Goal: Information Seeking & Learning: Learn about a topic

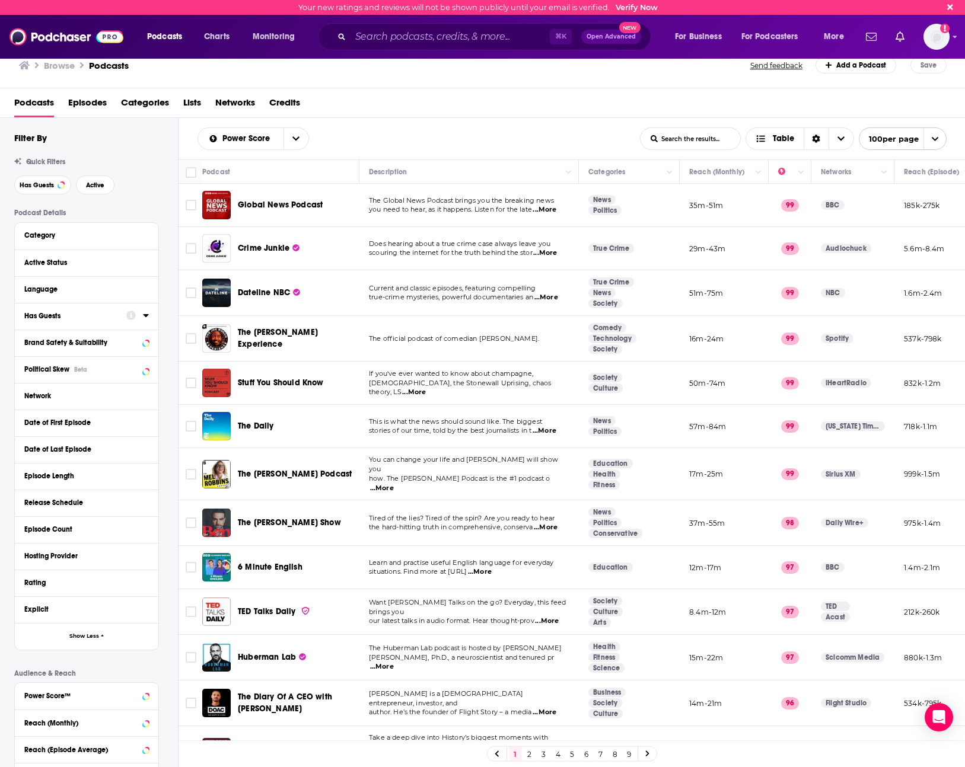
scroll to position [0, 274]
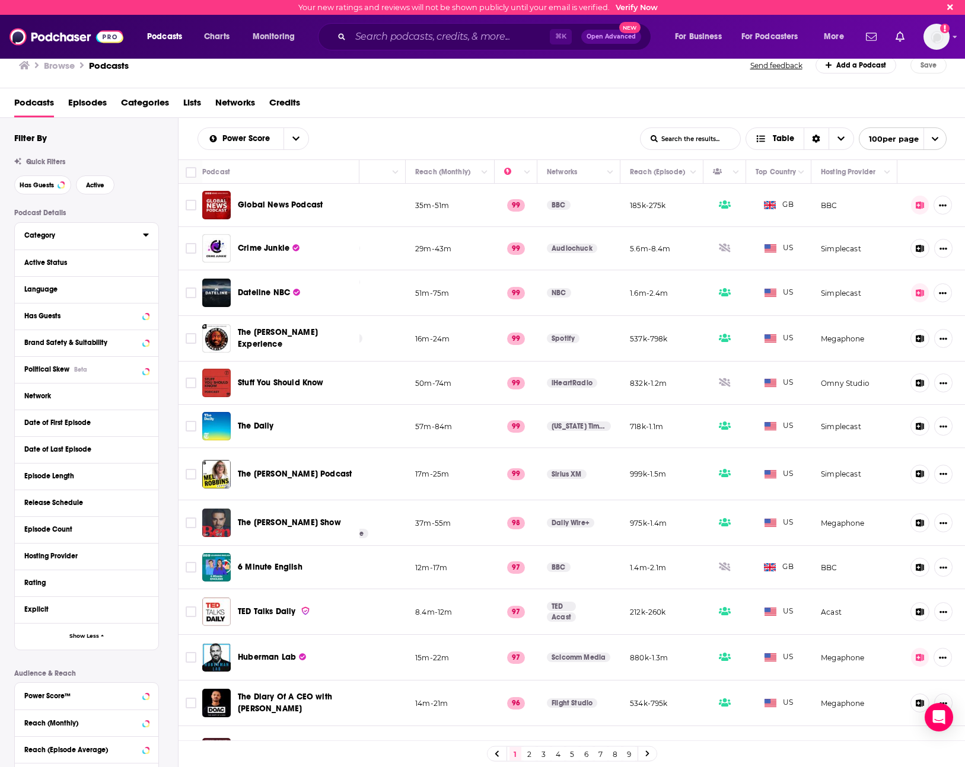
click at [79, 240] on button "Category" at bounding box center [83, 235] width 119 height 15
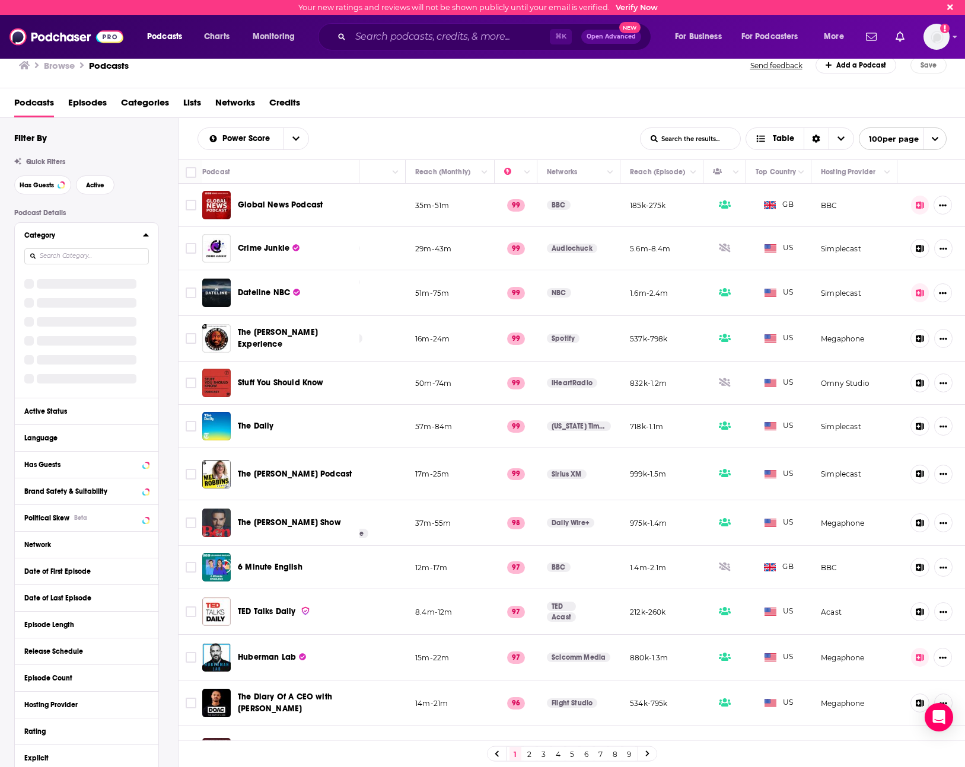
click at [95, 258] on input at bounding box center [86, 256] width 124 height 16
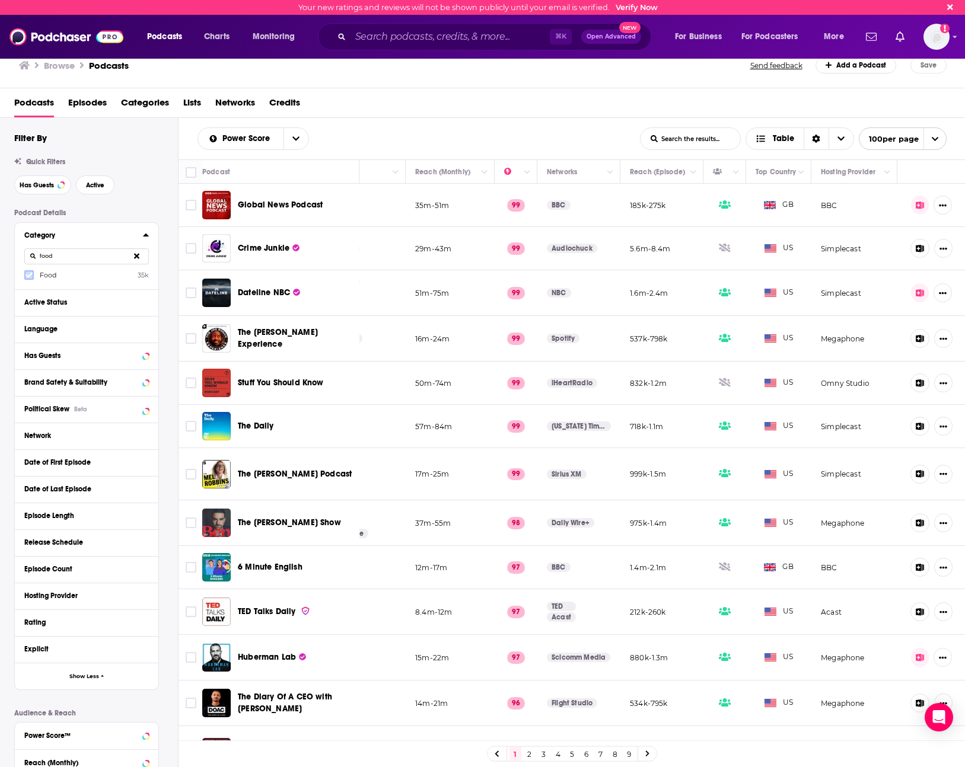
type input "food"
click at [25, 277] on icon at bounding box center [28, 275] width 7 height 7
click at [101, 191] on button "Active" at bounding box center [95, 184] width 39 height 19
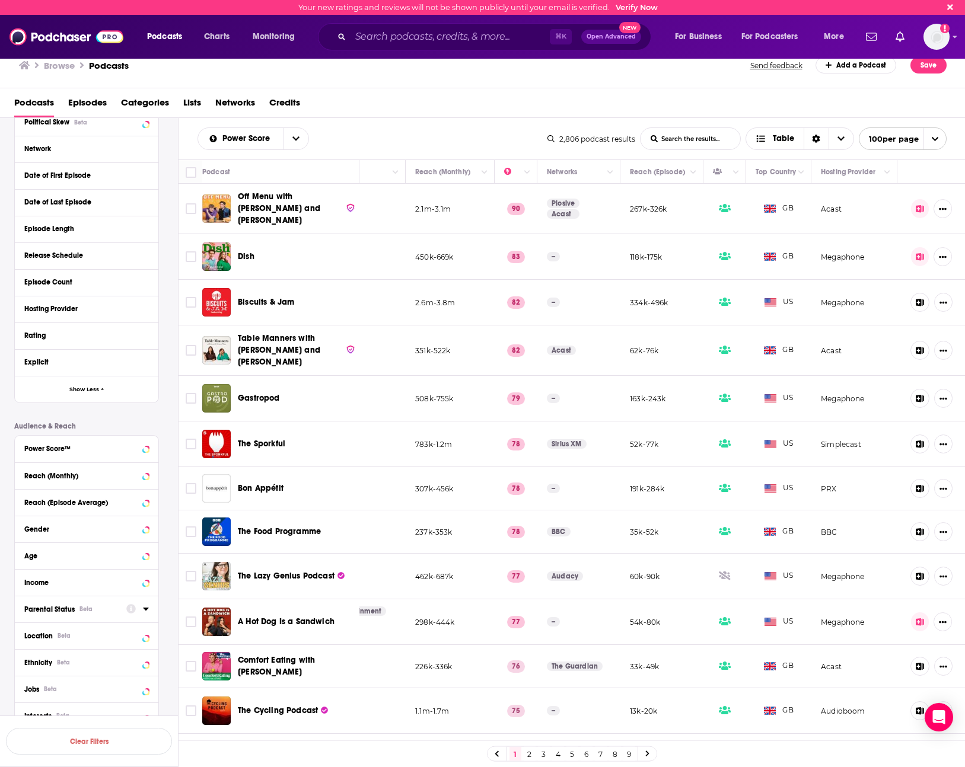
scroll to position [306, 0]
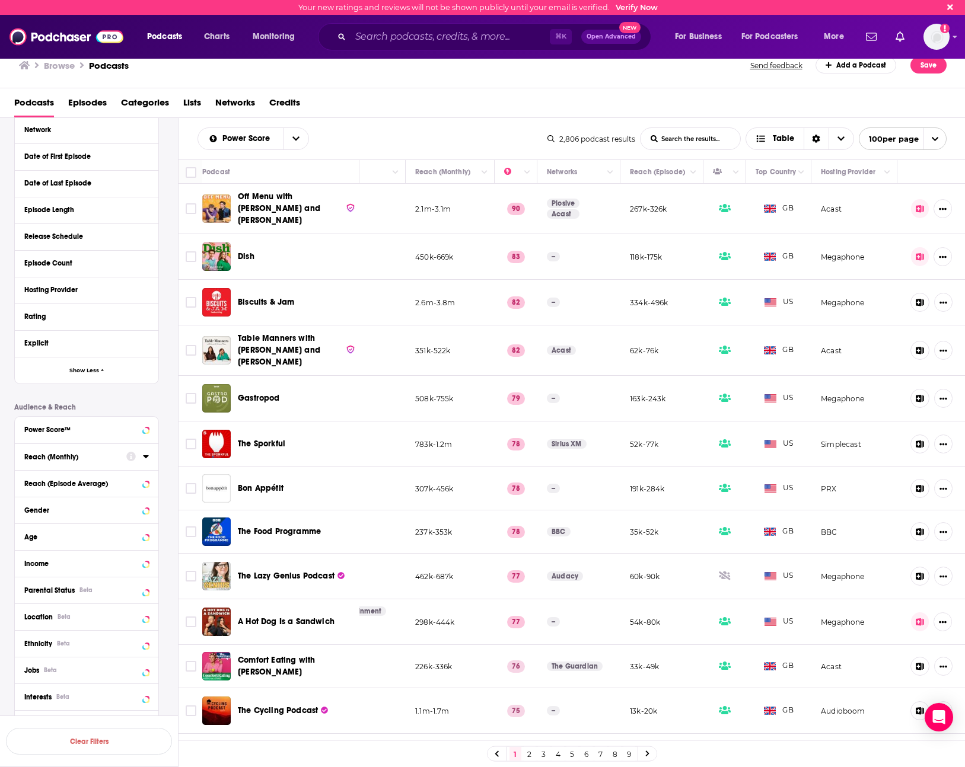
click at [92, 457] on div "Reach (Monthly)" at bounding box center [71, 457] width 94 height 8
click at [50, 479] on input "number" at bounding box center [53, 478] width 59 height 19
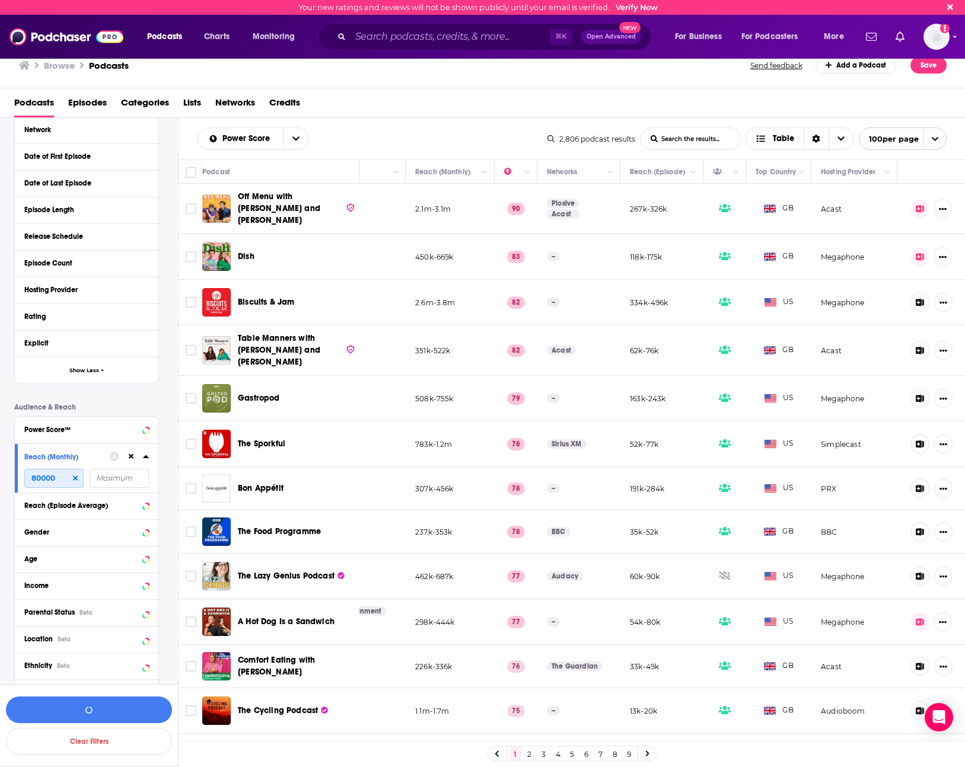
type input "80000"
click at [130, 401] on div "Podcast Details Category food Food 35k Active Status Language Has Guests Brand …" at bounding box center [96, 369] width 164 height 932
click at [139, 705] on button "View 2k Results" at bounding box center [89, 710] width 166 height 27
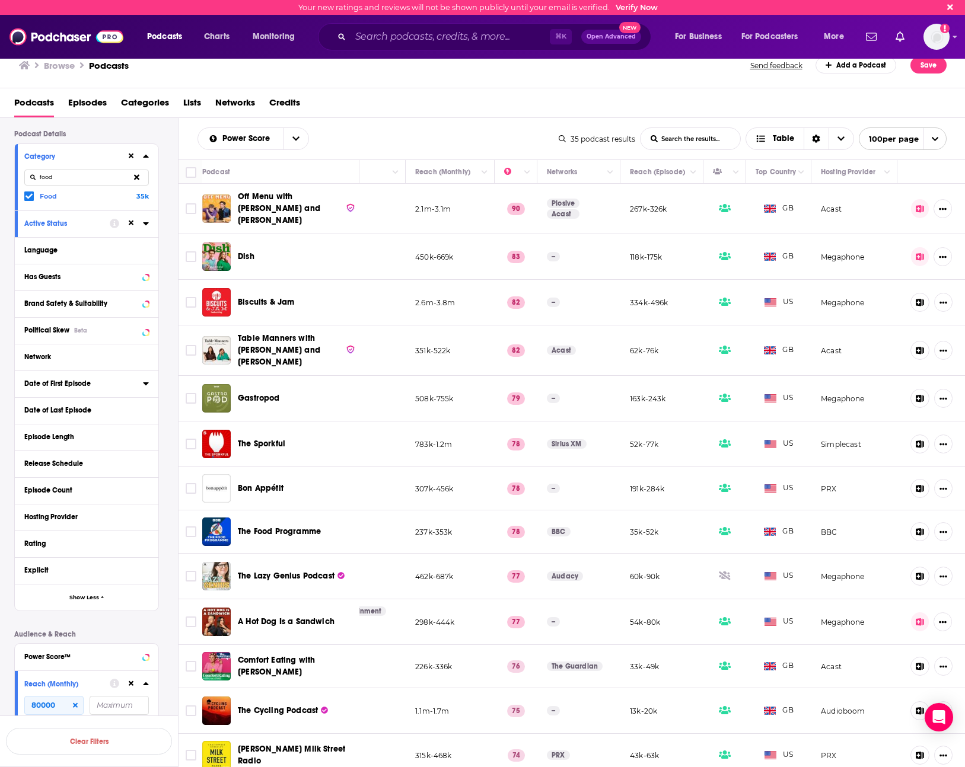
scroll to position [68, 0]
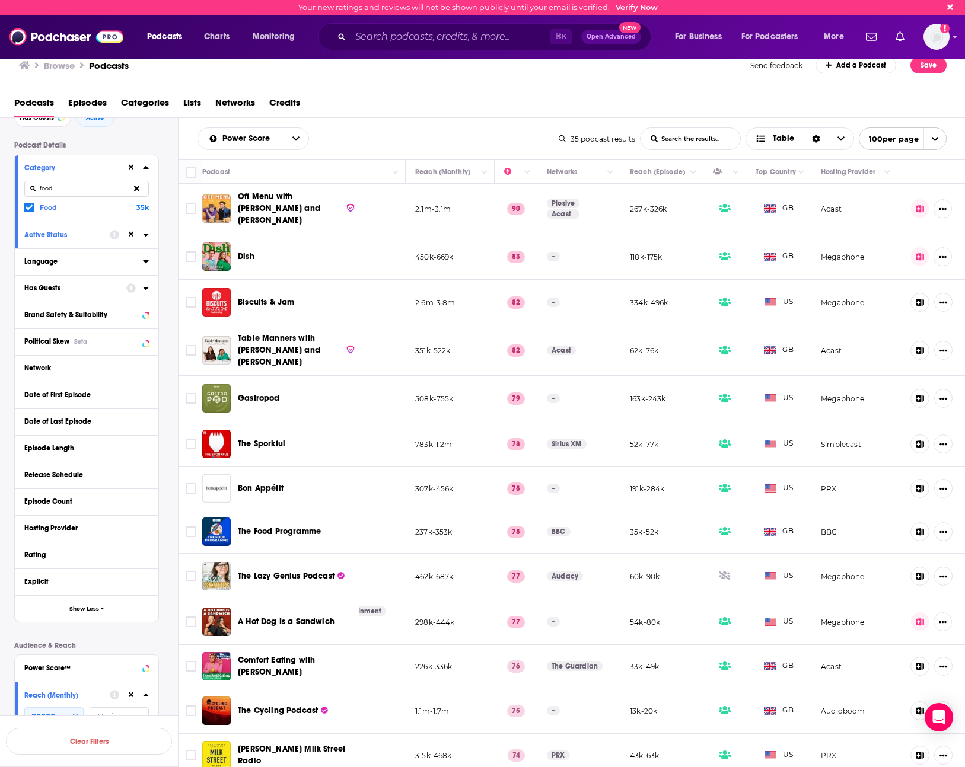
click at [69, 260] on div "Language" at bounding box center [79, 261] width 111 height 8
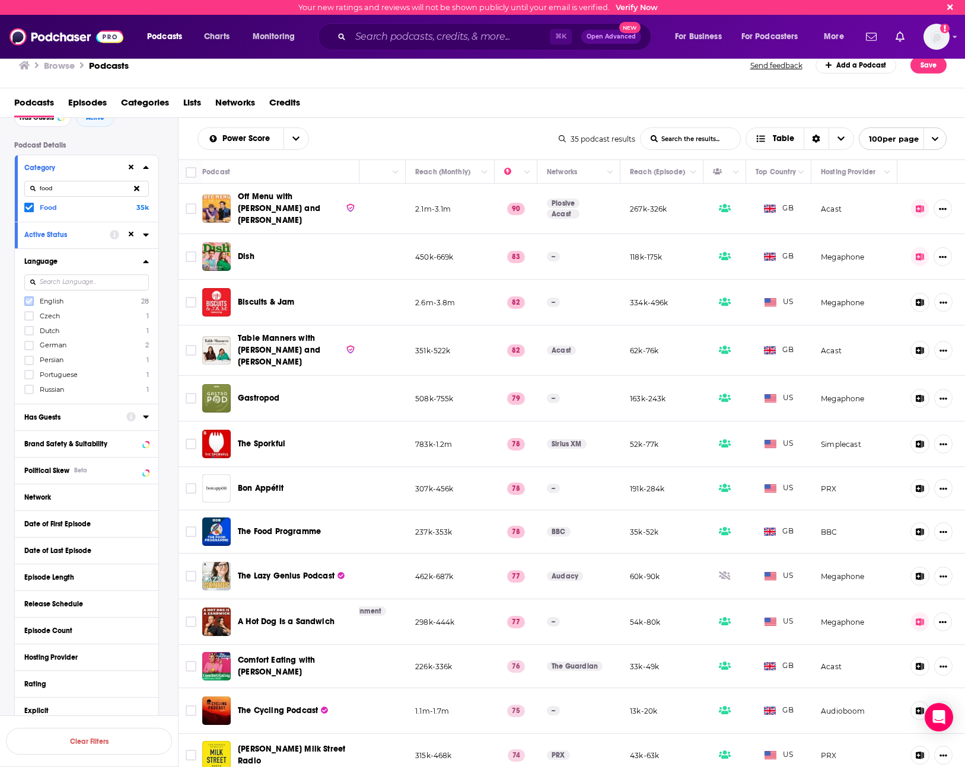
click at [27, 298] on icon at bounding box center [28, 301] width 7 height 7
click at [104, 264] on div "Language" at bounding box center [71, 261] width 94 height 8
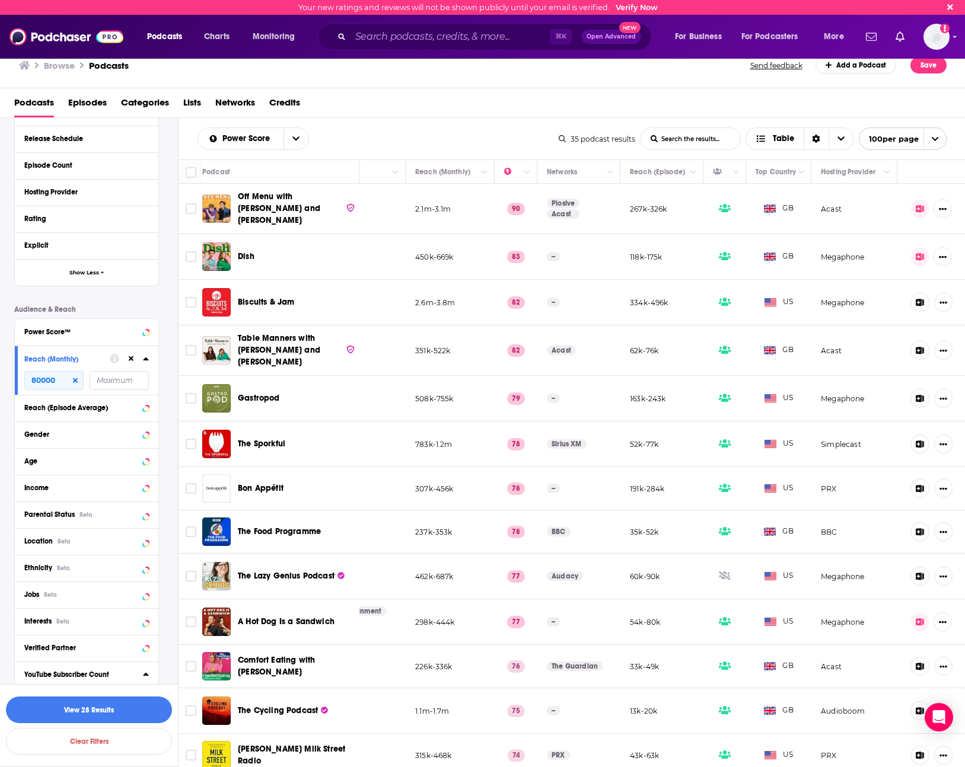
scroll to position [461, 0]
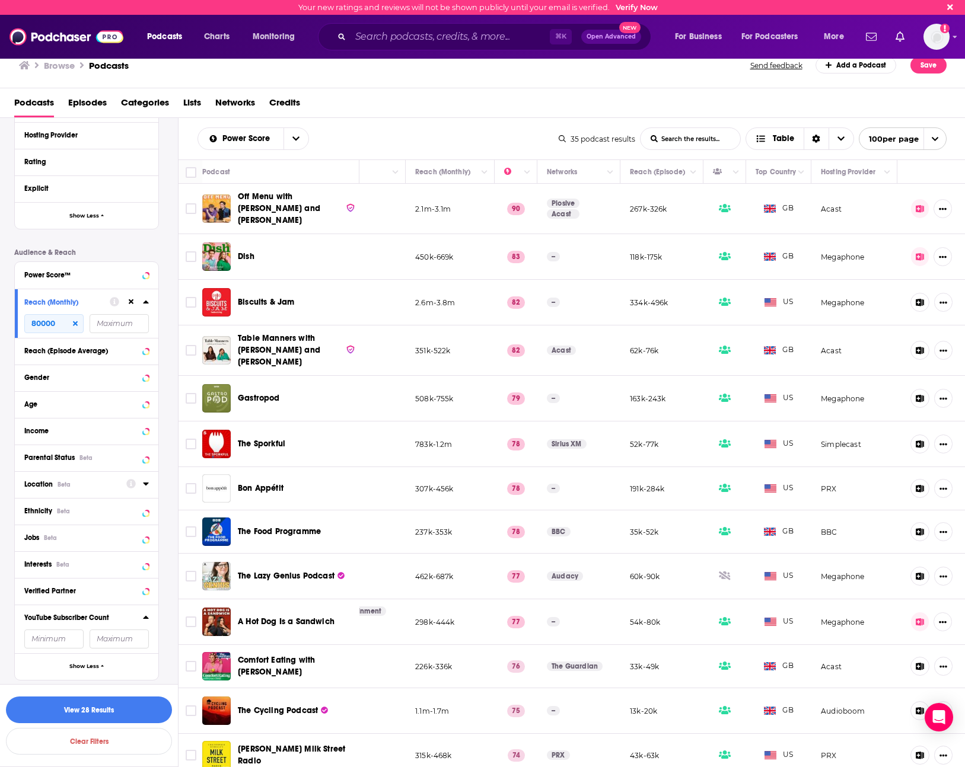
click at [82, 483] on div "Location Beta" at bounding box center [71, 484] width 94 height 8
click at [49, 535] on span "[GEOGRAPHIC_DATA]" at bounding box center [76, 536] width 73 height 8
click at [29, 539] on input "multiSelectOption-unitedstates-0" at bounding box center [29, 539] width 0 height 0
click at [84, 705] on button "View 22 Results" at bounding box center [89, 710] width 166 height 27
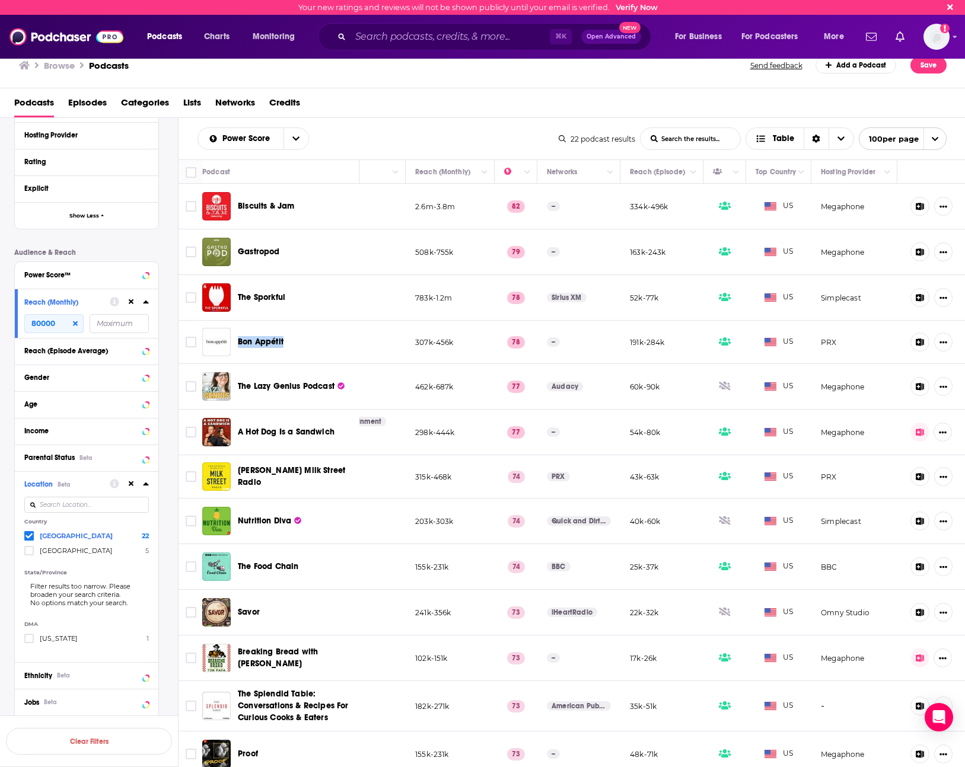
drag, startPoint x: 312, startPoint y: 333, endPoint x: 294, endPoint y: 344, distance: 21.4
click at [294, 344] on div "Bon Appétit" at bounding box center [299, 342] width 123 height 28
copy span "Bon Appétit"
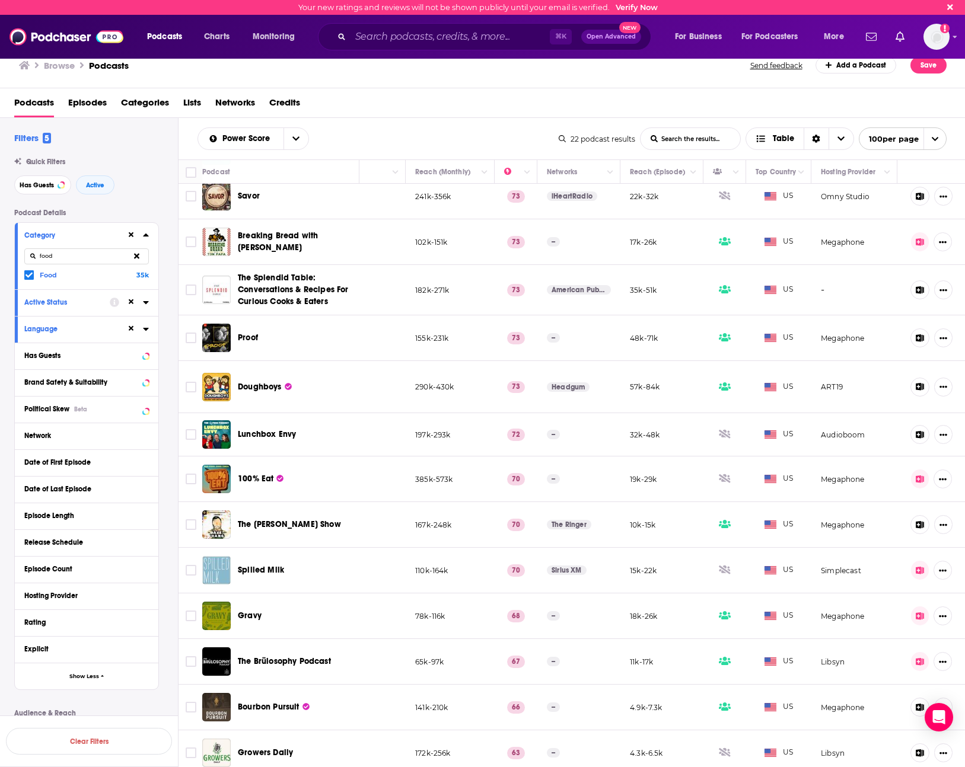
click at [166, 197] on div "Filters 5 Quick Filters Has Guests Active Podcast Details Category food Food 35…" at bounding box center [96, 728] width 164 height 1192
click at [81, 331] on div "Language" at bounding box center [71, 329] width 94 height 8
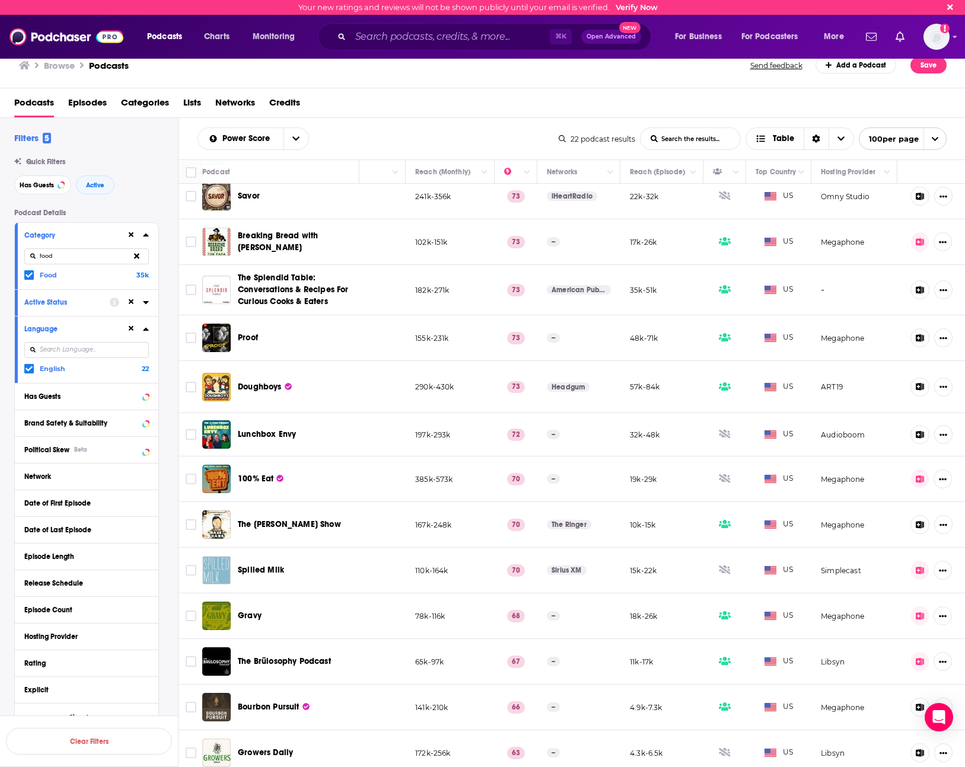
click at [81, 331] on div "Language" at bounding box center [71, 329] width 94 height 8
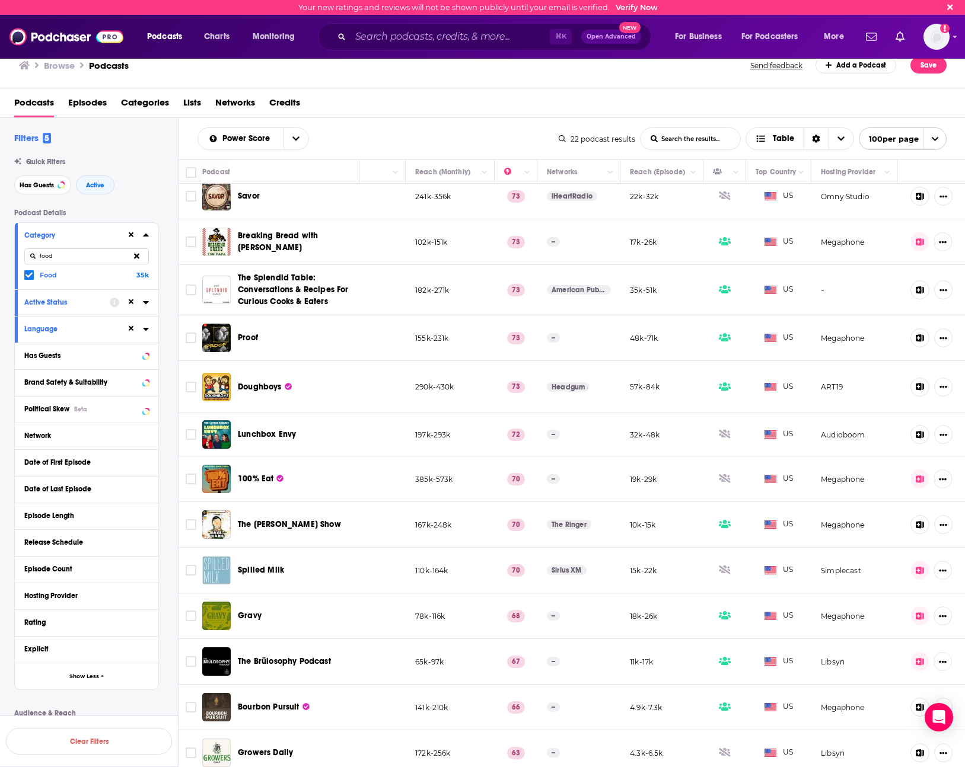
click at [72, 297] on button "Active Status" at bounding box center [66, 302] width 85 height 15
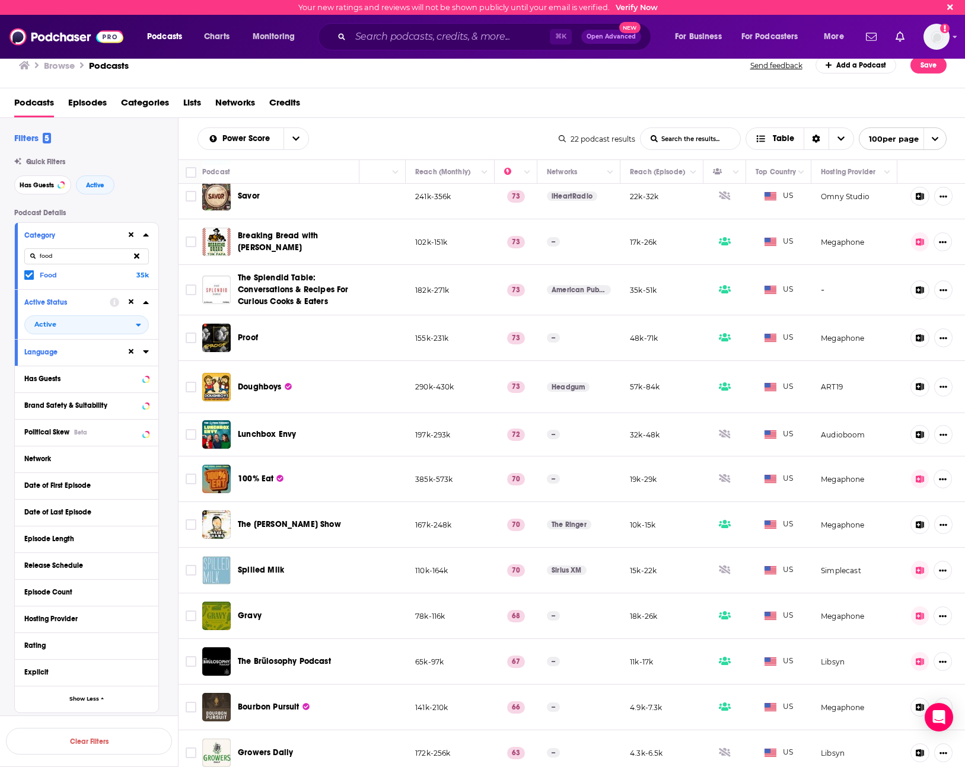
click at [72, 297] on button "Active Status" at bounding box center [66, 302] width 85 height 15
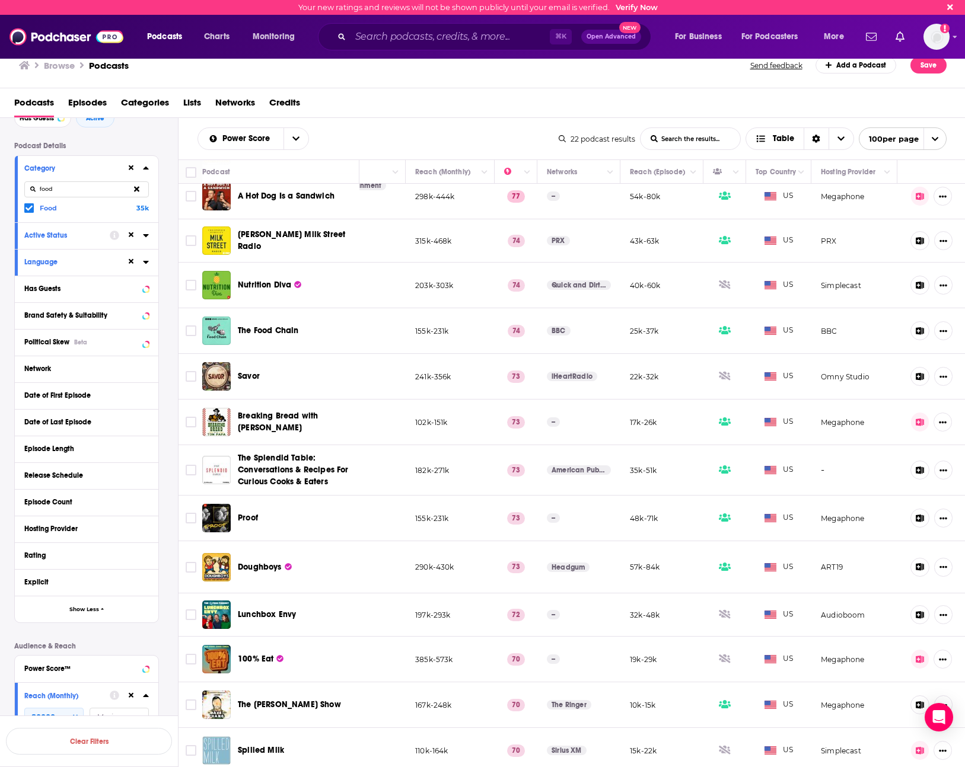
scroll to position [98, 0]
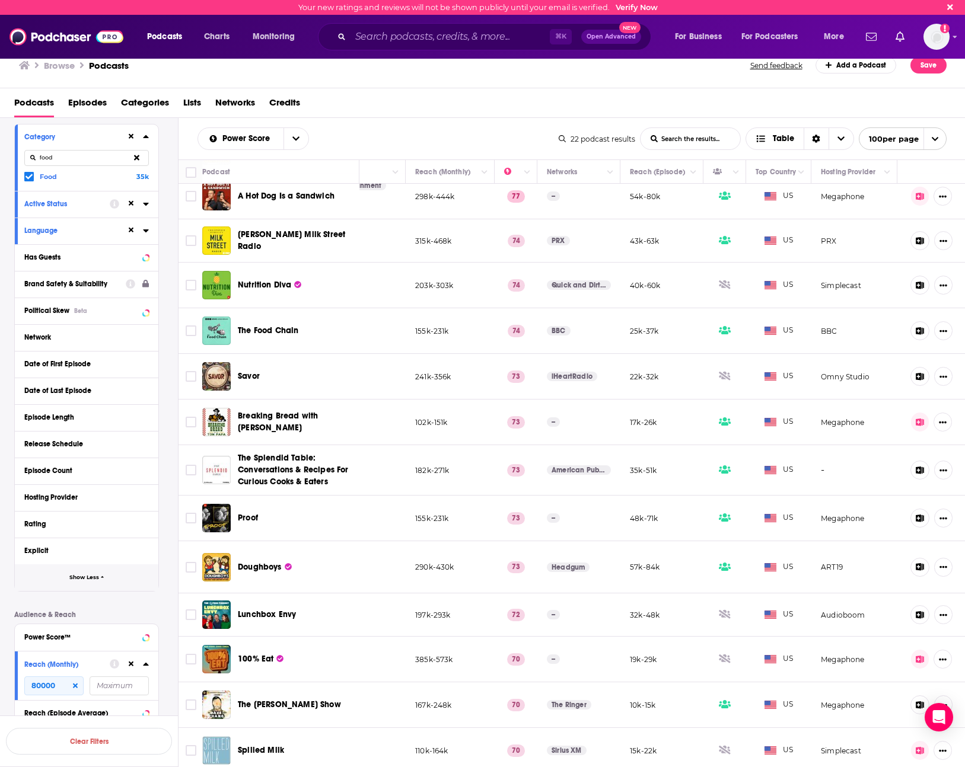
click at [97, 580] on span "Show Less" at bounding box center [84, 577] width 30 height 7
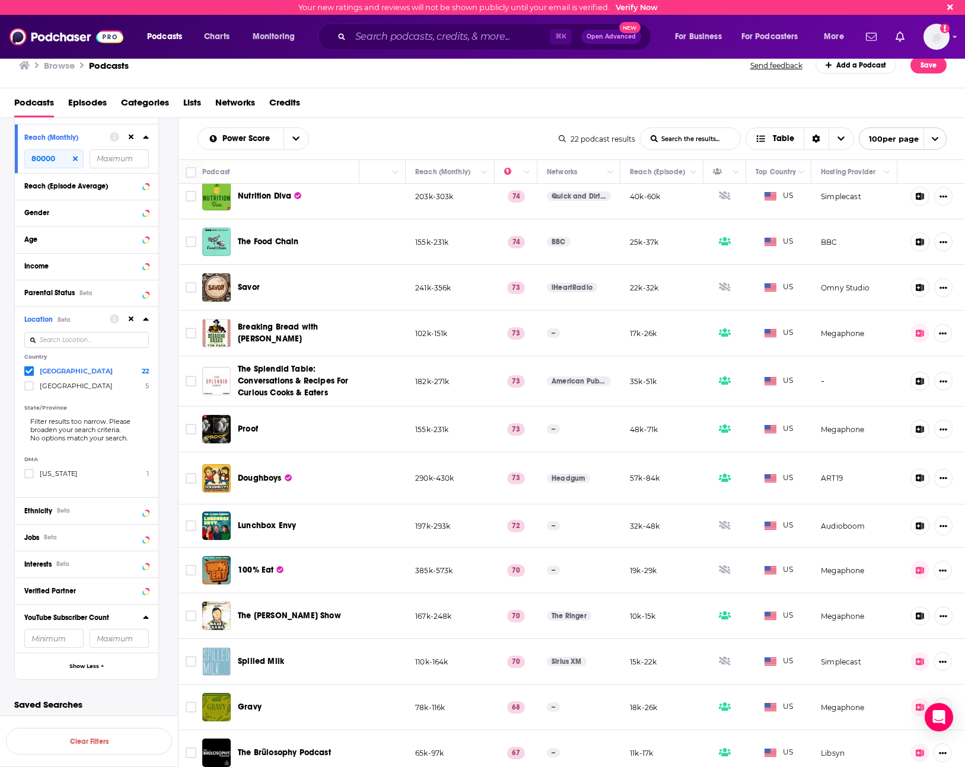
scroll to position [416, 274]
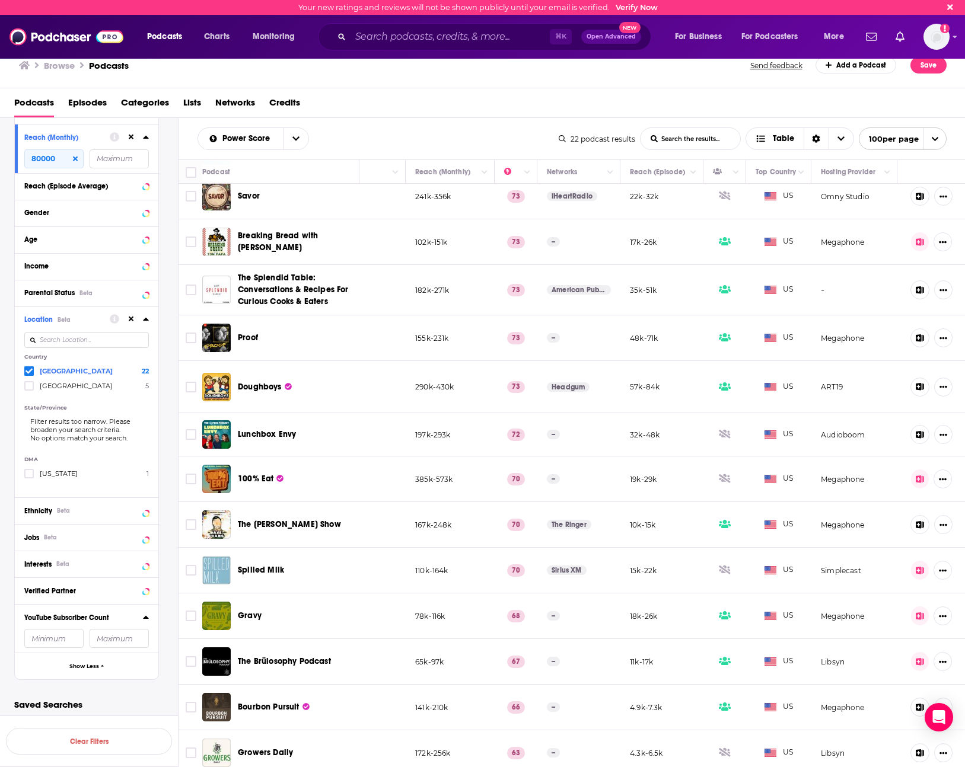
click at [494, 669] on td "67" at bounding box center [515, 662] width 43 height 46
click at [349, 656] on div "The Brülosophy Podcast" at bounding box center [299, 662] width 123 height 12
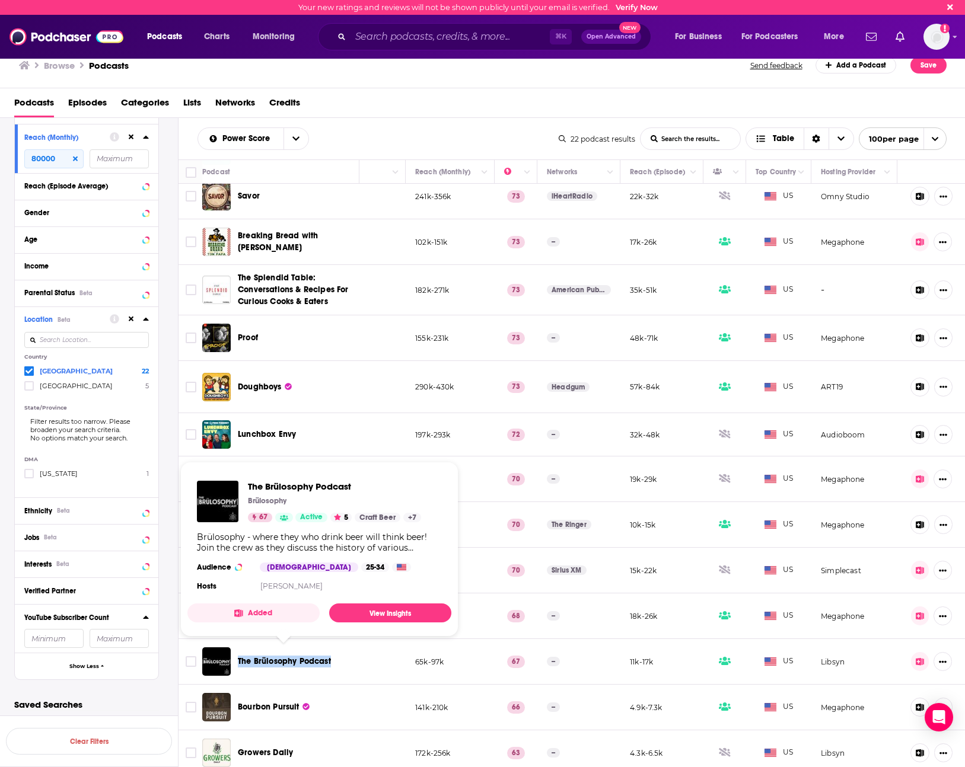
drag, startPoint x: 343, startPoint y: 654, endPoint x: 240, endPoint y: 649, distance: 102.7
click at [240, 656] on div "The Brülosophy Podcast" at bounding box center [299, 662] width 123 height 12
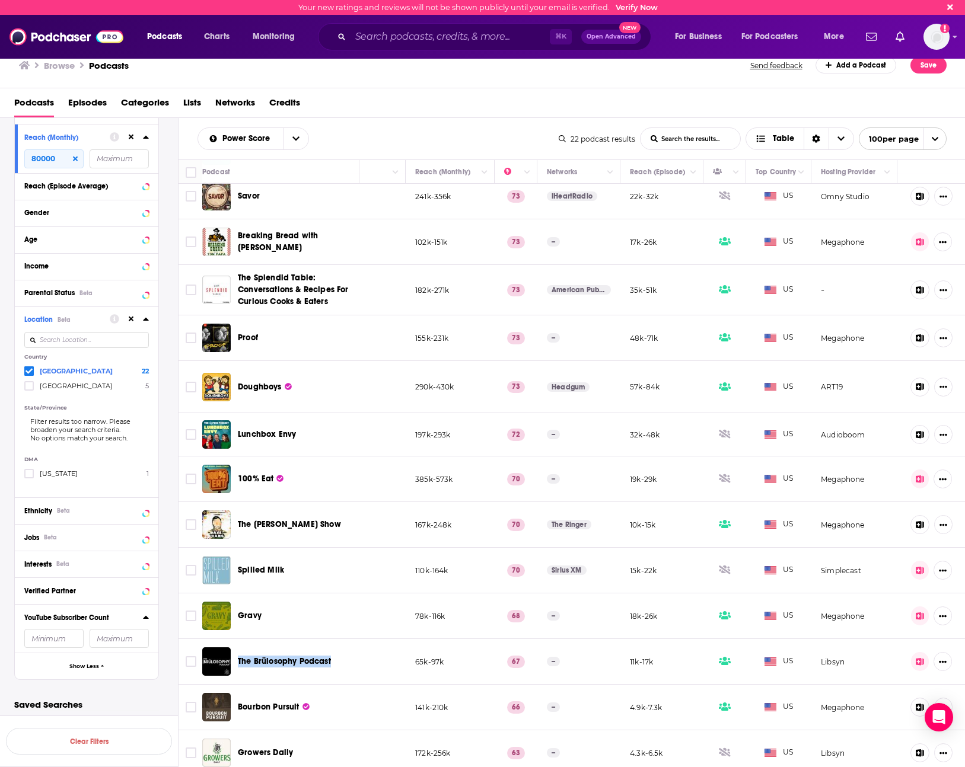
copy span "The Brülosophy Podcast"
click at [30, 372] on icon at bounding box center [28, 371] width 7 height 7
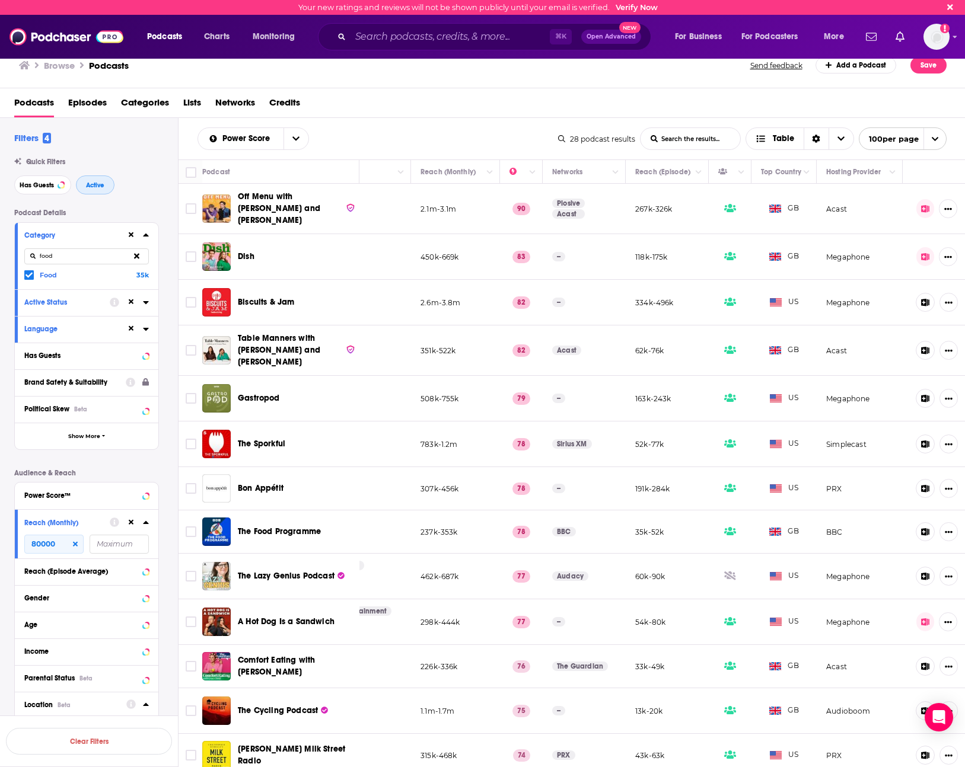
click at [97, 186] on span "Active" at bounding box center [95, 185] width 18 height 7
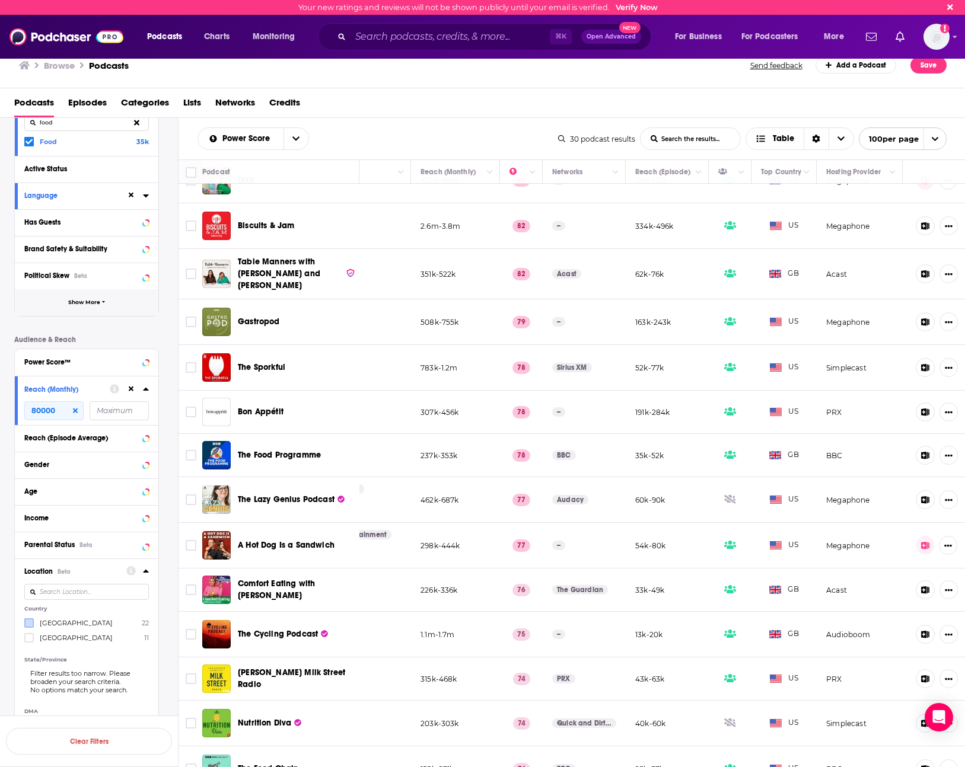
scroll to position [202, 0]
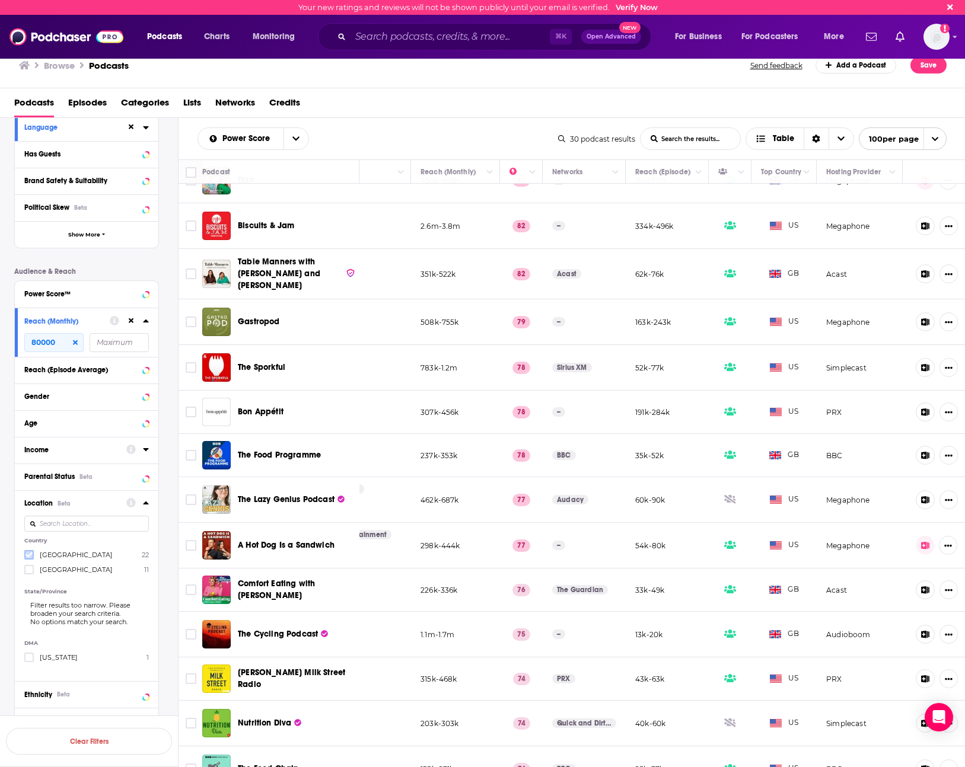
click at [32, 552] on icon at bounding box center [28, 554] width 7 height 7
click at [125, 704] on button "View 24 Results" at bounding box center [89, 710] width 166 height 27
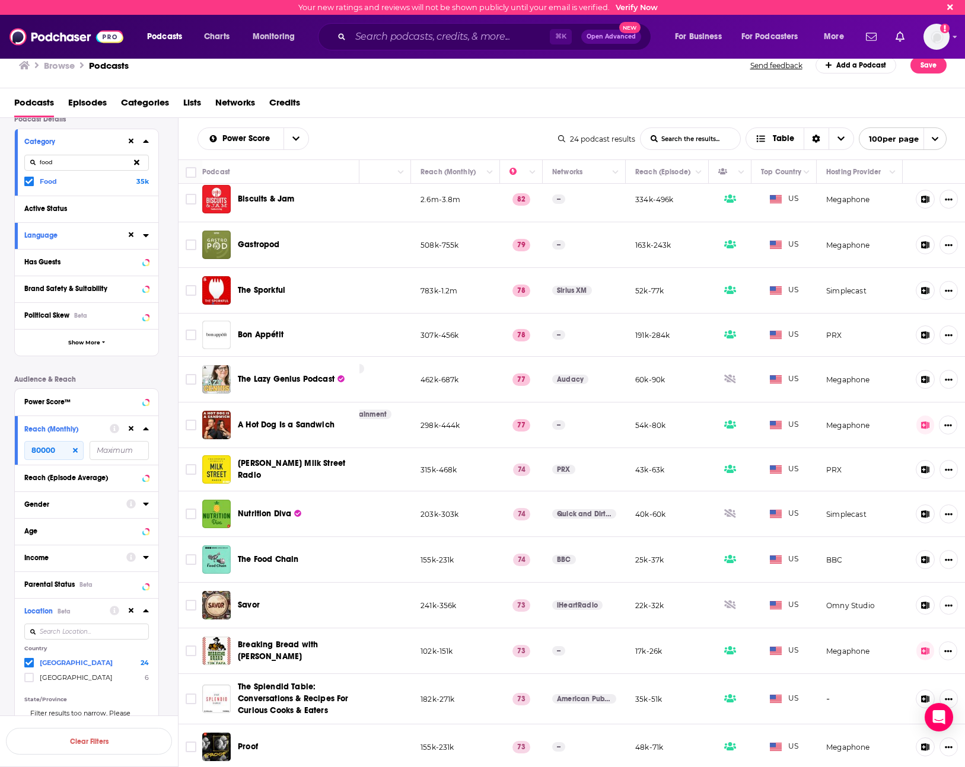
scroll to position [156, 0]
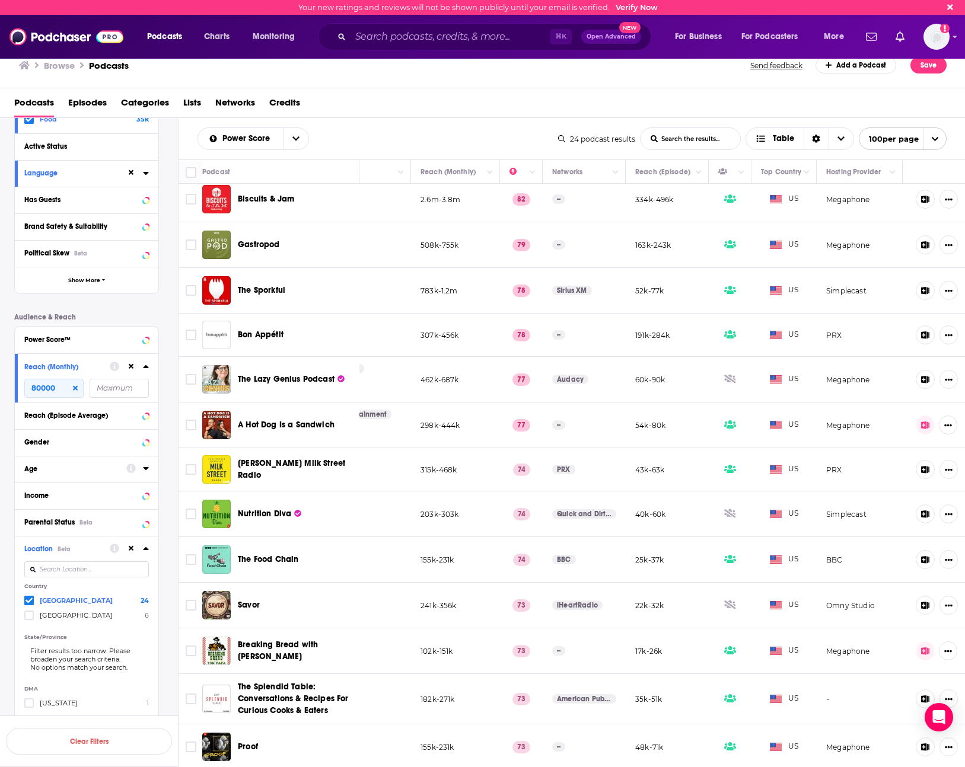
click at [113, 178] on button "Language" at bounding box center [75, 172] width 102 height 15
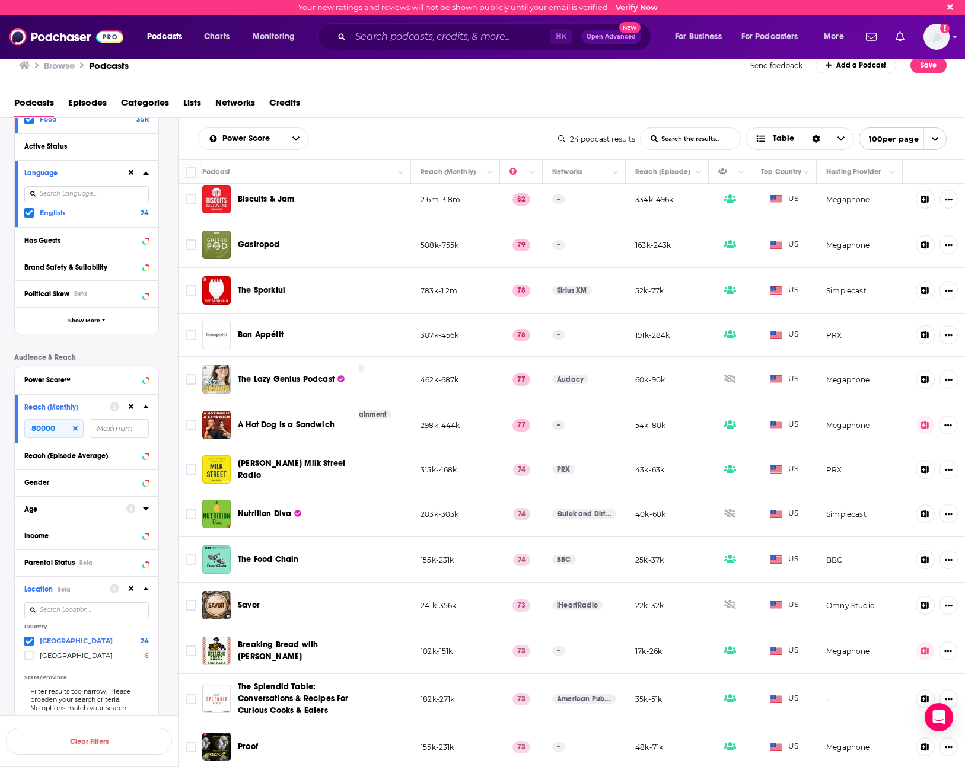
click at [30, 216] on icon at bounding box center [28, 212] width 7 height 7
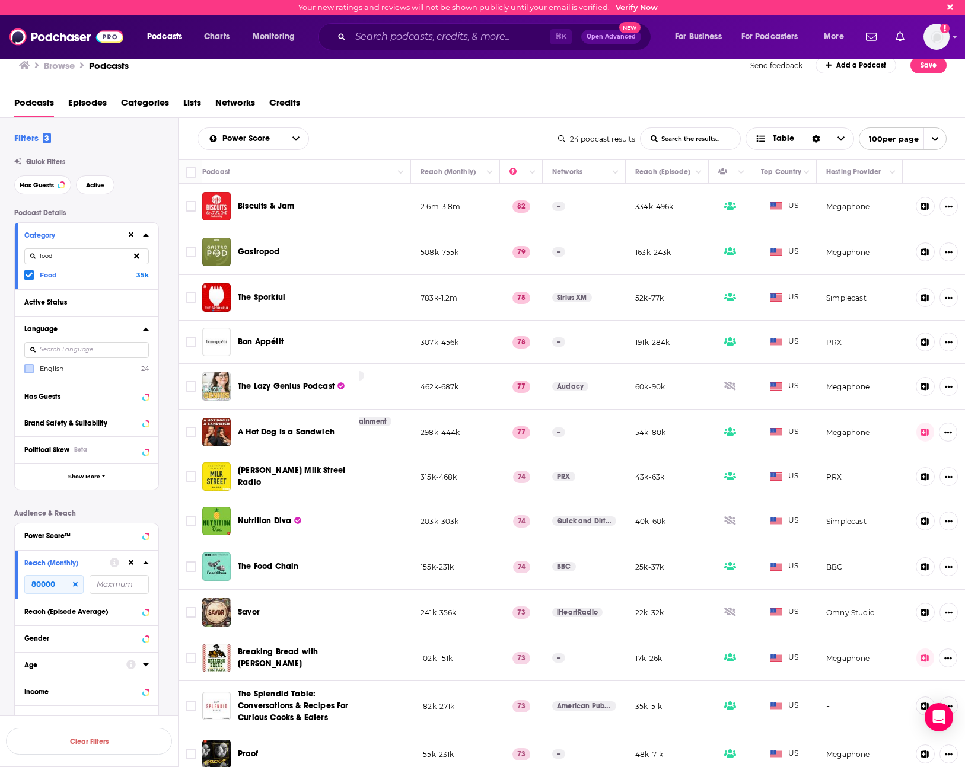
scroll to position [426, 0]
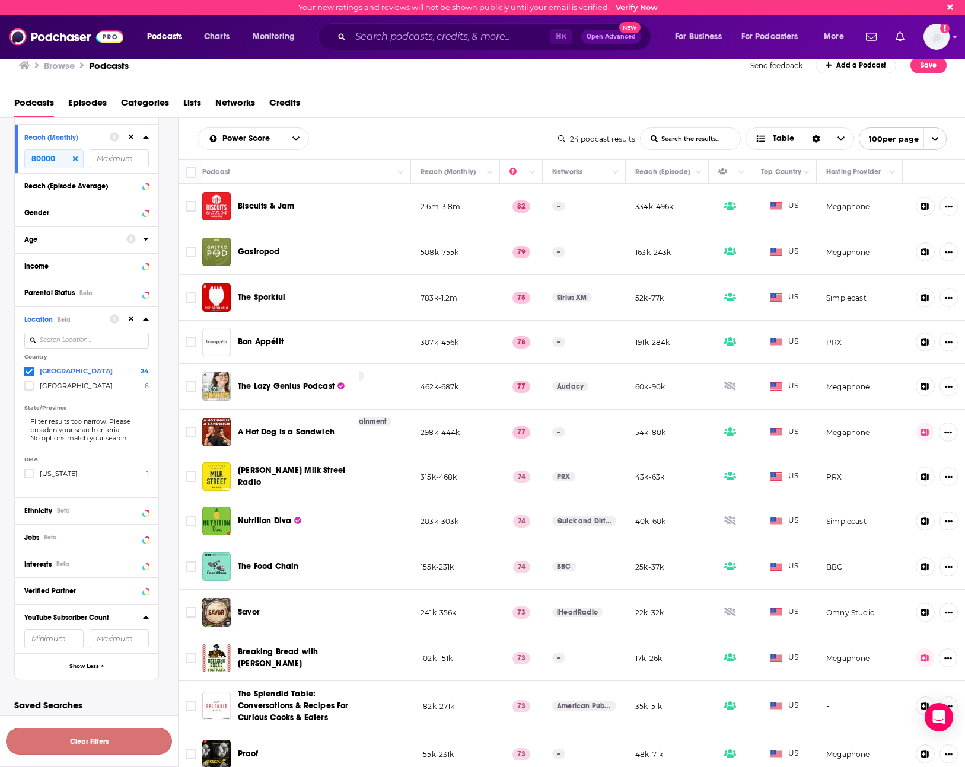
click at [114, 739] on button "Clear Filters" at bounding box center [89, 741] width 166 height 27
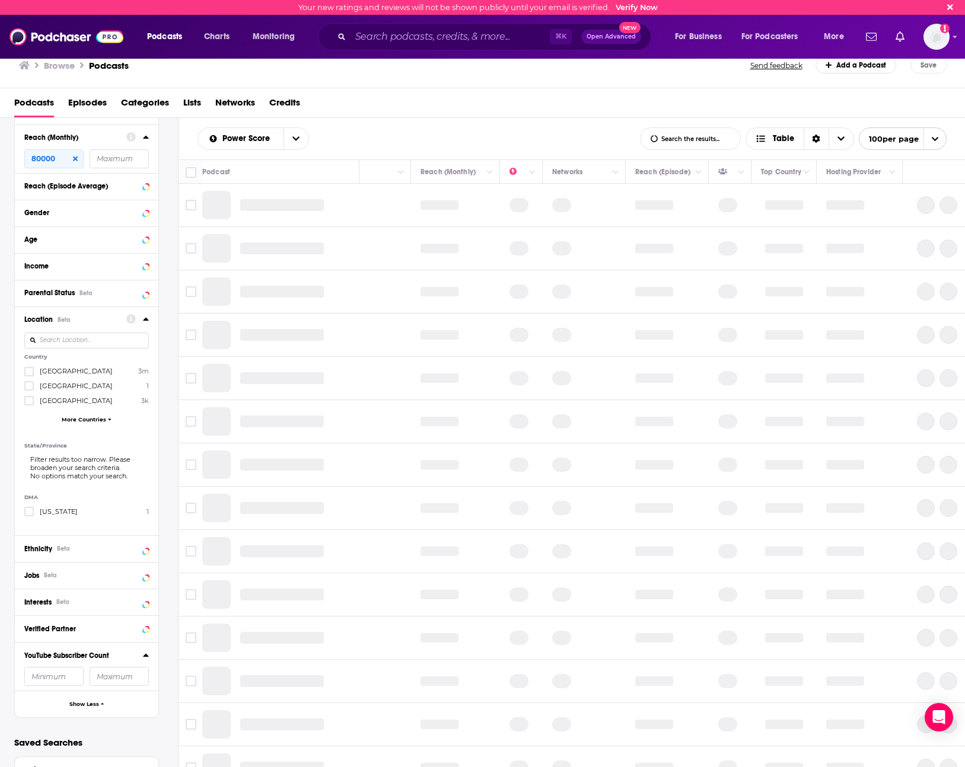
click at [76, 158] on icon at bounding box center [75, 159] width 5 height 5
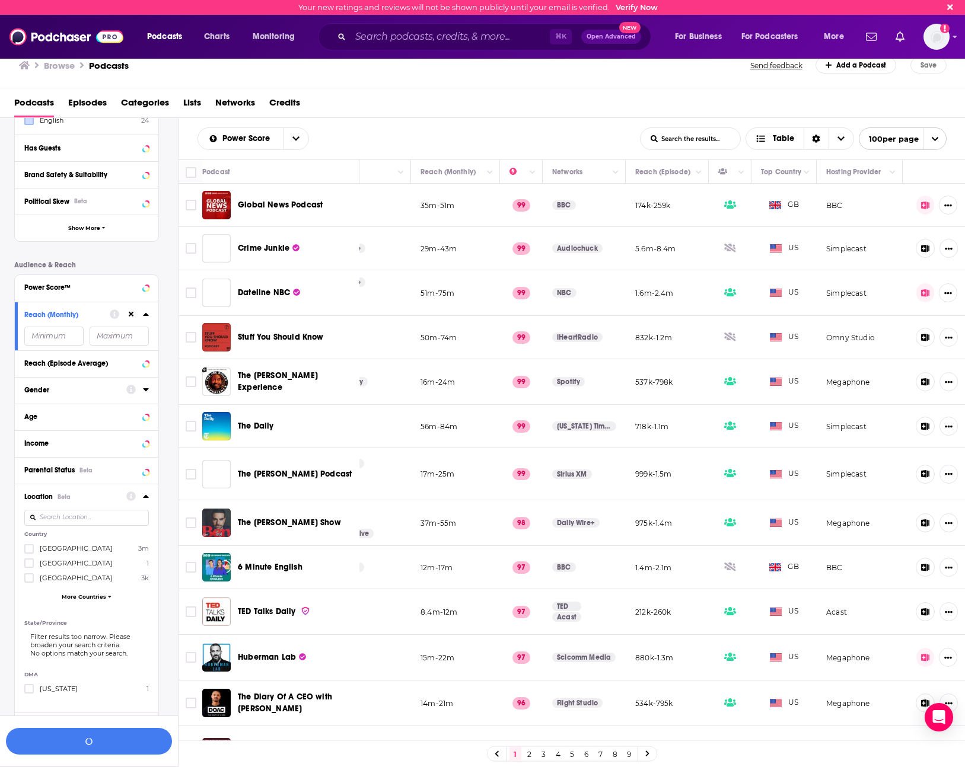
scroll to position [221, 0]
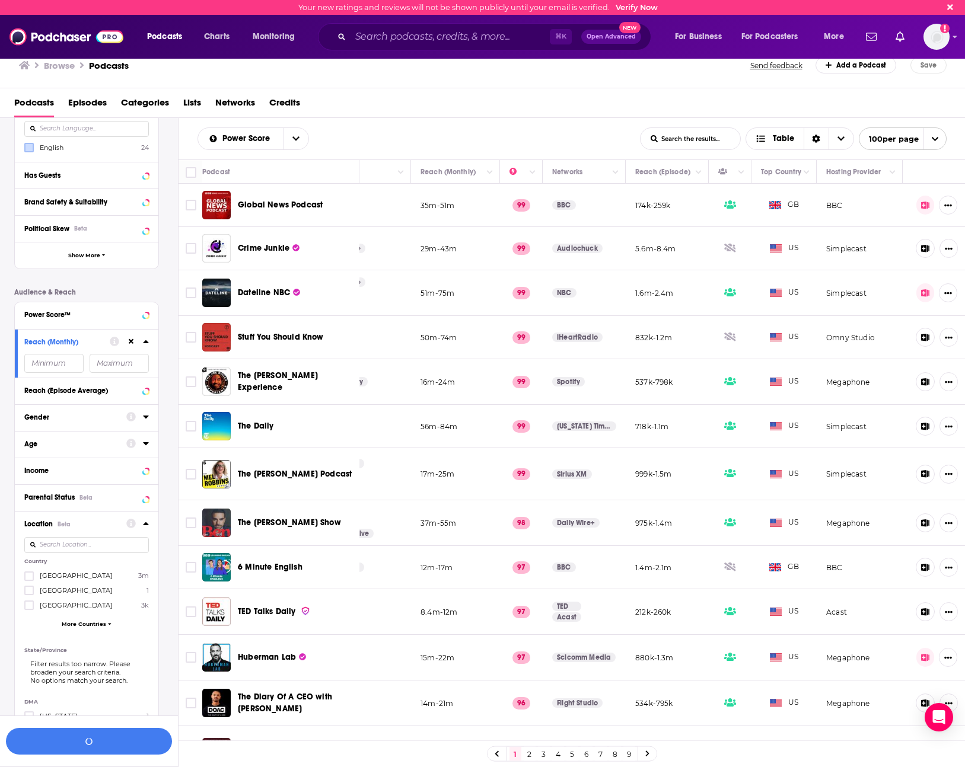
click at [133, 342] on icon at bounding box center [131, 342] width 5 height 8
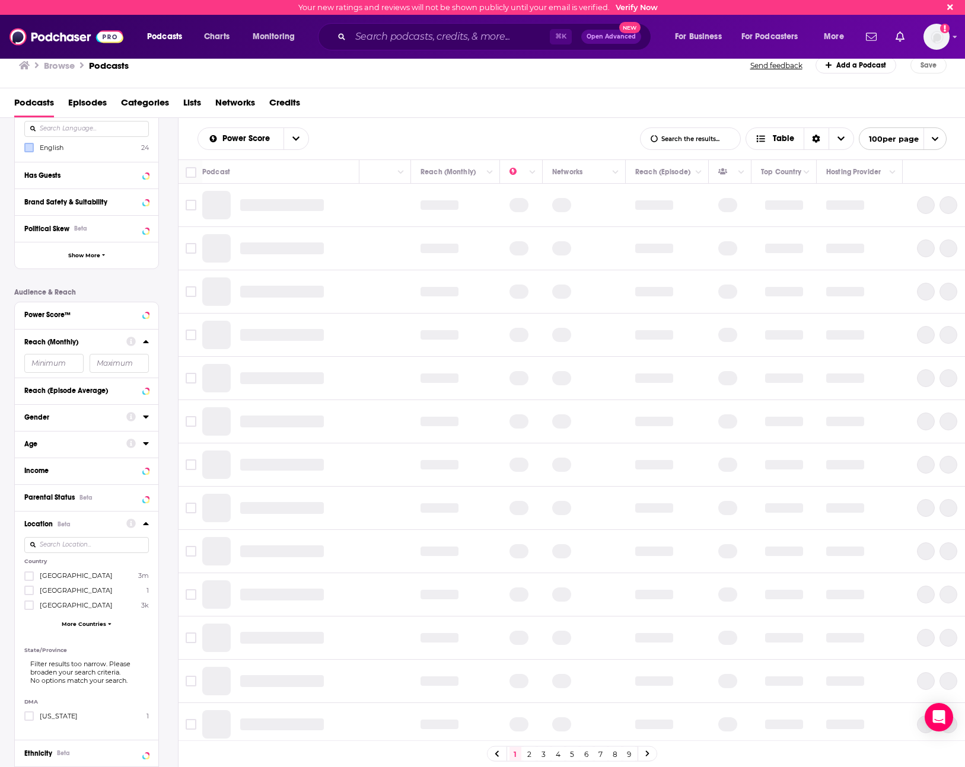
scroll to position [0, 0]
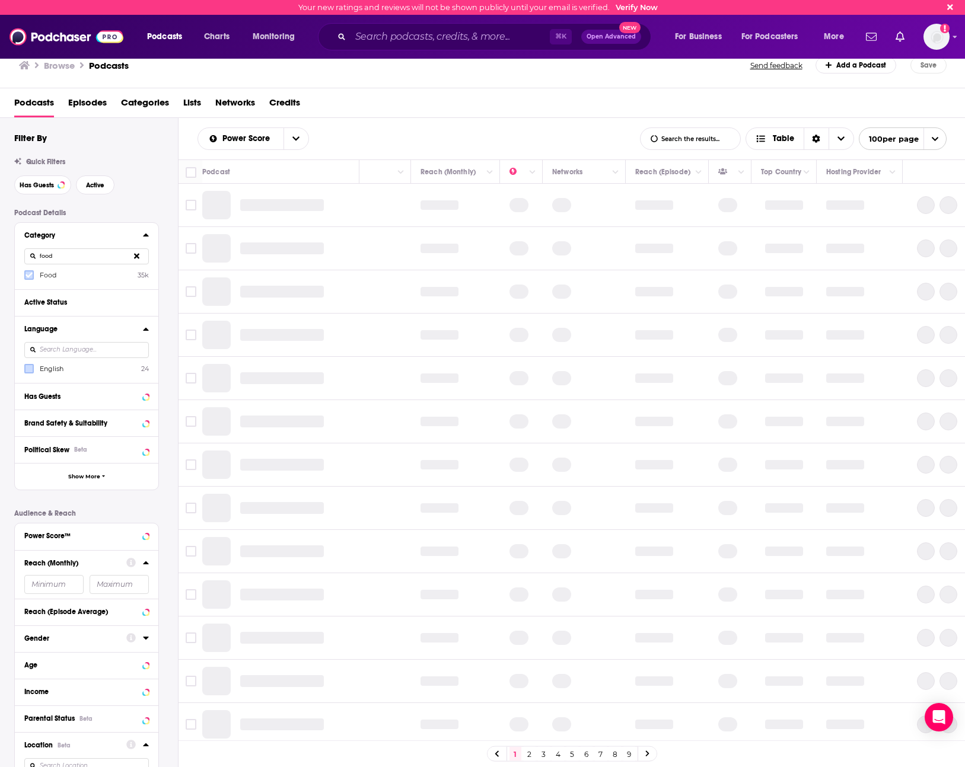
click at [32, 272] on icon at bounding box center [28, 275] width 7 height 7
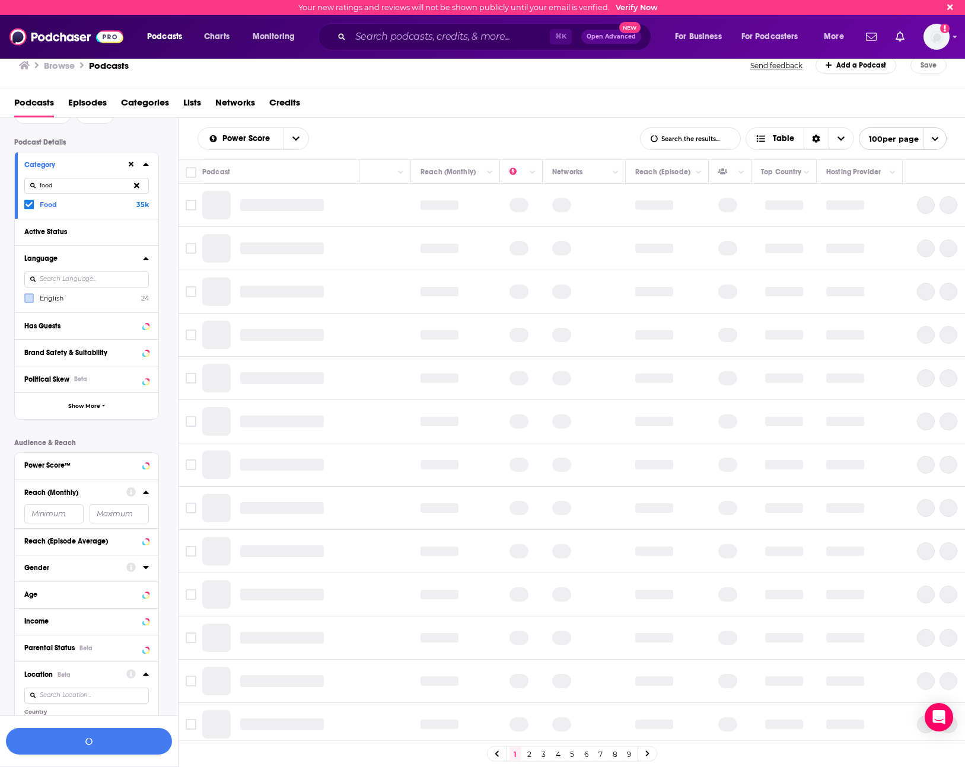
scroll to position [213, 0]
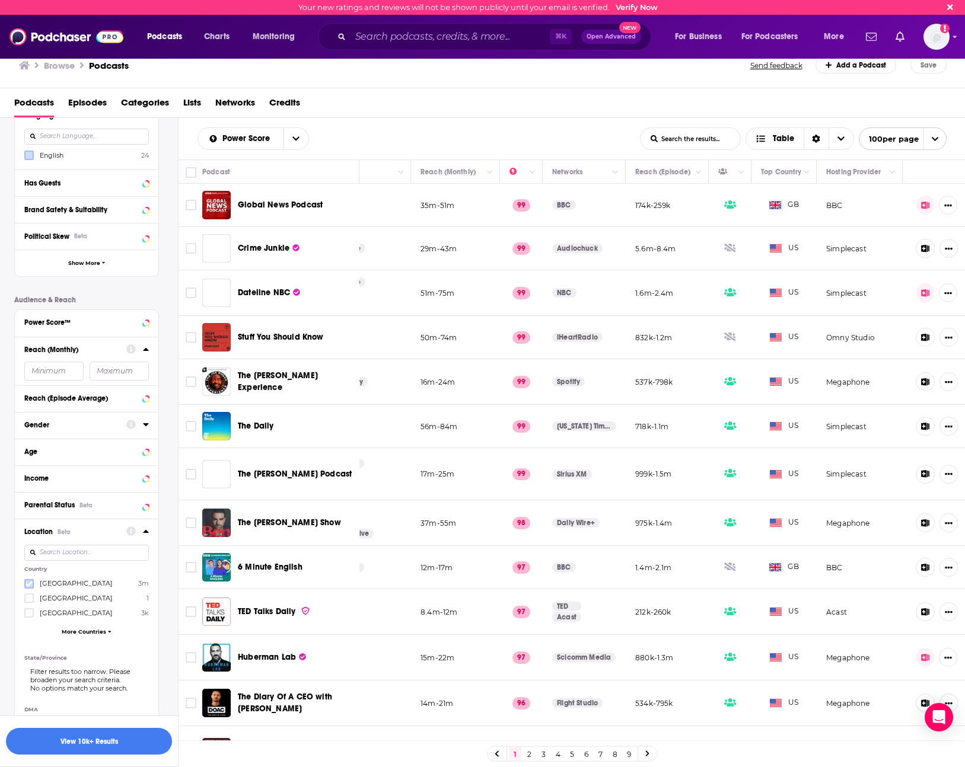
click at [29, 585] on icon at bounding box center [28, 583] width 7 height 5
click at [55, 375] on input "number" at bounding box center [53, 371] width 59 height 19
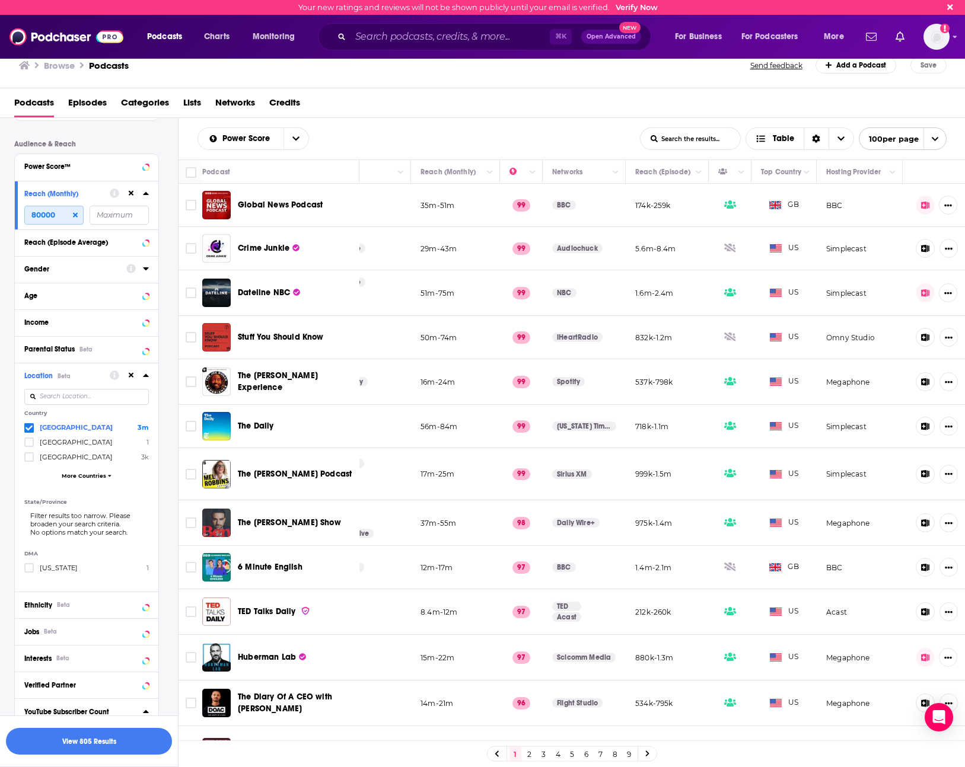
scroll to position [464, 0]
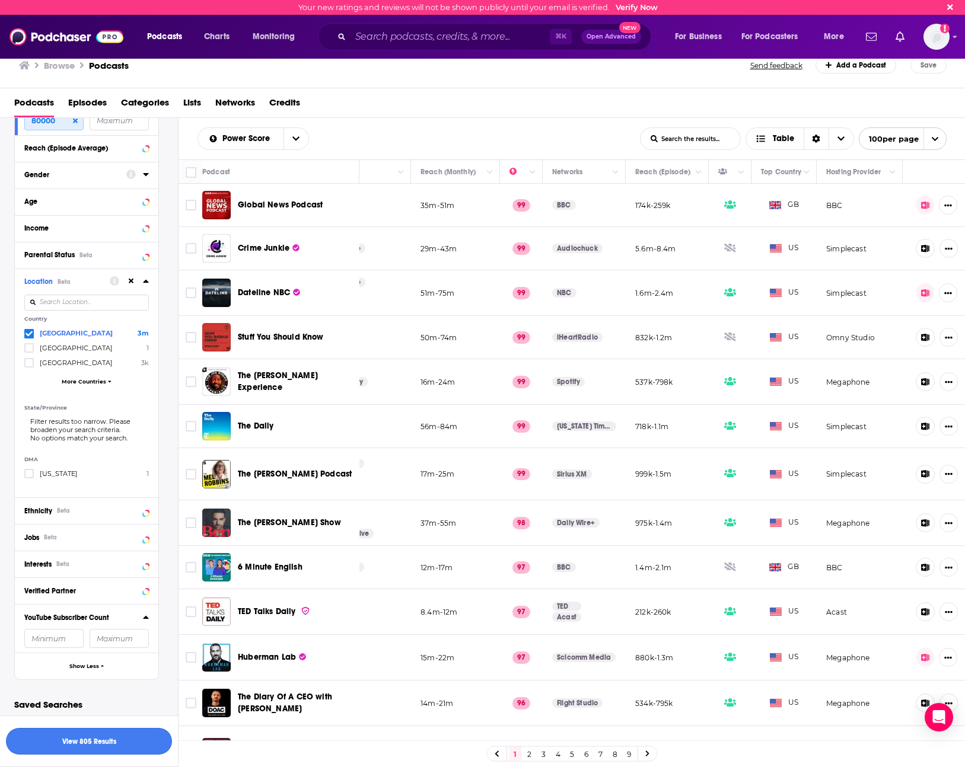
type input "80000"
click at [124, 748] on button "View 805 Results" at bounding box center [89, 741] width 166 height 27
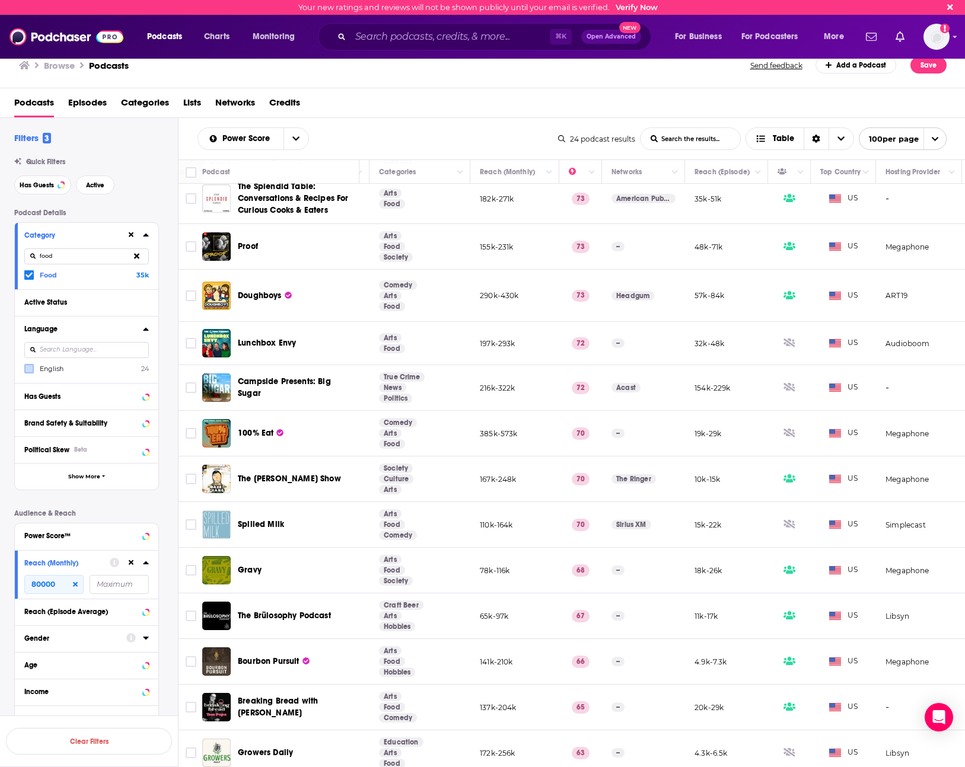
click at [75, 585] on icon at bounding box center [75, 584] width 5 height 5
click at [130, 563] on icon at bounding box center [131, 562] width 5 height 5
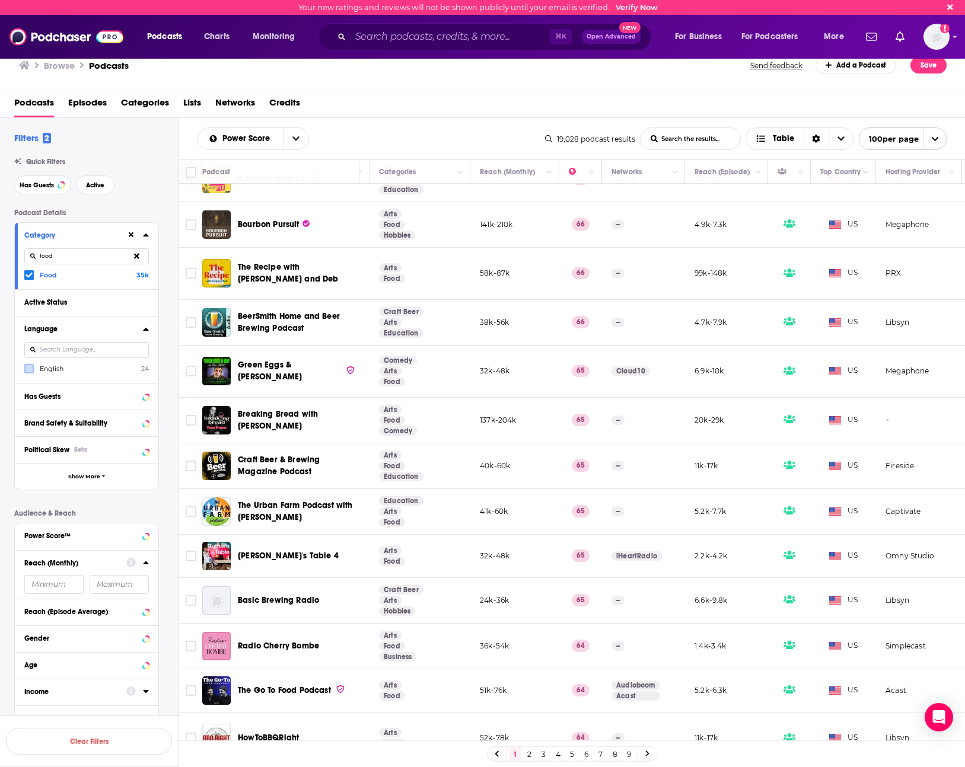
scroll to position [1272, 209]
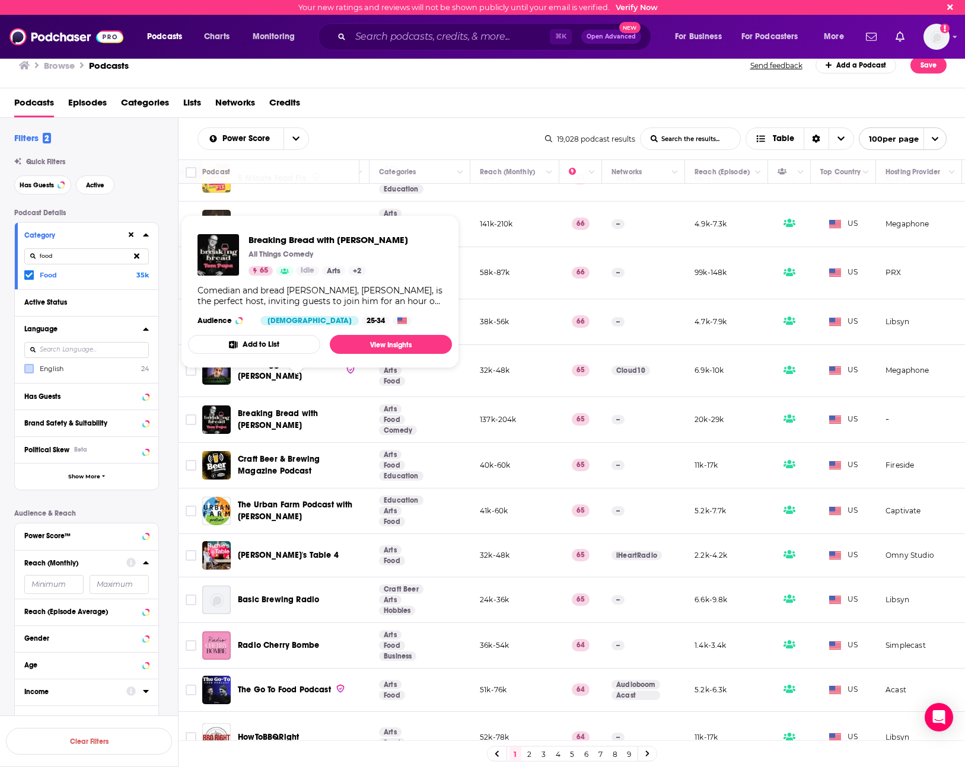
drag, startPoint x: 237, startPoint y: 385, endPoint x: 248, endPoint y: 392, distance: 12.5
click at [248, 408] on span "Breaking Bread with Tom Papa" at bounding box center [296, 420] width 117 height 24
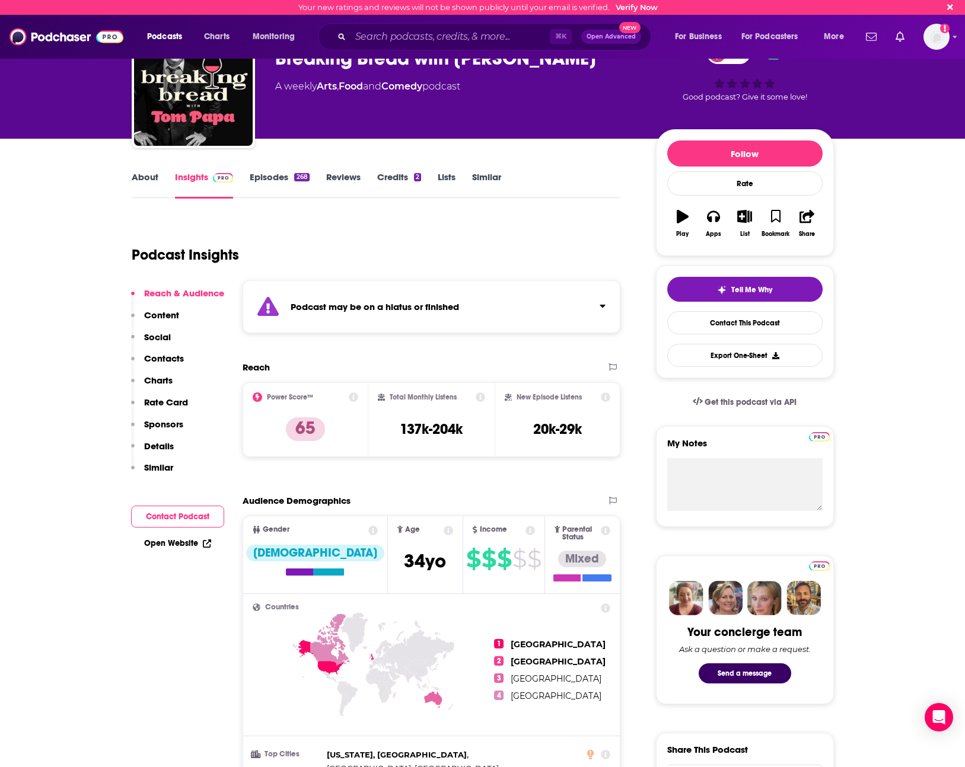
scroll to position [55, 0]
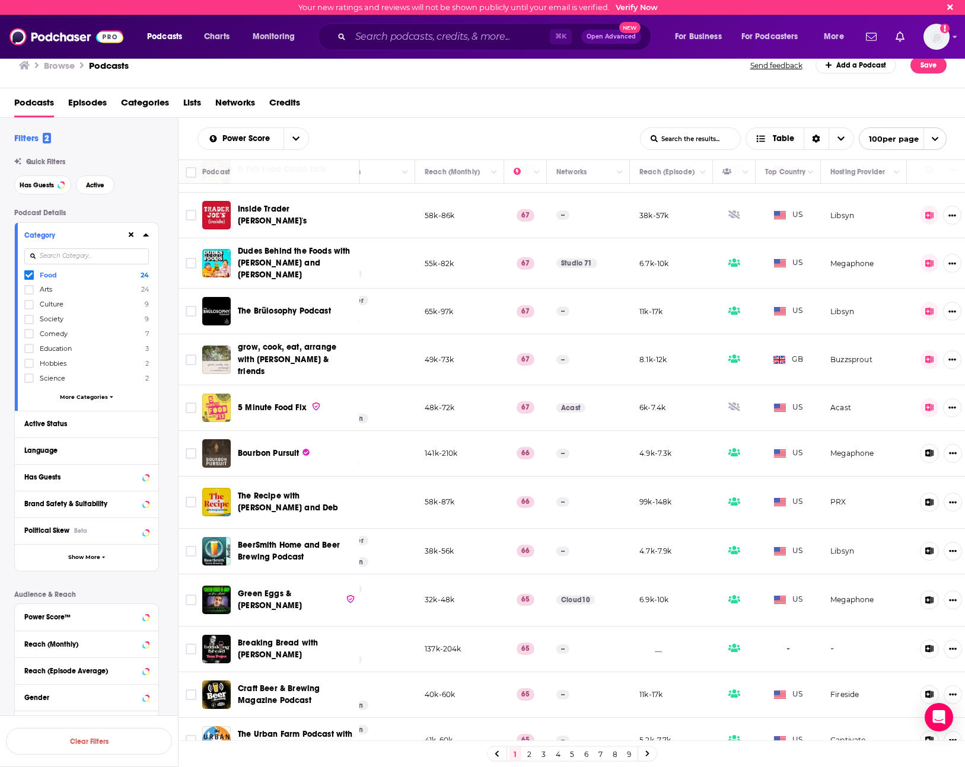
scroll to position [1056, 264]
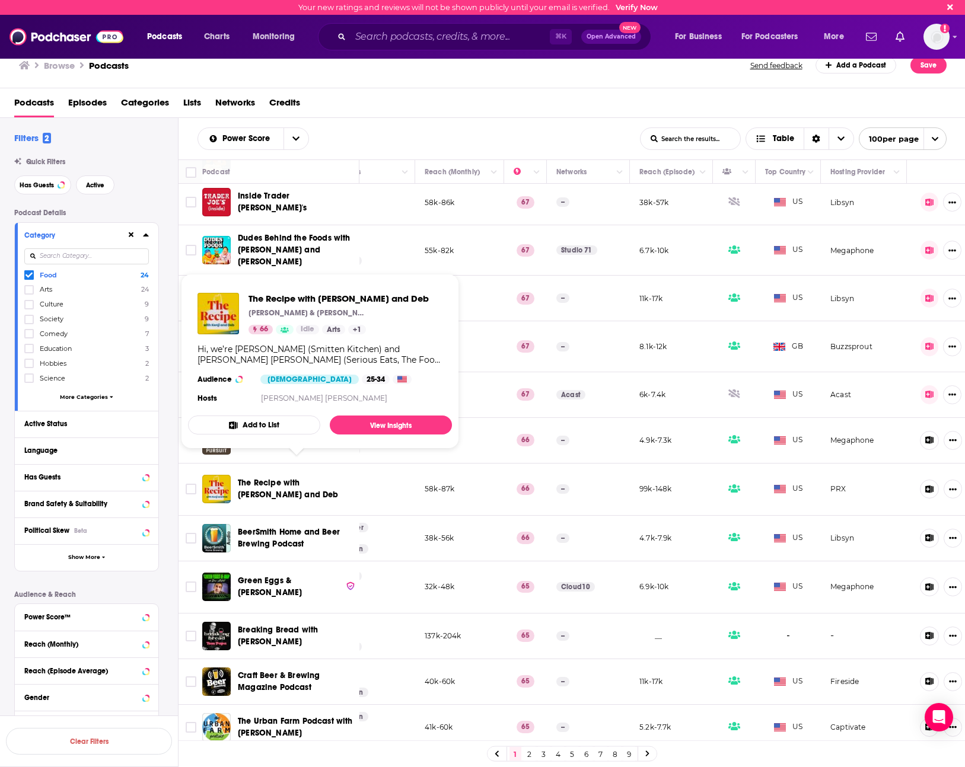
click at [279, 478] on span "The Recipe with Kenji and Deb" at bounding box center [288, 489] width 101 height 22
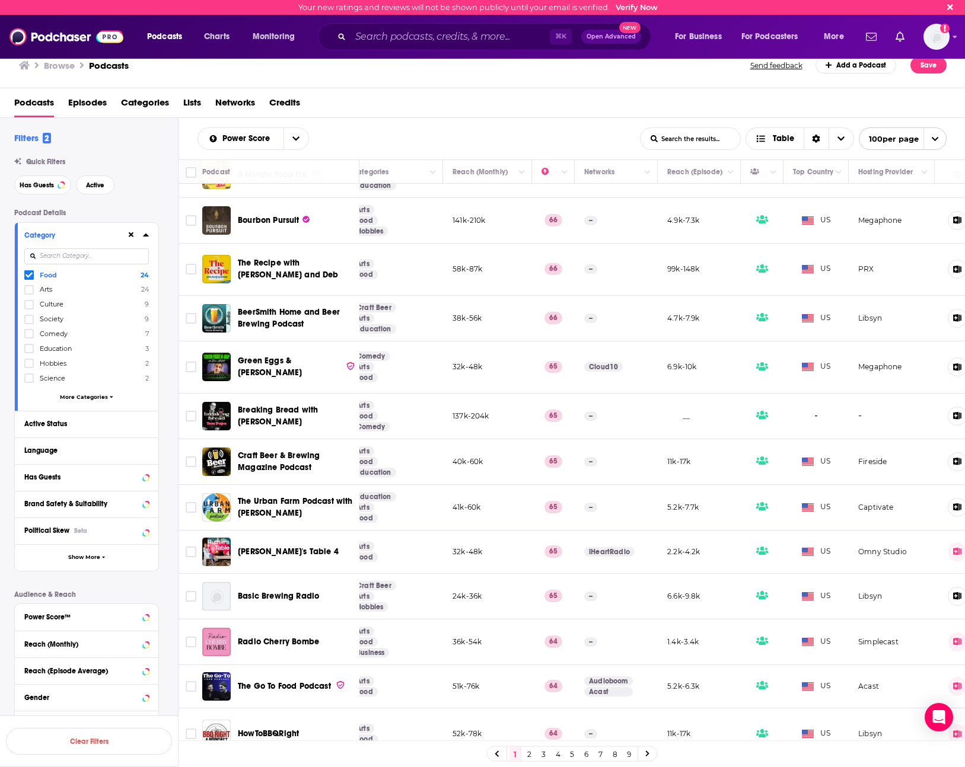
scroll to position [1276, 231]
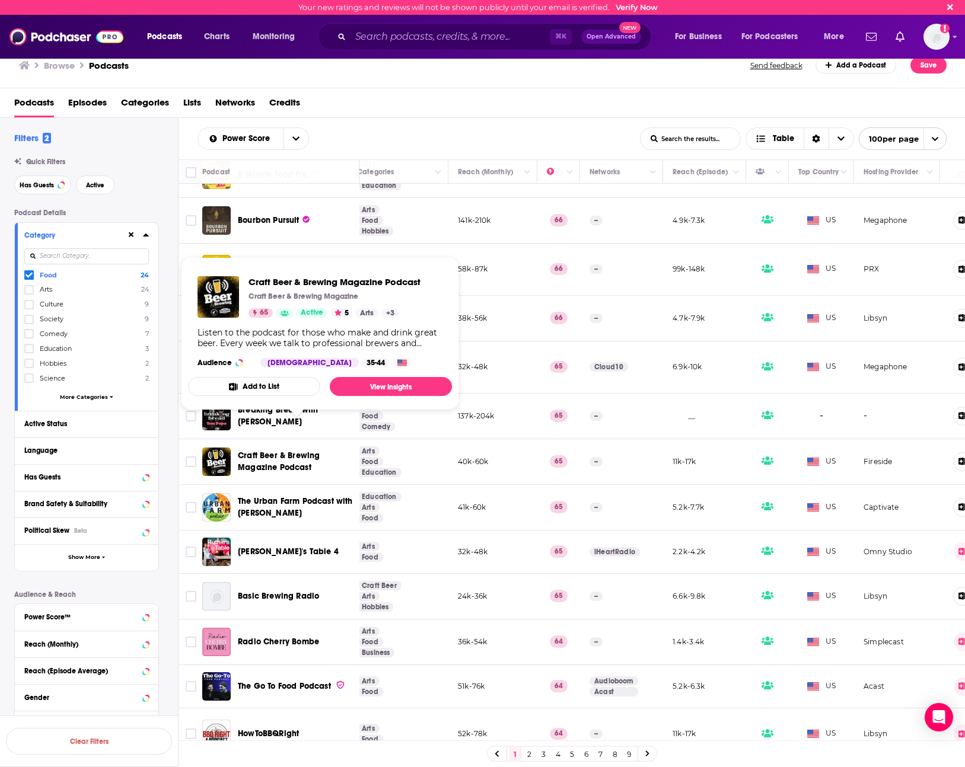
click at [294, 451] on span "Craft Beer & Brewing Magazine Podcast" at bounding box center [279, 462] width 82 height 22
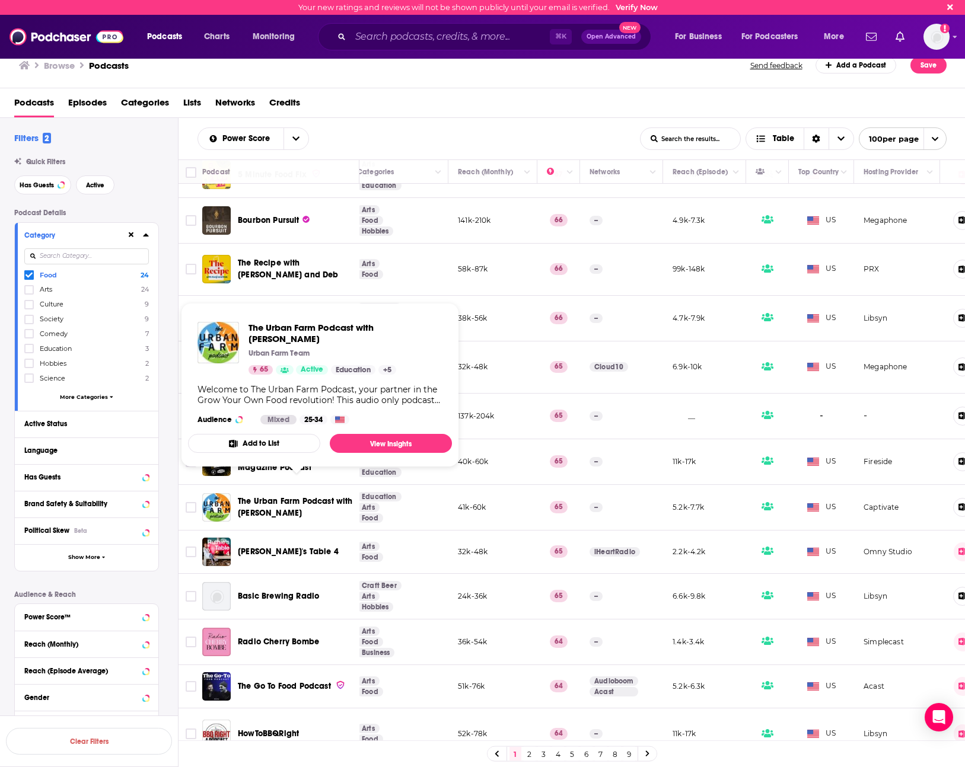
click at [272, 496] on span "The Urban Farm Podcast with Greg Peterson" at bounding box center [295, 507] width 115 height 22
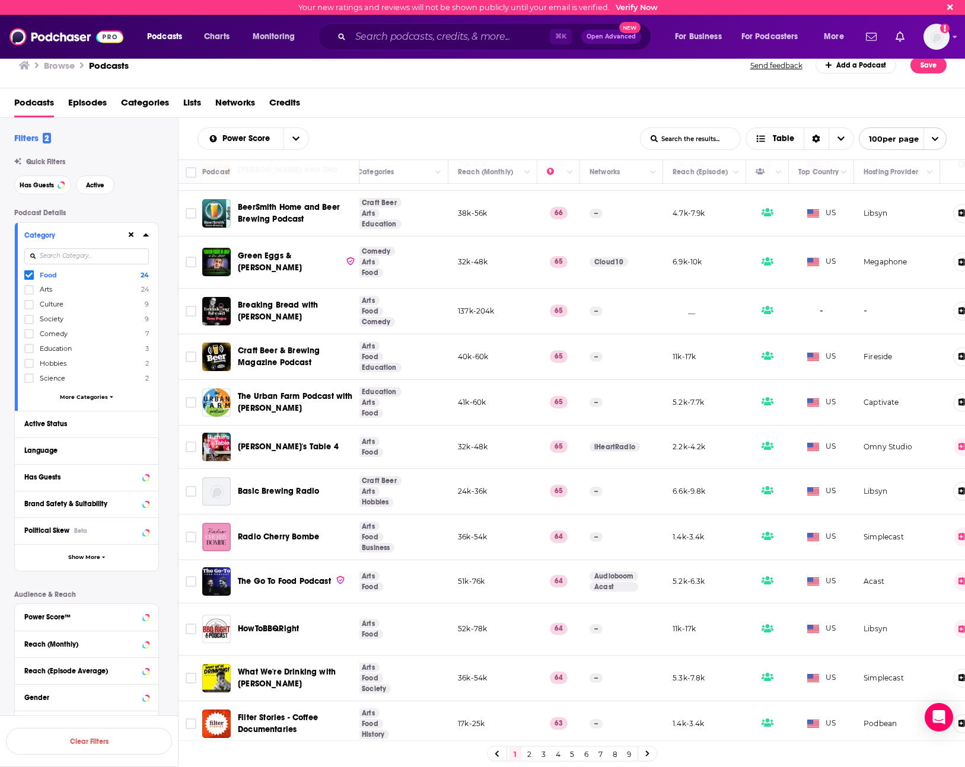
scroll to position [1382, 231]
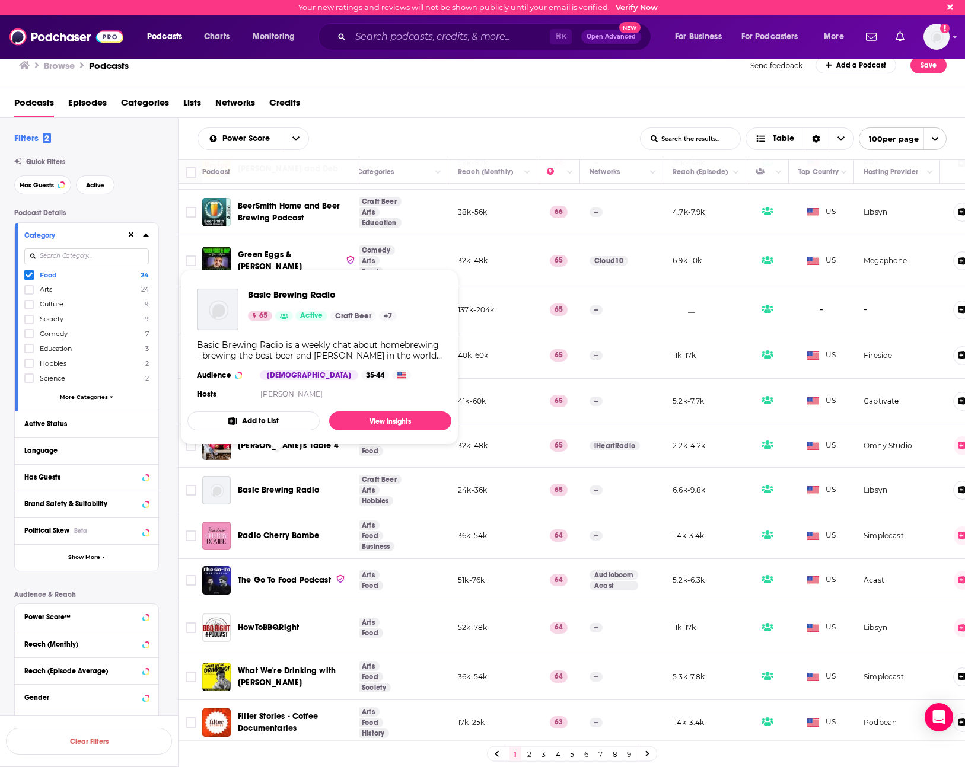
click at [293, 485] on span "Basic Brewing Radio" at bounding box center [278, 490] width 81 height 10
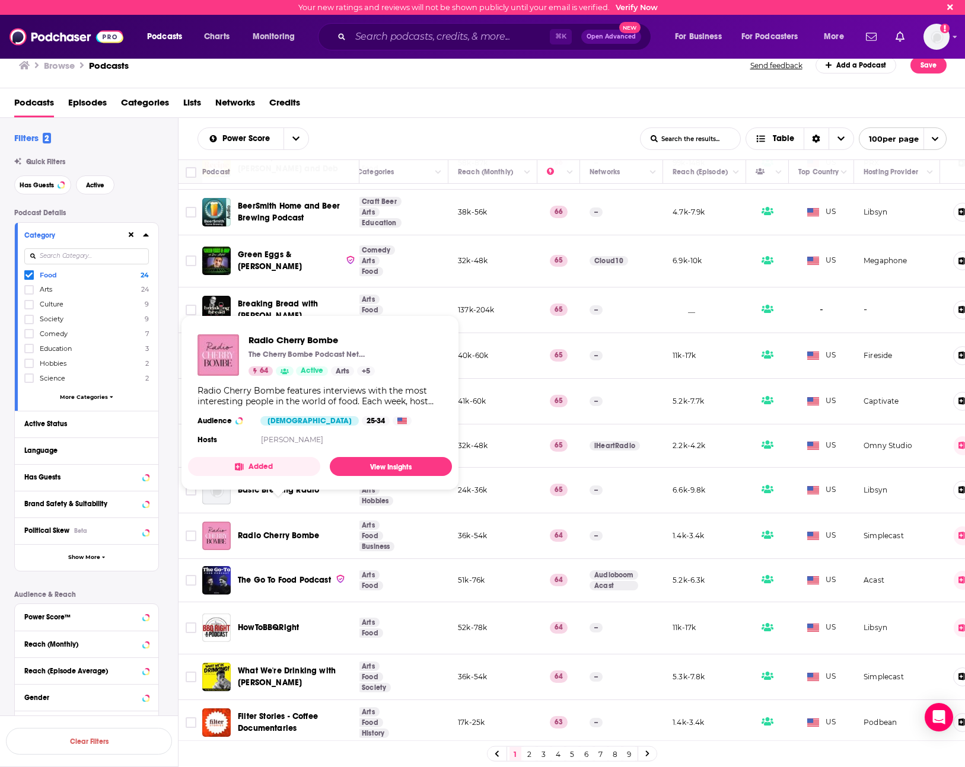
click at [302, 531] on span "Radio Cherry Bombe" at bounding box center [278, 536] width 81 height 10
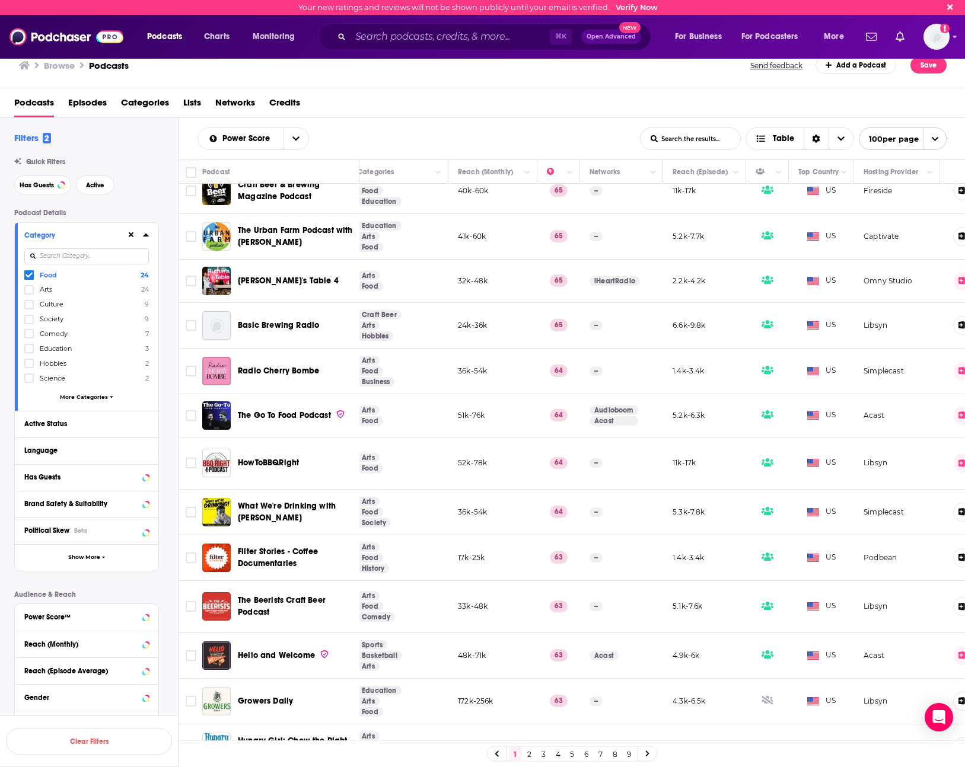
scroll to position [1550, 231]
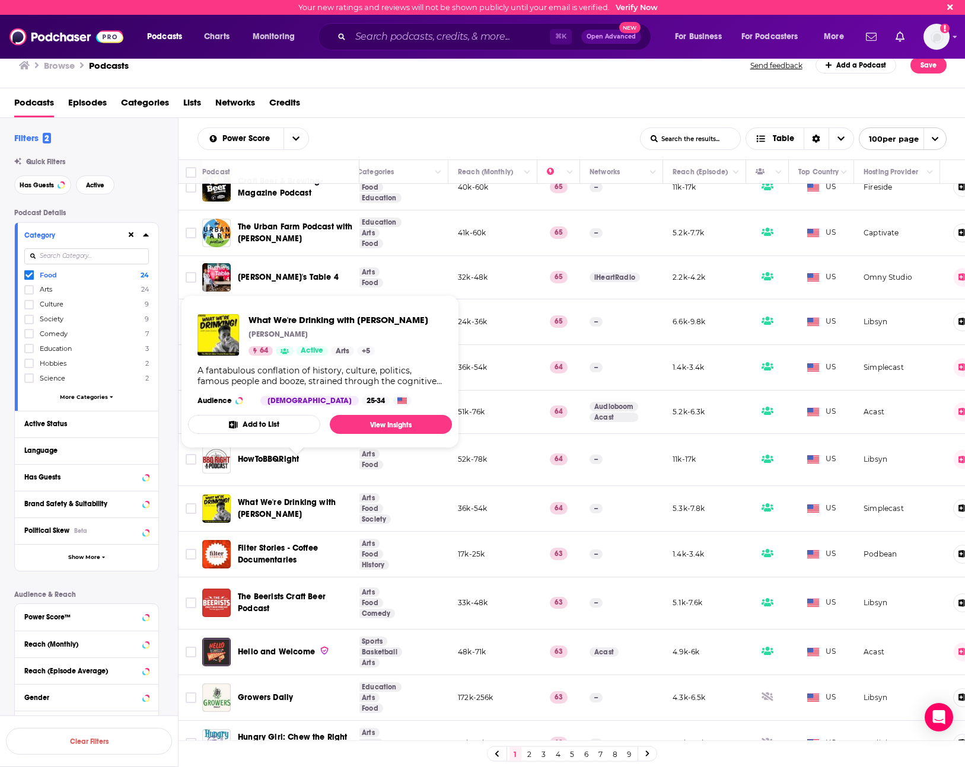
click at [296, 497] on span "What We're Drinking with Dan Dunn" at bounding box center [287, 508] width 98 height 22
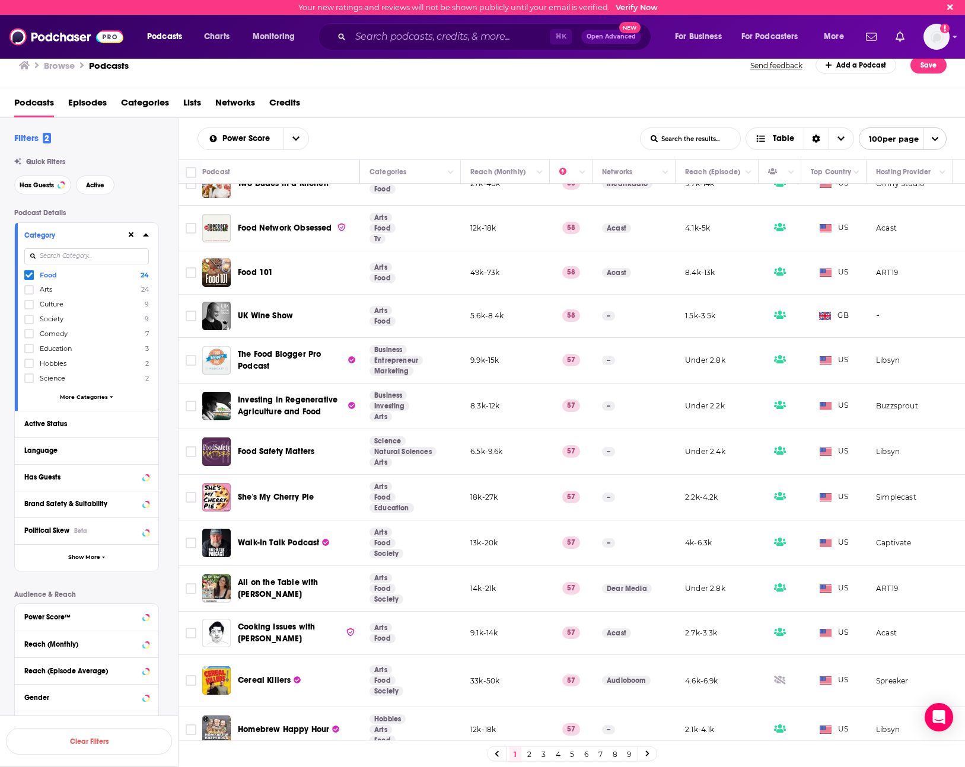
scroll to position [3963, 219]
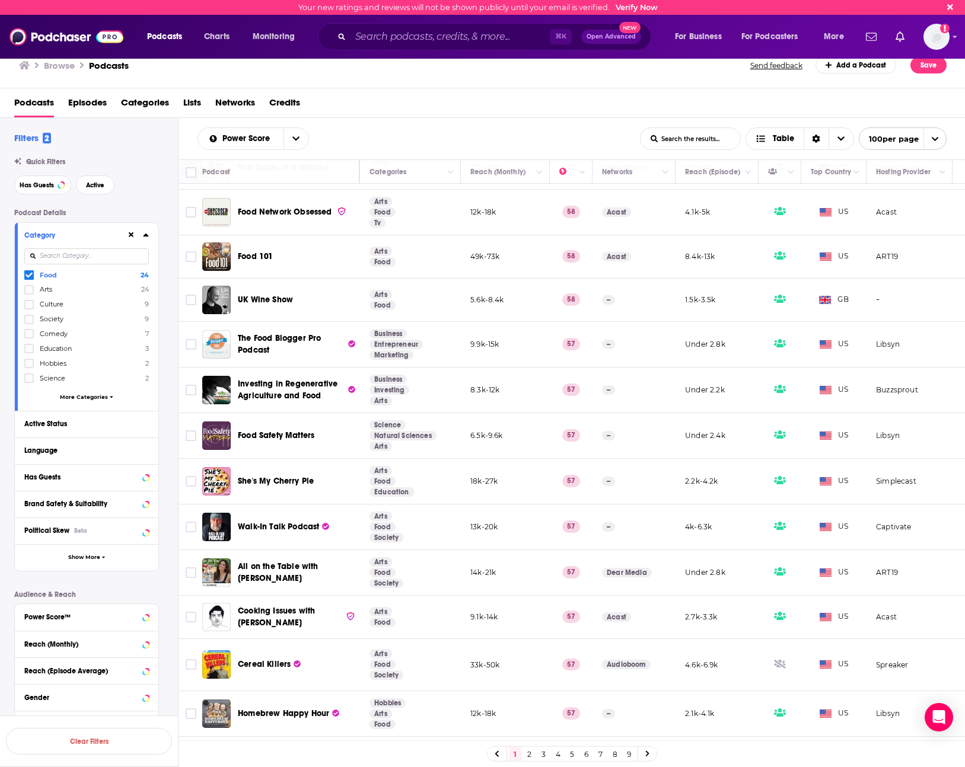
click at [526, 748] on link "2" at bounding box center [529, 754] width 12 height 14
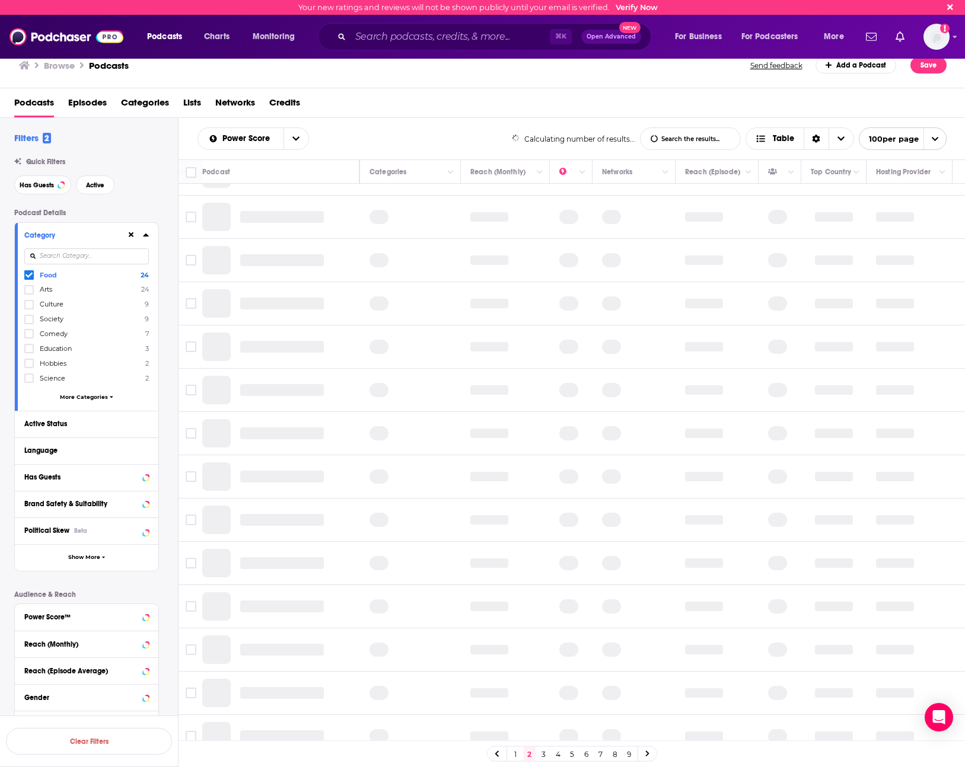
scroll to position [0, 219]
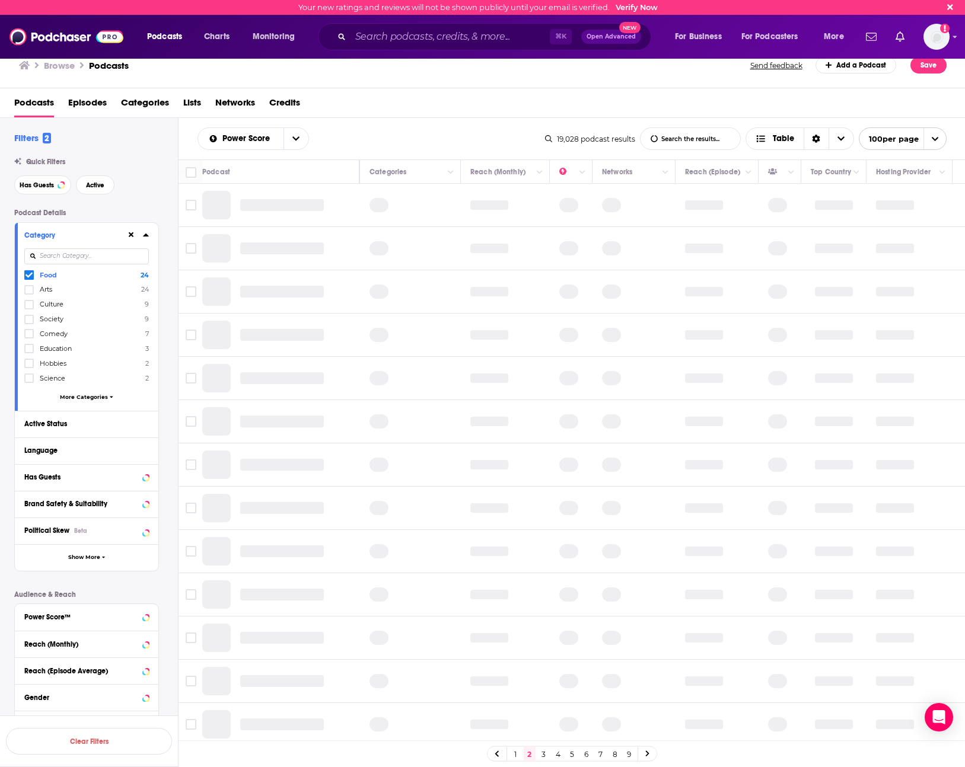
click at [514, 754] on link "1" at bounding box center [515, 754] width 12 height 14
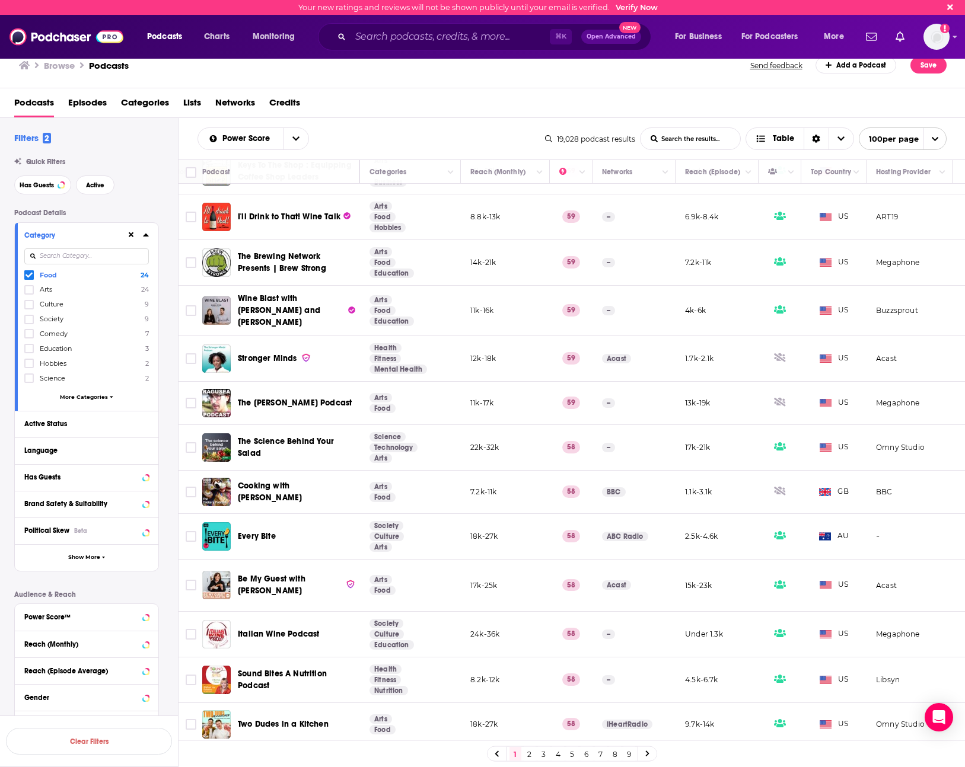
scroll to position [3963, 219]
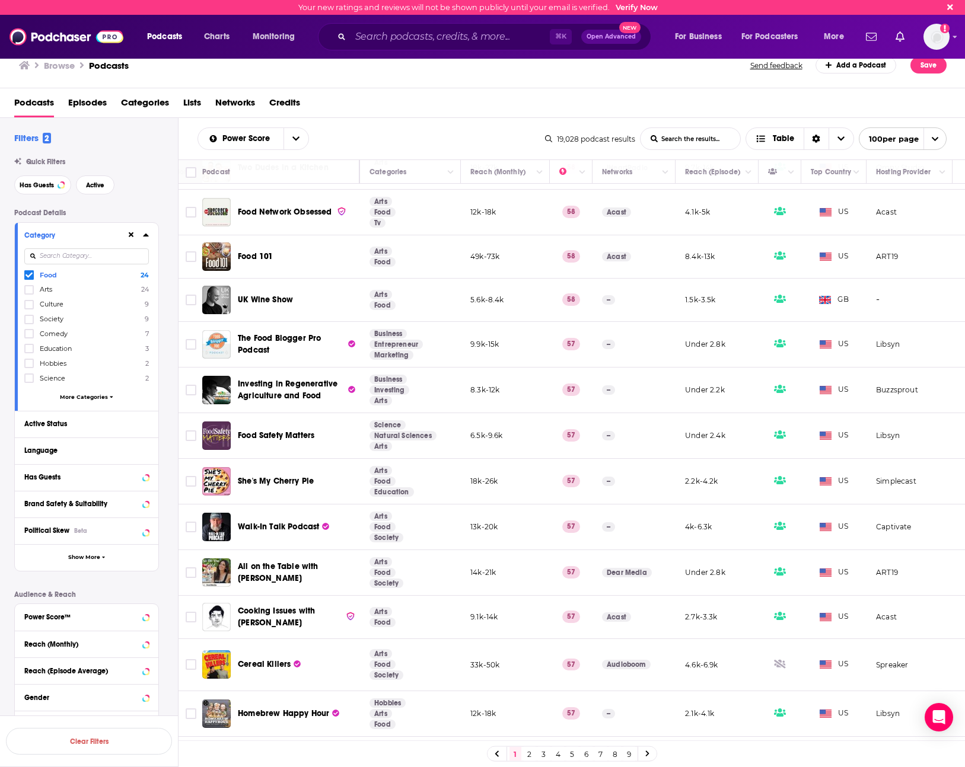
click at [279, 745] on span "Sal Vulcano & Joe DeRosa are Taste Buds" at bounding box center [278, 762] width 80 height 34
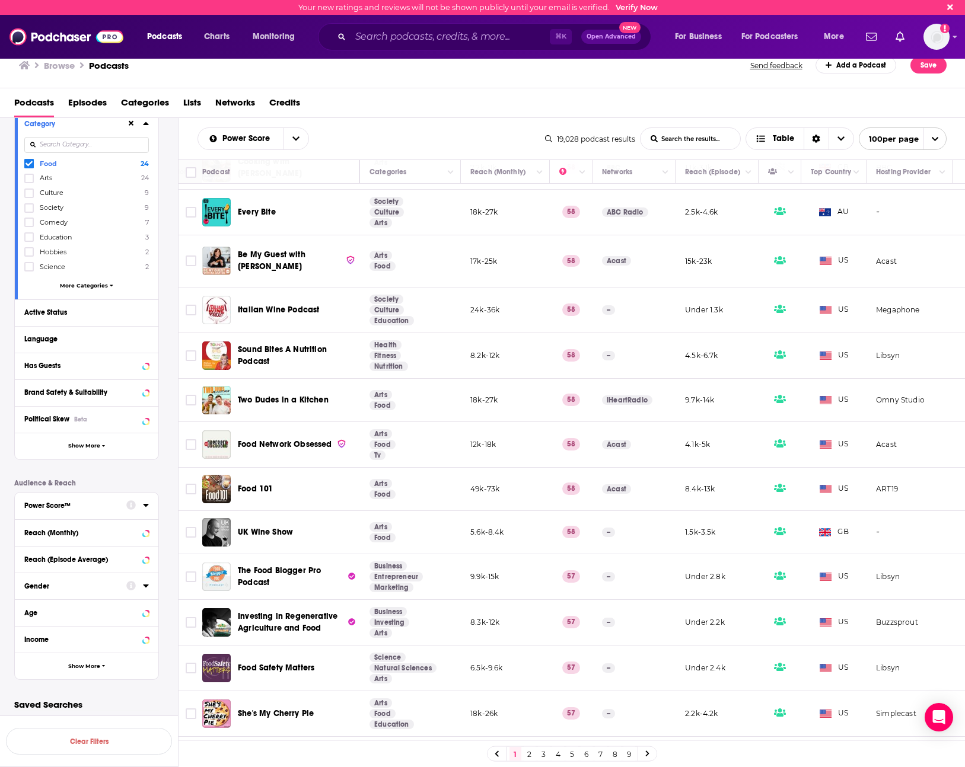
scroll to position [0, 0]
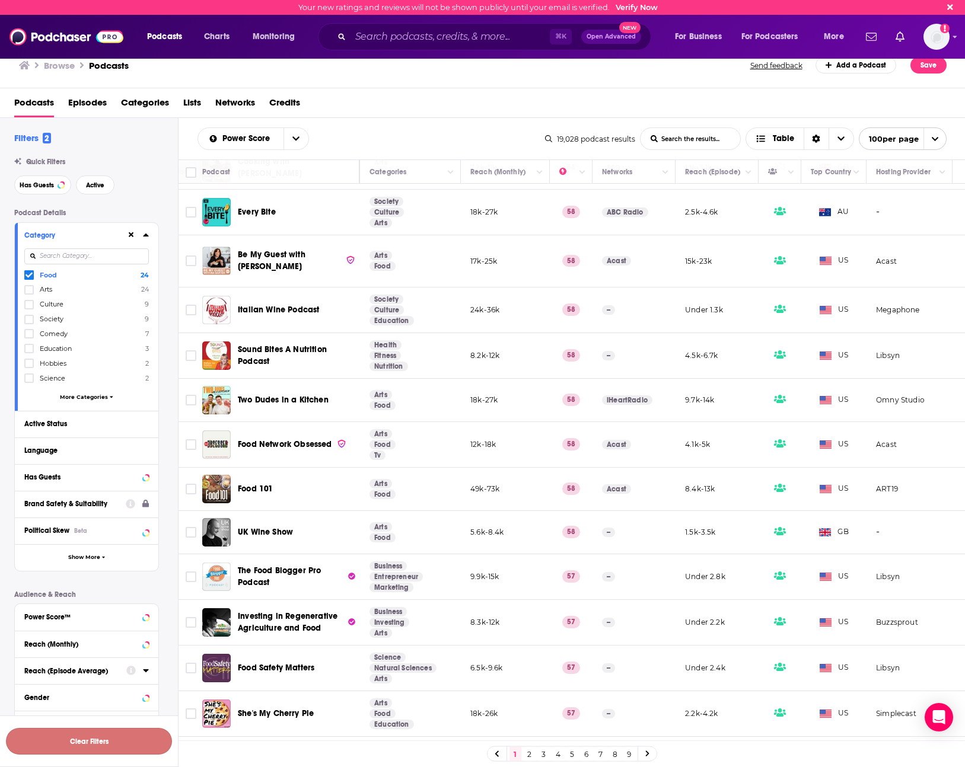
click at [103, 735] on button "Clear Filters" at bounding box center [89, 741] width 166 height 27
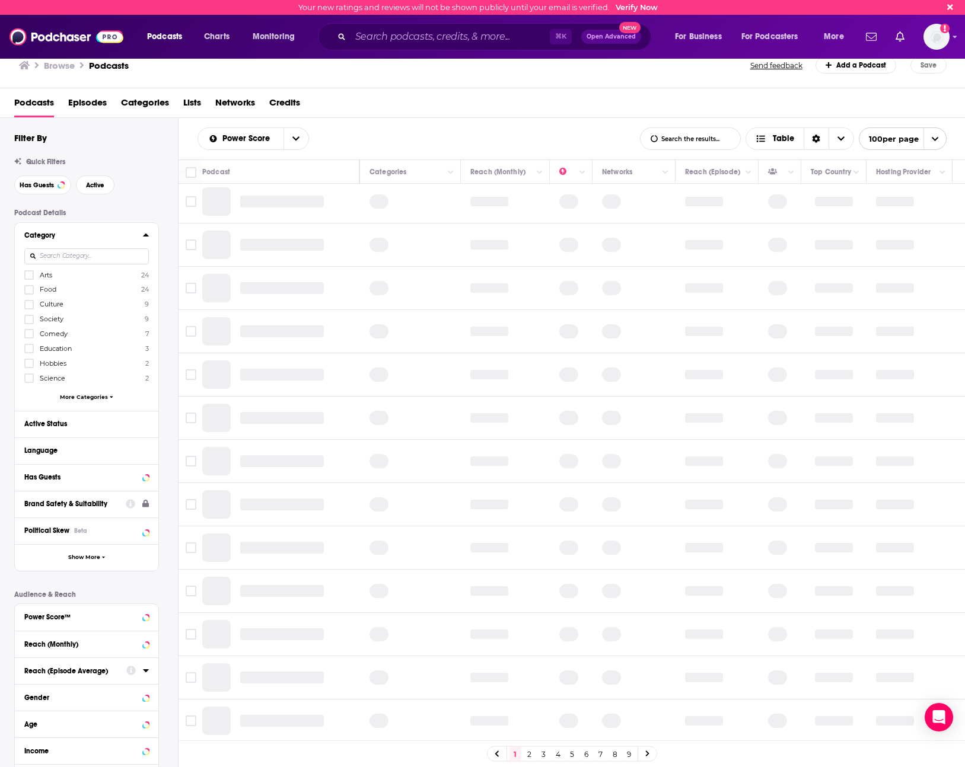
scroll to position [523, 219]
click at [45, 101] on span "Podcasts" at bounding box center [34, 105] width 40 height 24
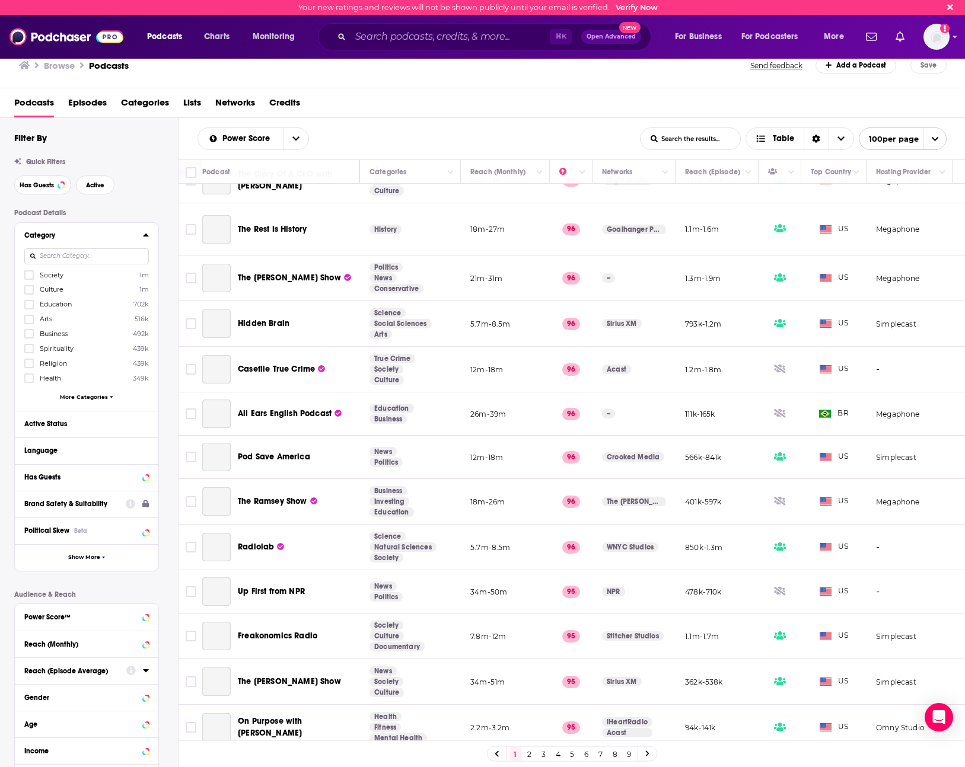
scroll to position [3731, 219]
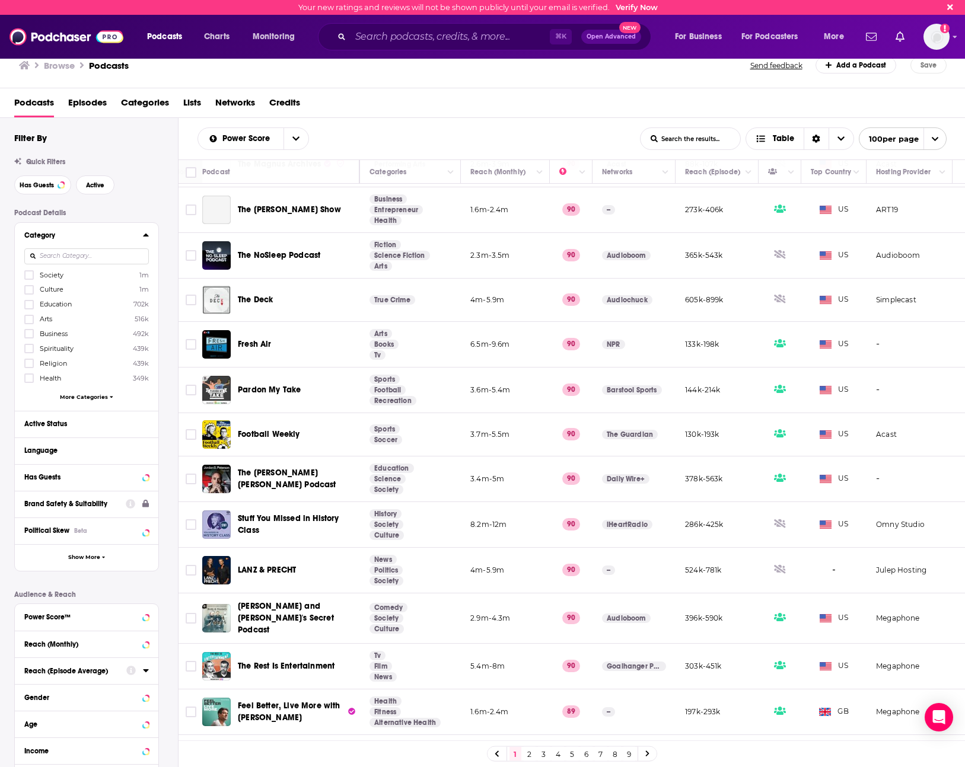
click at [407, 119] on div "Power Score List Search Input Search the results... Table List Search Input Sea…" at bounding box center [571, 138] width 787 height 41
click at [99, 256] on input at bounding box center [86, 256] width 124 height 16
type input "g"
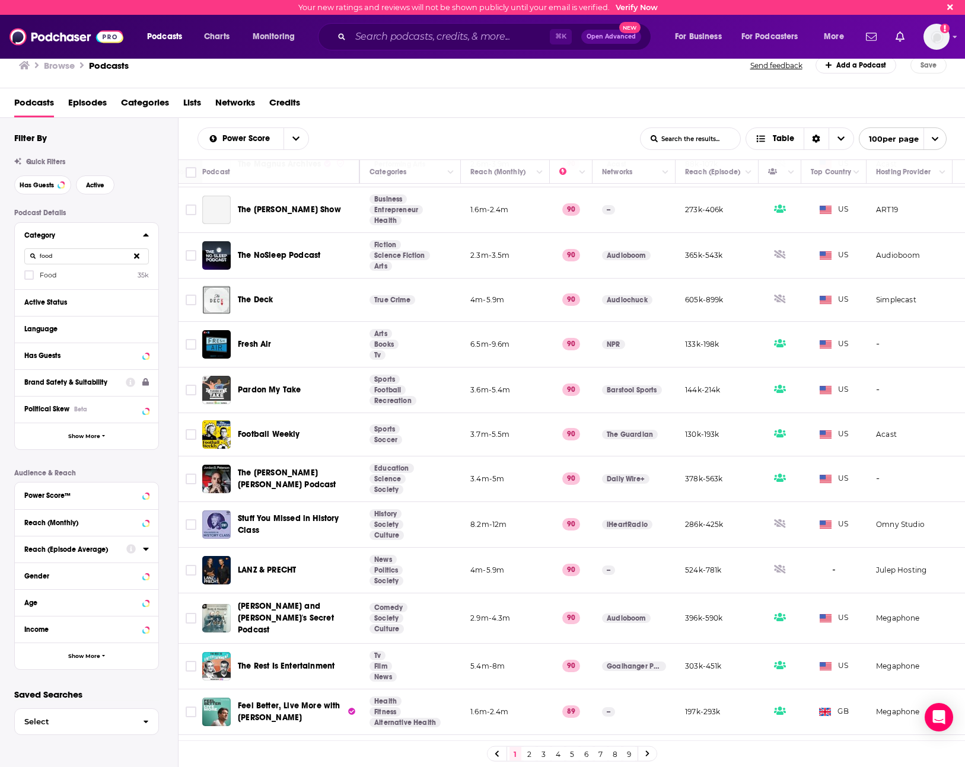
type input "food"
click at [34, 280] on div "Category food Food 35k" at bounding box center [86, 256] width 143 height 66
click at [28, 275] on icon at bounding box center [28, 275] width 7 height 7
click at [120, 753] on button "View 10k+ Results" at bounding box center [89, 741] width 166 height 27
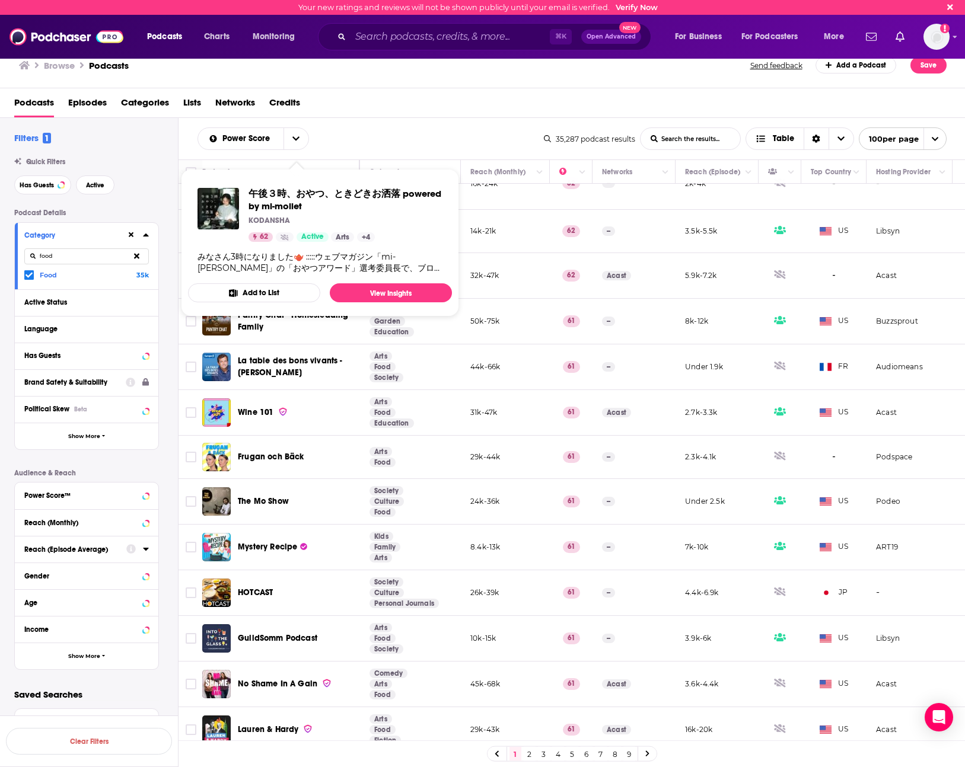
scroll to position [3949, 219]
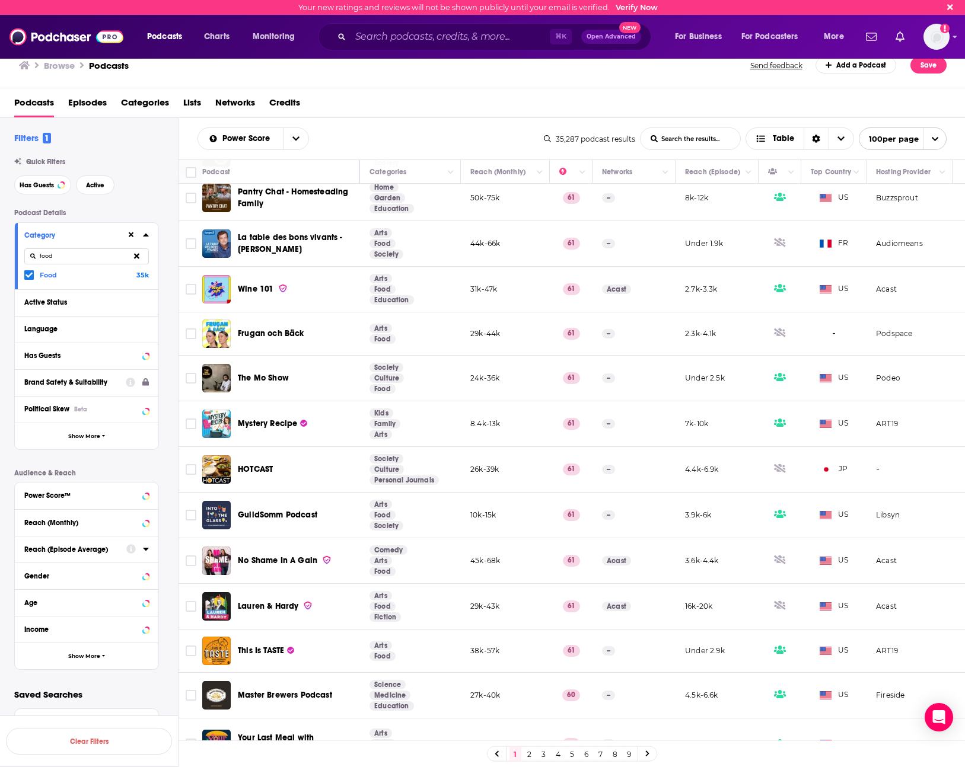
click at [46, 103] on span "Podcasts" at bounding box center [34, 105] width 40 height 24
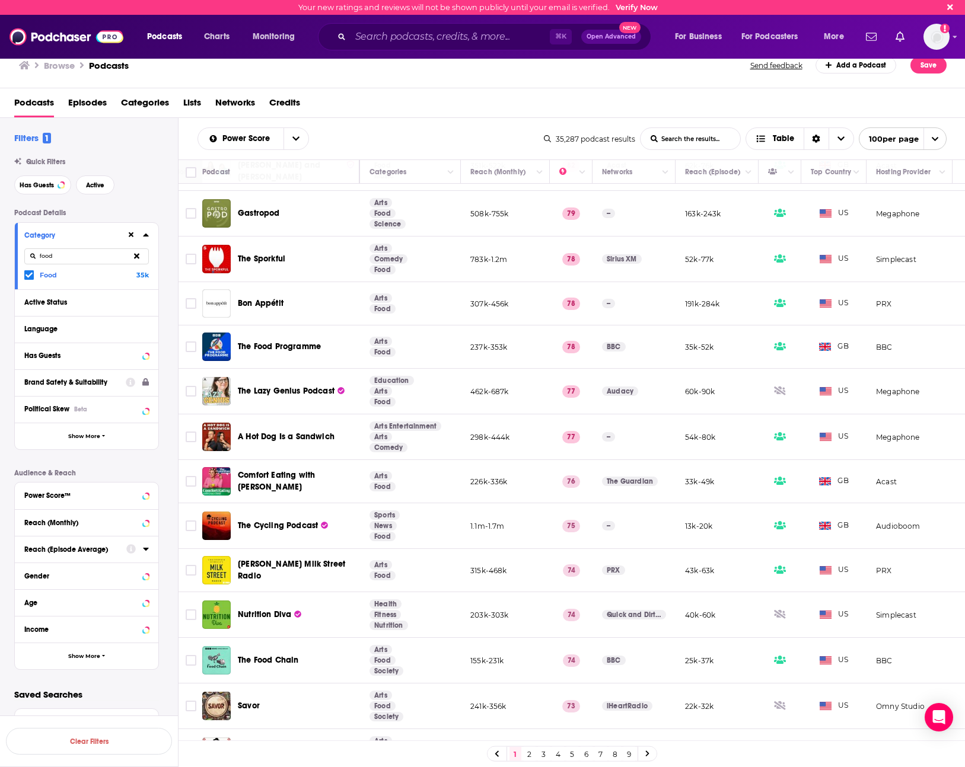
scroll to position [0, 219]
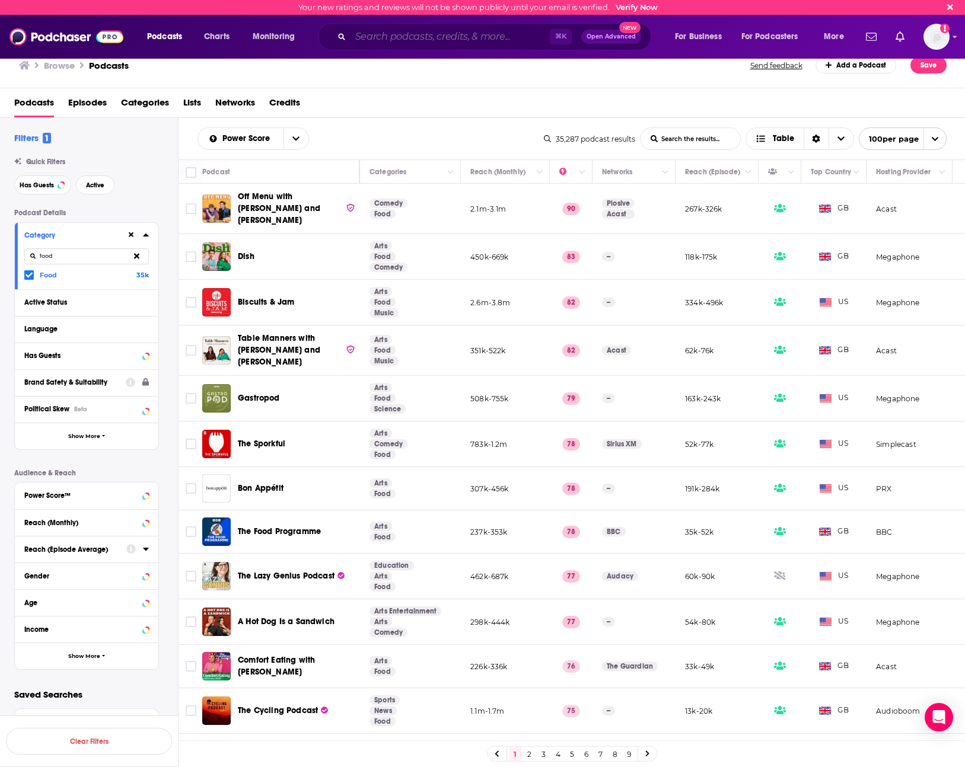
click at [390, 38] on input "Search podcasts, credits, & more..." at bounding box center [449, 36] width 199 height 19
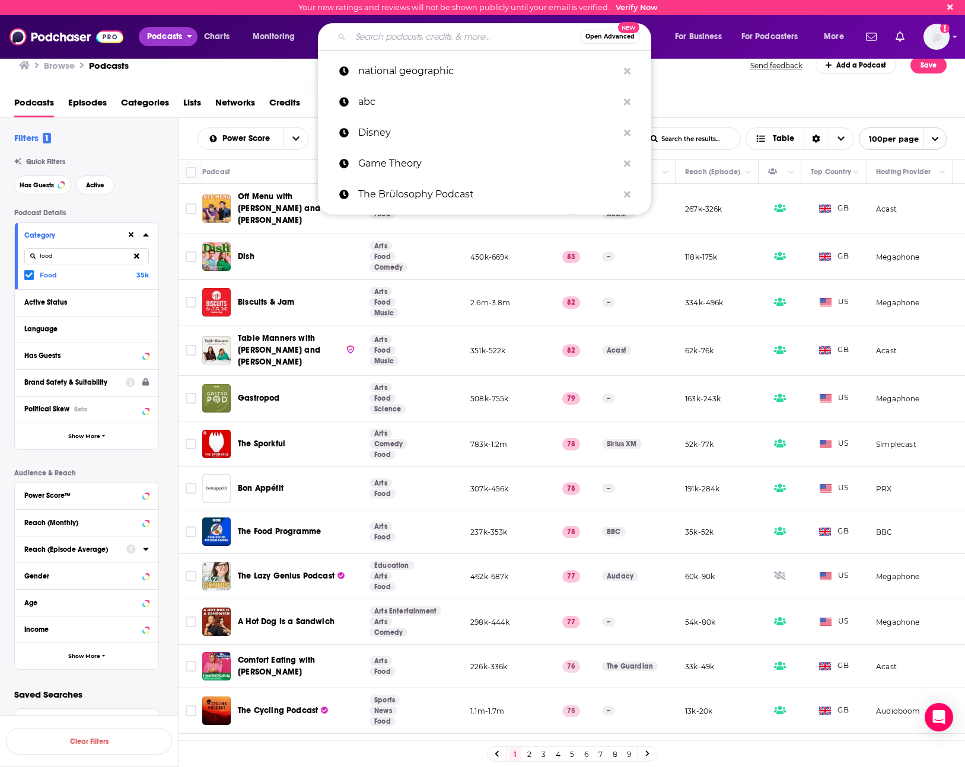
click at [163, 28] on span "Podcasts" at bounding box center [164, 36] width 35 height 17
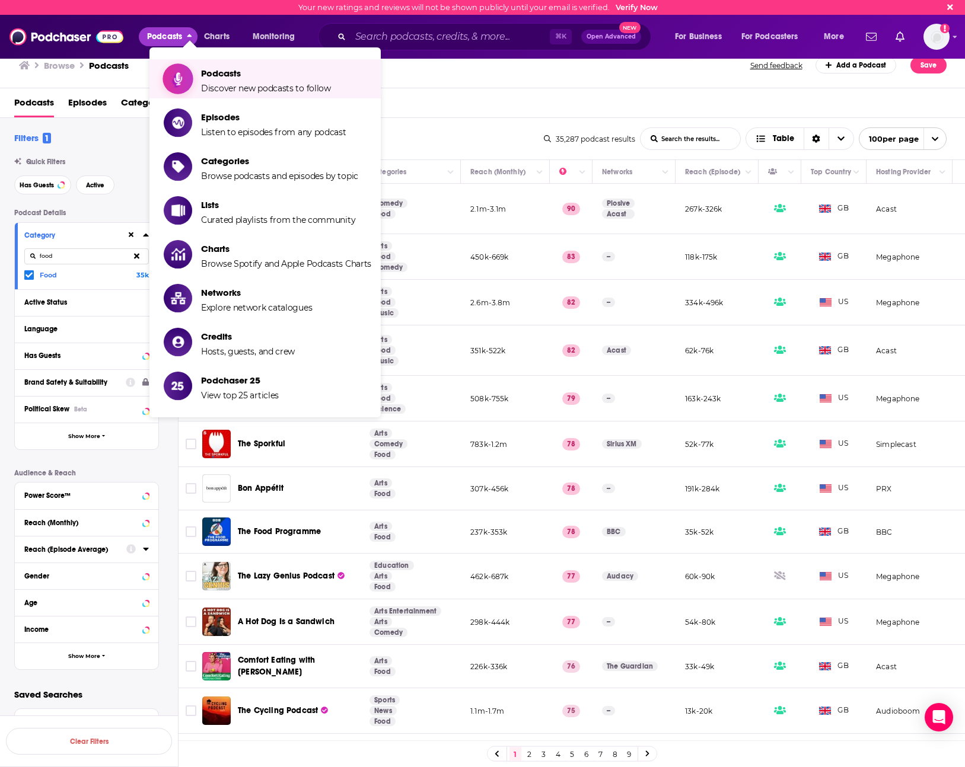
click at [173, 83] on icon "Show item sub-menu" at bounding box center [178, 78] width 15 height 15
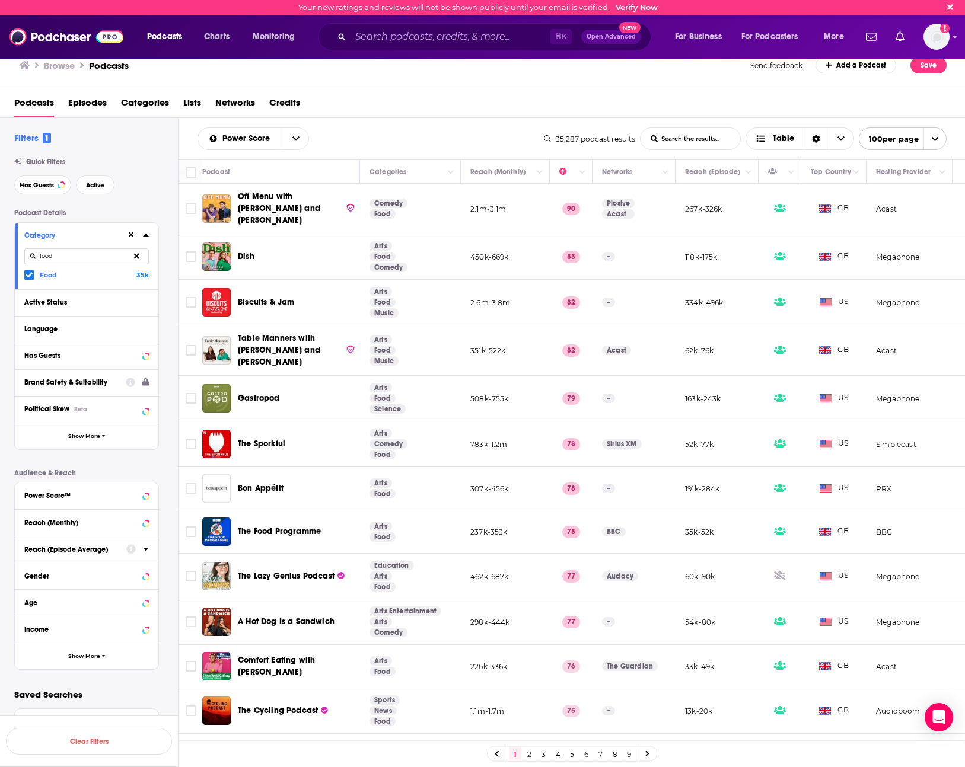
click at [34, 276] on div at bounding box center [30, 275] width 12 height 10
click at [29, 277] on input "multiSelectOption-food-0" at bounding box center [29, 277] width 0 height 0
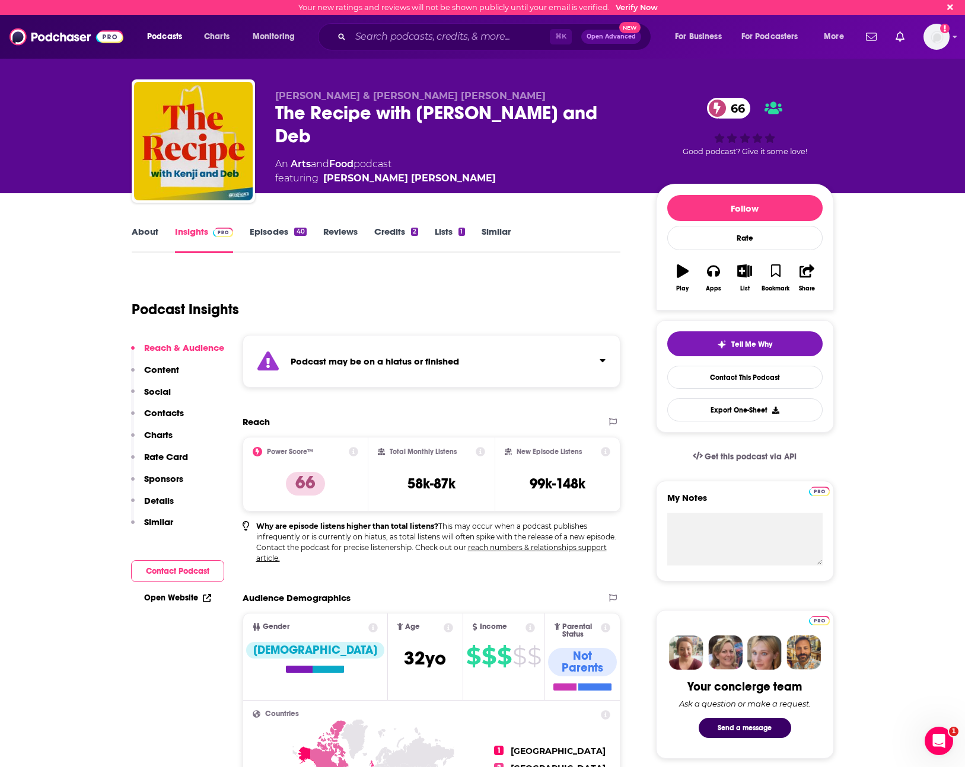
scroll to position [26, 0]
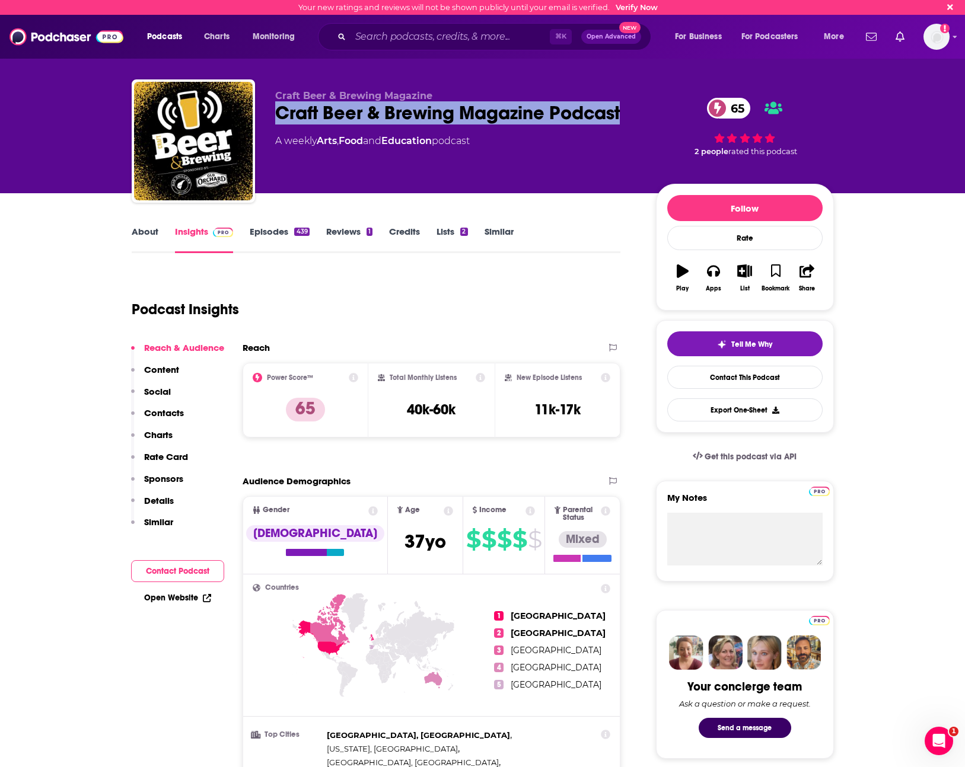
drag, startPoint x: 627, startPoint y: 108, endPoint x: 275, endPoint y: 123, distance: 351.9
click at [275, 123] on div "Craft Beer & Brewing Magazine Podcast 65" at bounding box center [456, 112] width 362 height 23
copy h2 "Craft Beer & Brewing Magazine Podcast"
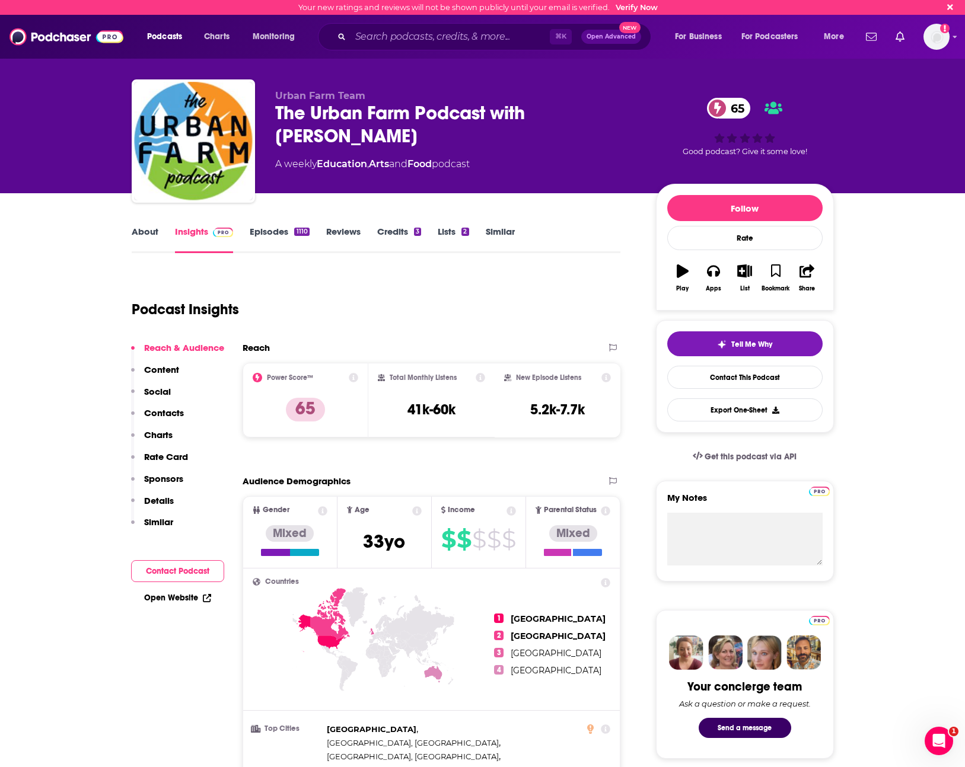
click at [459, 288] on div "Podcast Insights" at bounding box center [372, 302] width 480 height 60
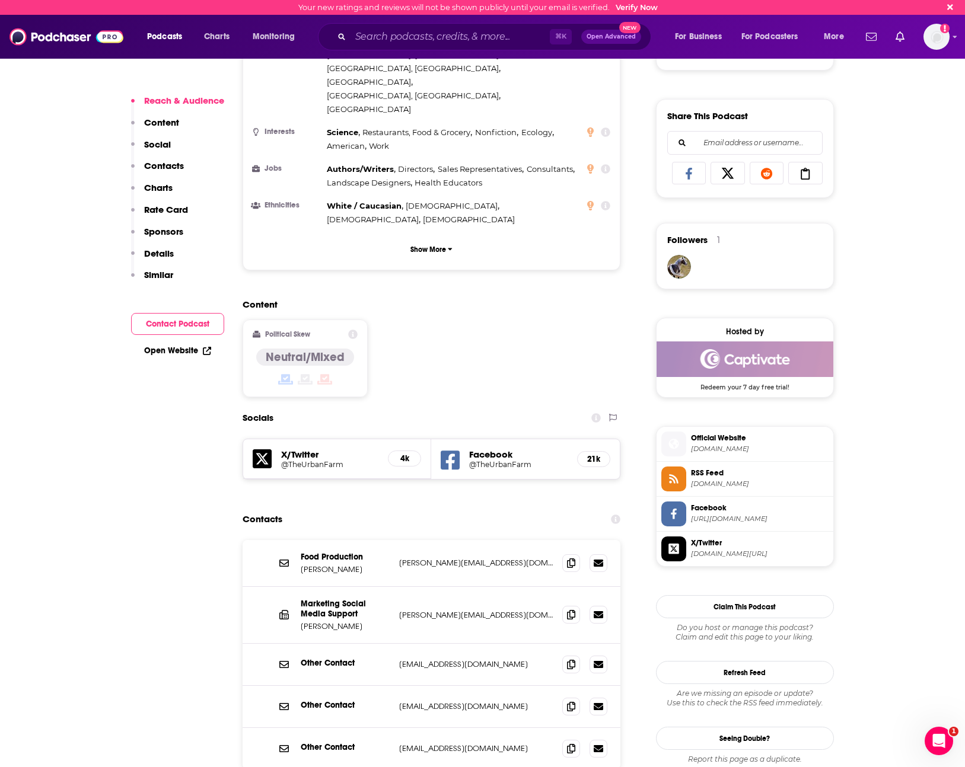
scroll to position [693, 0]
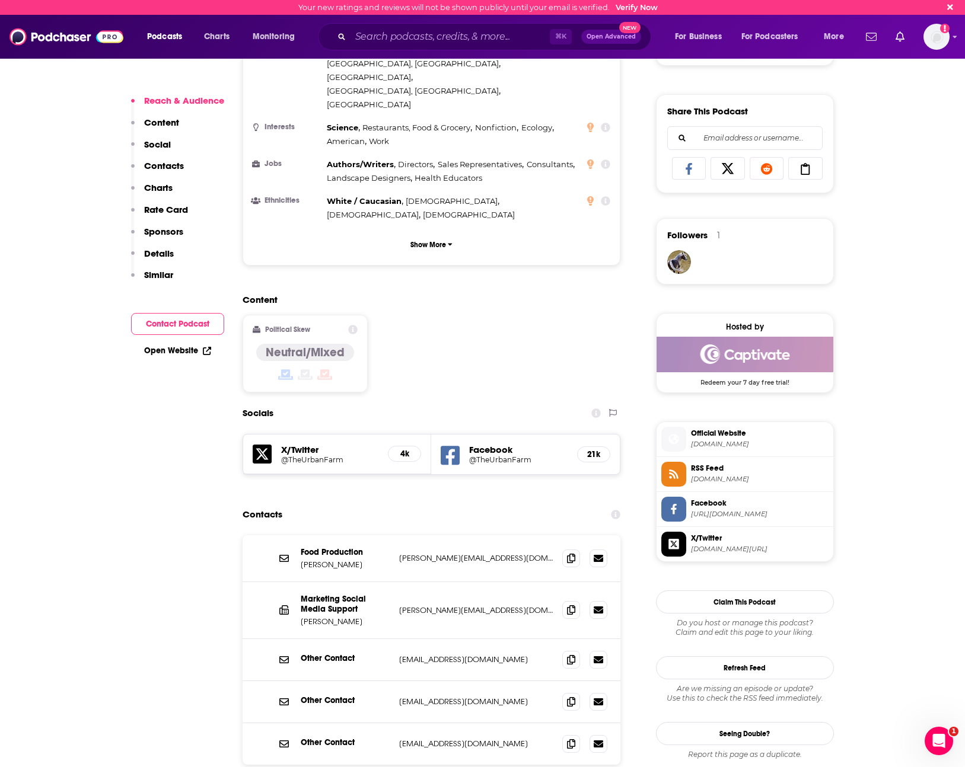
click at [459, 294] on div "Content Political Skew Neutral/Mixed" at bounding box center [431, 348] width 378 height 108
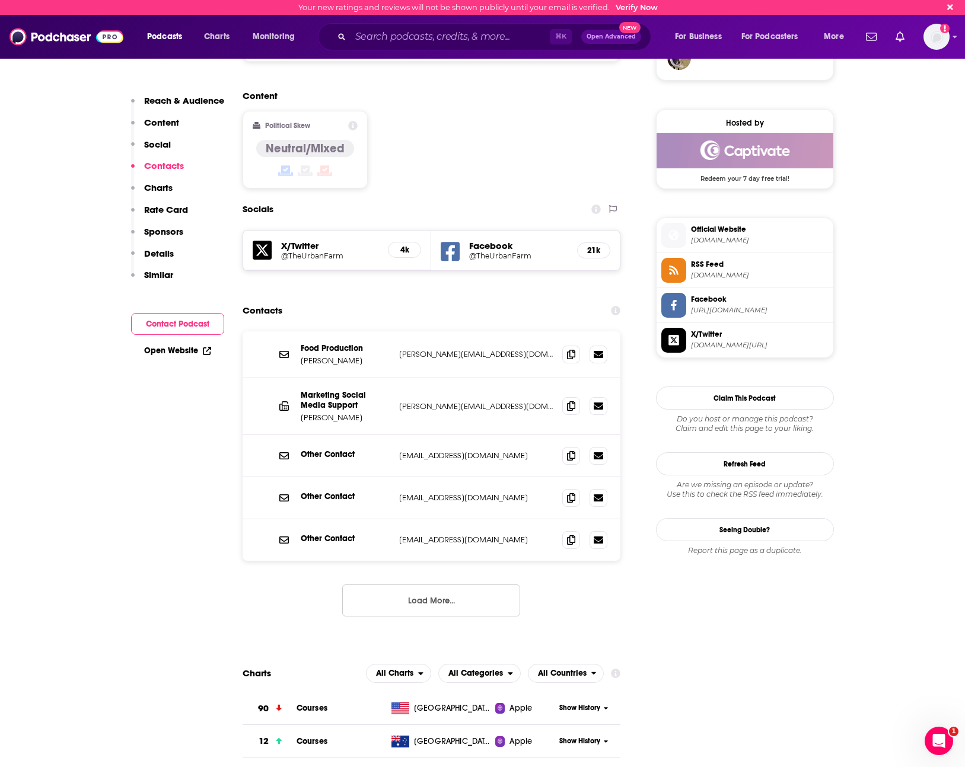
scroll to position [891, 0]
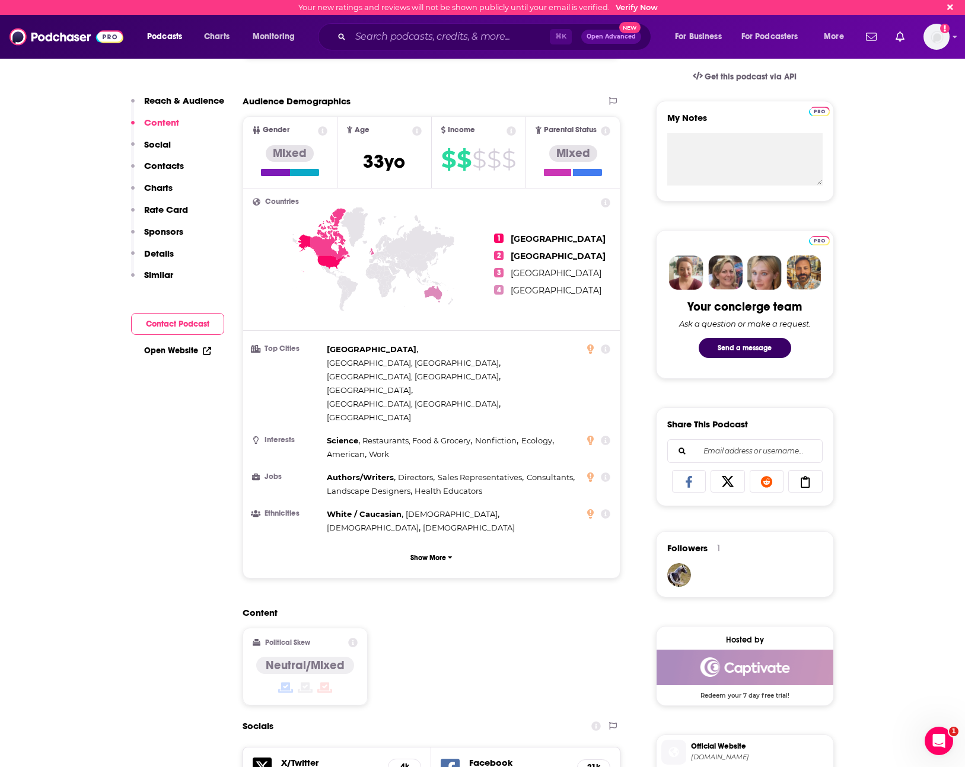
scroll to position [328, 0]
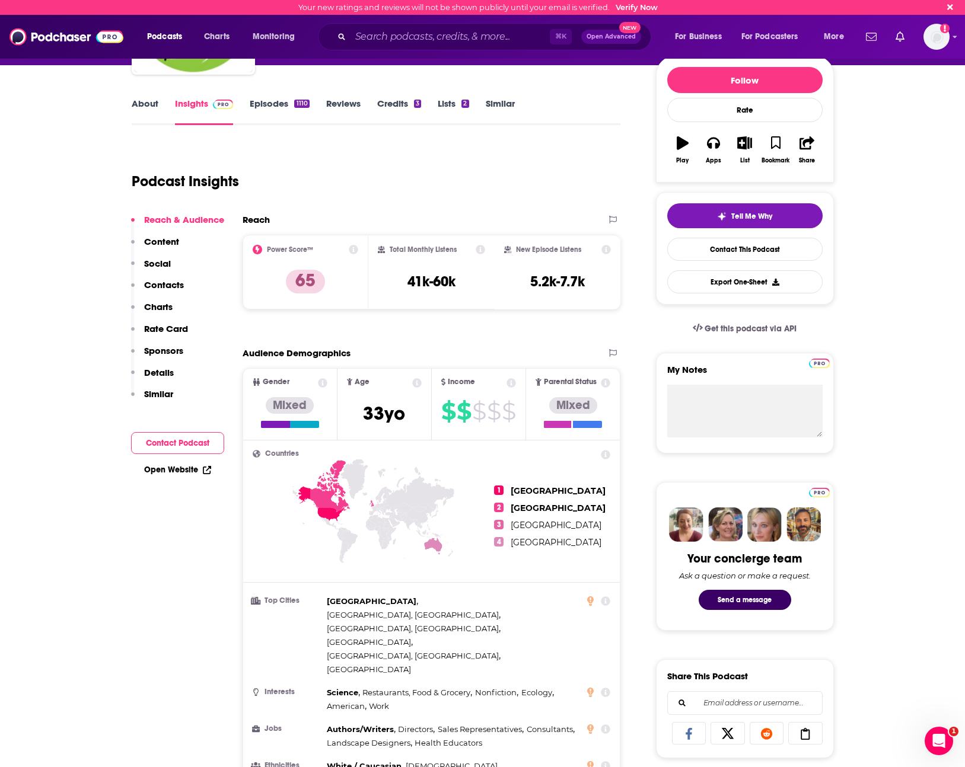
scroll to position [121, 0]
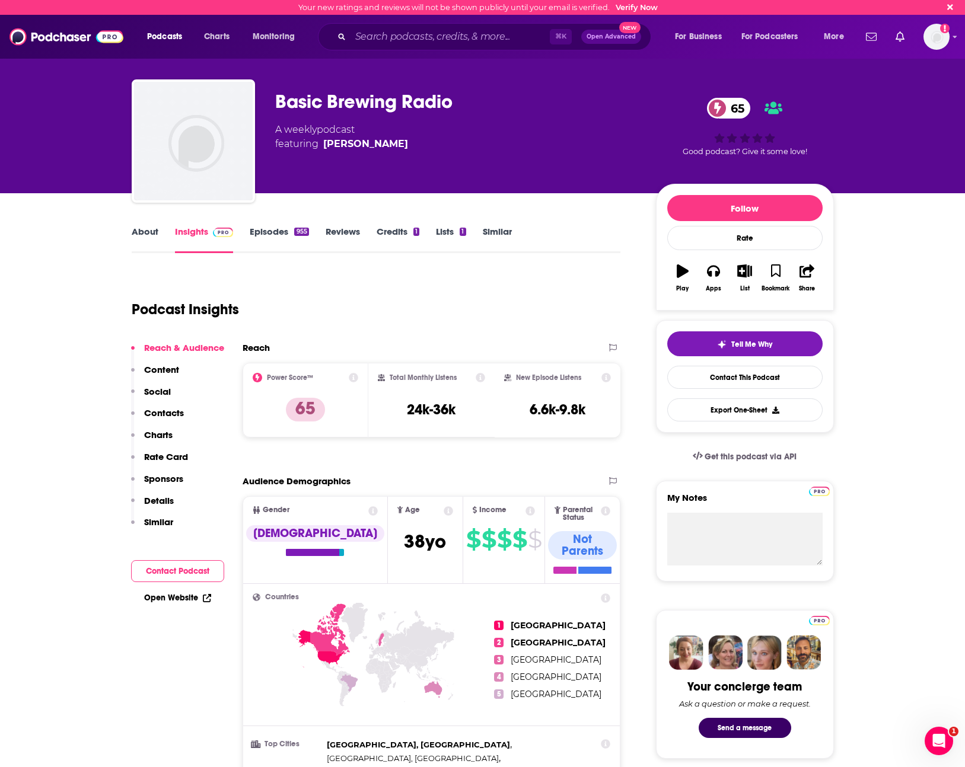
click at [438, 91] on div "Basic Brewing Radio 65" at bounding box center [456, 101] width 362 height 23
copy div "Basic Brewing Radio 65"
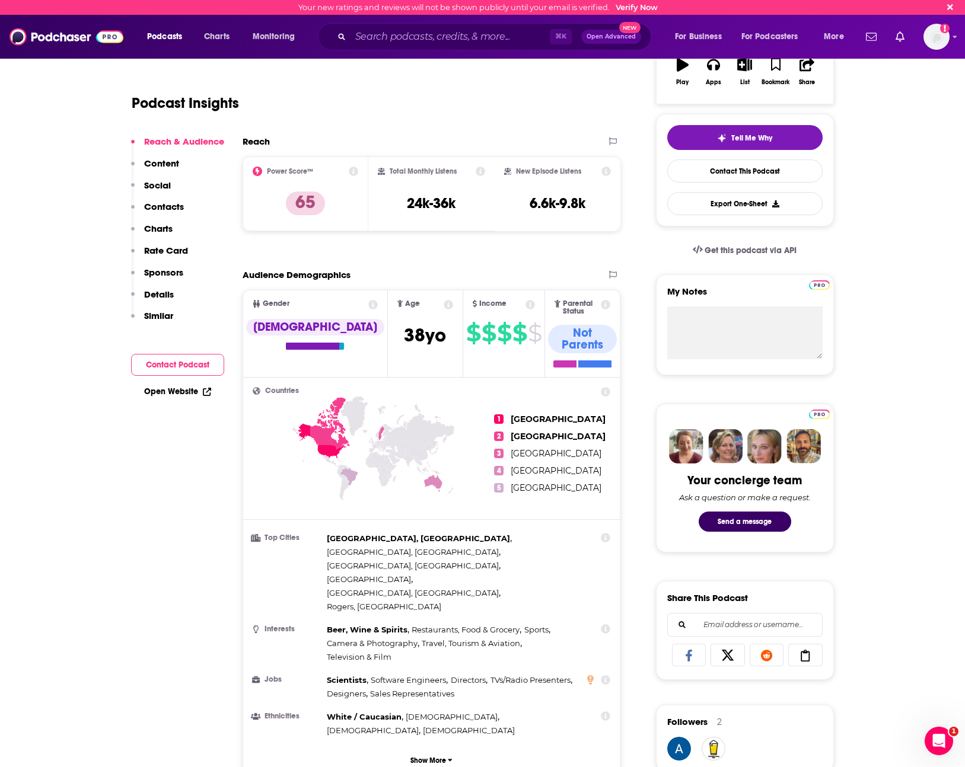
scroll to position [133, 0]
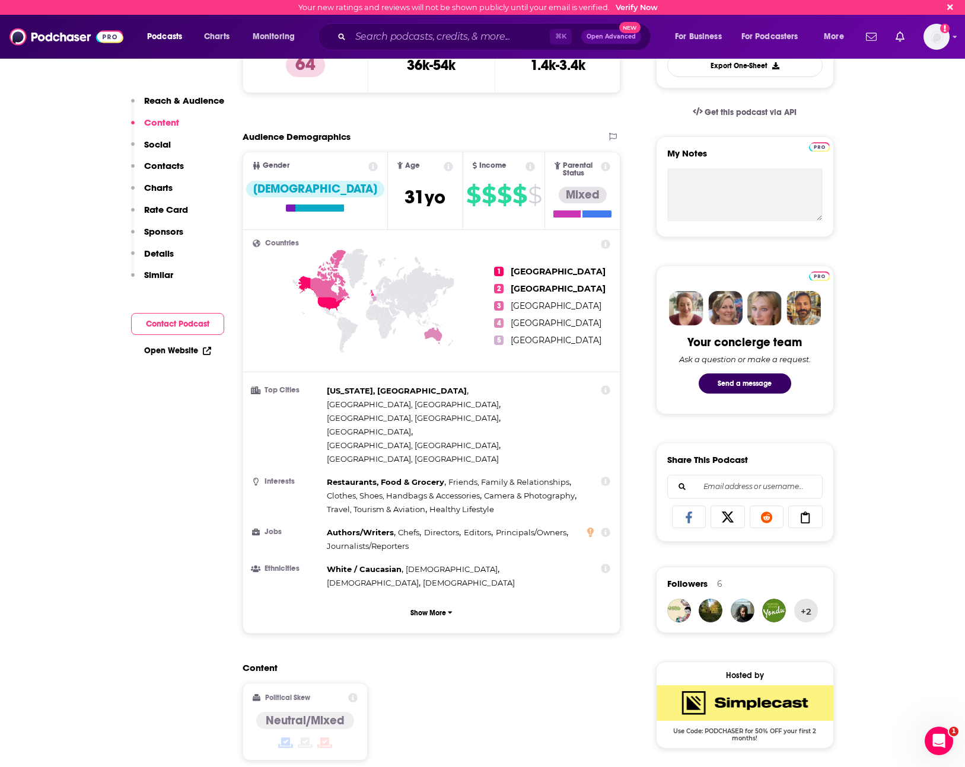
scroll to position [92, 0]
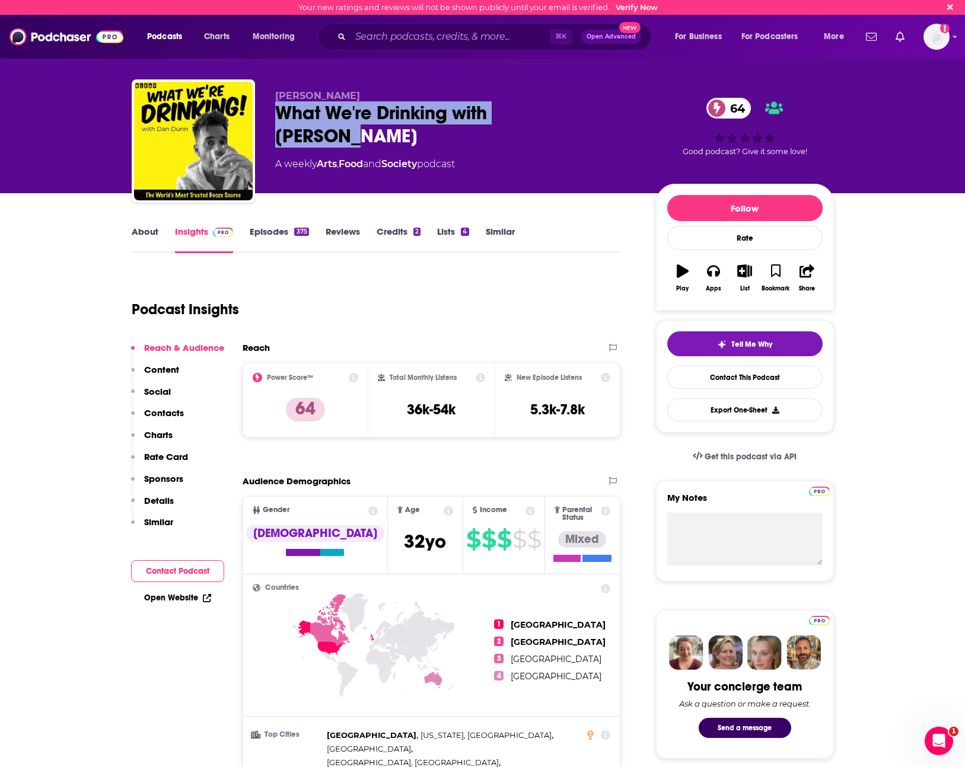
drag, startPoint x: 586, startPoint y: 117, endPoint x: 277, endPoint y: 114, distance: 308.9
click at [277, 114] on div "What We're Drinking with Dan Dunn 64" at bounding box center [456, 124] width 362 height 46
copy h2 "What We're Drinking with Dan Dunn"
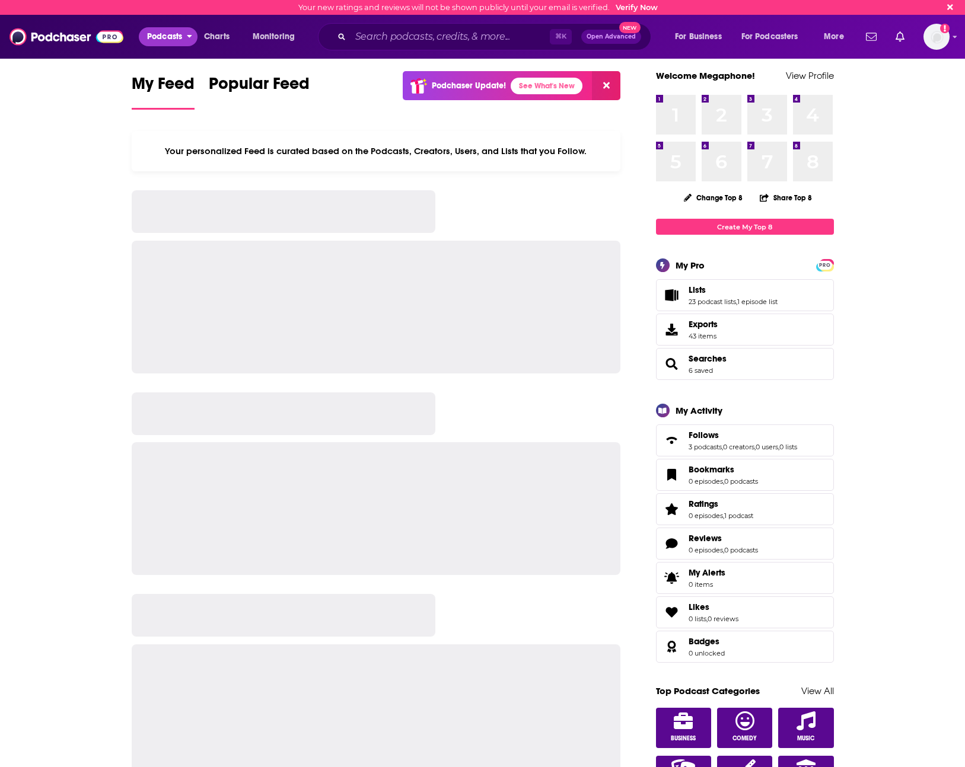
click at [155, 38] on span "Podcasts" at bounding box center [164, 36] width 35 height 17
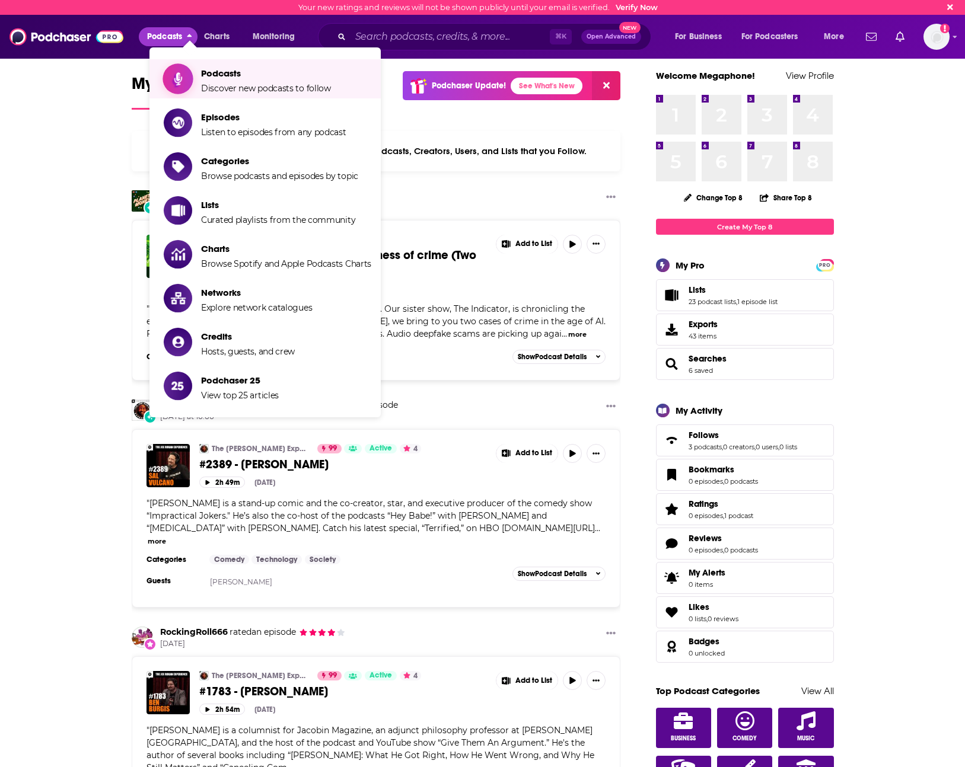
click at [201, 70] on span "Podcasts" at bounding box center [266, 73] width 130 height 11
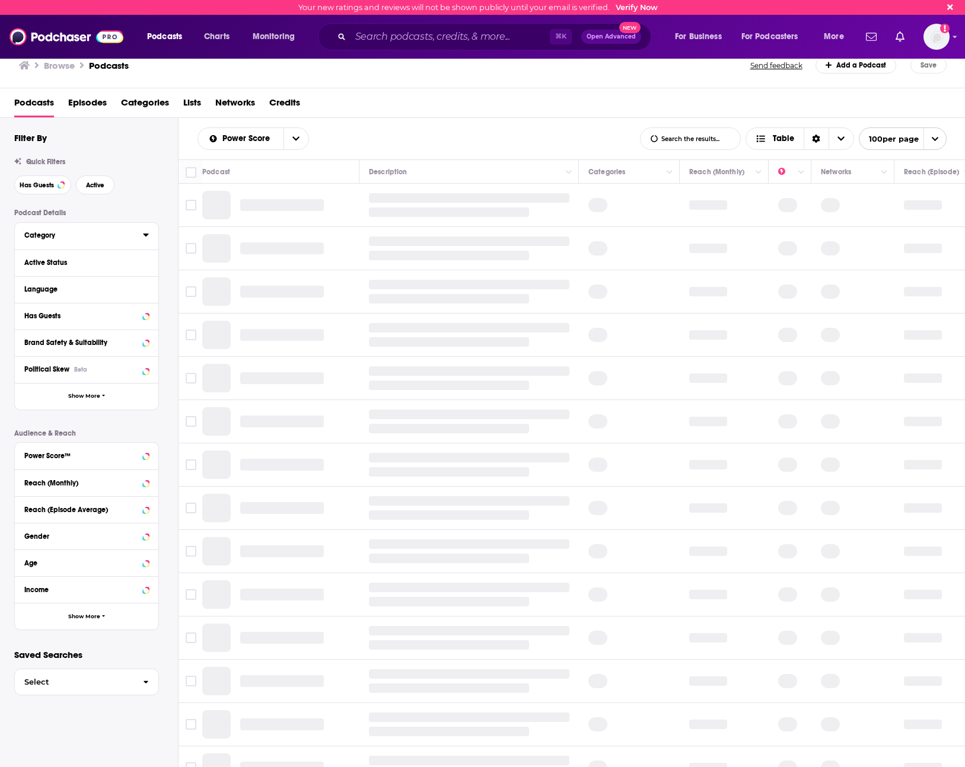
click at [69, 240] on button "Category" at bounding box center [83, 235] width 119 height 15
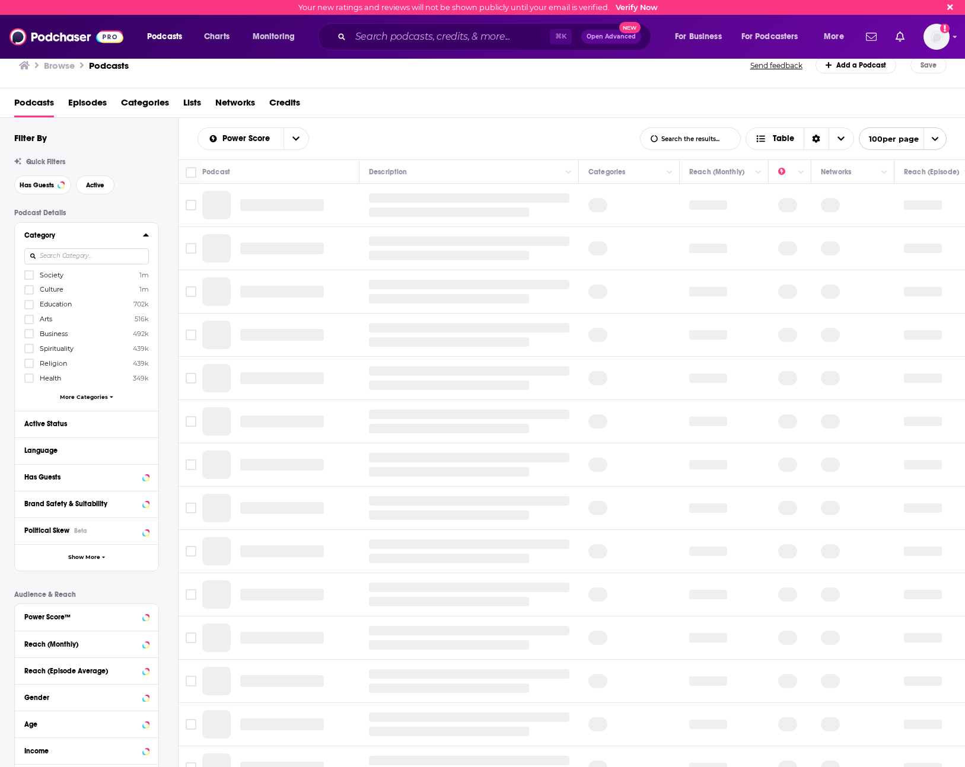
click at [96, 260] on input at bounding box center [86, 256] width 124 height 16
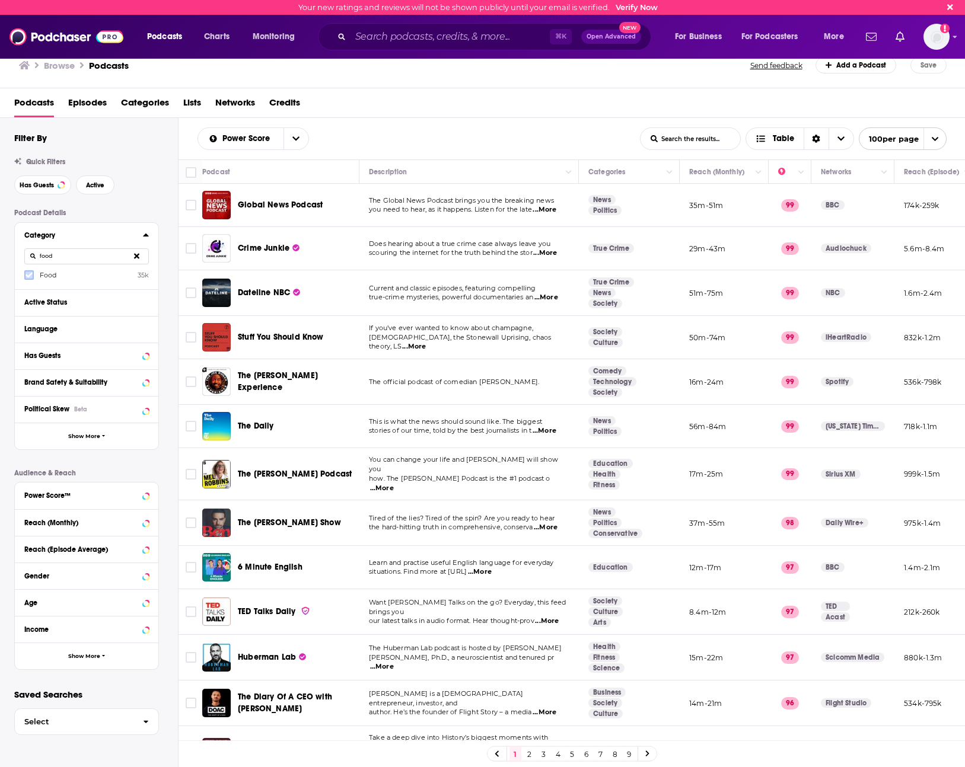
type input "food"
click at [33, 273] on label at bounding box center [28, 274] width 9 height 9
click at [81, 522] on div "Reach (Monthly)" at bounding box center [82, 523] width 117 height 8
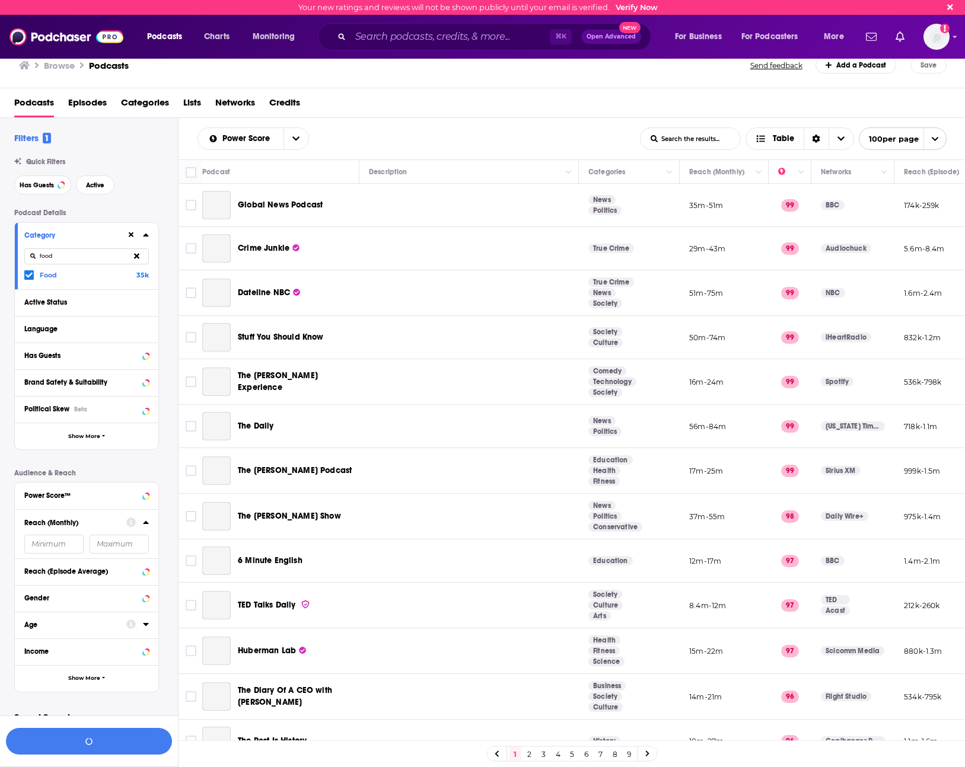
click at [44, 556] on div "Reach (Monthly)" at bounding box center [86, 533] width 143 height 49
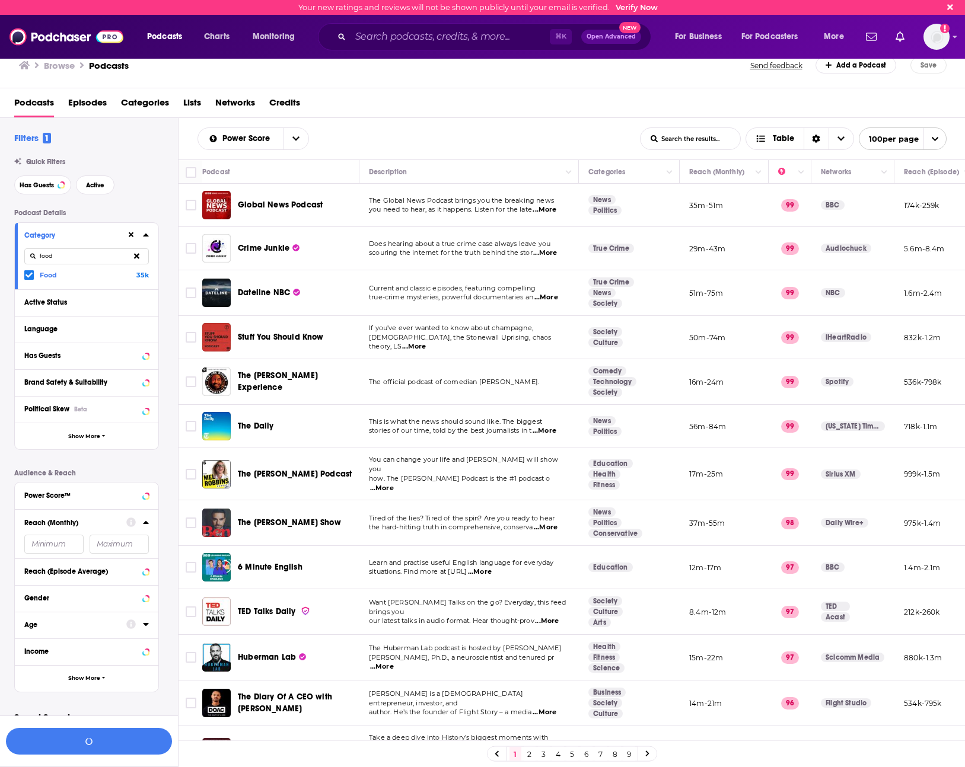
click at [44, 550] on input "number" at bounding box center [53, 544] width 59 height 19
type input "80000"
click at [141, 735] on button "View 1k Results" at bounding box center [89, 741] width 166 height 27
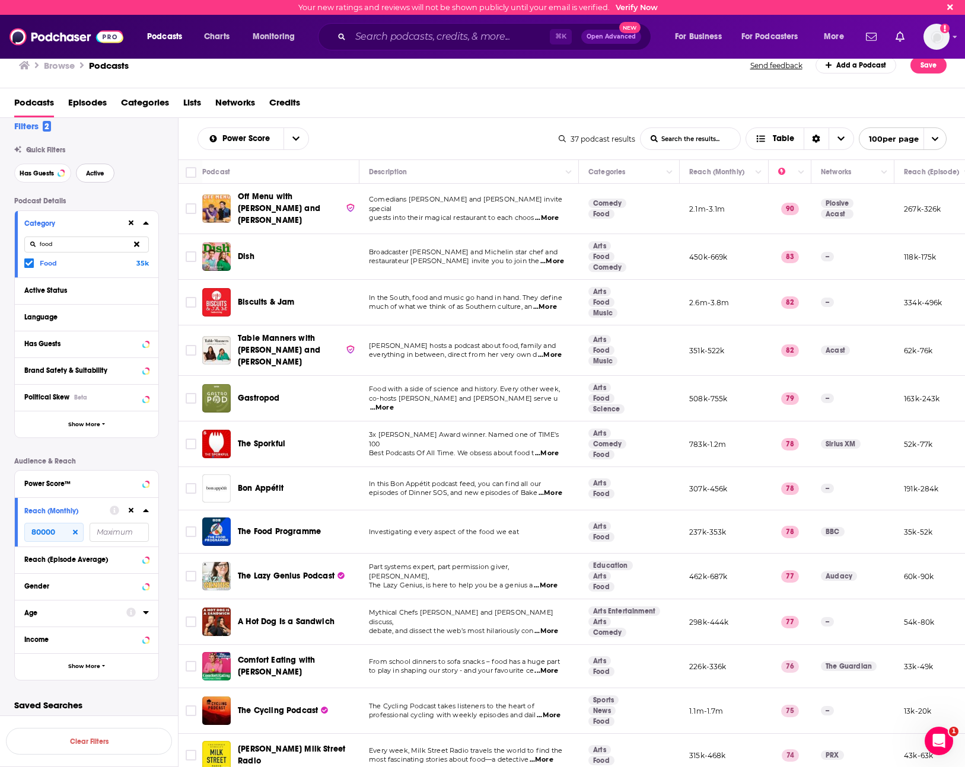
click at [92, 176] on span "Active" at bounding box center [95, 173] width 18 height 7
click at [589, 85] on div "Browse Podcasts Send feedback Add a Podcast Save" at bounding box center [482, 66] width 965 height 46
click at [151, 737] on button "Clear Filters" at bounding box center [89, 741] width 166 height 27
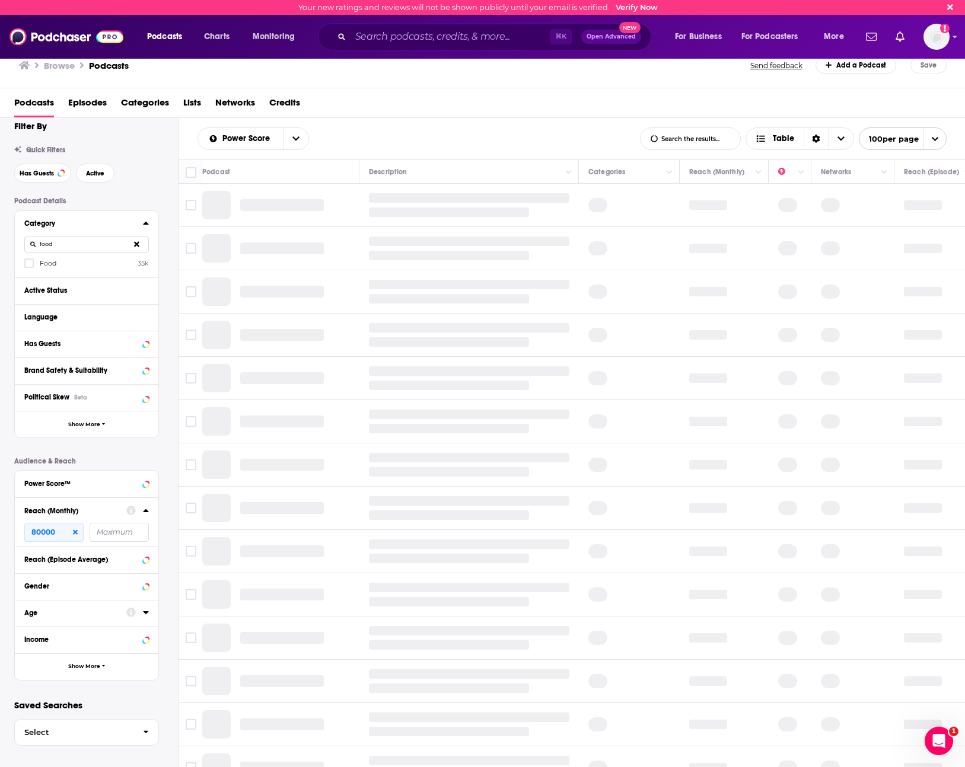
click at [75, 532] on icon at bounding box center [75, 531] width 5 height 5
click at [132, 512] on icon at bounding box center [131, 511] width 5 height 8
click at [137, 245] on icon at bounding box center [136, 243] width 5 height 5
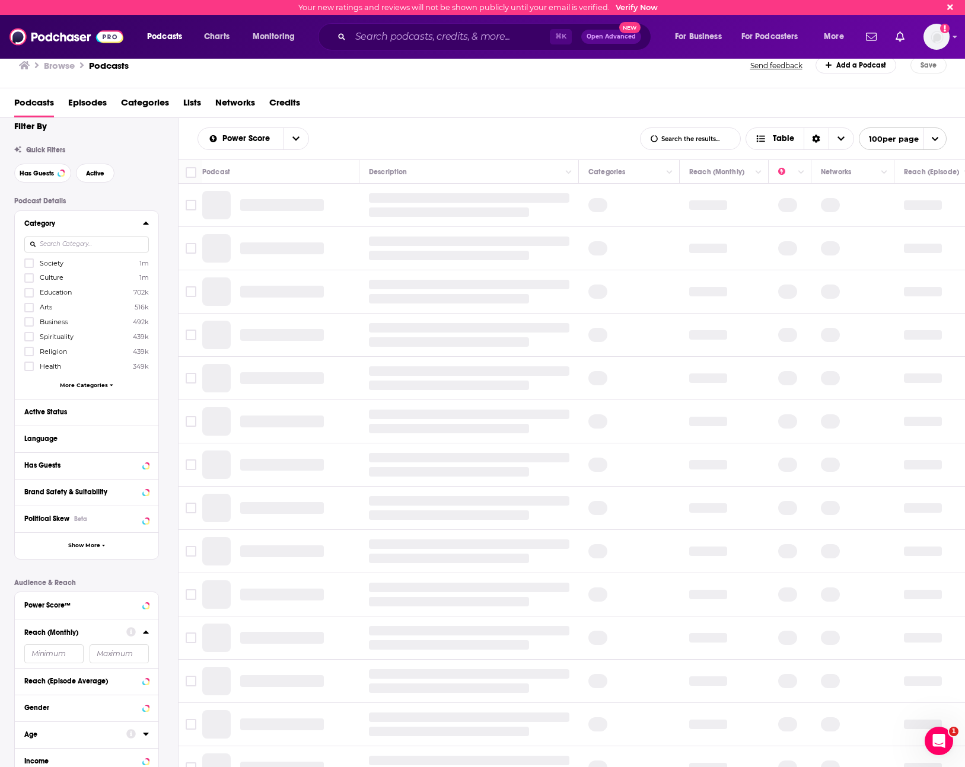
click at [97, 249] on input at bounding box center [86, 245] width 124 height 16
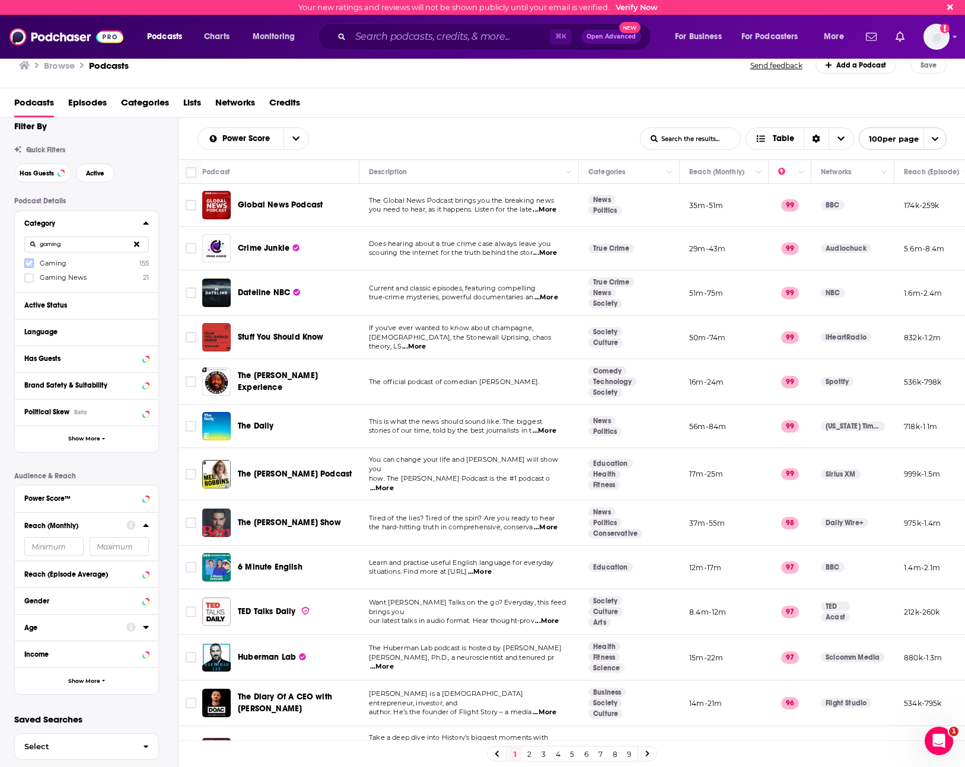
click at [25, 266] on icon at bounding box center [28, 263] width 7 height 7
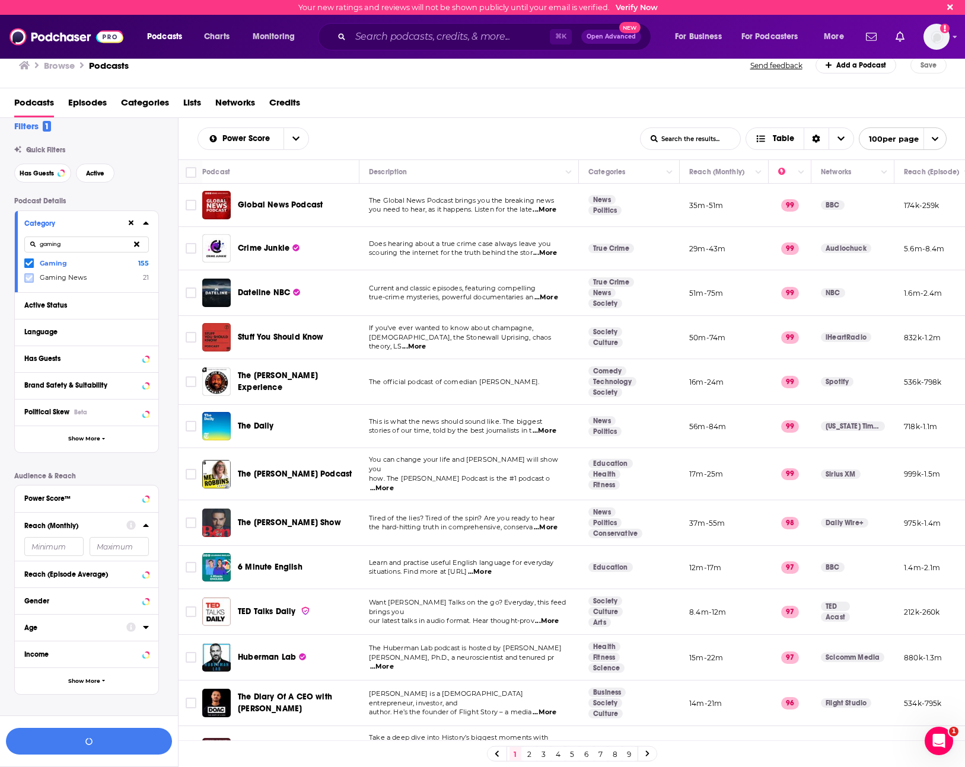
click at [25, 277] on icon at bounding box center [28, 277] width 7 height 5
click at [108, 245] on input "gaming" at bounding box center [86, 245] width 124 height 16
type input "vide"
click at [32, 263] on icon at bounding box center [28, 263] width 7 height 7
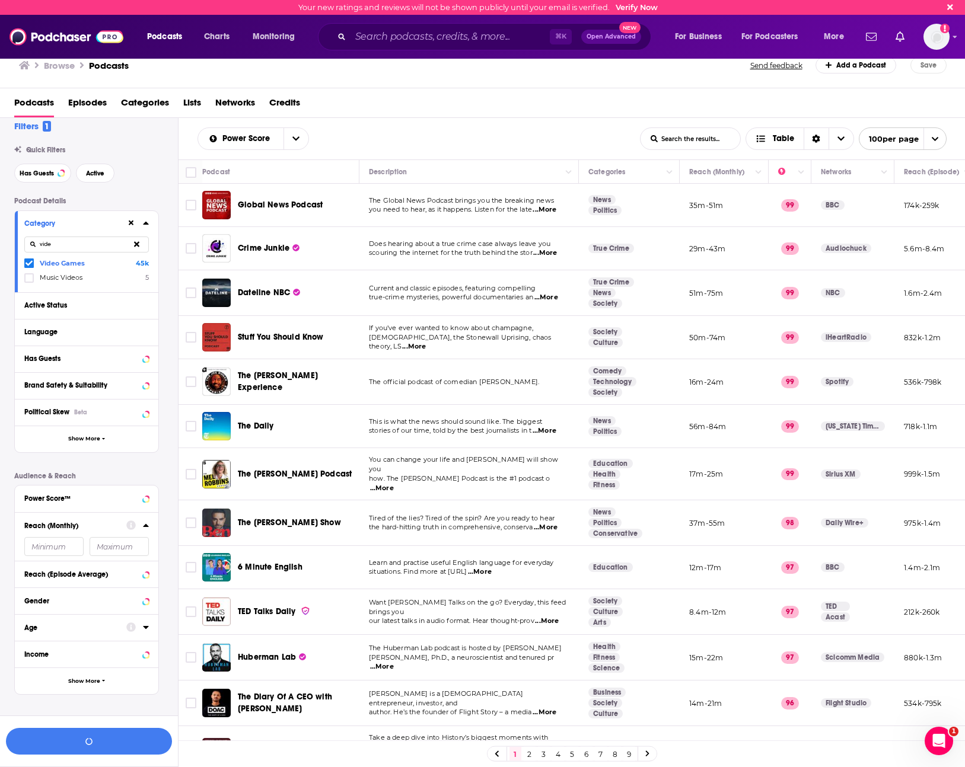
click at [139, 242] on icon at bounding box center [136, 243] width 5 height 5
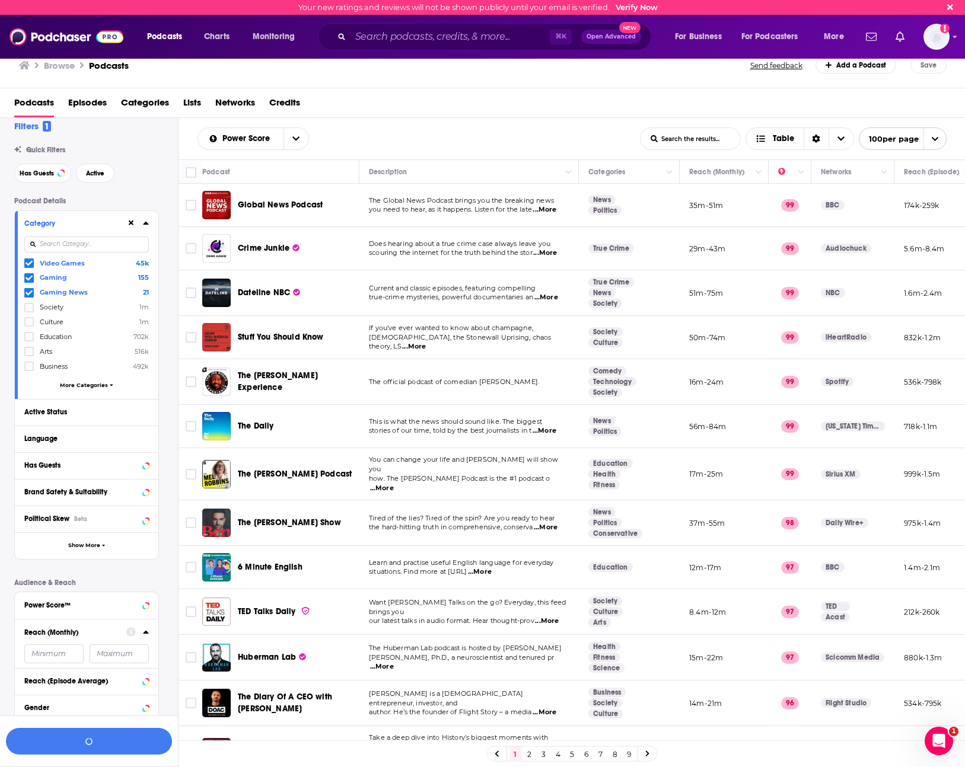
click at [102, 245] on input at bounding box center [86, 245] width 124 height 16
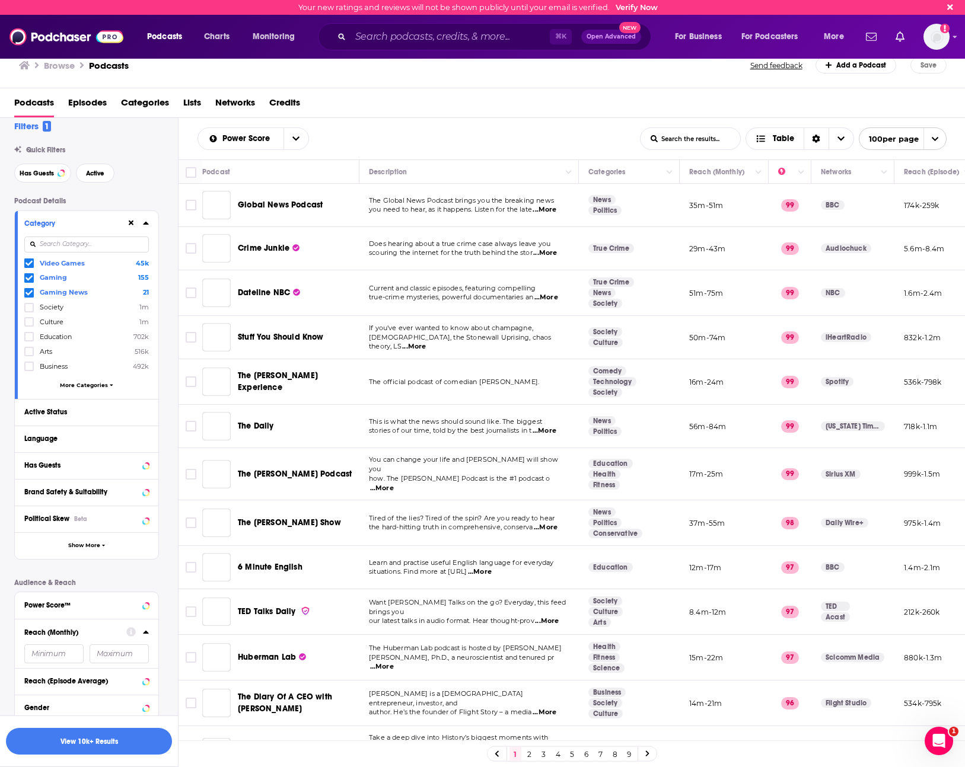
click at [82, 245] on input at bounding box center [86, 245] width 124 height 16
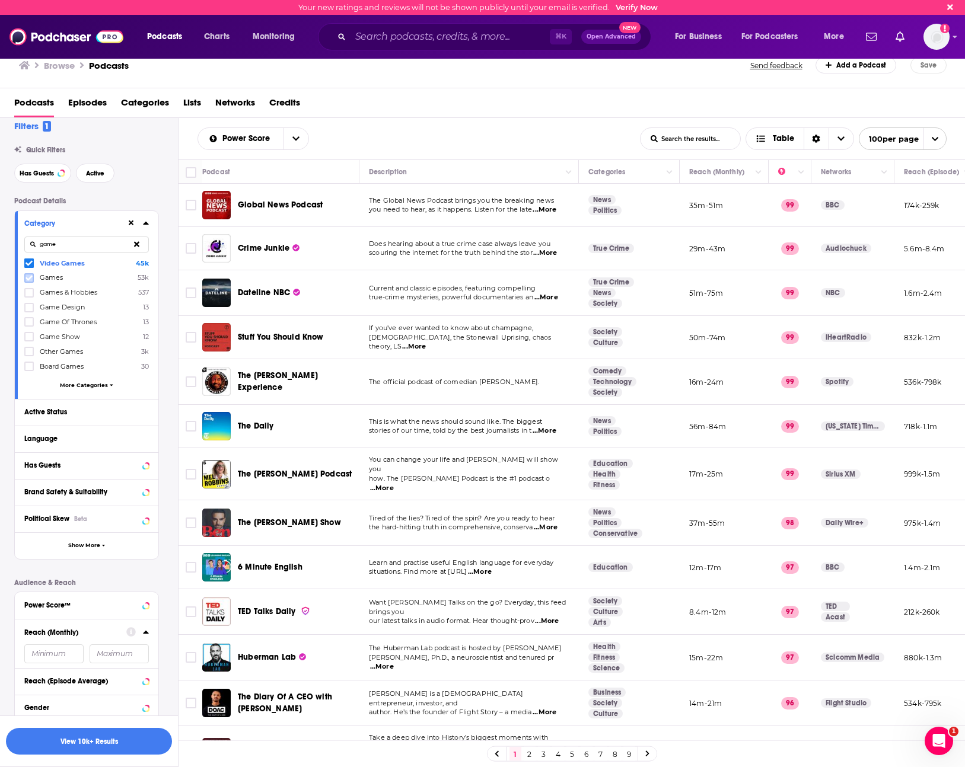
type input "game"
click at [28, 280] on icon at bounding box center [28, 277] width 7 height 5
click at [119, 186] on div "Filters 1 Quick Filters Has Guests Active Podcast Details Category game Games 5…" at bounding box center [96, 470] width 164 height 700
click at [101, 174] on span "Active" at bounding box center [95, 173] width 18 height 7
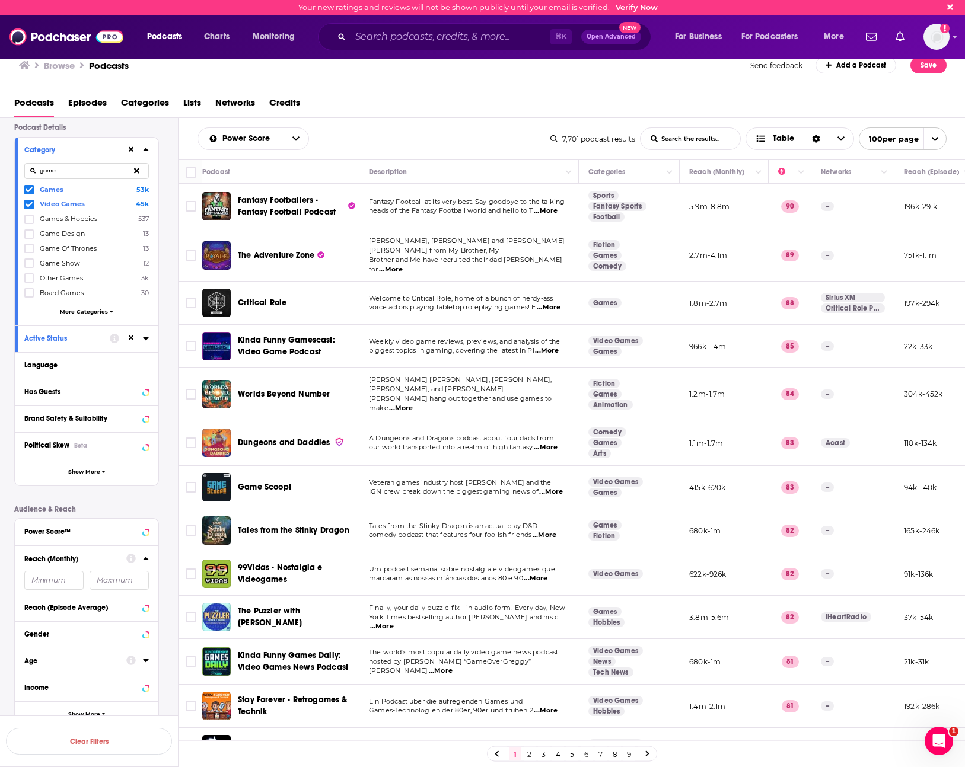
scroll to position [92, 0]
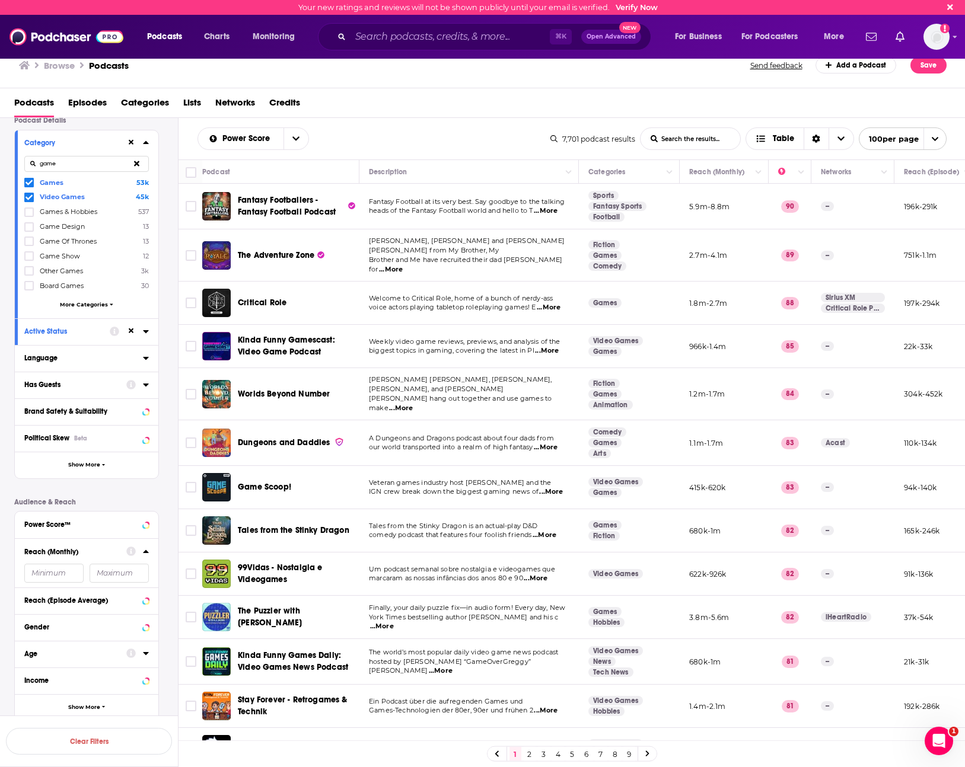
click at [90, 363] on button "Language" at bounding box center [83, 357] width 119 height 15
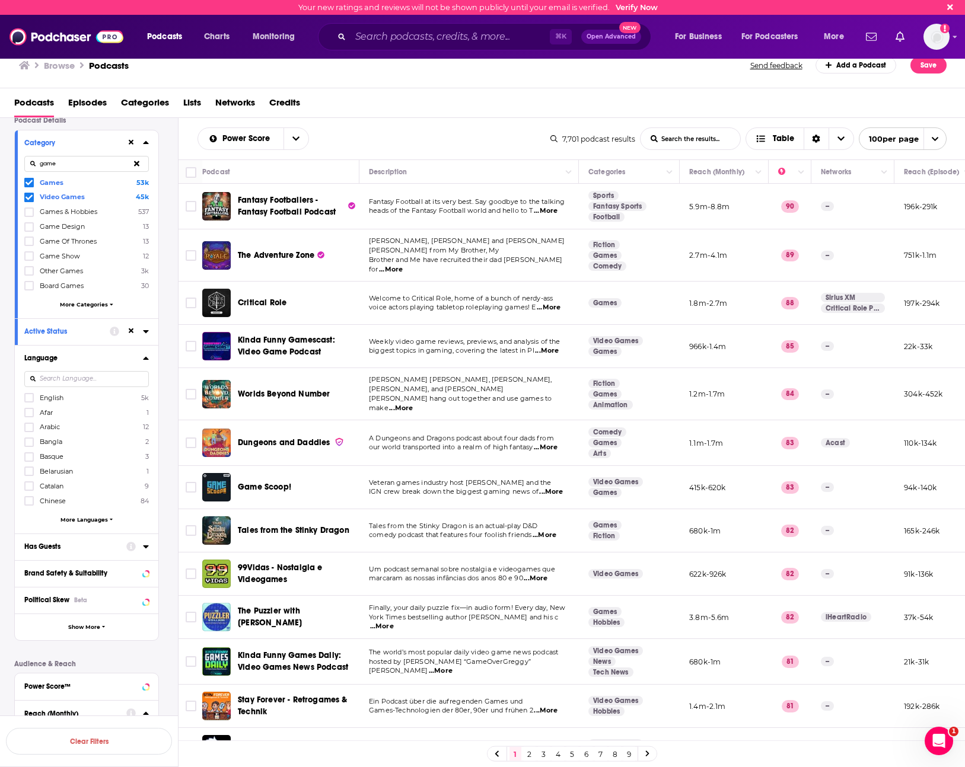
click at [49, 396] on span "English" at bounding box center [52, 398] width 24 height 8
click at [29, 401] on input "multiSelectOption-en-0" at bounding box center [29, 401] width 0 height 0
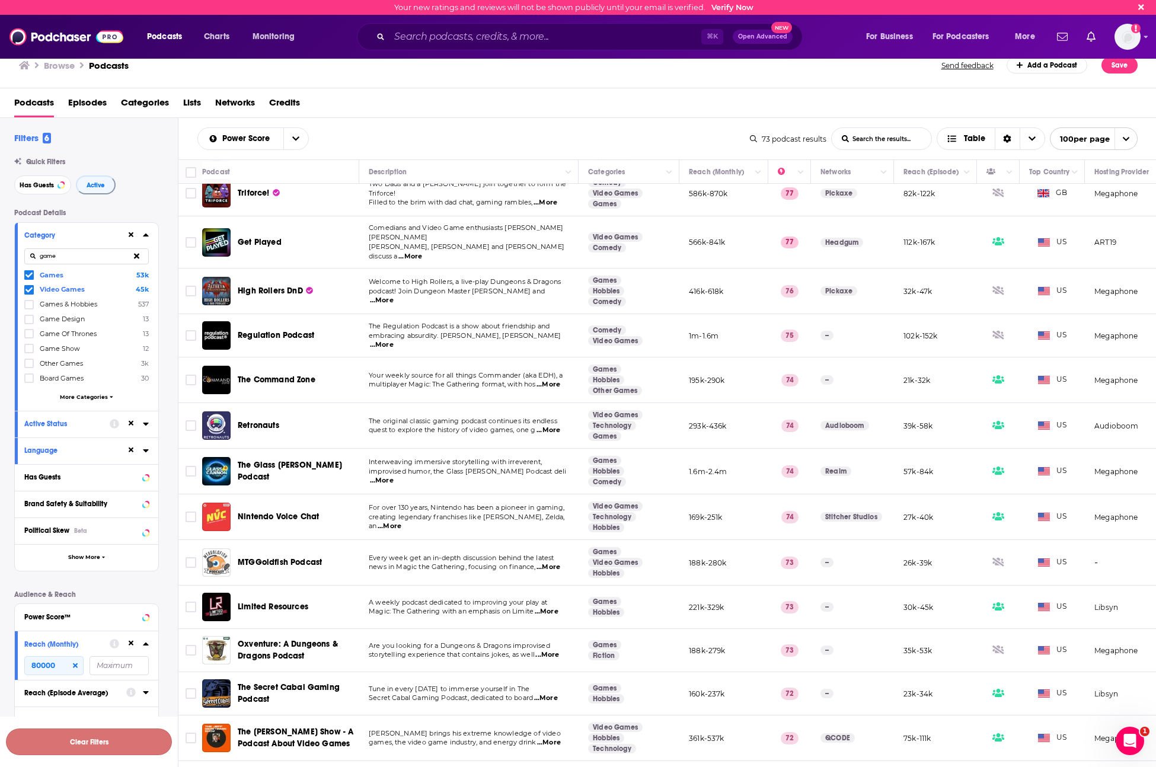
click at [98, 735] on button "Clear Filters" at bounding box center [89, 742] width 166 height 27
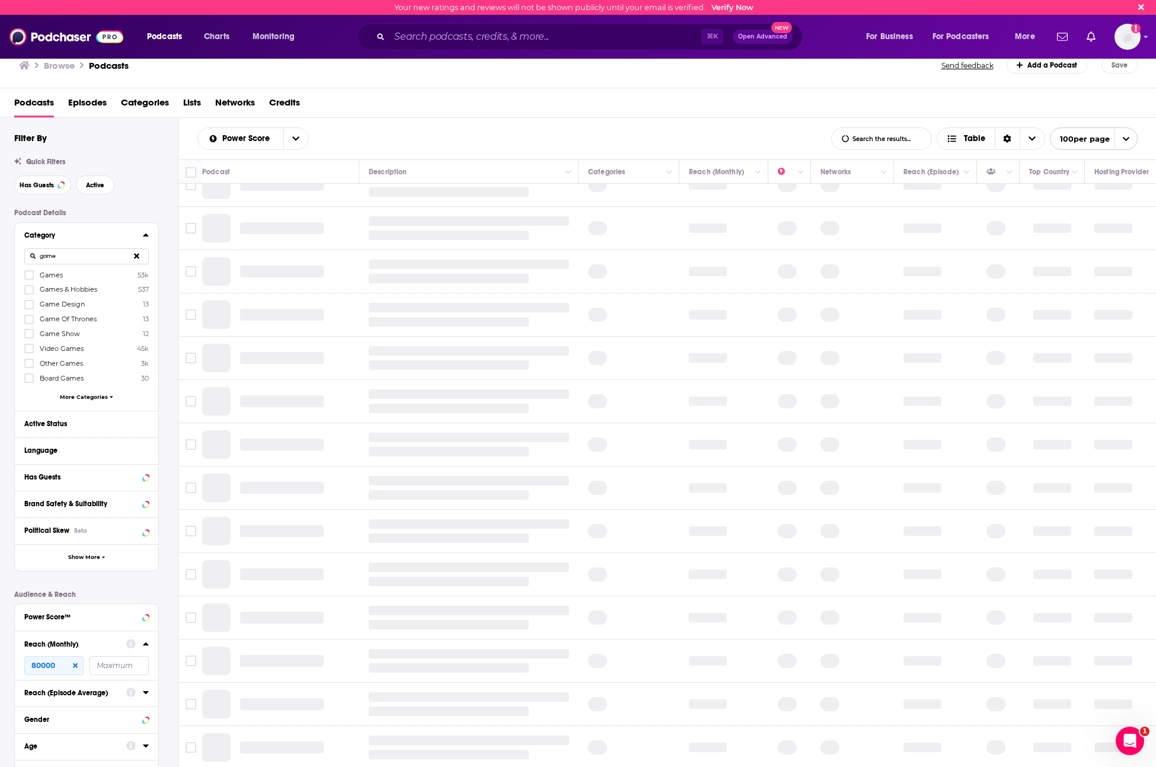
scroll to position [496, 0]
click at [136, 260] on icon at bounding box center [136, 256] width 5 height 8
click at [103, 257] on input at bounding box center [86, 256] width 124 height 16
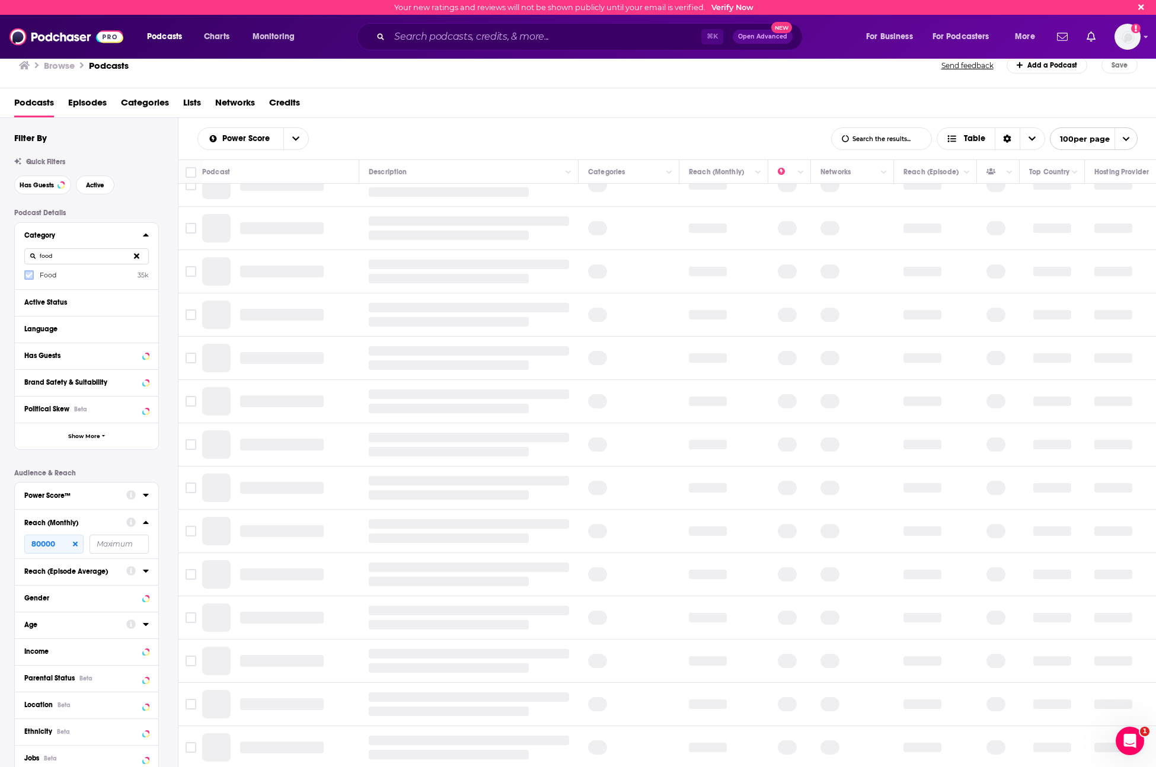
type input "food"
click at [33, 272] on label at bounding box center [28, 274] width 9 height 9
click at [33, 272] on span at bounding box center [28, 274] width 9 height 9
click at [136, 256] on icon at bounding box center [136, 255] width 5 height 5
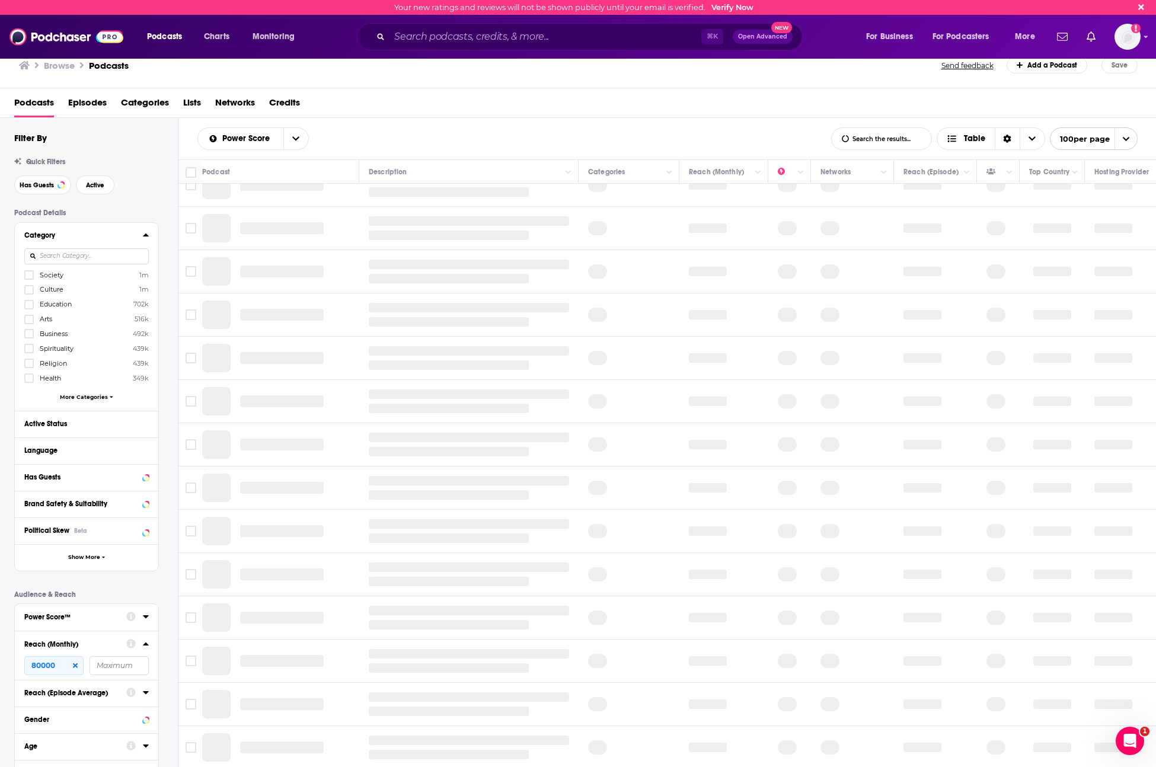
click at [85, 255] on input at bounding box center [86, 256] width 124 height 16
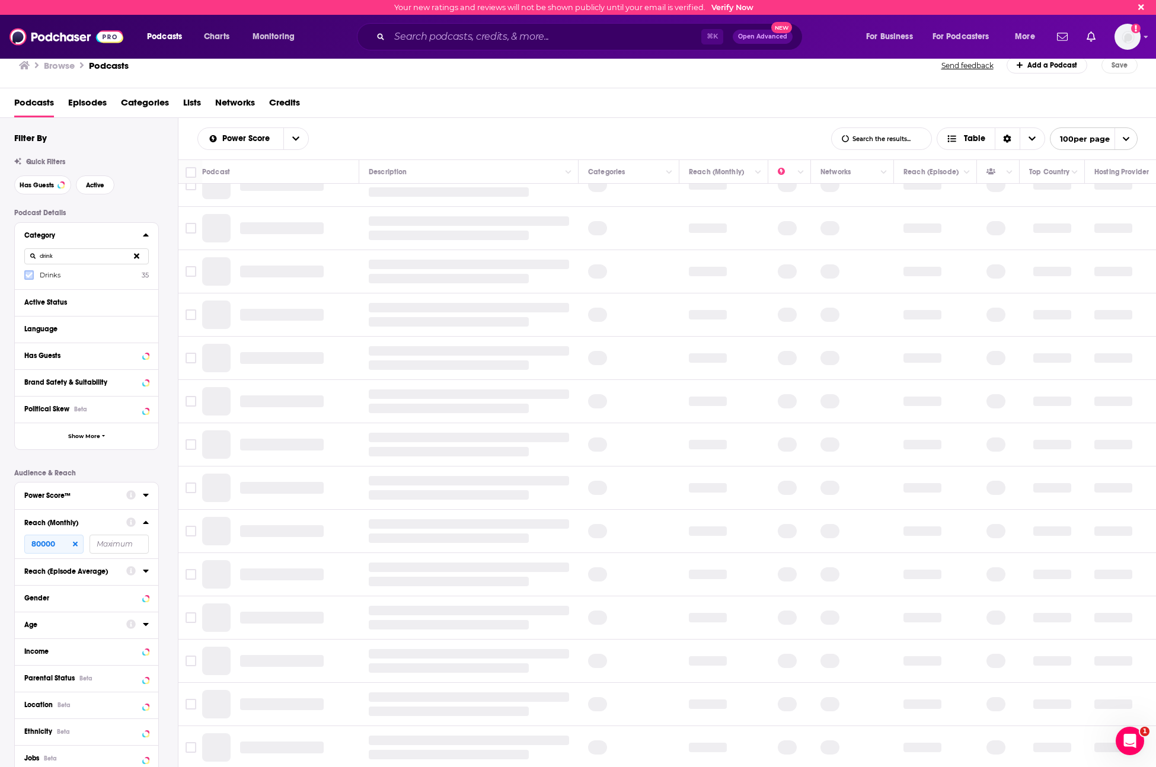
type input "drink"
click at [29, 277] on icon at bounding box center [28, 275] width 7 height 7
click at [135, 257] on icon at bounding box center [136, 255] width 5 height 5
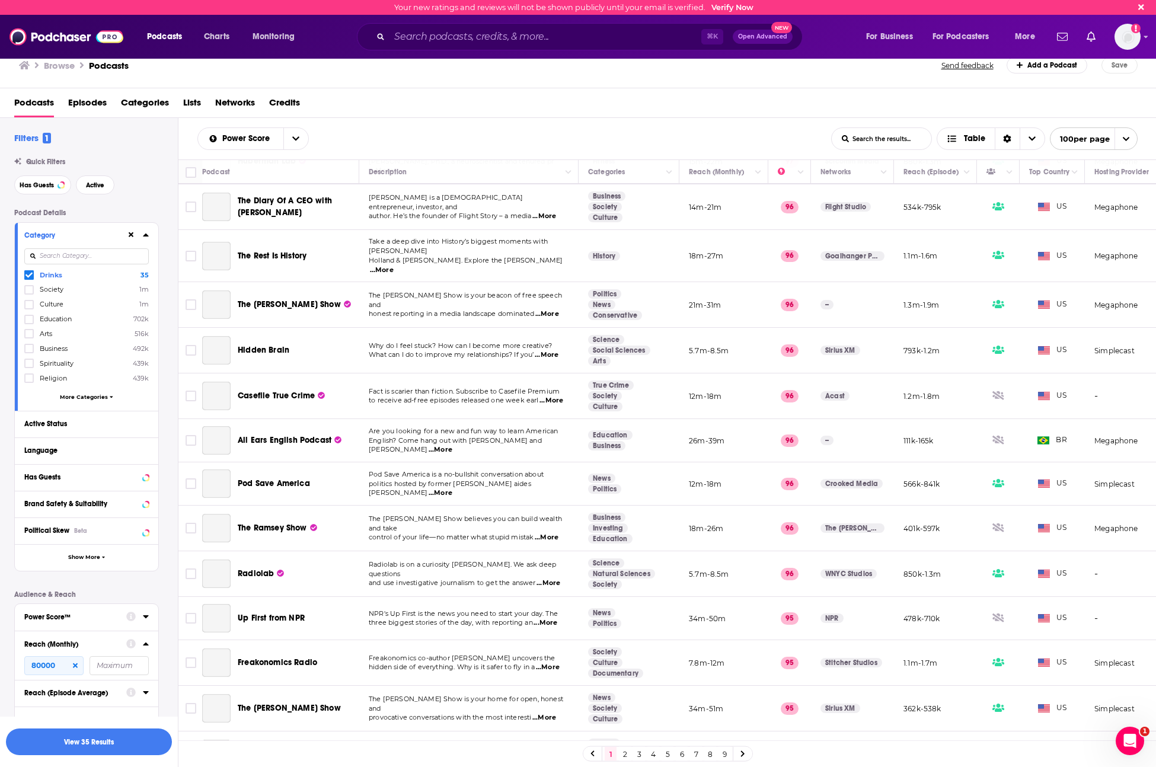
click at [92, 256] on input at bounding box center [86, 256] width 124 height 16
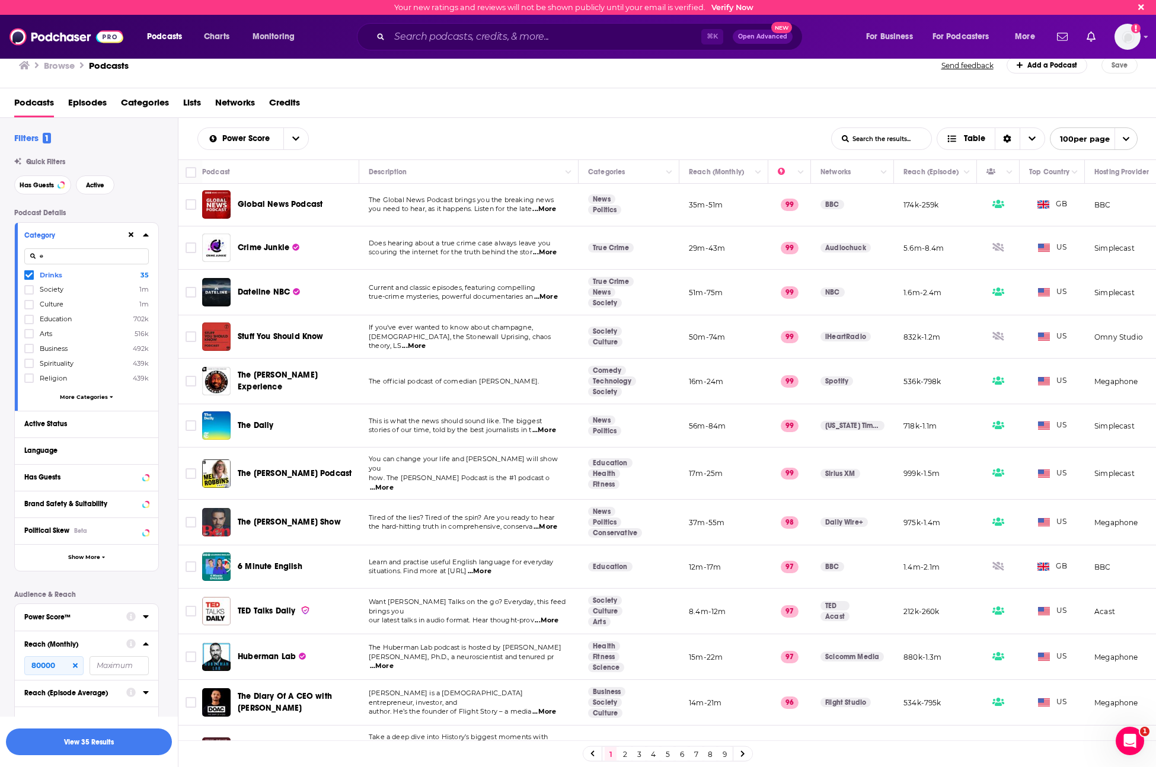
scroll to position [0, 0]
type input "e"
click at [95, 398] on span "More Categories" at bounding box center [84, 397] width 48 height 7
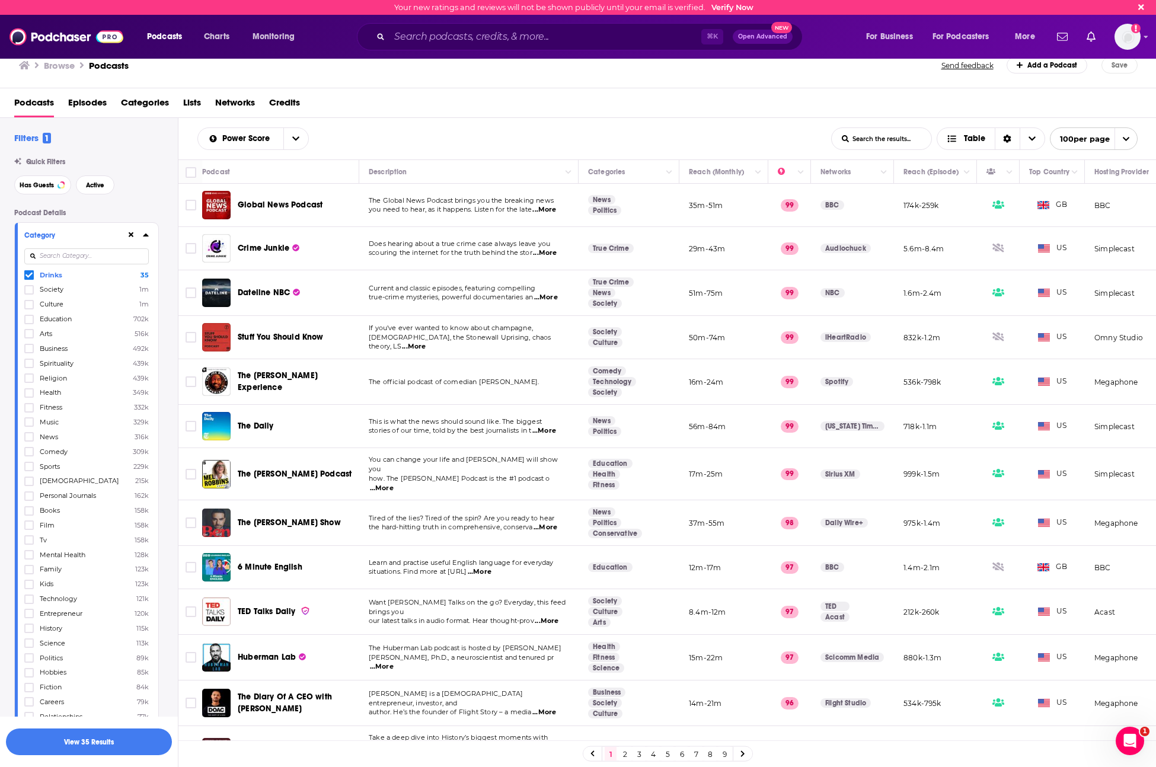
click at [104, 248] on input at bounding box center [86, 256] width 124 height 16
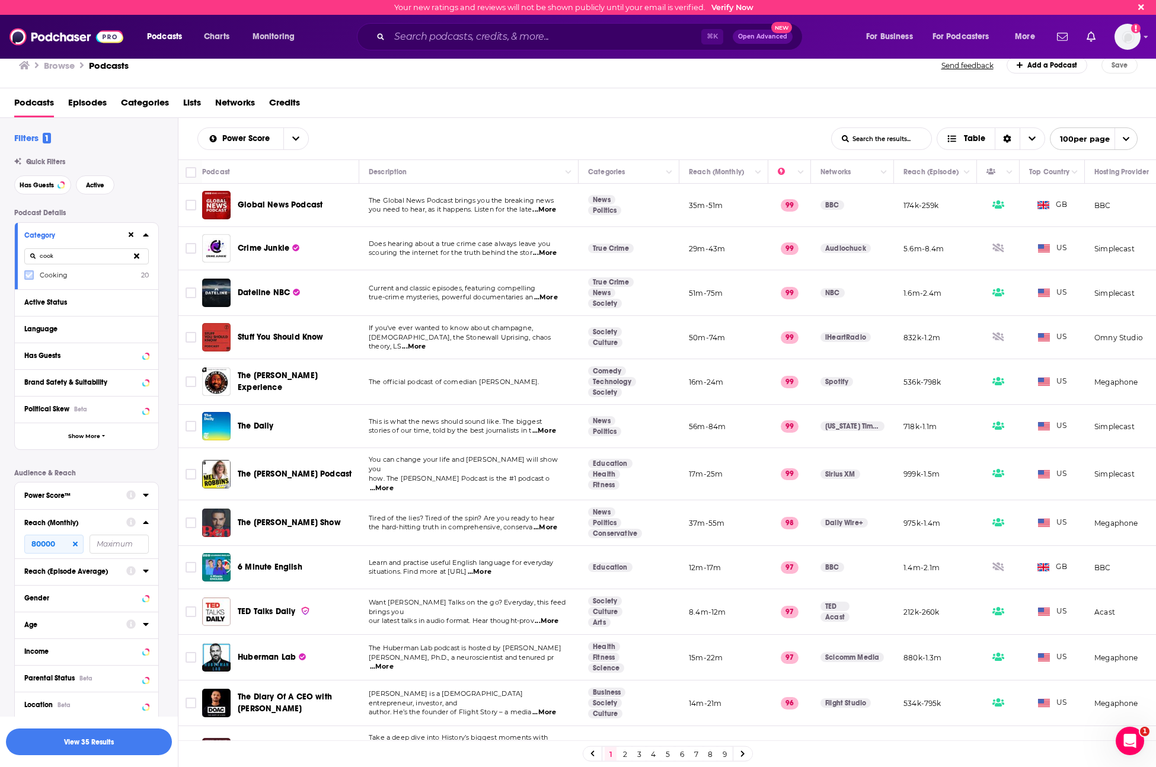
type input "cook"
click at [29, 274] on icon at bounding box center [28, 275] width 7 height 7
click at [137, 258] on icon at bounding box center [136, 256] width 5 height 8
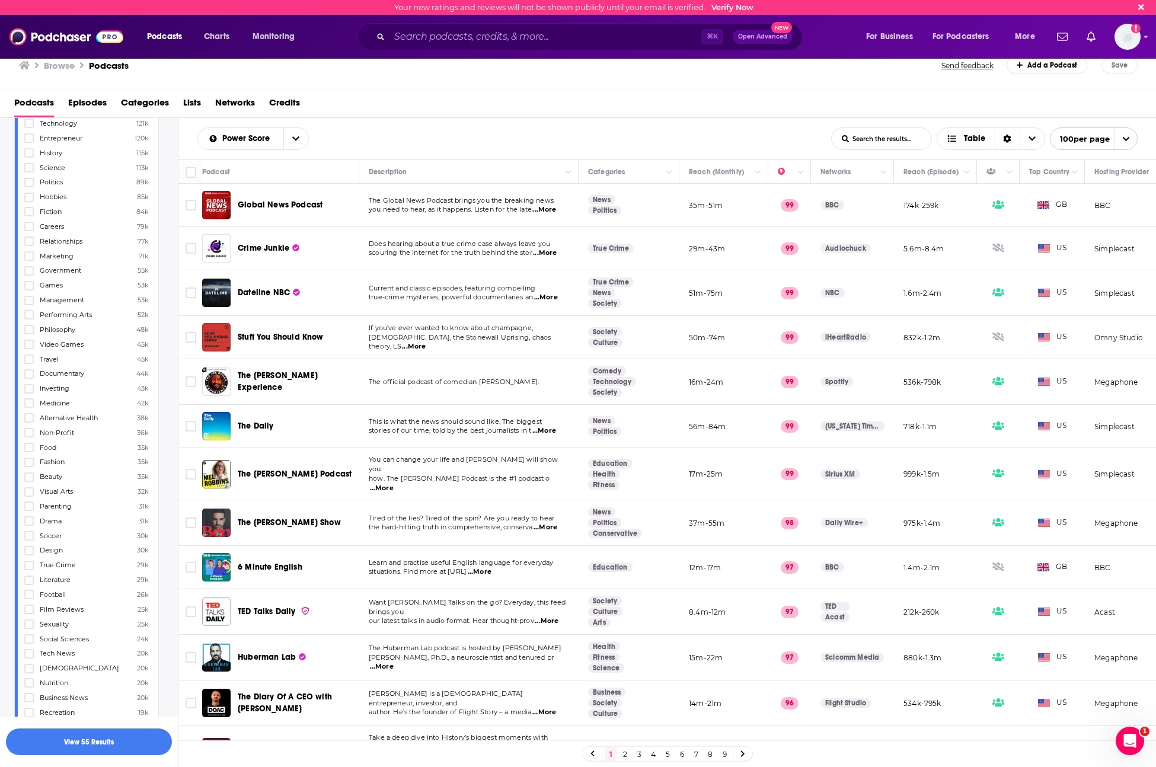
scroll to position [493, 0]
click at [28, 443] on icon at bounding box center [28, 444] width 7 height 7
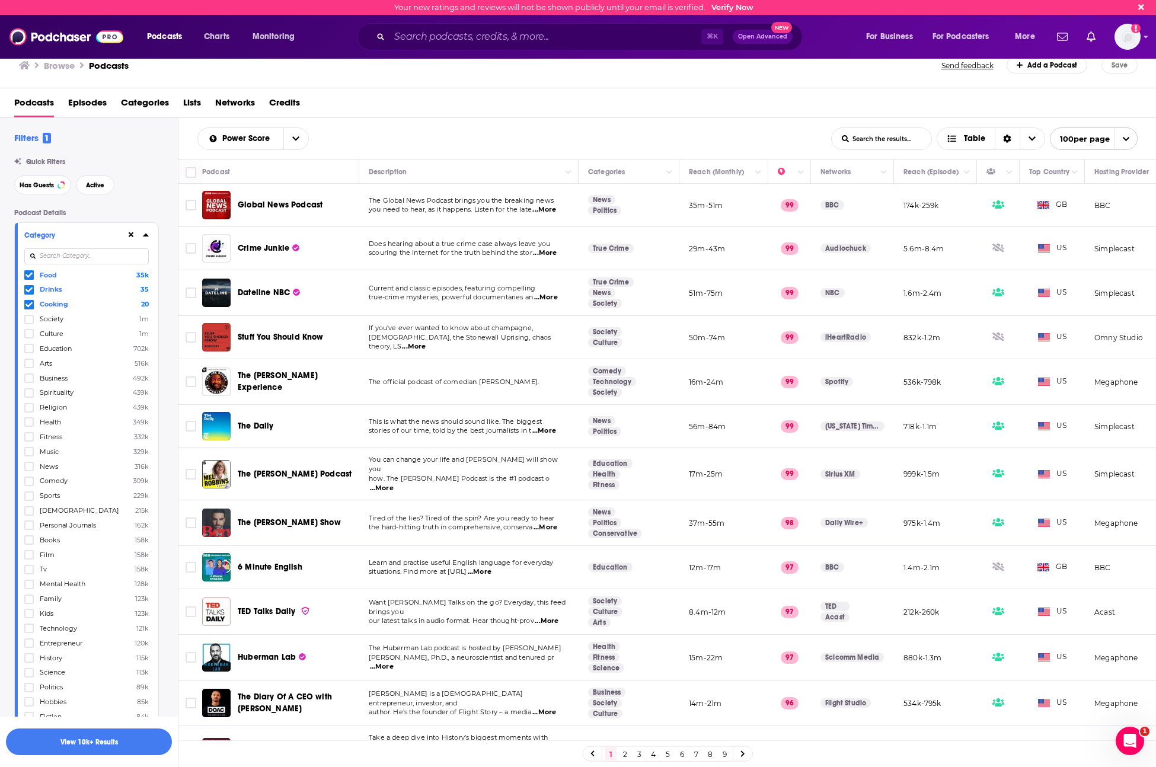
click at [101, 237] on div "Category" at bounding box center [71, 235] width 94 height 8
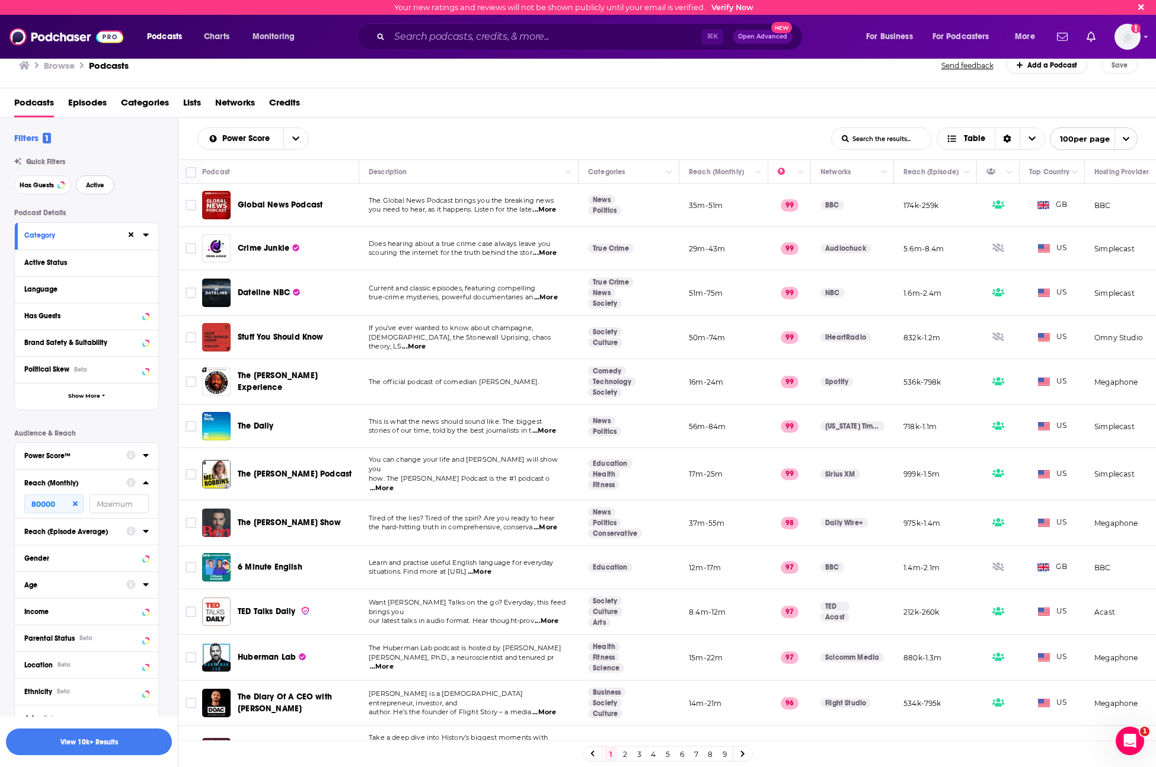
click at [99, 191] on button "Active" at bounding box center [95, 184] width 39 height 19
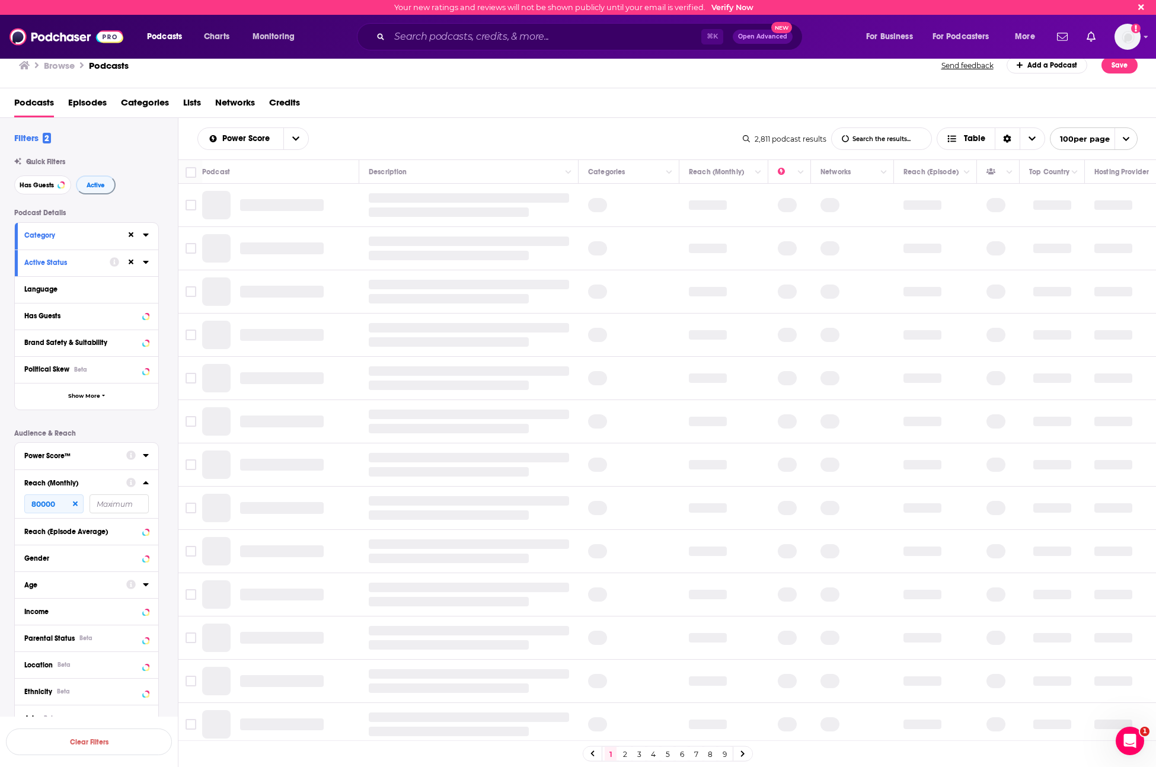
click at [104, 482] on div "Reach (Monthly)" at bounding box center [71, 483] width 94 height 8
click at [108, 482] on div "Reach (Monthly)" at bounding box center [71, 483] width 94 height 8
click at [74, 500] on input "number" at bounding box center [53, 503] width 59 height 19
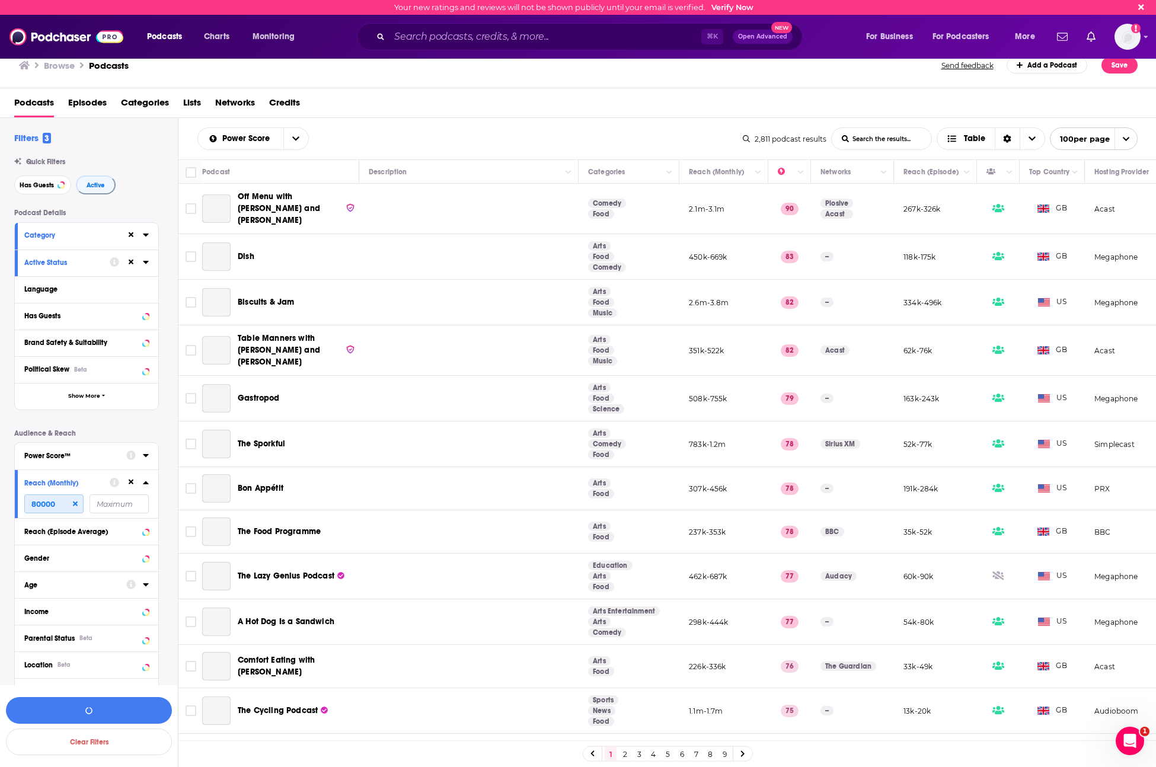
type input "80000"
click at [74, 500] on icon at bounding box center [75, 503] width 5 height 7
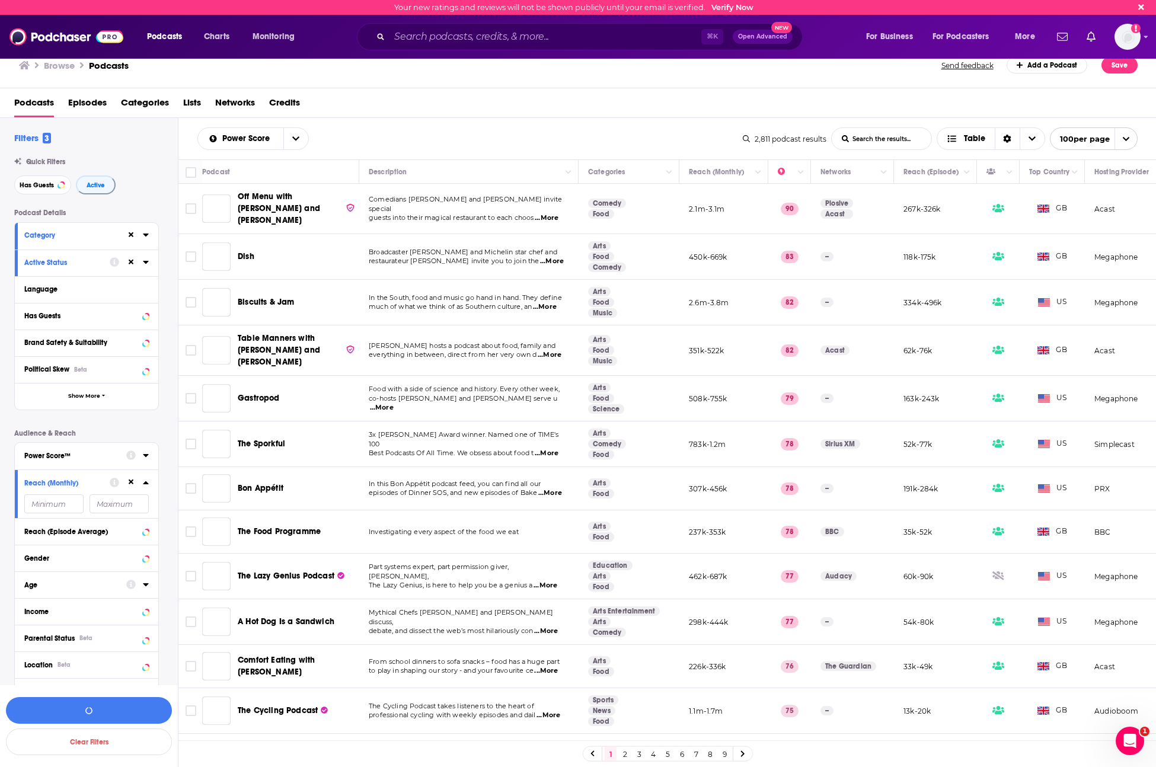
click at [68, 505] on input "number" at bounding box center [53, 503] width 59 height 19
type input "80000"
click at [165, 502] on div "Podcast Details Category Active Status Language Has Guests Brand Safety & Suita…" at bounding box center [96, 535] width 164 height 652
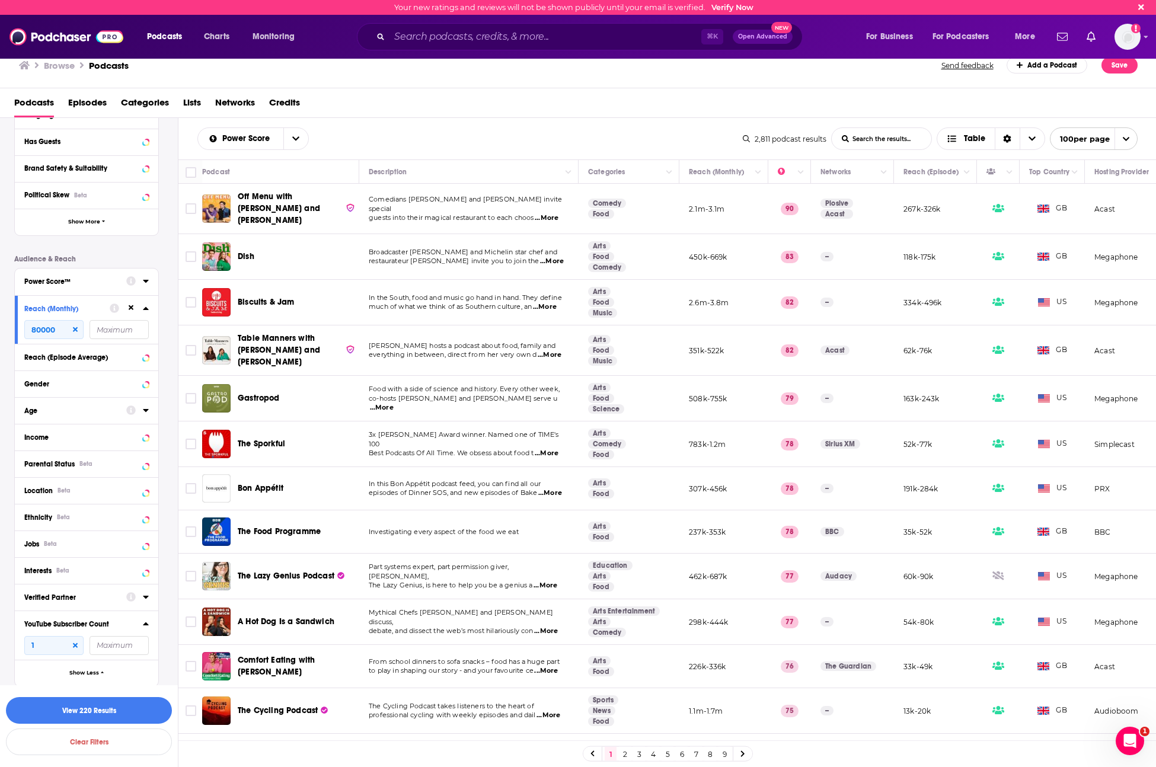
scroll to position [171, 0]
click at [78, 494] on div "Location Beta" at bounding box center [71, 494] width 94 height 8
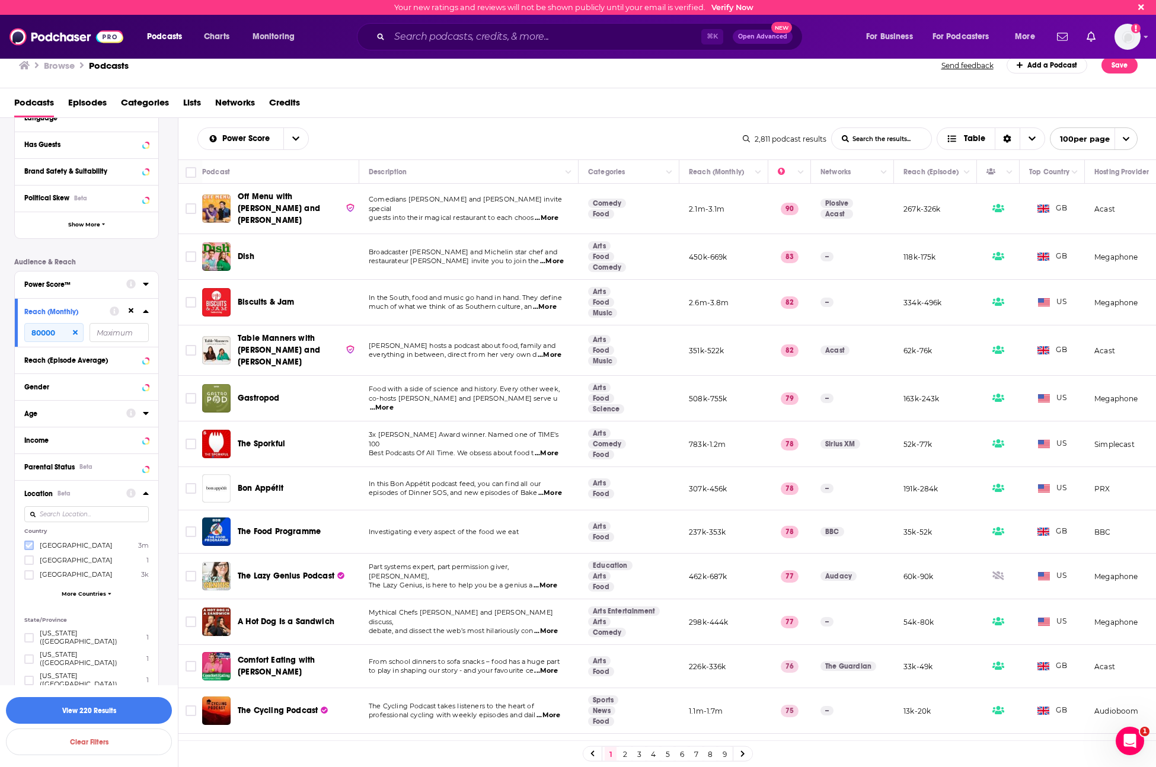
click at [30, 544] on icon at bounding box center [28, 545] width 7 height 7
click at [165, 513] on div "Podcast Details Category Active Status Language Has Guests Brand Safety & Suita…" at bounding box center [96, 519] width 164 height 965
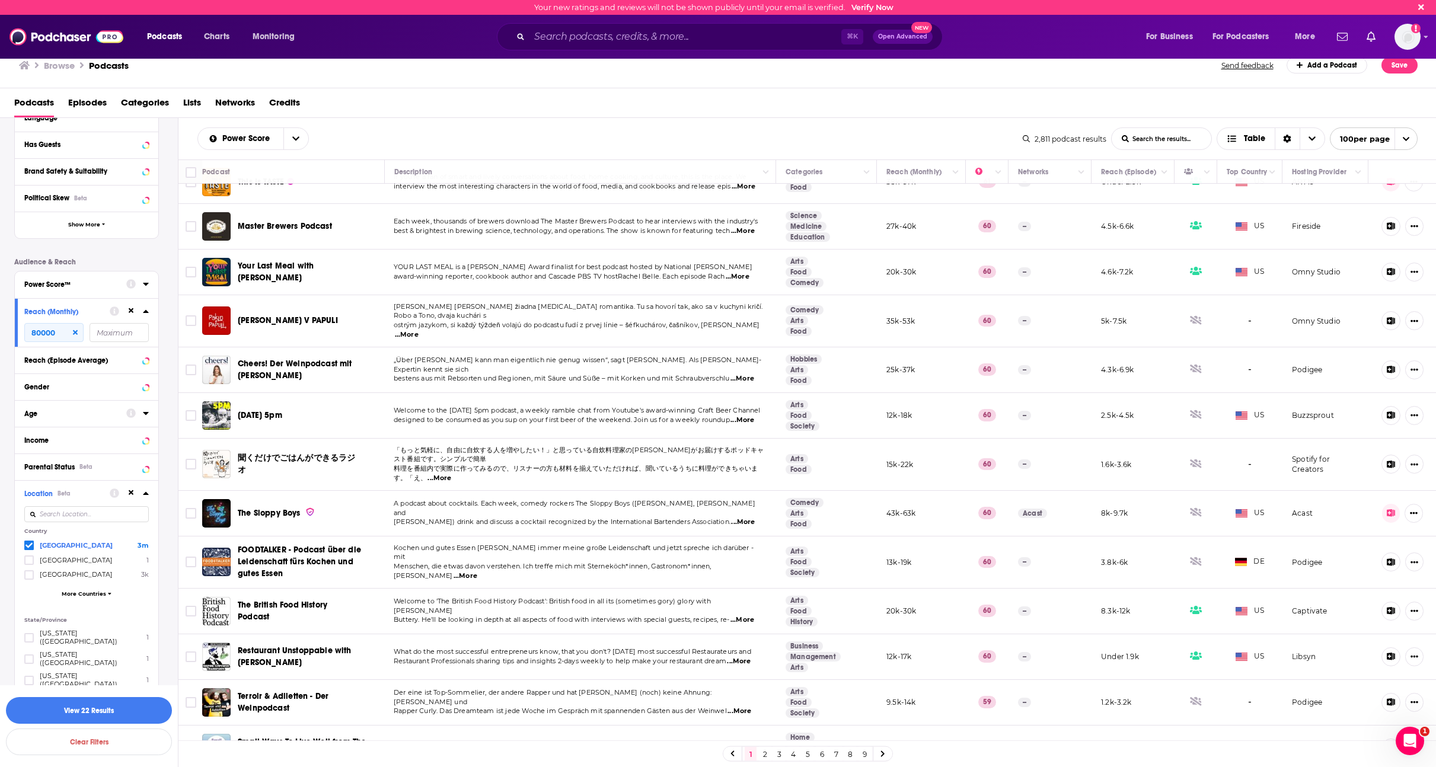
scroll to position [3939, 0]
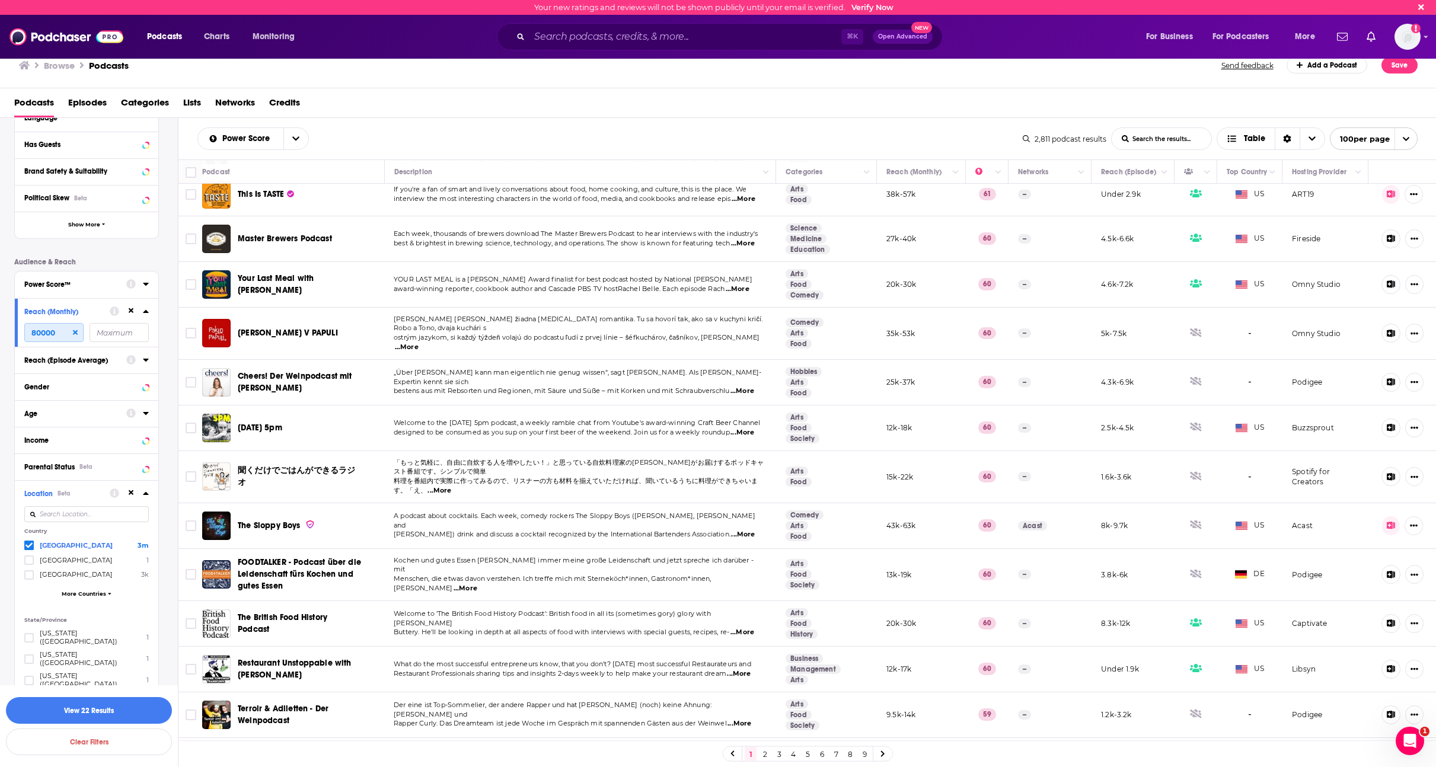
click at [49, 327] on input "80000" at bounding box center [53, 332] width 59 height 19
click at [124, 707] on button "View 22 Results" at bounding box center [89, 710] width 166 height 27
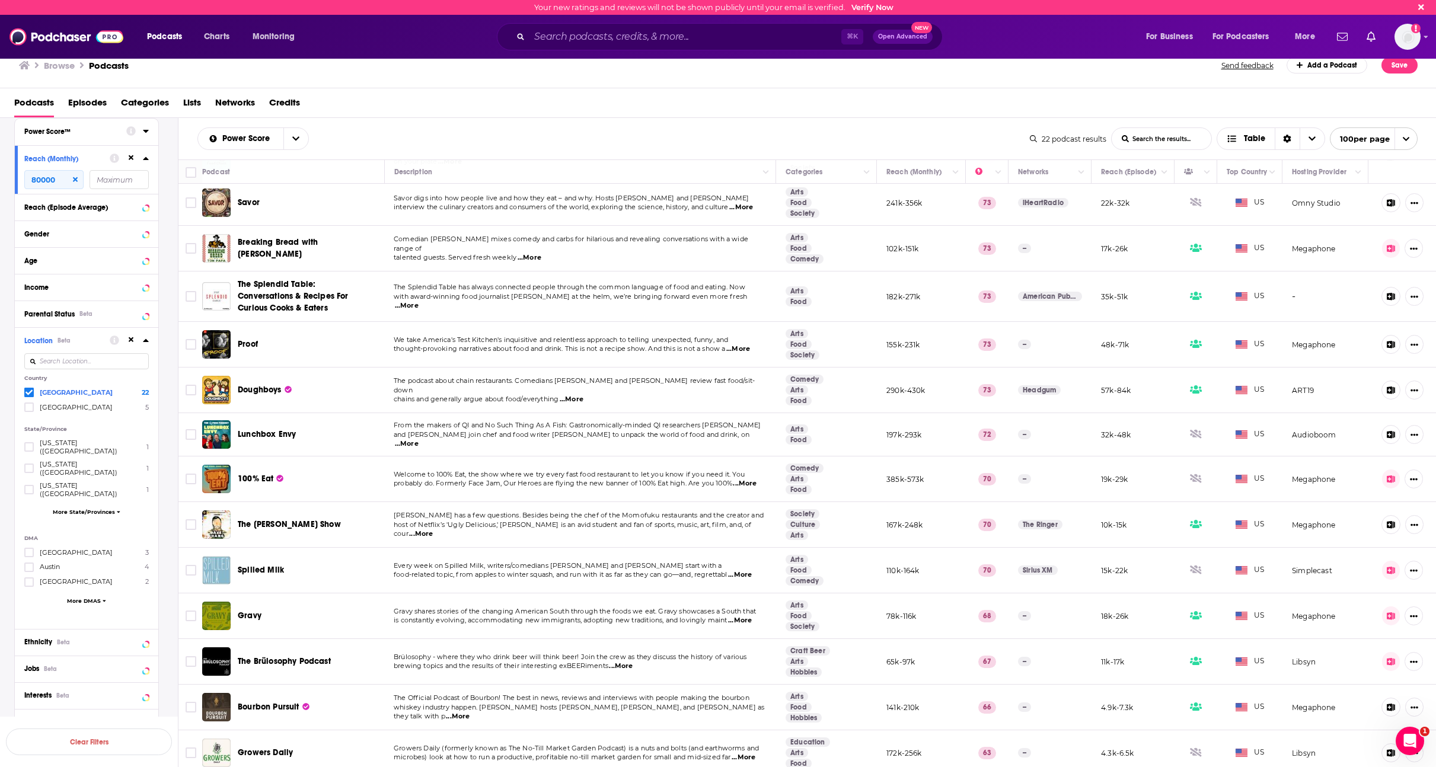
scroll to position [436, 0]
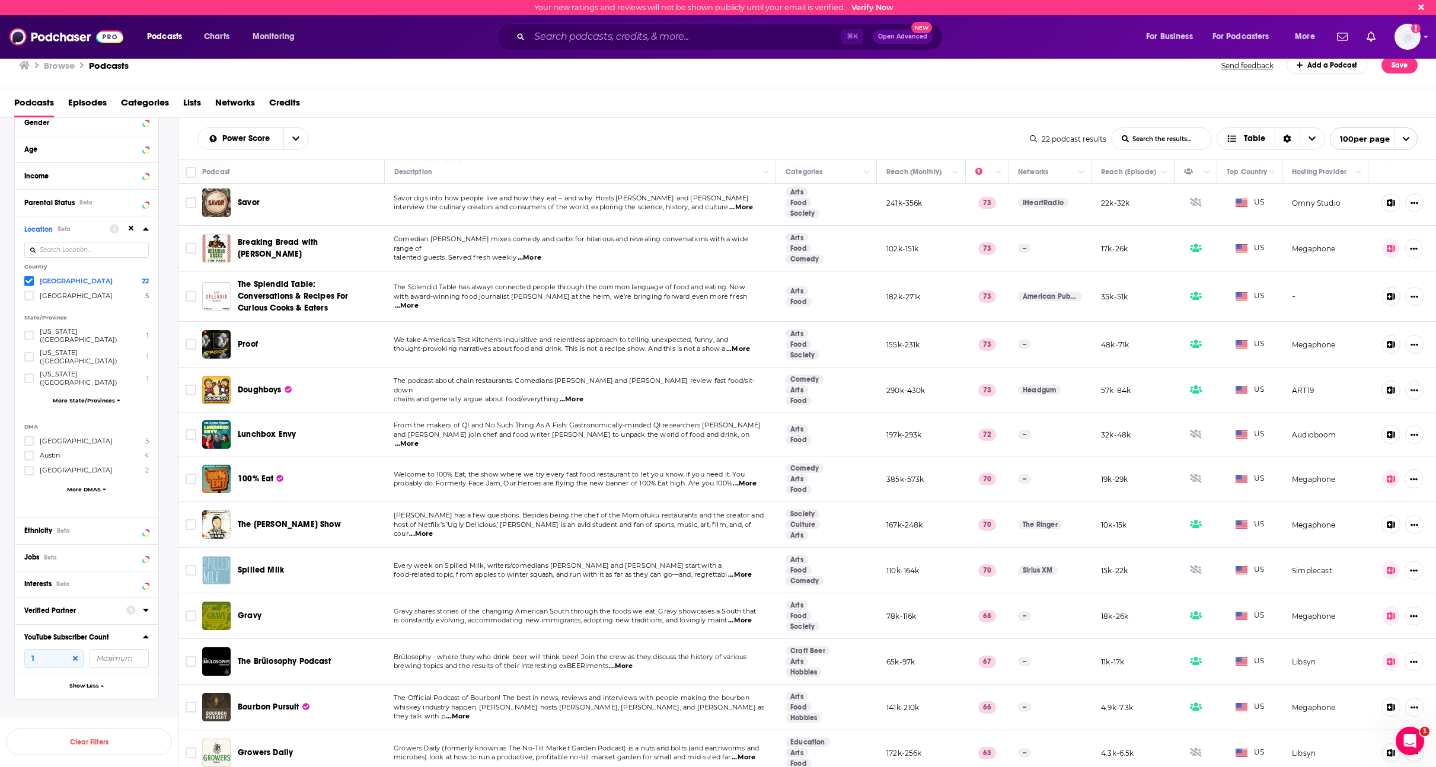
click at [74, 656] on icon at bounding box center [75, 658] width 5 height 5
click at [131, 633] on icon at bounding box center [131, 637] width 5 height 8
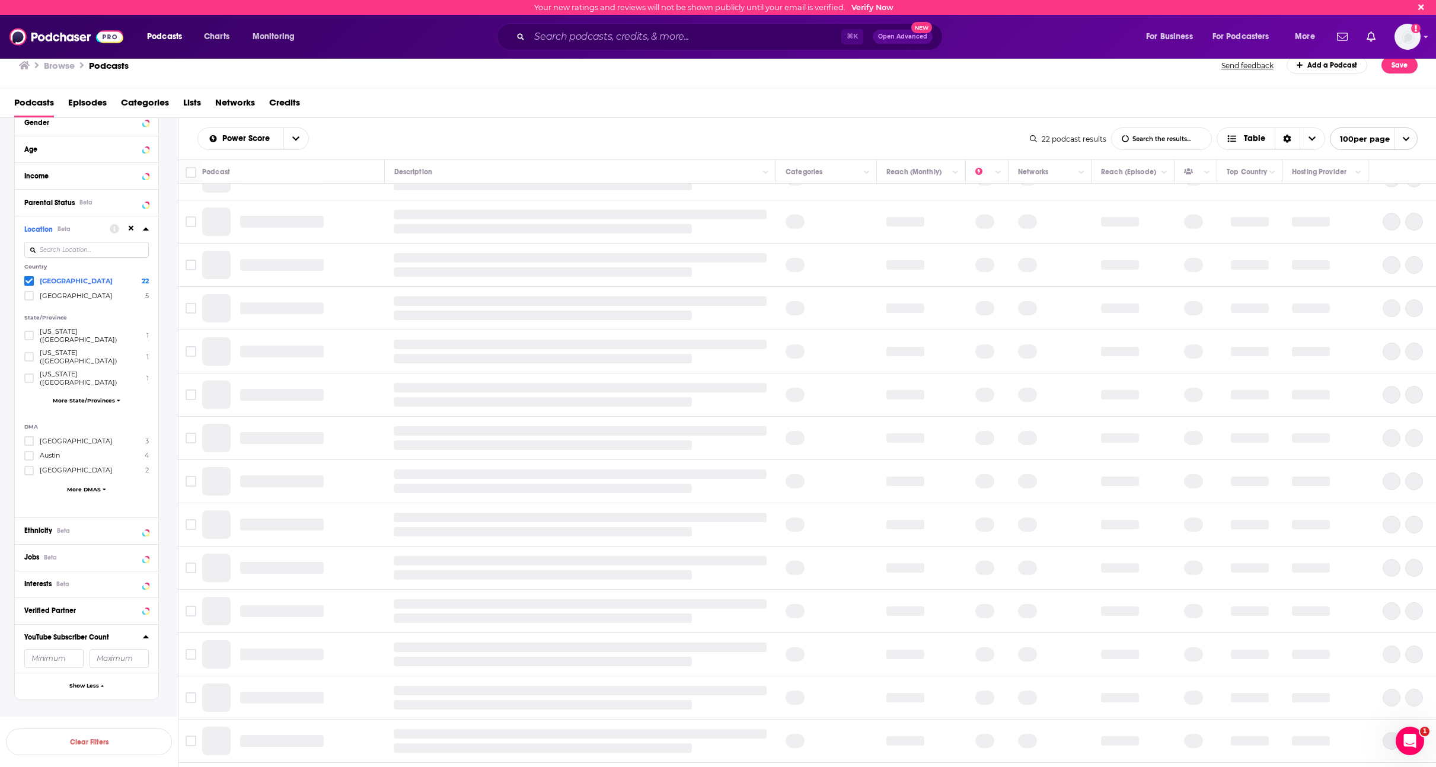
click at [132, 681] on div "Filters 4 Quick Filters Has Guests Active Podcast Details Category Active Statu…" at bounding box center [96, 207] width 164 height 1022
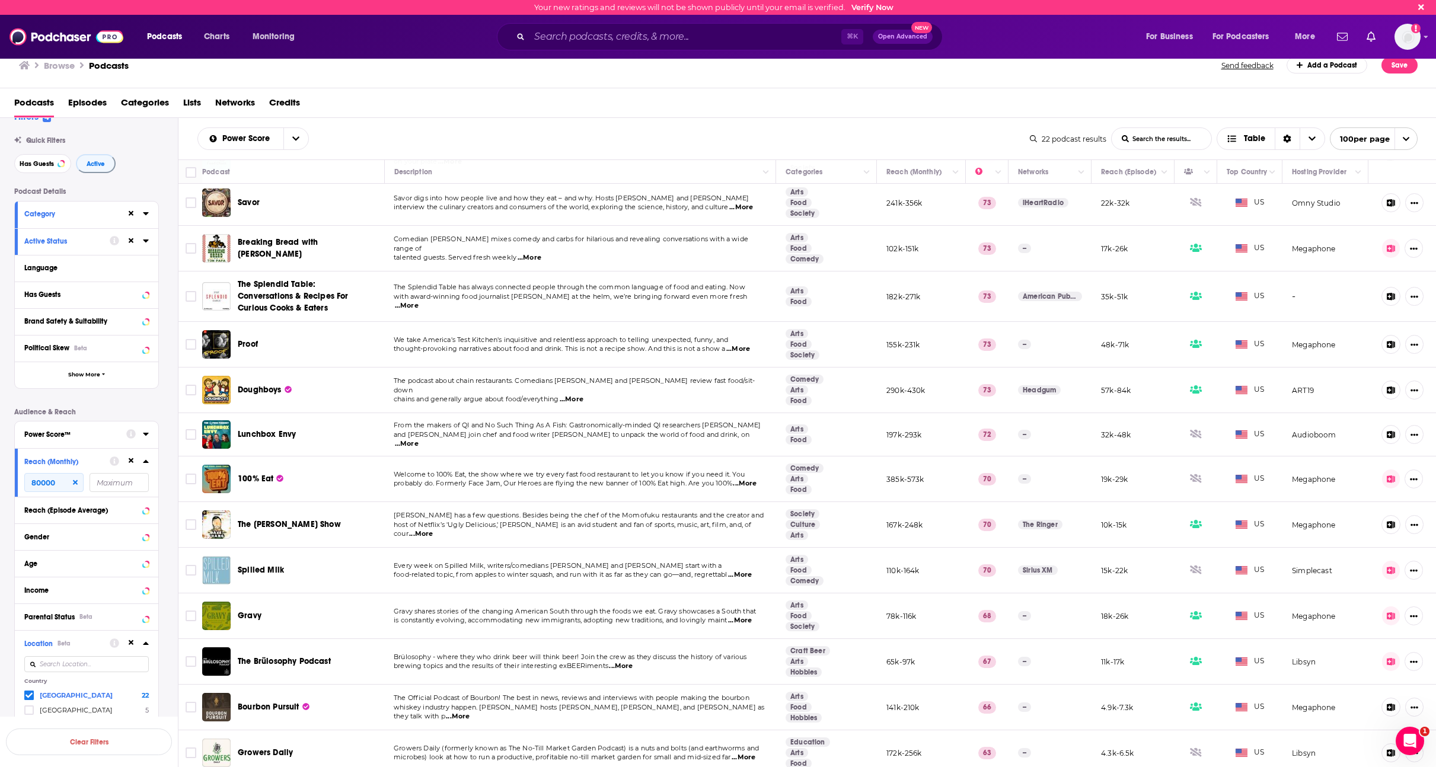
scroll to position [0, 0]
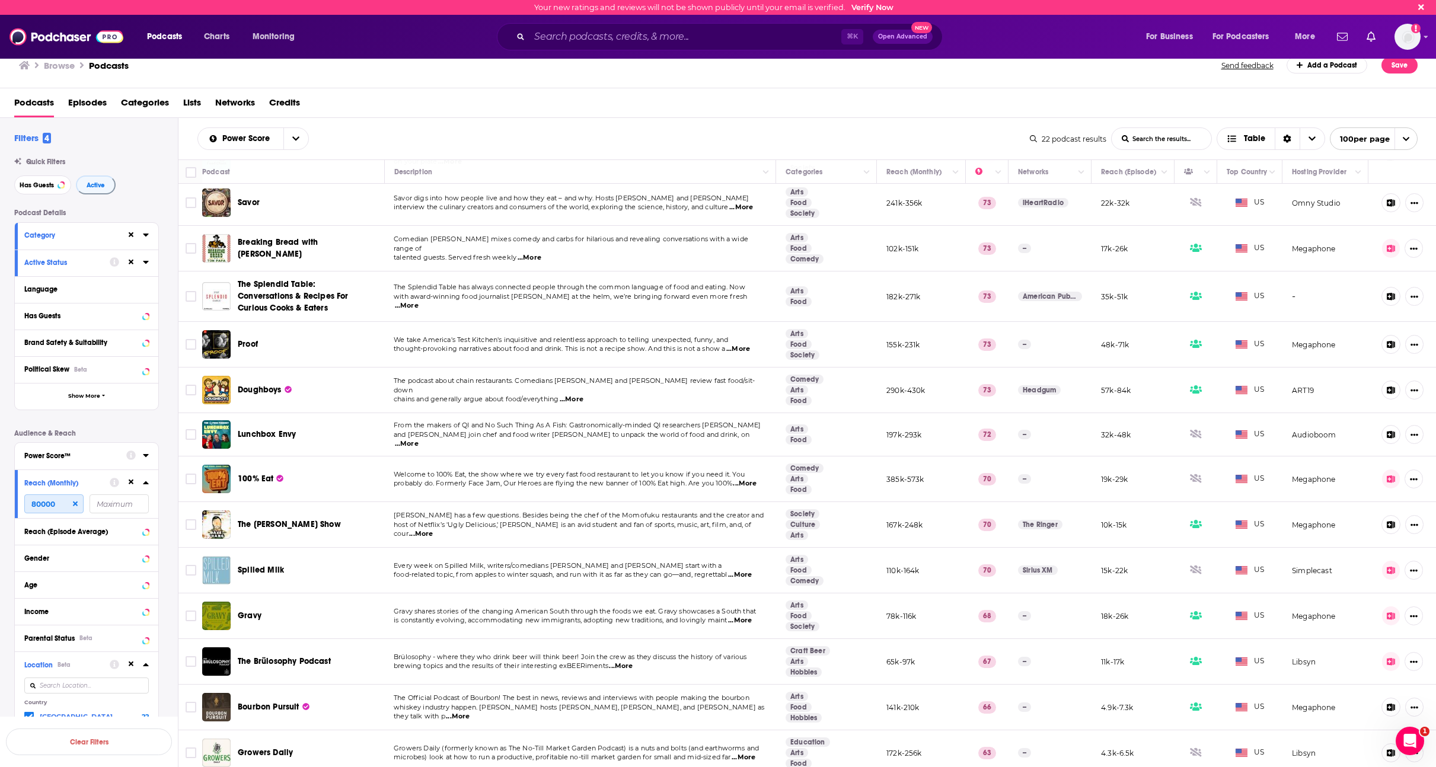
click at [35, 505] on input "80000" at bounding box center [53, 503] width 59 height 19
click at [30, 503] on input "80000" at bounding box center [53, 503] width 59 height 19
type input "50000"
click at [174, 583] on div "Podcast Details Category Active Status Language Has Guests Brand Safety & Suita…" at bounding box center [96, 672] width 164 height 927
click at [113, 704] on button "View 37 Results" at bounding box center [89, 710] width 166 height 27
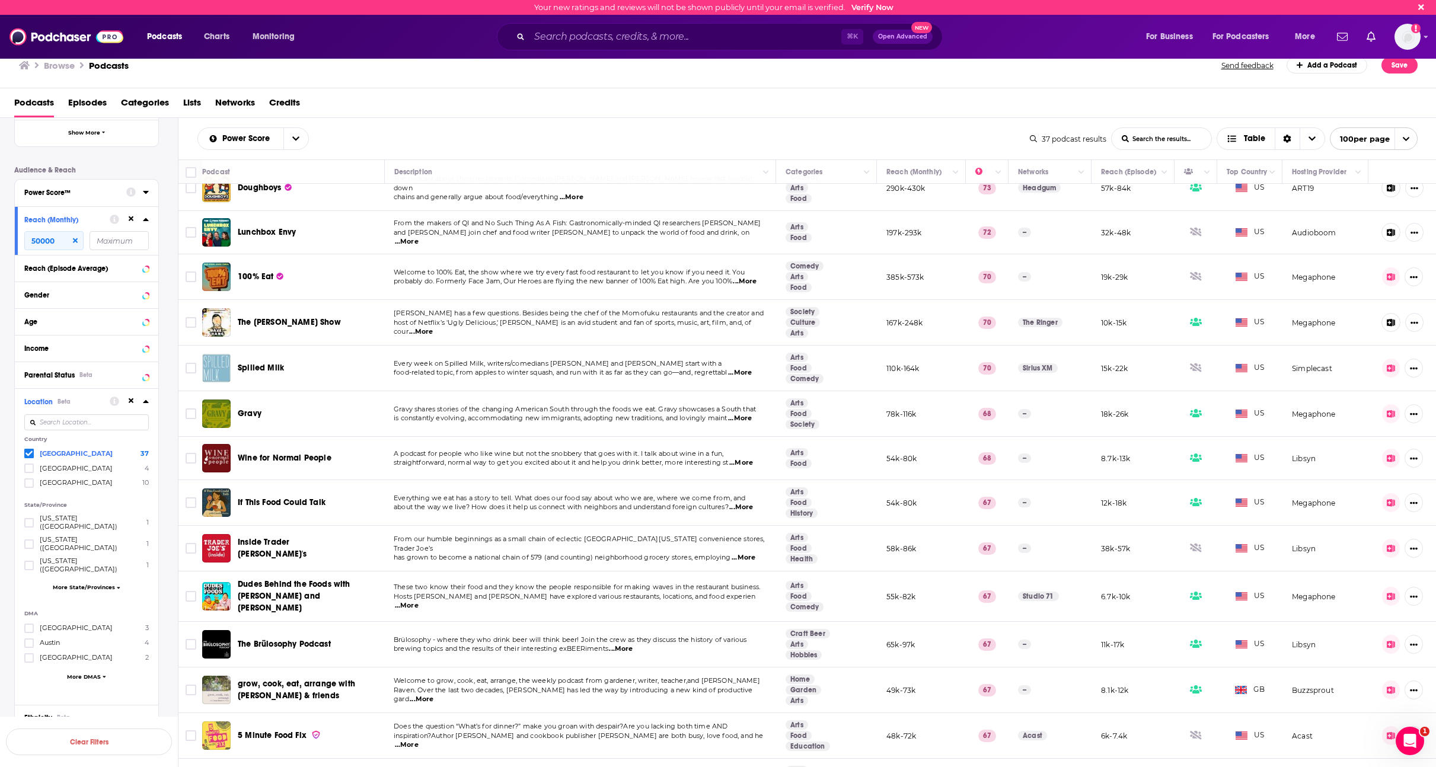
scroll to position [618, 0]
click at [112, 731] on button "Clear Filters" at bounding box center [89, 742] width 166 height 27
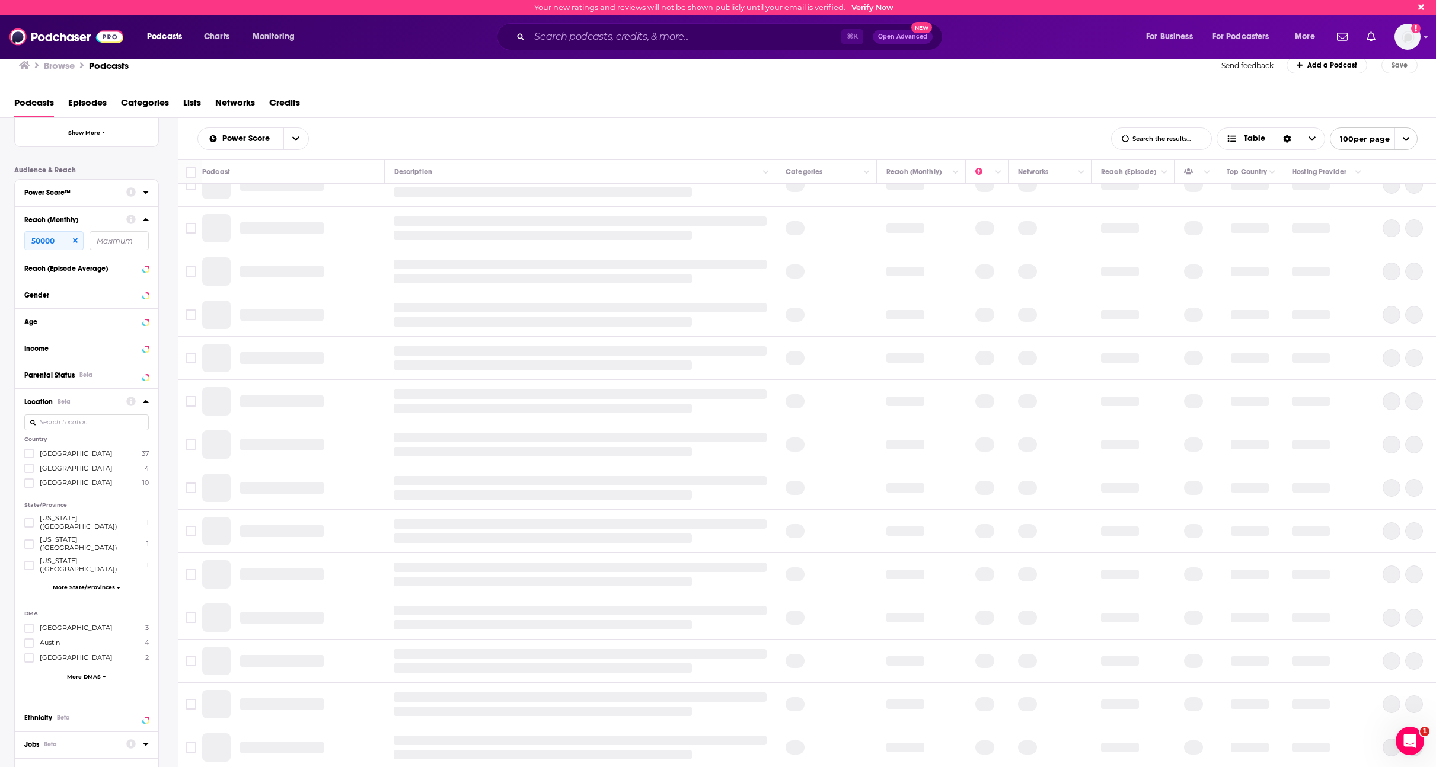
scroll to position [496, 0]
click at [78, 241] on input "50000" at bounding box center [53, 240] width 59 height 19
click at [75, 240] on icon at bounding box center [75, 240] width 5 height 5
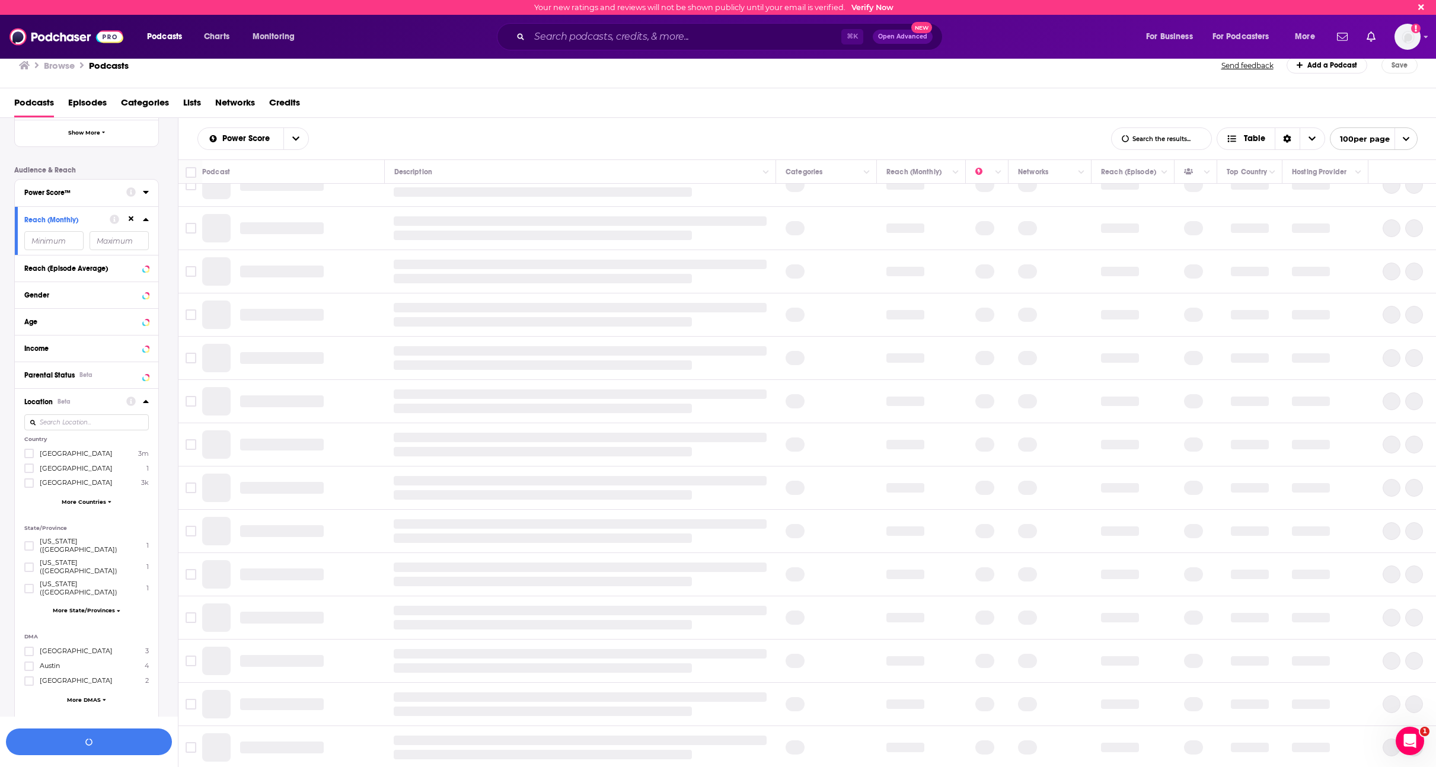
click at [133, 222] on icon at bounding box center [131, 219] width 5 height 8
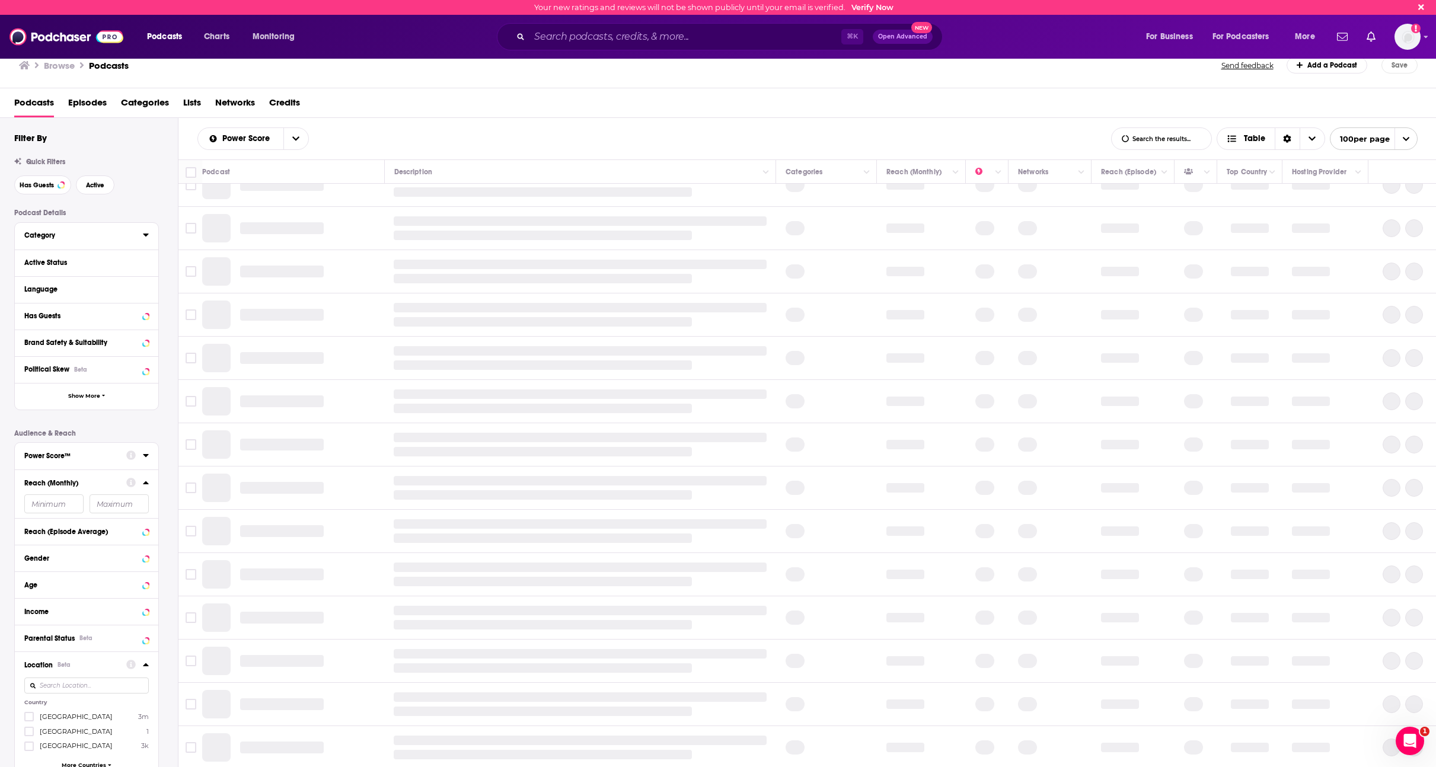
click at [72, 229] on button "Category" at bounding box center [83, 235] width 119 height 15
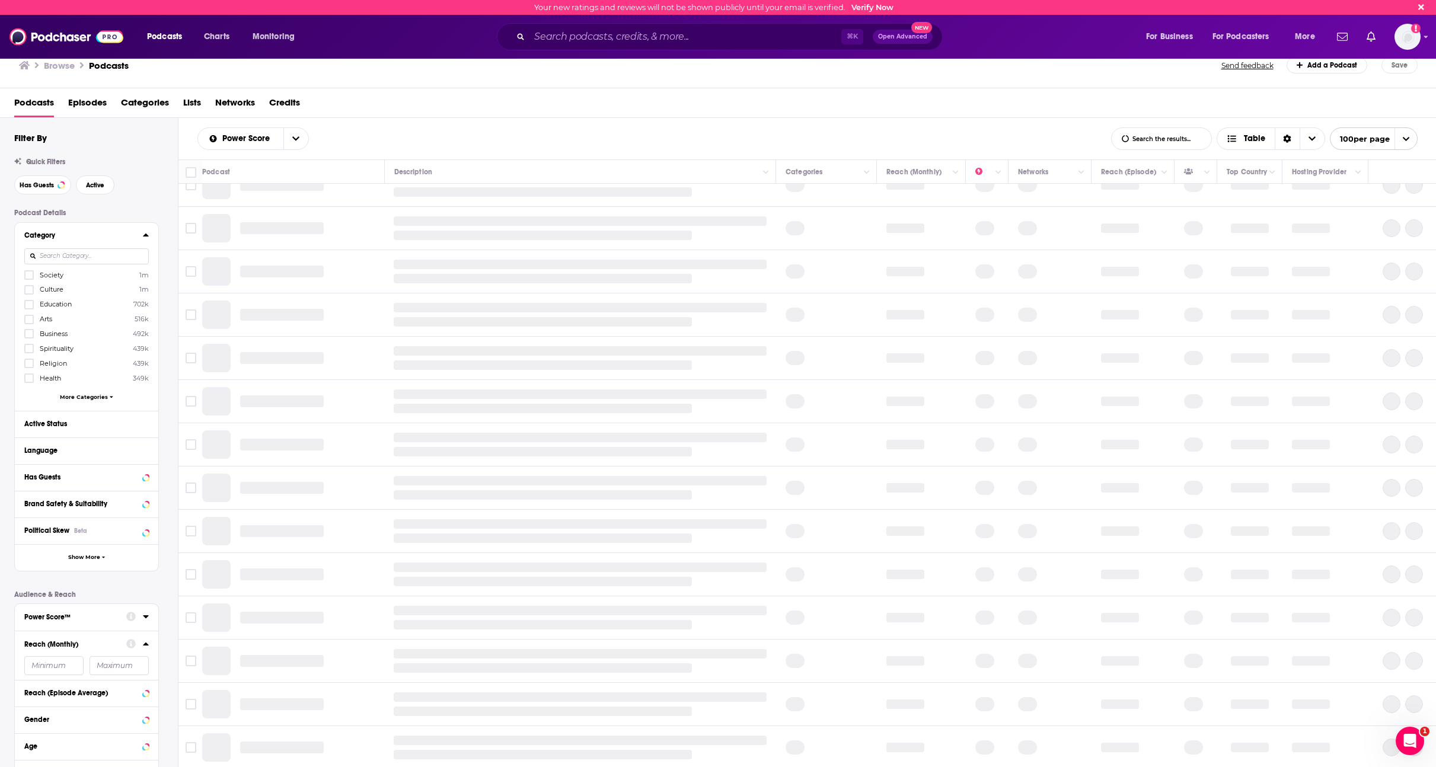
click at [101, 256] on input at bounding box center [86, 256] width 124 height 16
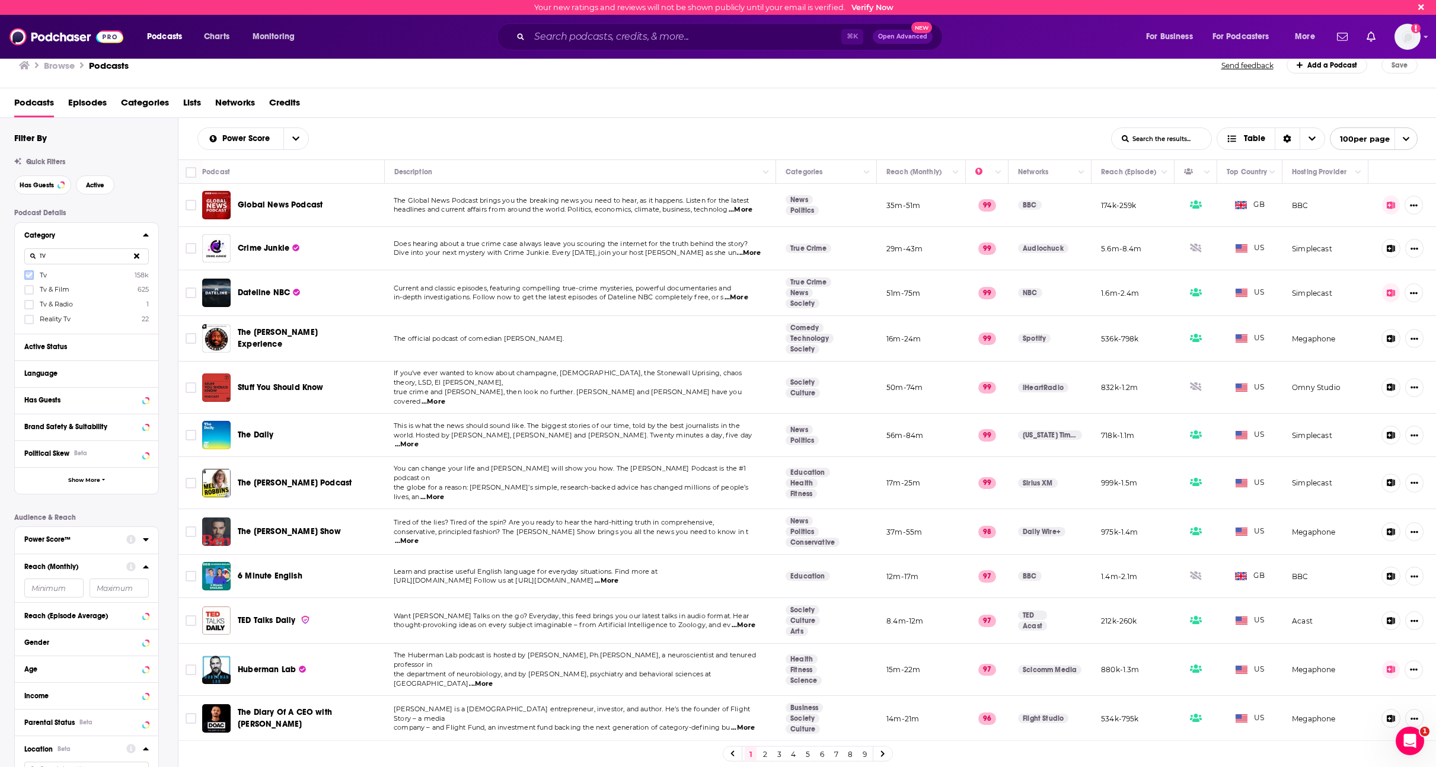
type input "TV"
click at [30, 276] on icon at bounding box center [28, 275] width 7 height 7
click at [30, 290] on icon at bounding box center [28, 289] width 7 height 5
click at [27, 323] on icon at bounding box center [28, 319] width 7 height 7
click at [135, 256] on icon at bounding box center [136, 256] width 5 height 8
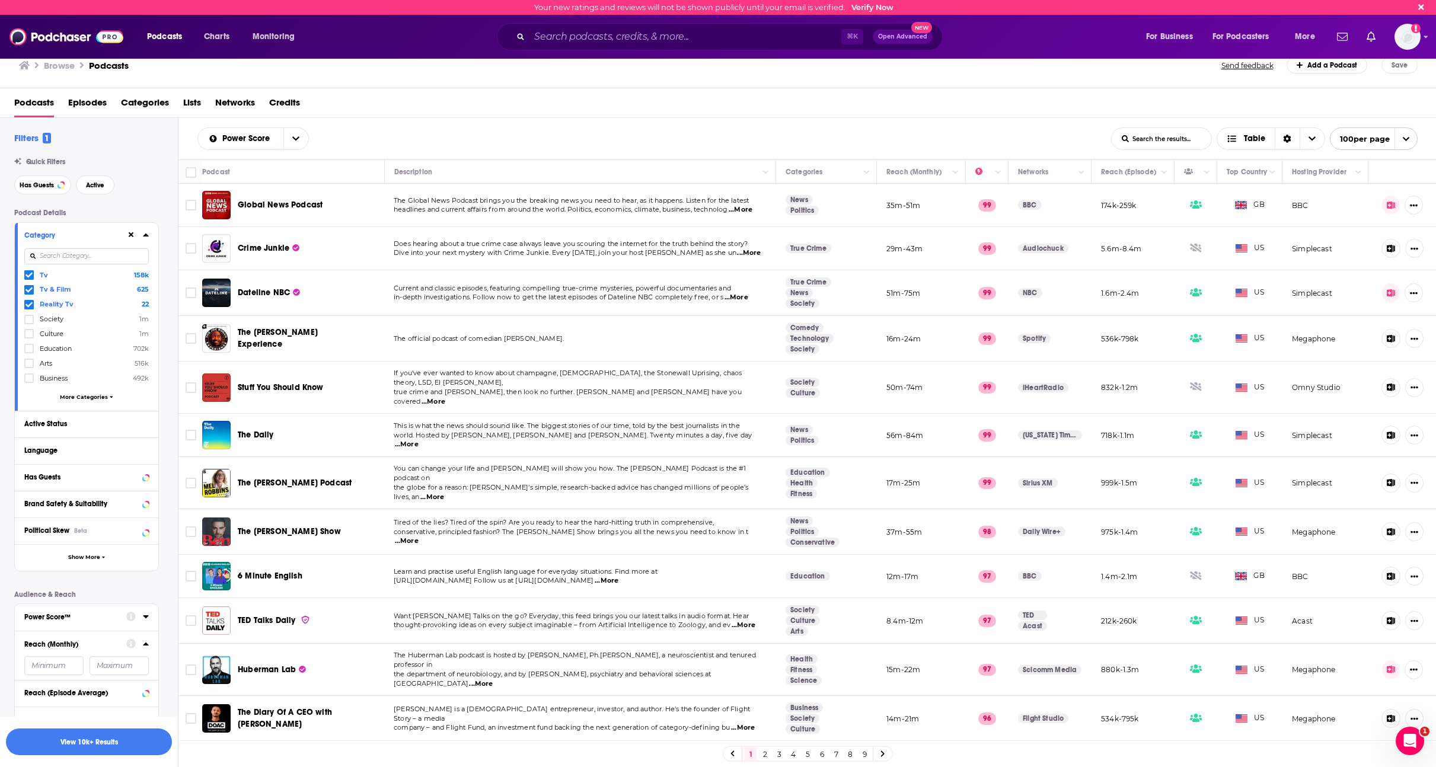
click at [98, 258] on input at bounding box center [86, 256] width 124 height 16
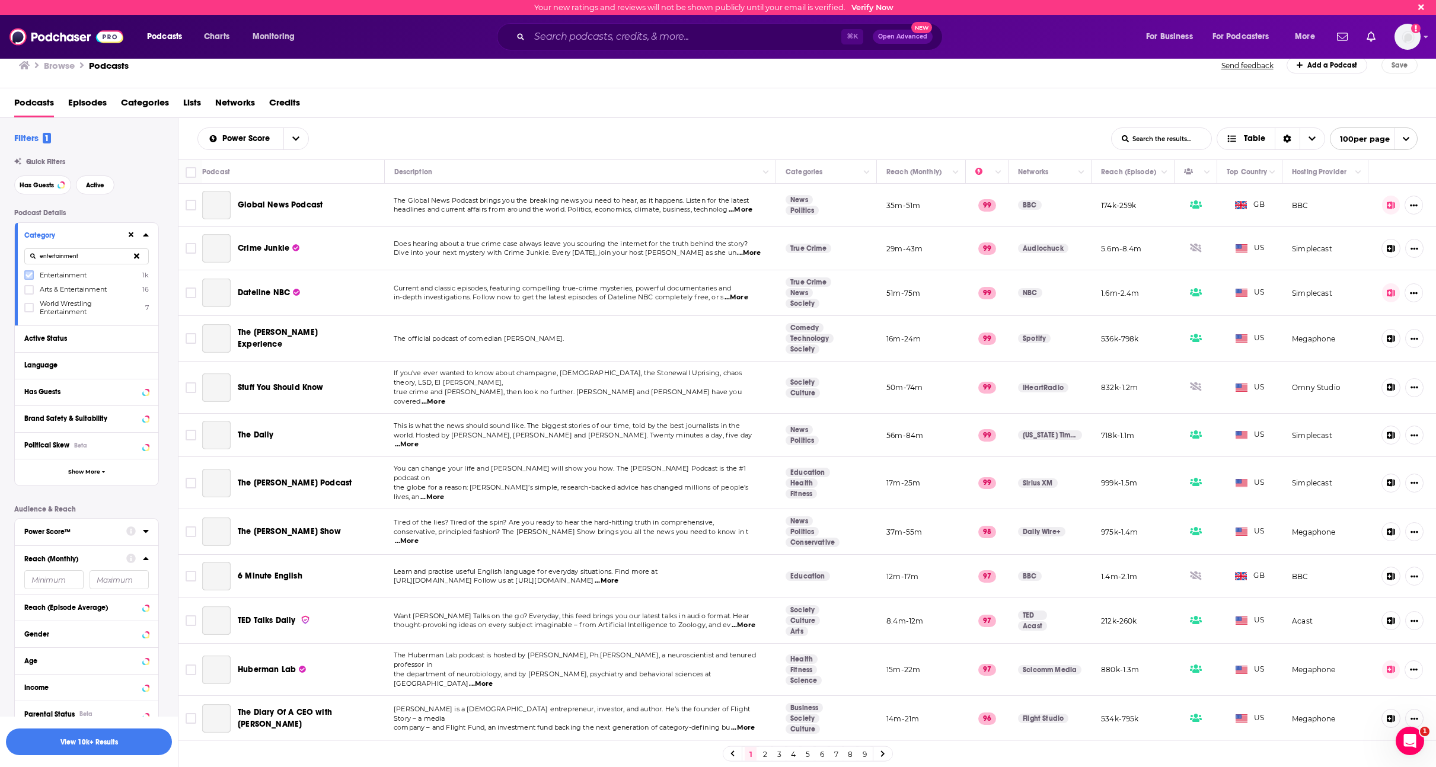
type input "entertainment"
click at [30, 275] on icon at bounding box center [28, 275] width 7 height 5
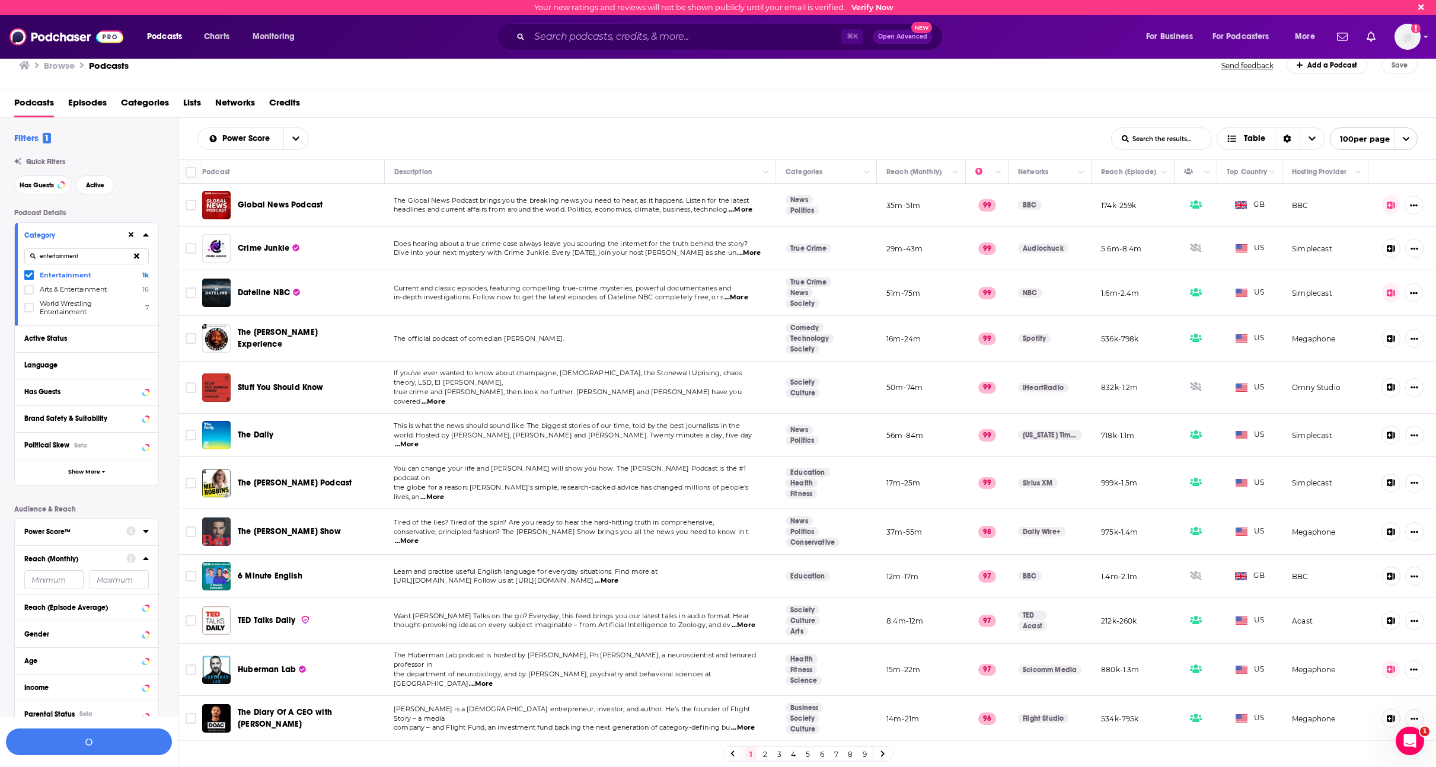
click at [170, 254] on div "Podcast Details Category entertainment Entertainment 1k Arts & Entertainment 16…" at bounding box center [96, 729] width 164 height 1040
click at [79, 232] on div "Category" at bounding box center [71, 235] width 94 height 8
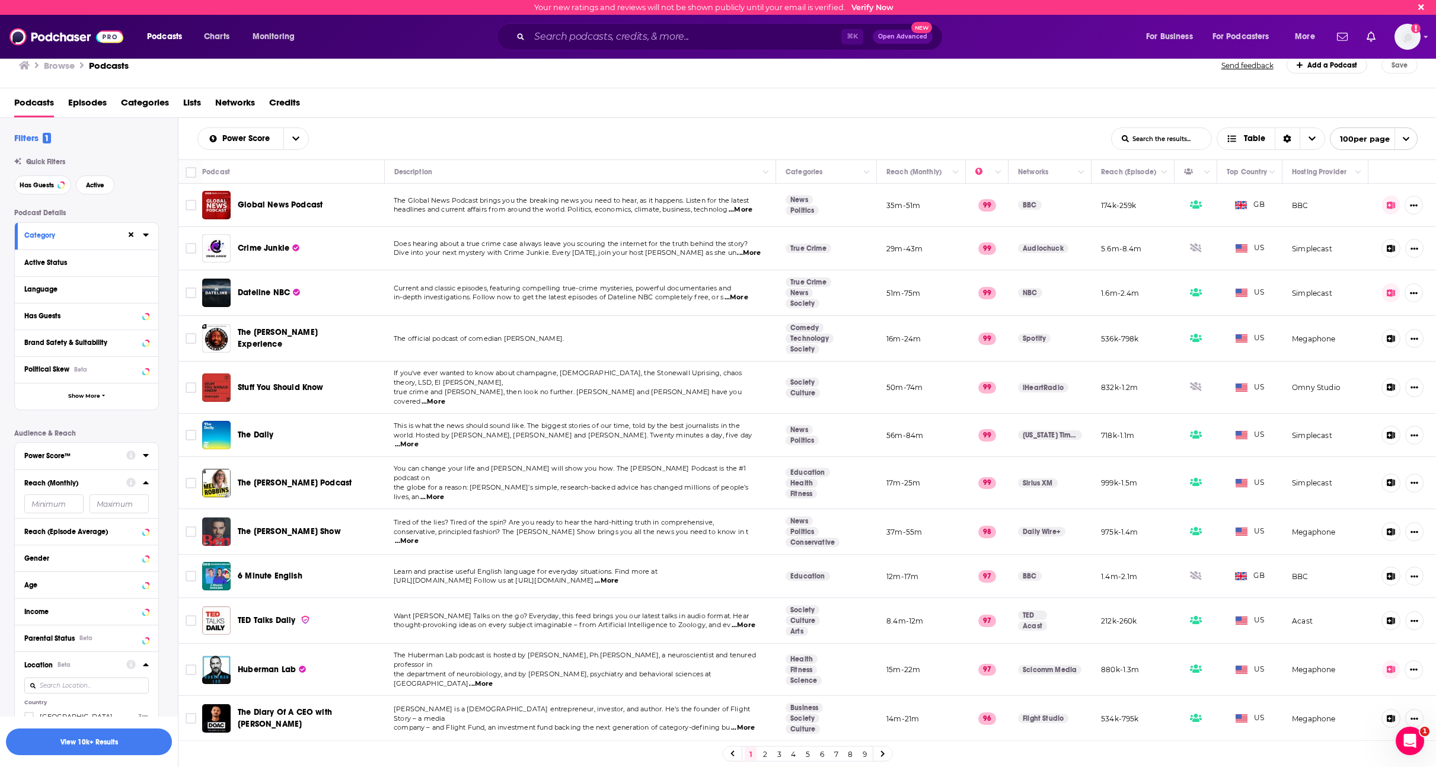
click at [108, 238] on div "Category" at bounding box center [71, 235] width 94 height 8
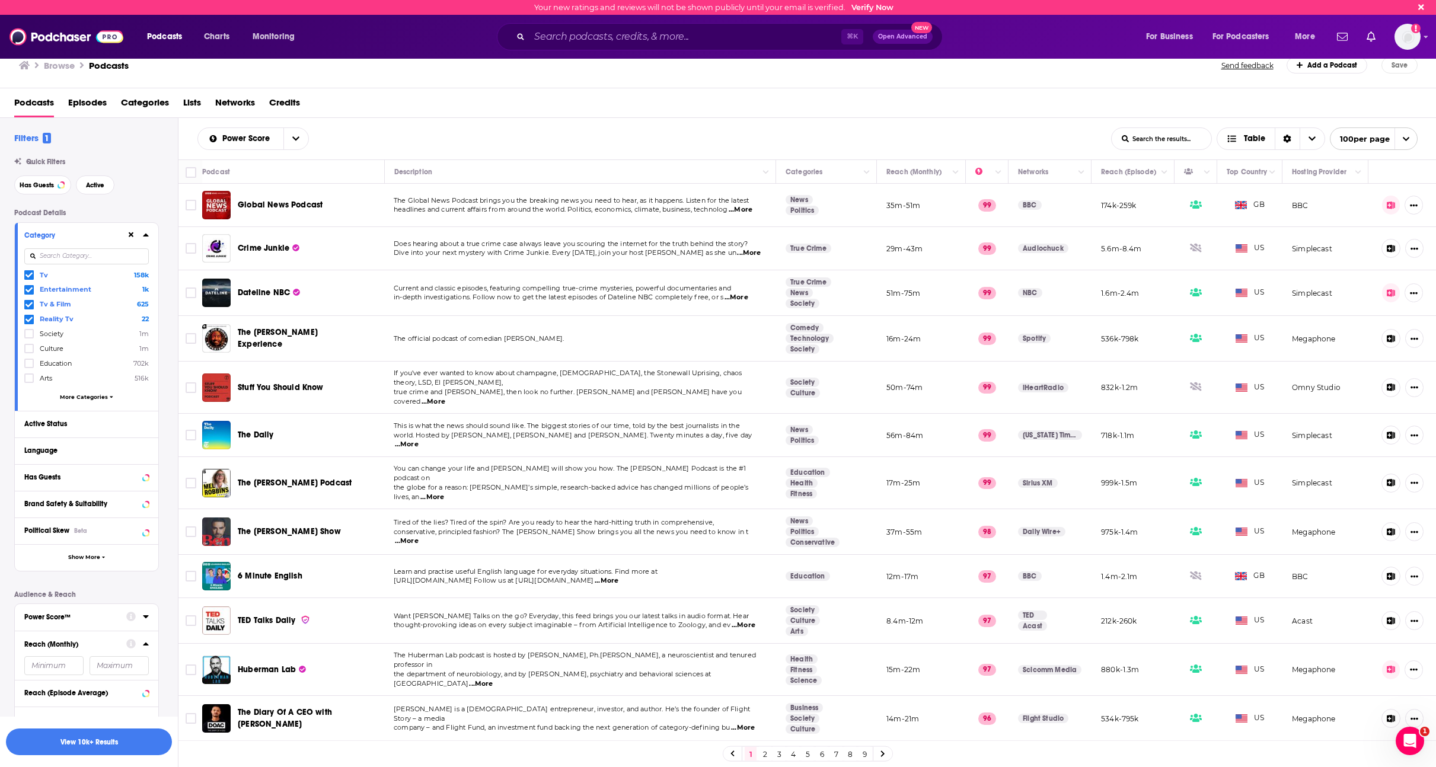
click at [87, 242] on div at bounding box center [86, 255] width 124 height 27
click at [94, 183] on span "Active" at bounding box center [95, 185] width 18 height 7
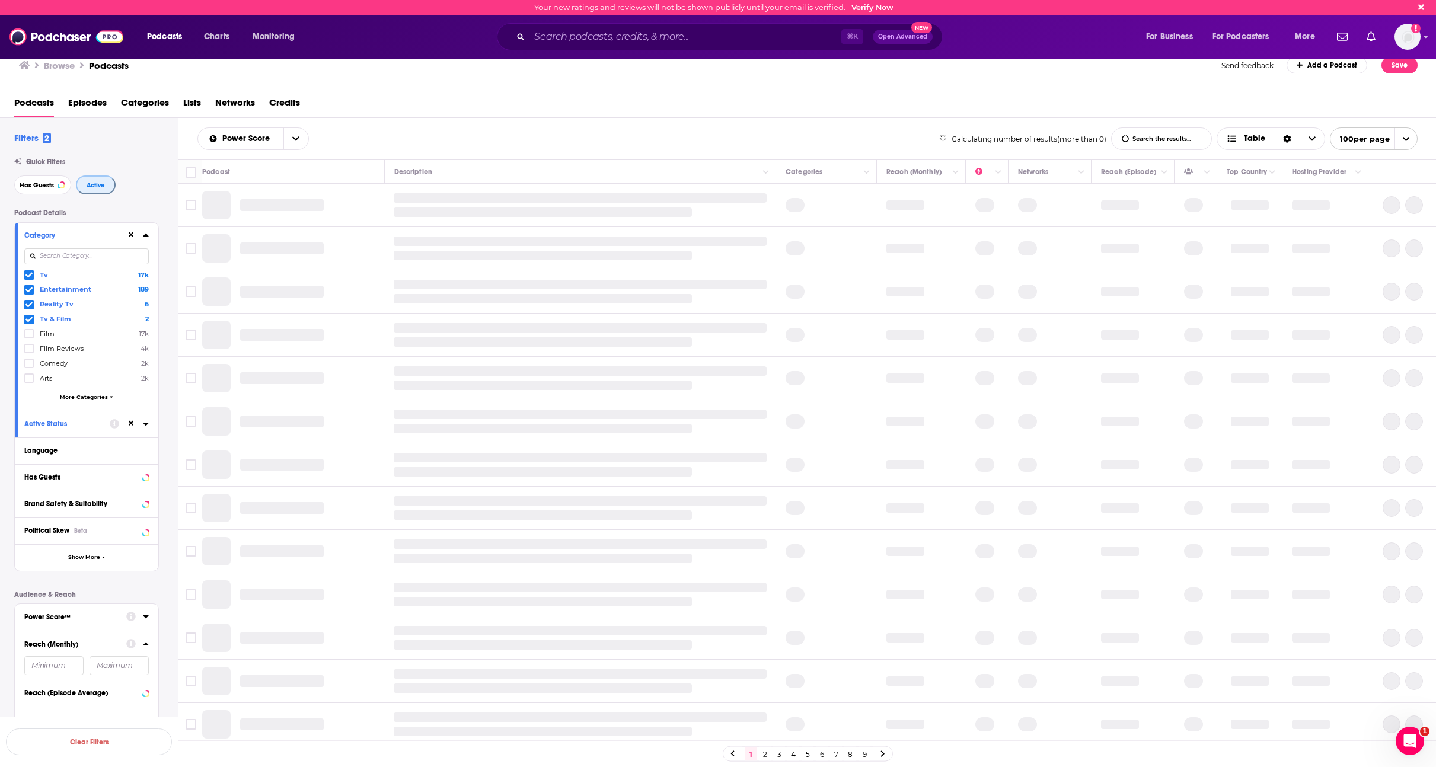
scroll to position [33, 0]
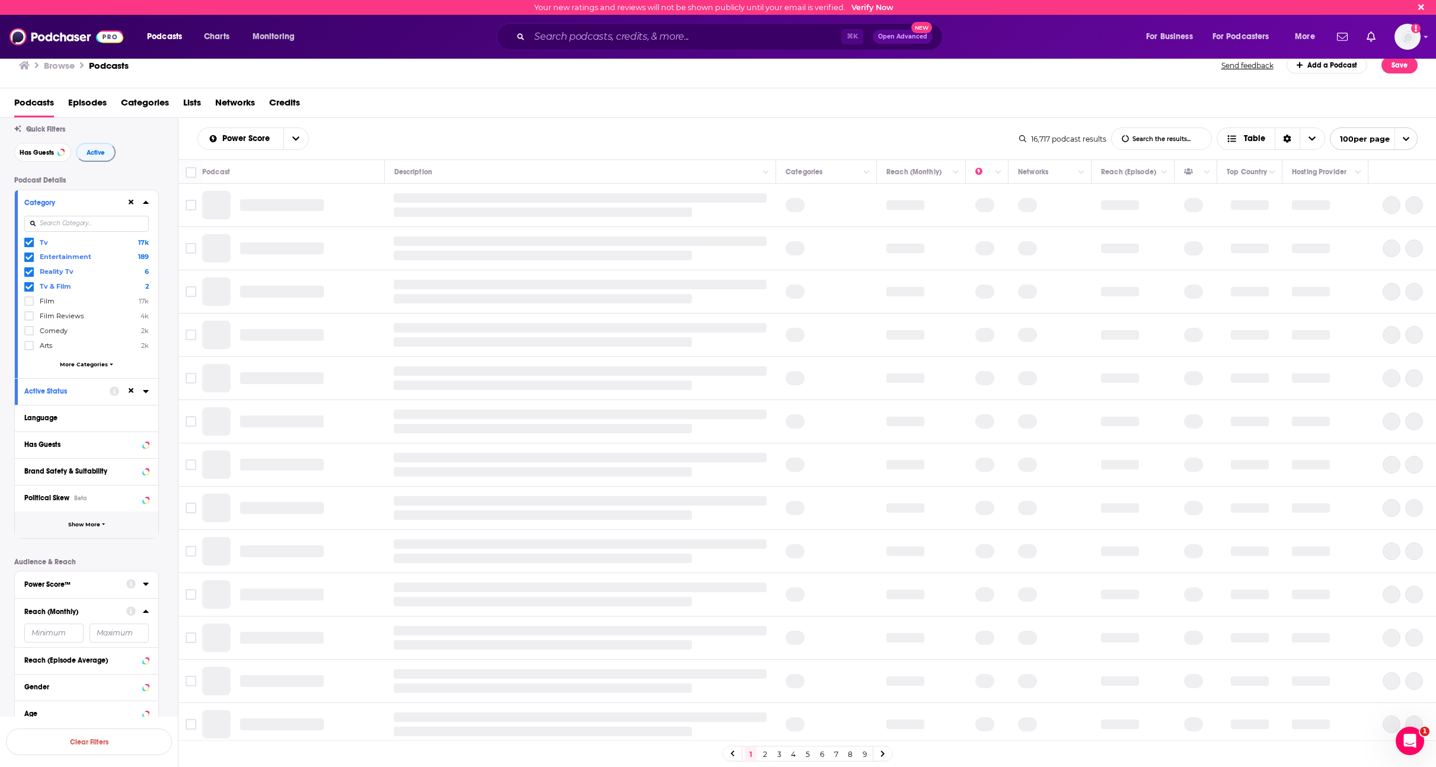
click at [85, 522] on span "Show More" at bounding box center [84, 525] width 32 height 7
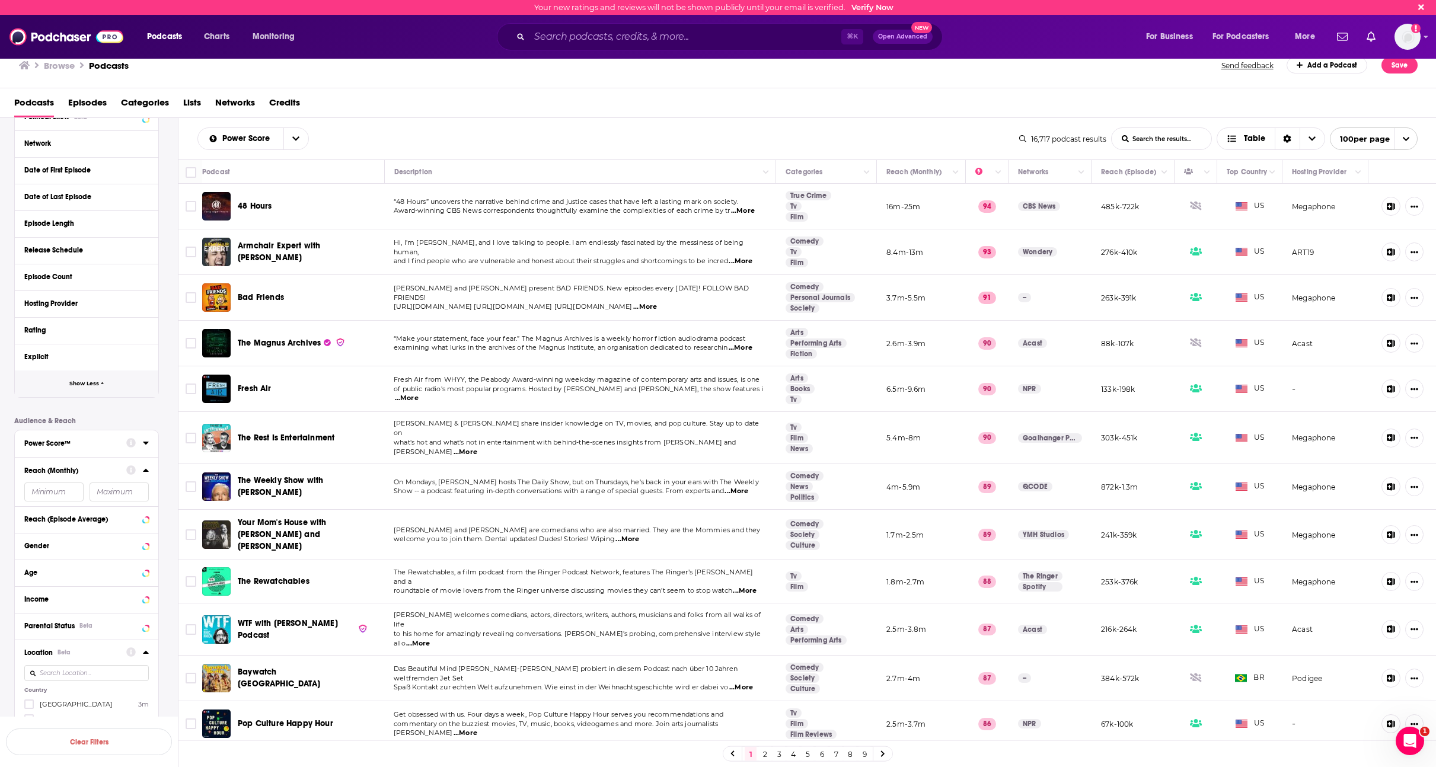
scroll to position [419, 0]
click at [62, 488] on input "number" at bounding box center [53, 486] width 59 height 19
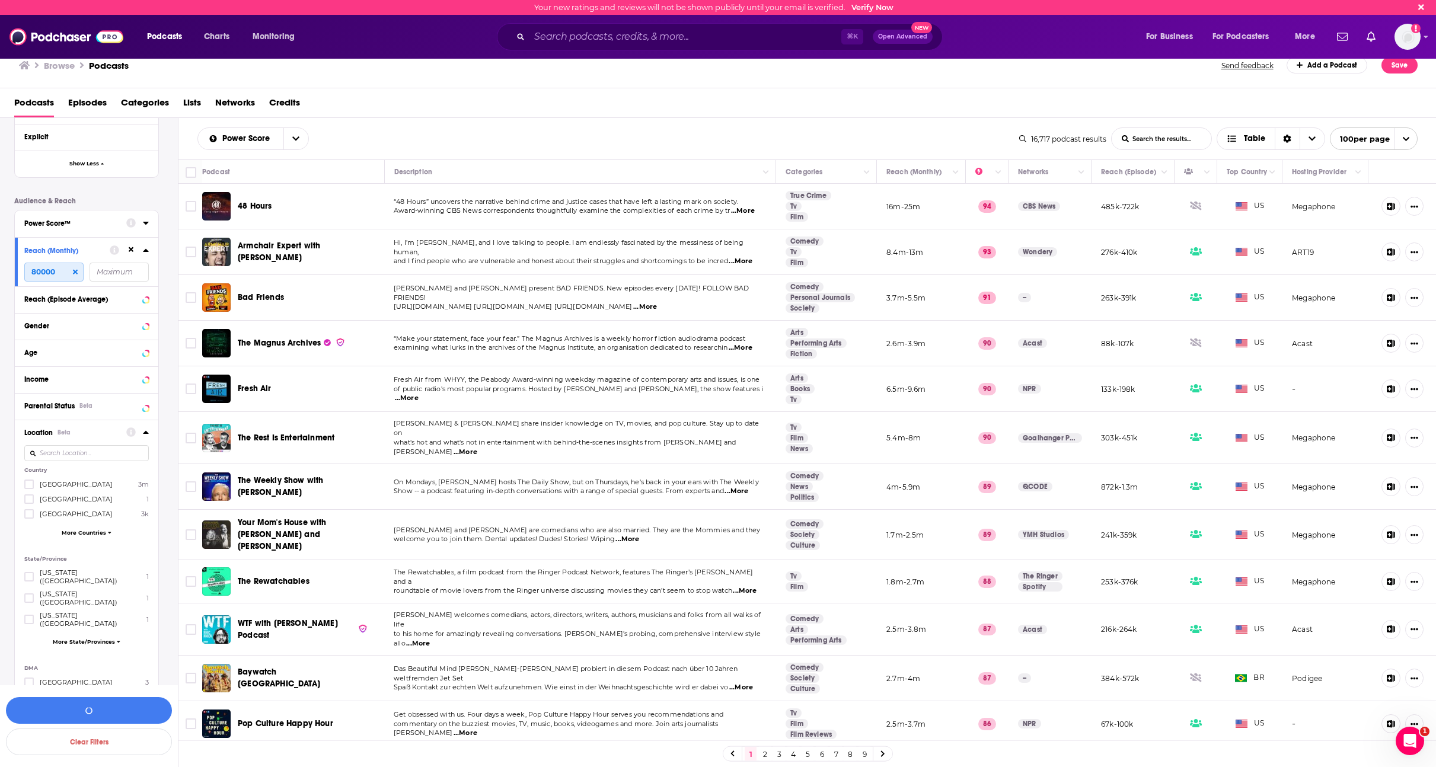
scroll to position [660, 0]
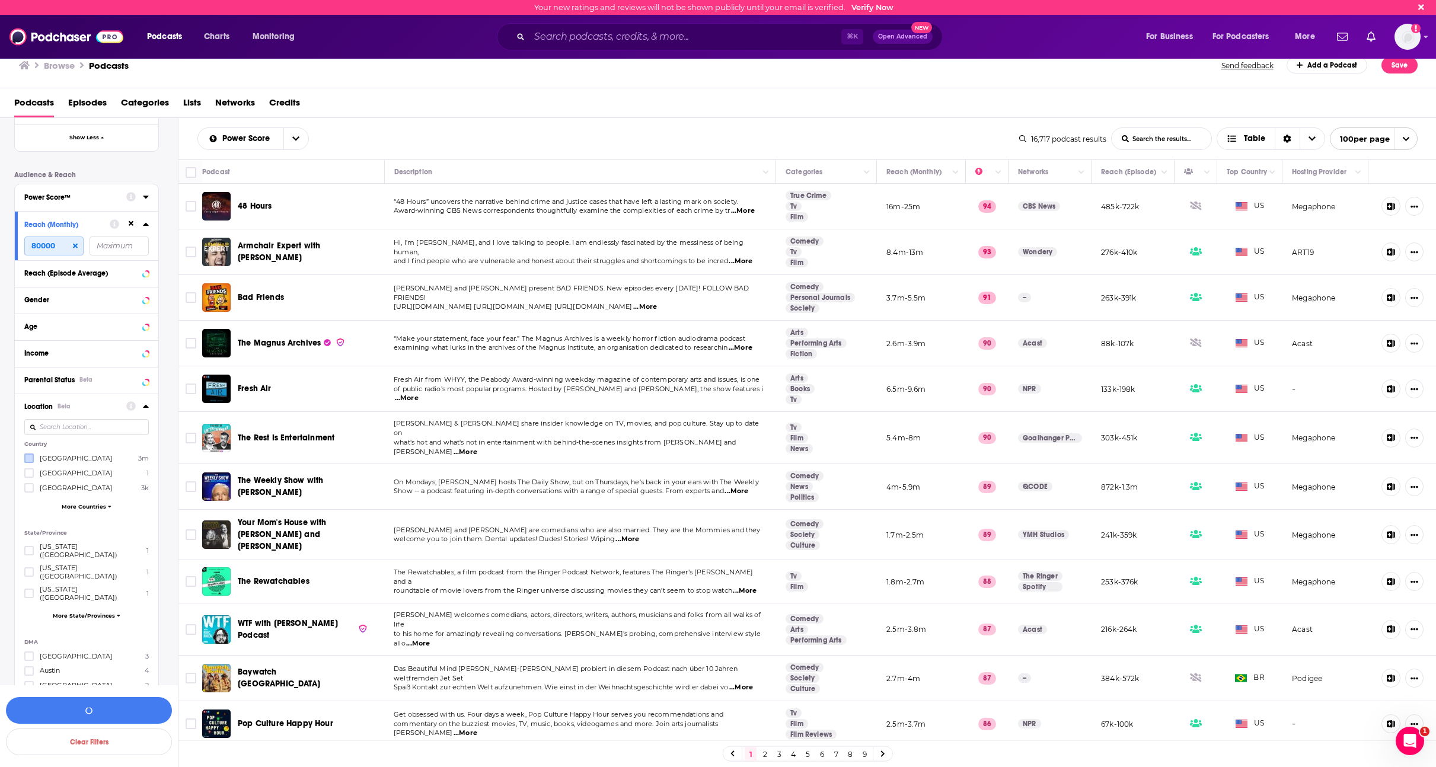
type input "80000"
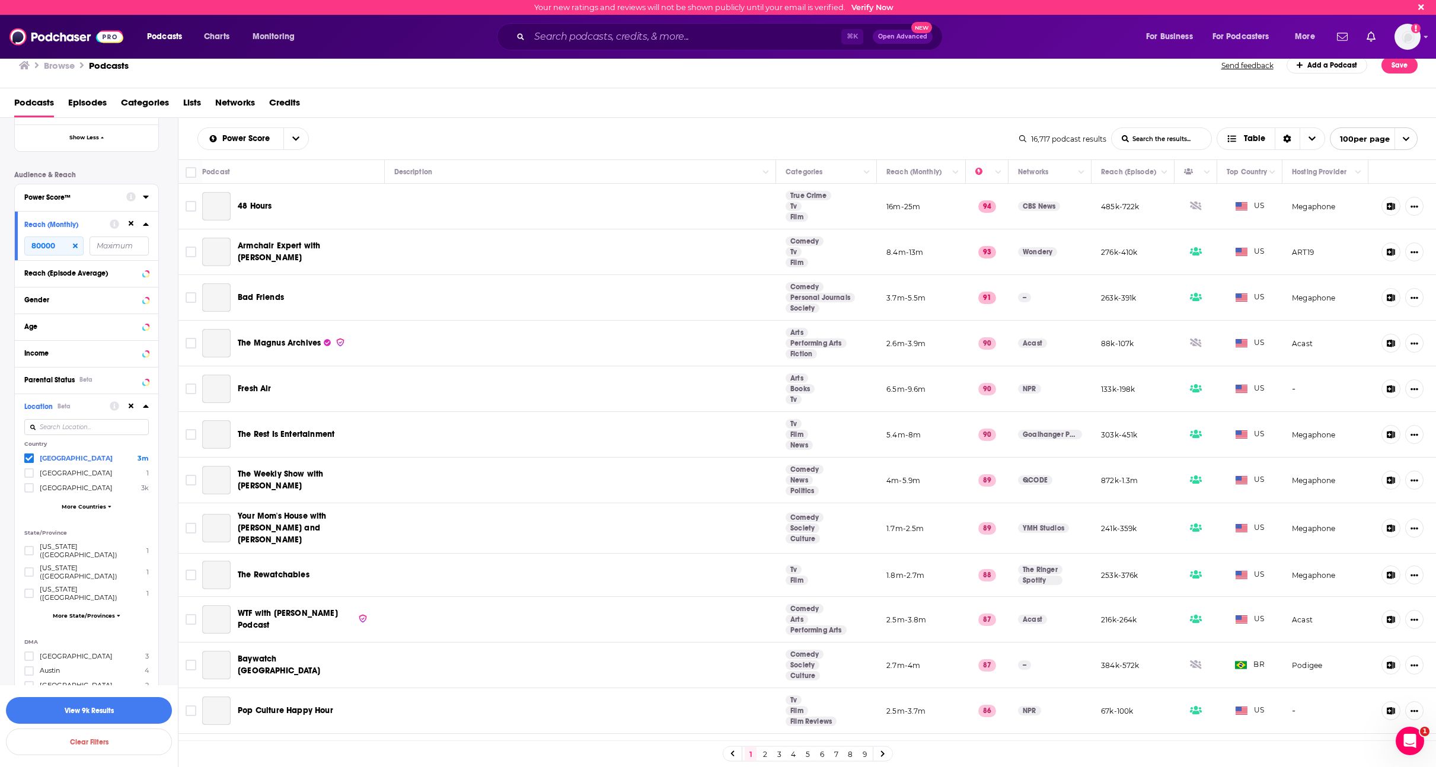
click at [88, 407] on div "Location Beta" at bounding box center [63, 407] width 78 height 8
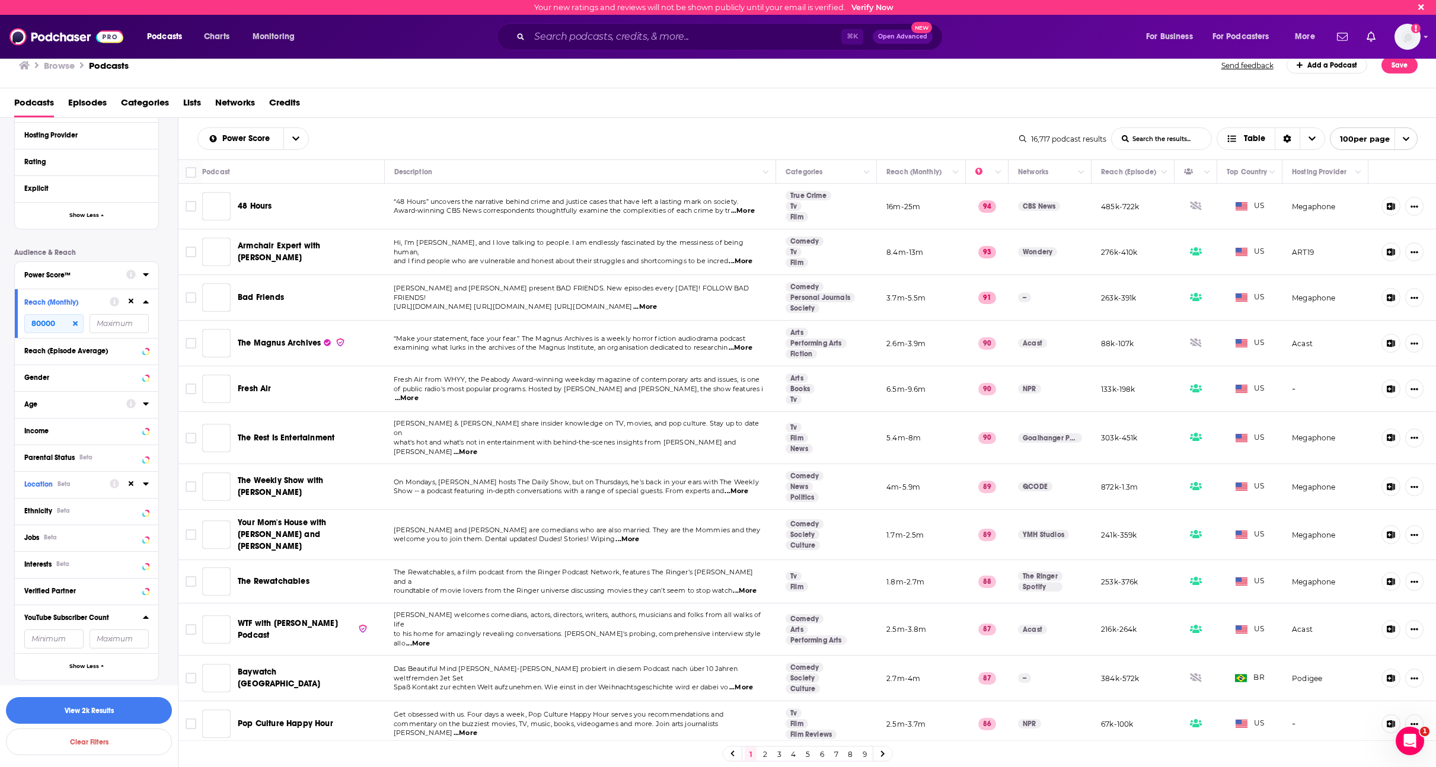
scroll to position [582, 0]
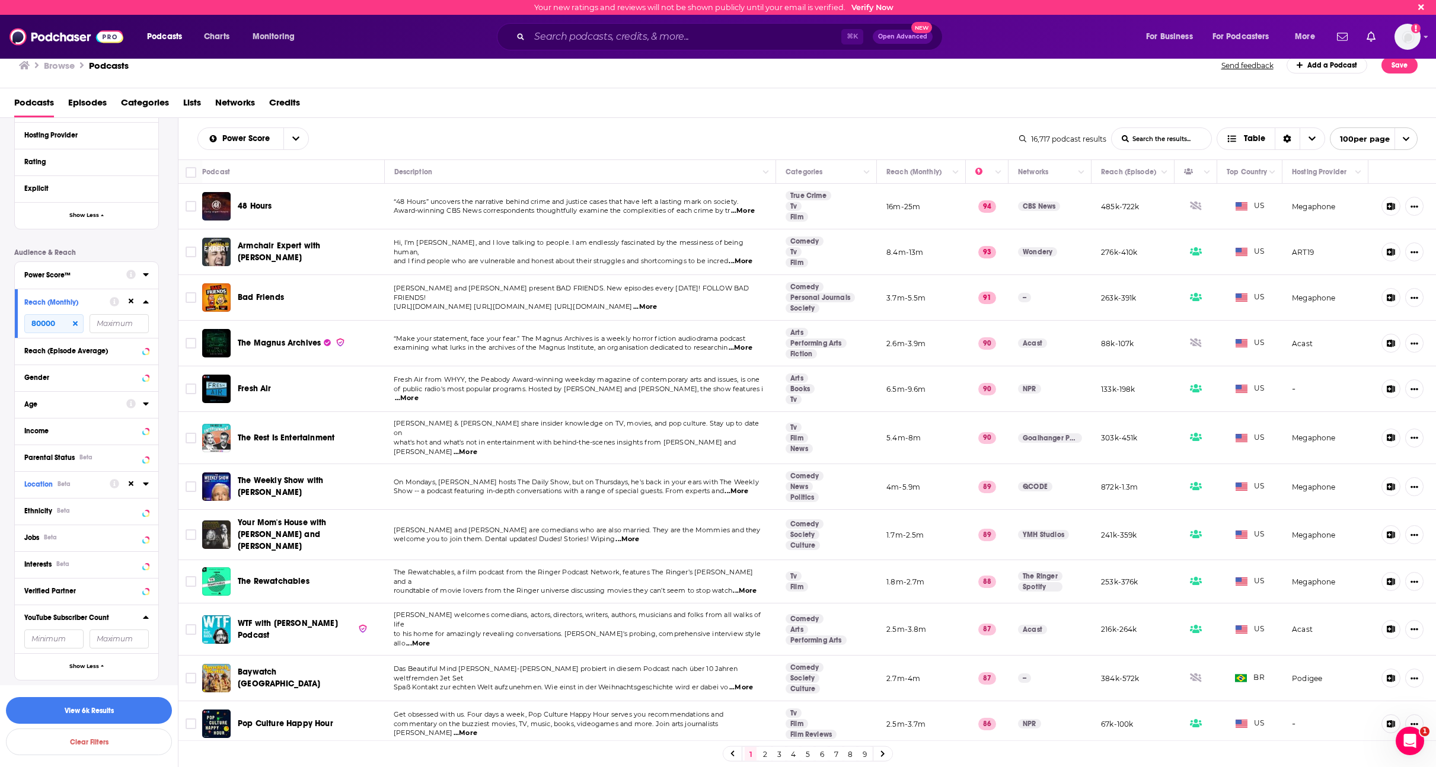
click at [65, 638] on input "number" at bounding box center [53, 639] width 59 height 19
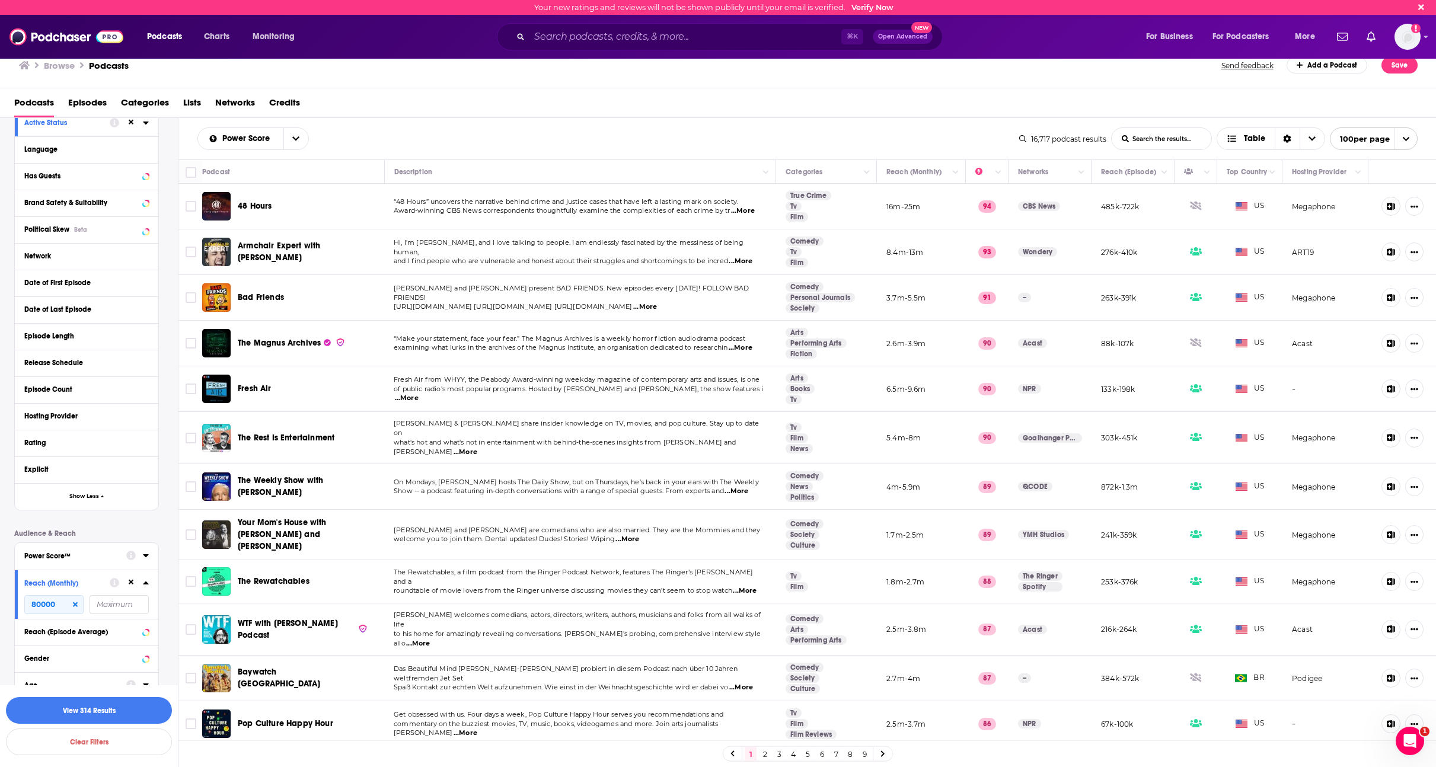
scroll to position [229, 0]
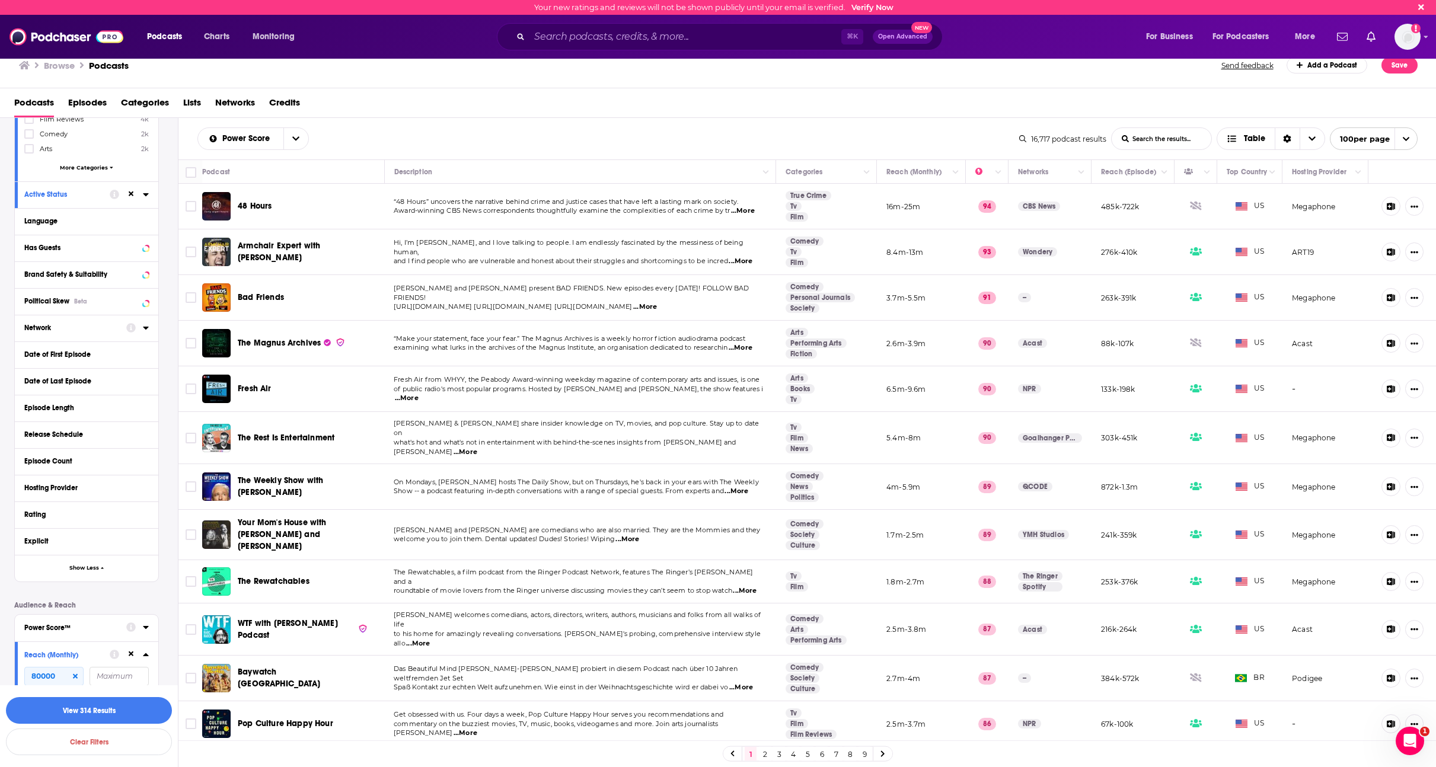
type input "1"
click at [79, 330] on div "Network" at bounding box center [71, 328] width 94 height 8
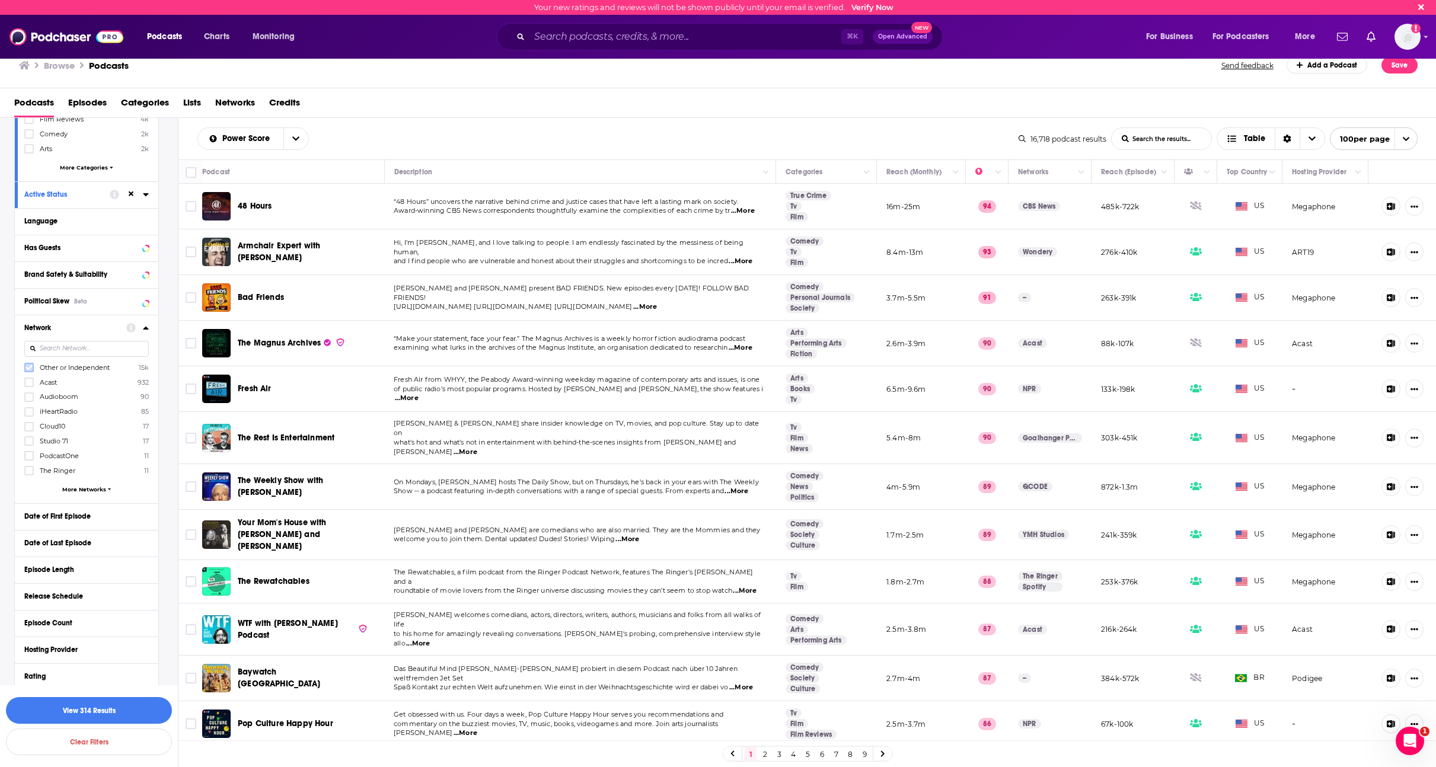
click at [28, 366] on icon at bounding box center [28, 367] width 7 height 7
click at [98, 327] on div "Network" at bounding box center [63, 328] width 78 height 8
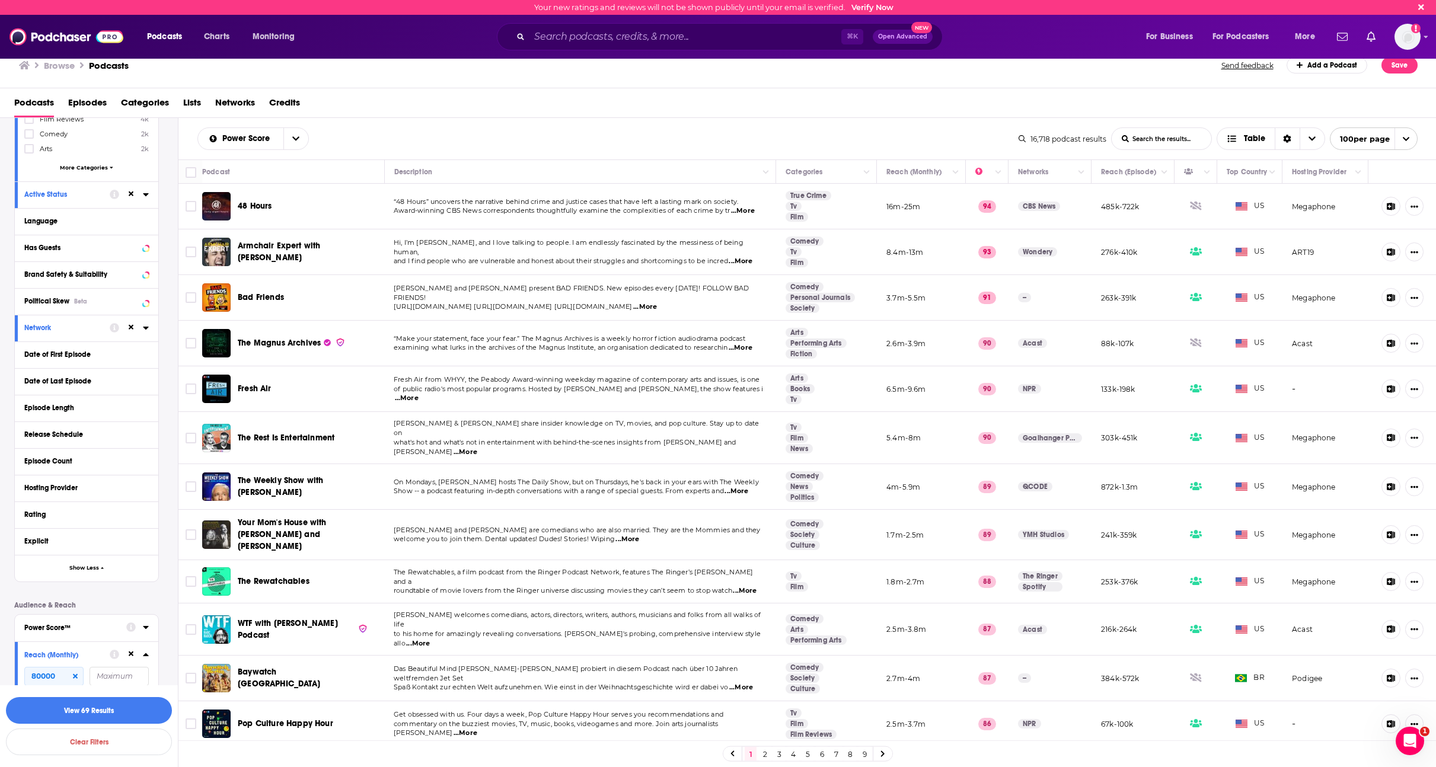
scroll to position [339, 0]
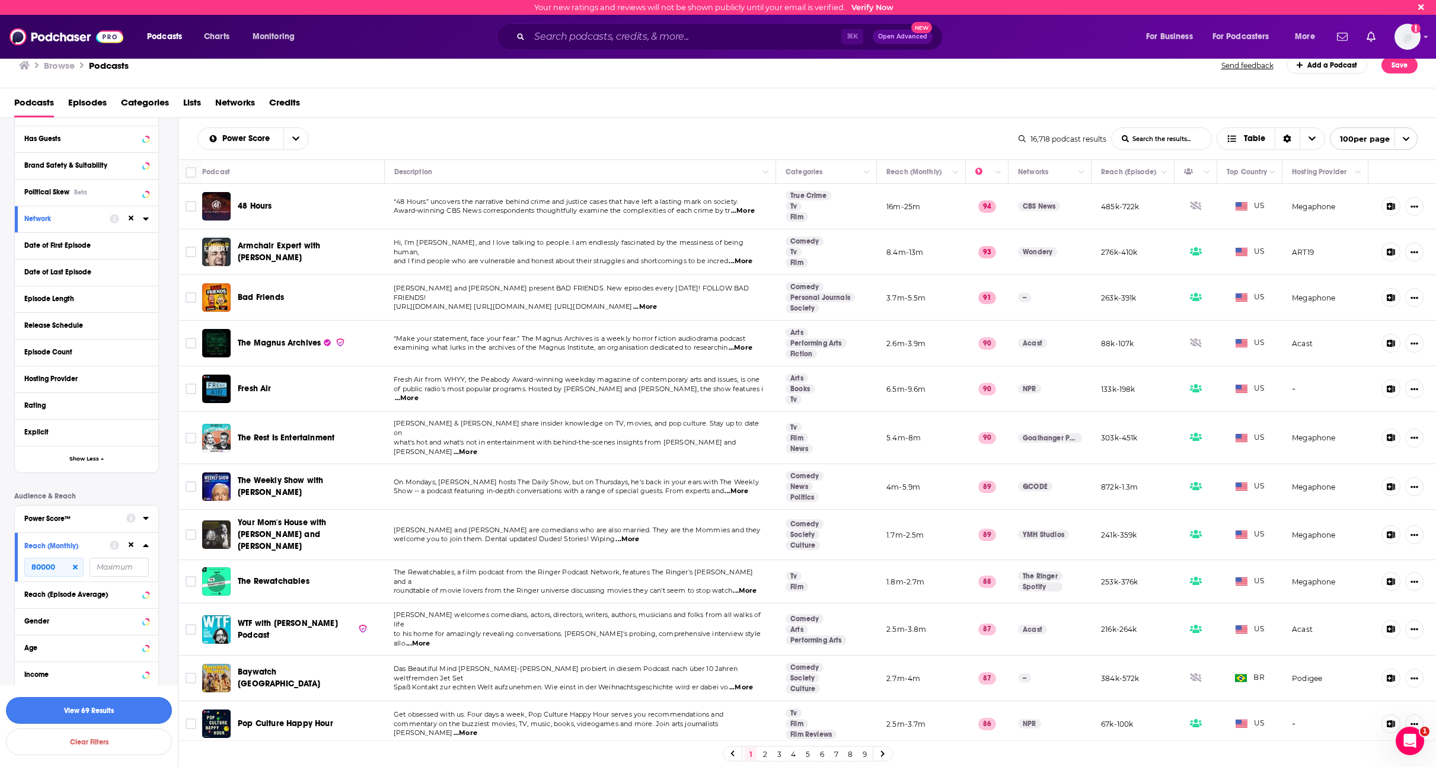
click at [138, 698] on button "View 69 Results" at bounding box center [89, 710] width 166 height 27
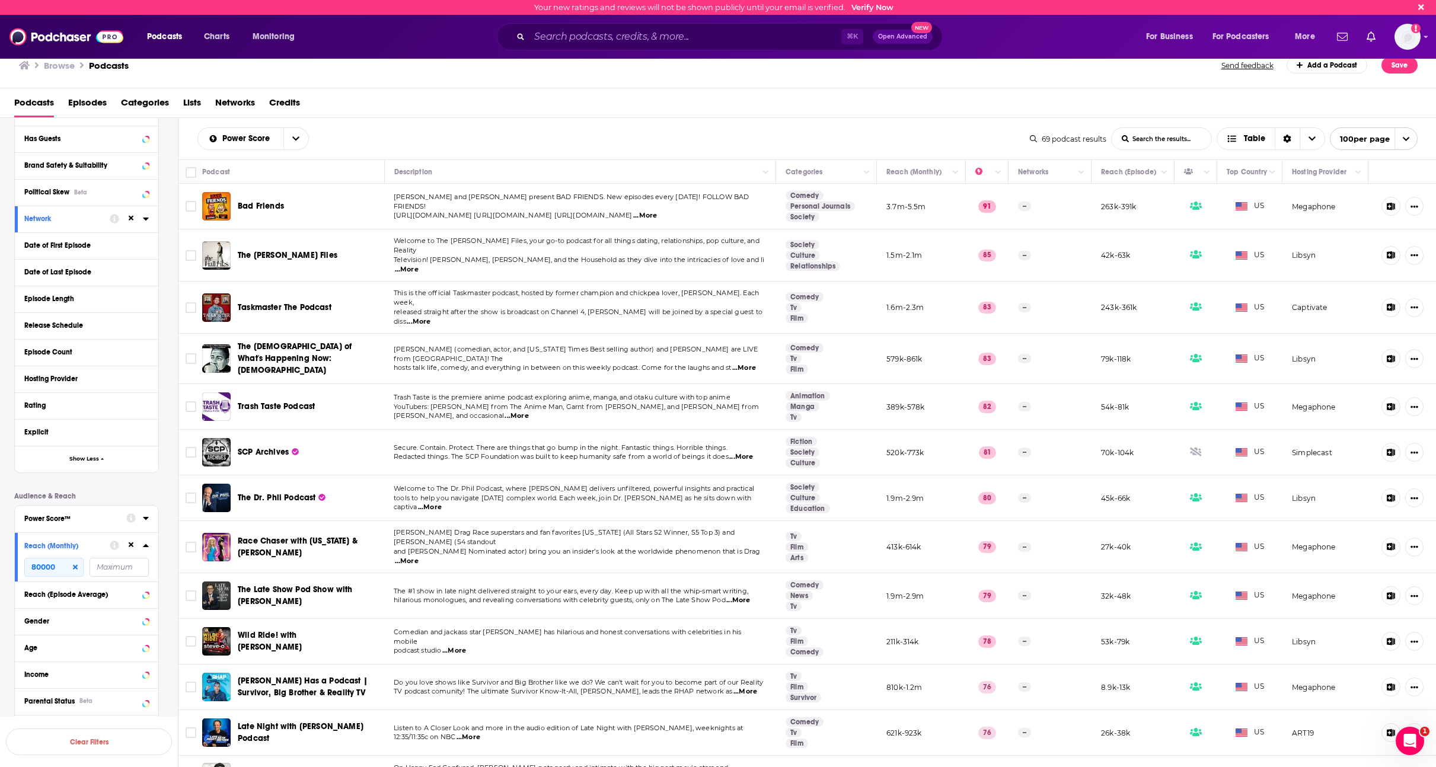
click at [327, 260] on div "The Viall Files" at bounding box center [299, 255] width 123 height 28
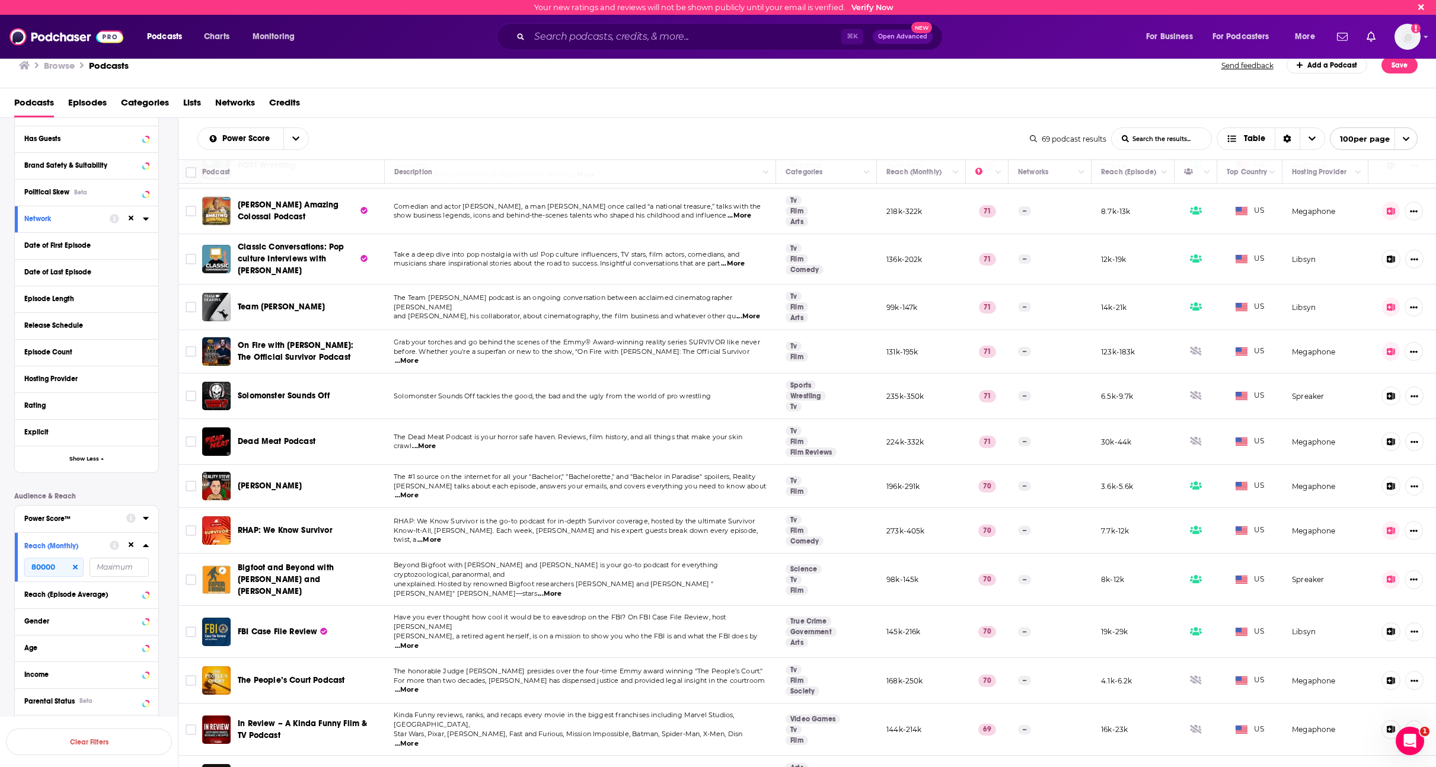
scroll to position [1214, 0]
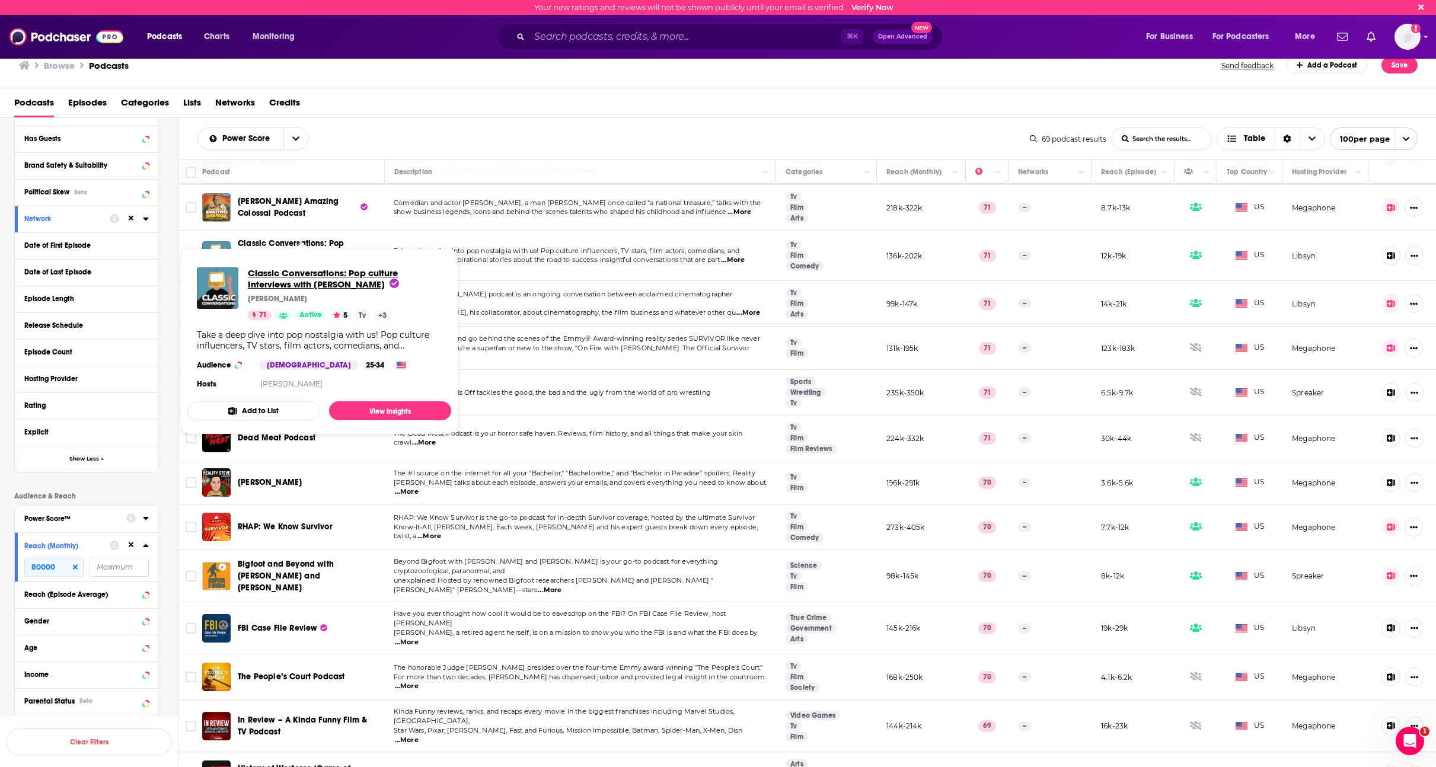
drag, startPoint x: 247, startPoint y: 271, endPoint x: 381, endPoint y: 305, distance: 137.6
click at [380, 304] on div "Classic Conversations: Pop culture Interviews with Jeff Dwoskin Jeff Dwoskin 71…" at bounding box center [345, 293] width 194 height 53
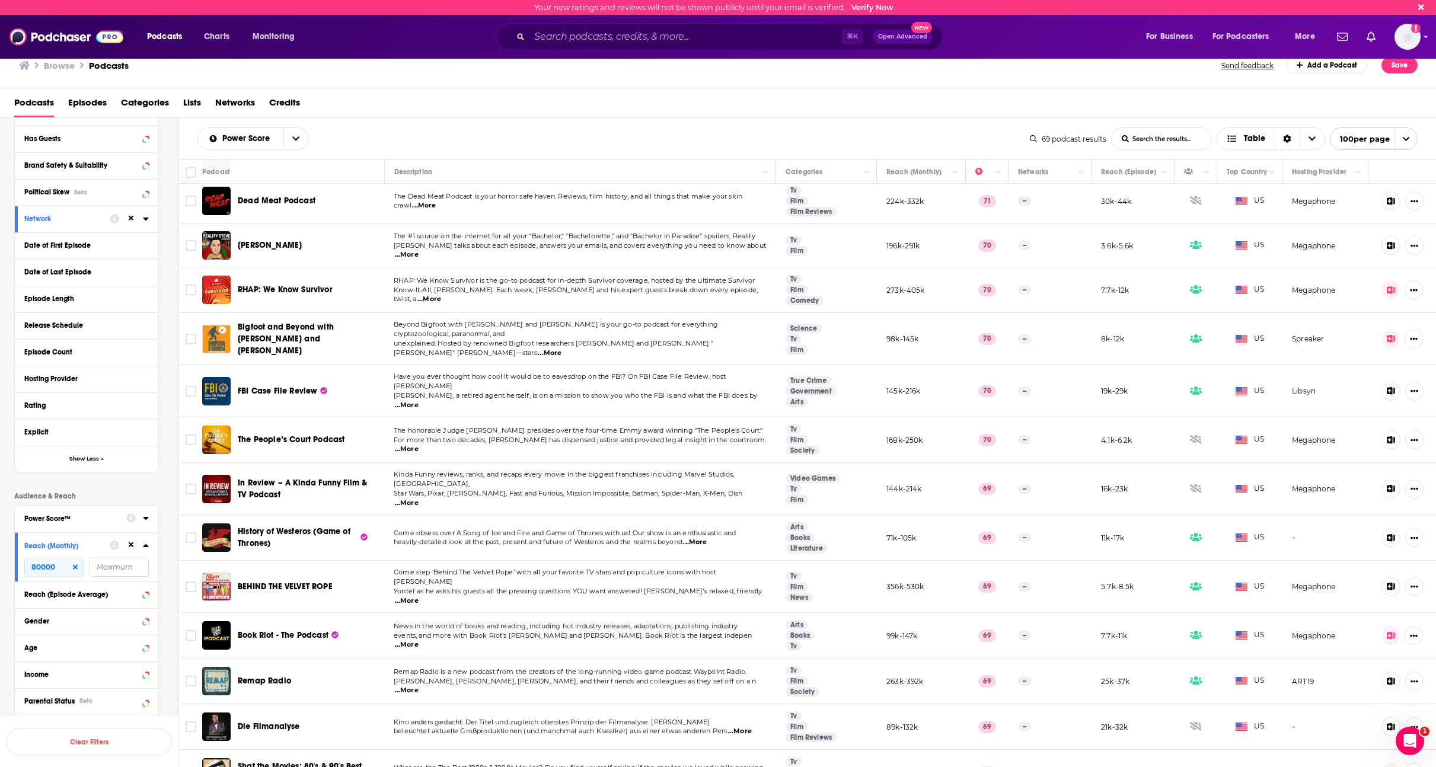
scroll to position [1451, 0]
click at [419, 685] on span "...More" at bounding box center [407, 689] width 24 height 9
drag, startPoint x: 336, startPoint y: 614, endPoint x: 222, endPoint y: 614, distance: 113.8
click at [222, 666] on div "Remap Radio" at bounding box center [281, 680] width 159 height 28
copy div "Remap Radio"
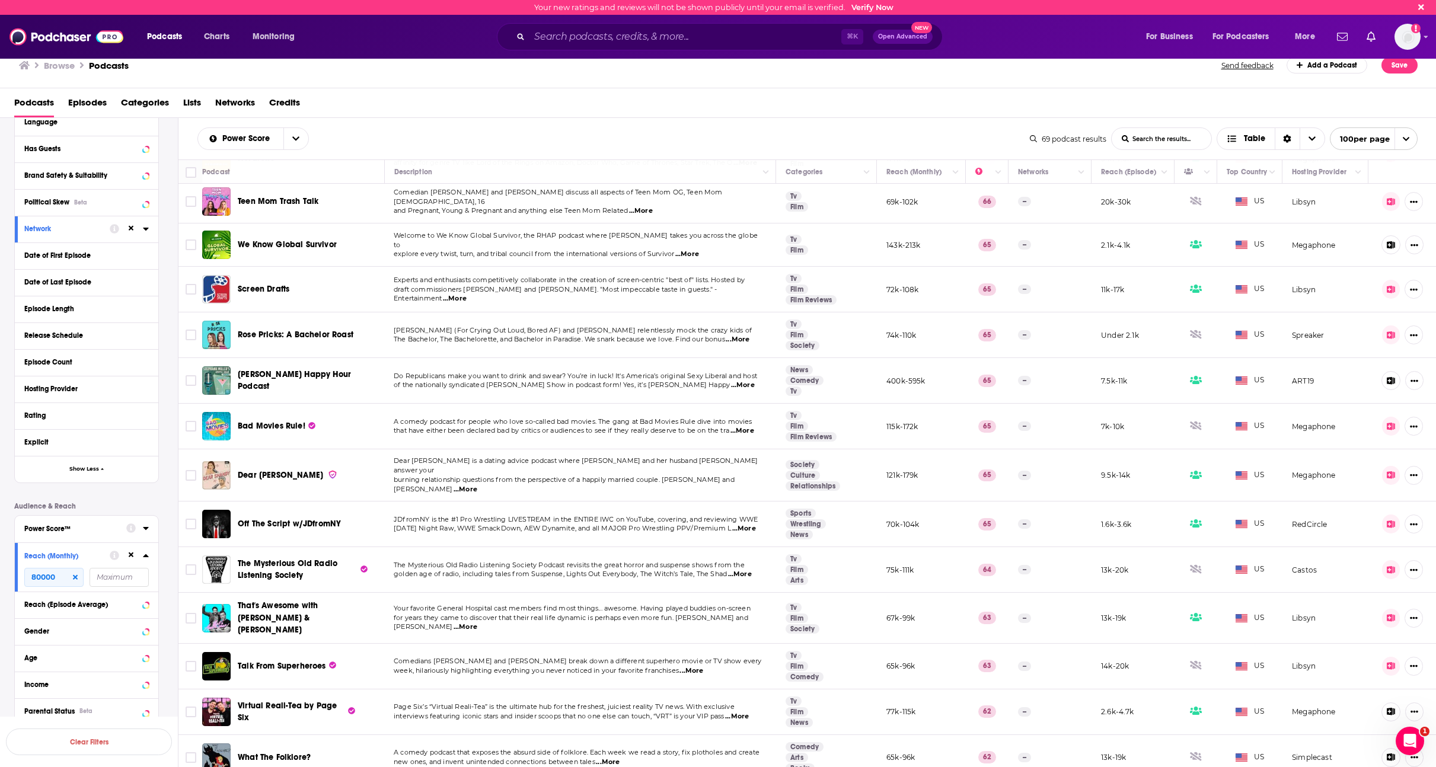
scroll to position [325, 0]
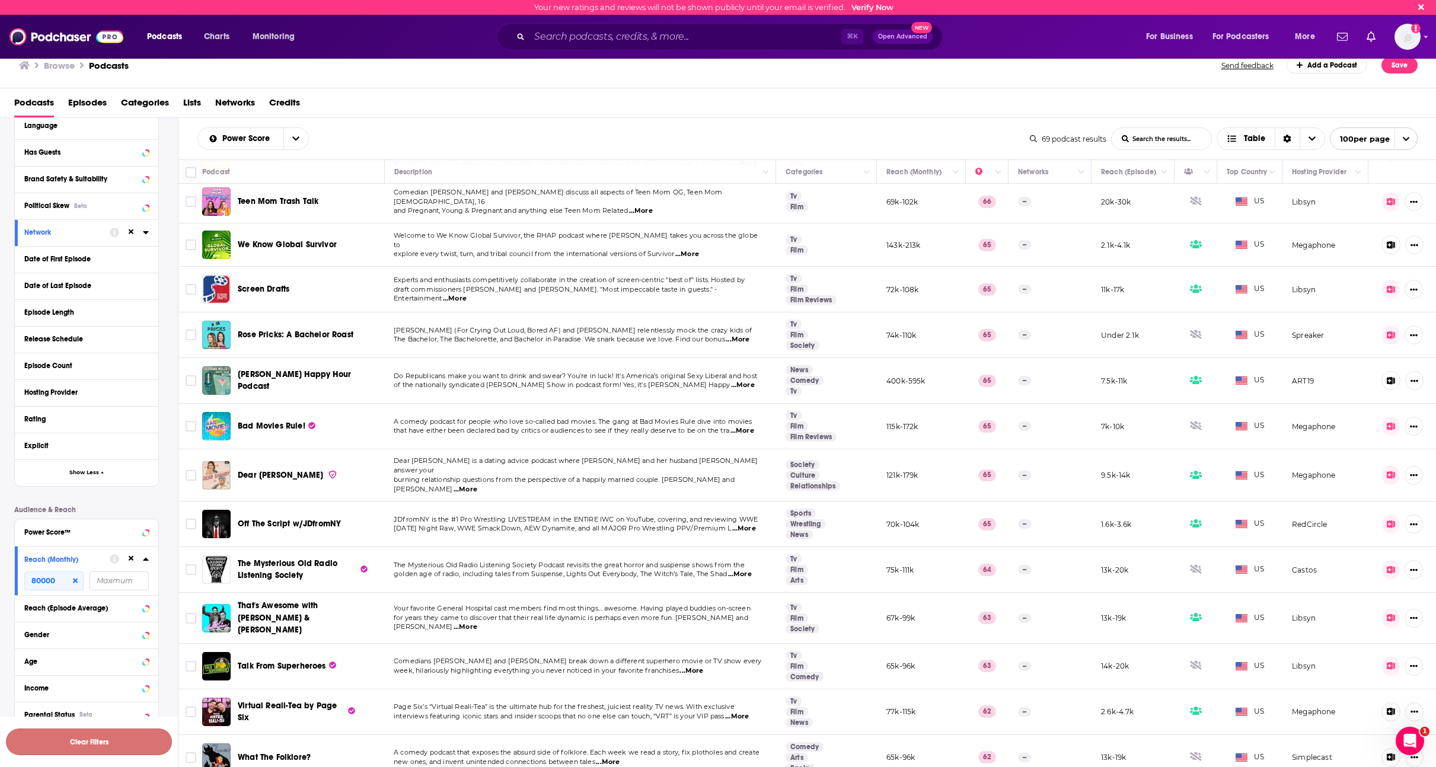
click at [103, 735] on button "Clear Filters" at bounding box center [89, 742] width 166 height 27
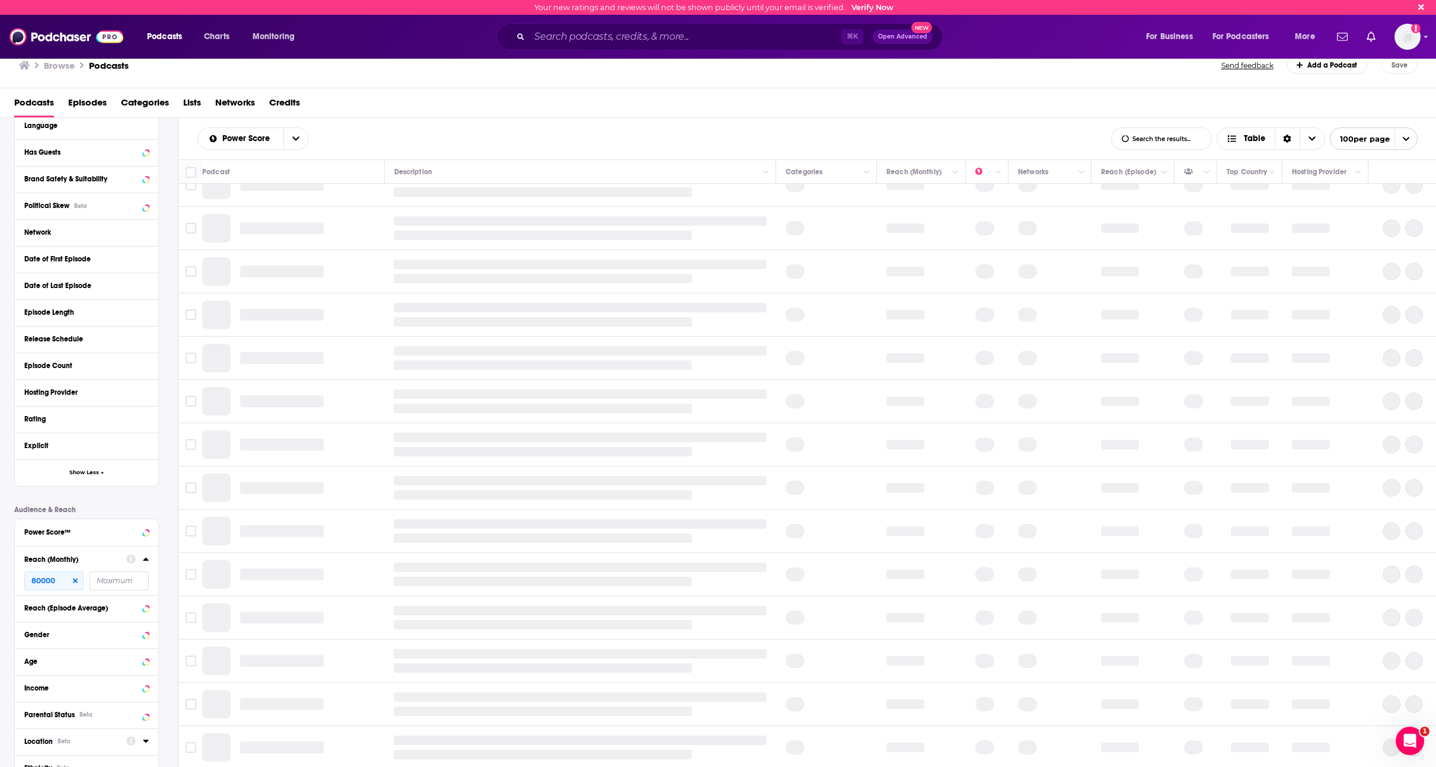
scroll to position [496, 0]
click at [75, 582] on icon at bounding box center [75, 580] width 5 height 7
click at [132, 557] on icon at bounding box center [131, 558] width 5 height 5
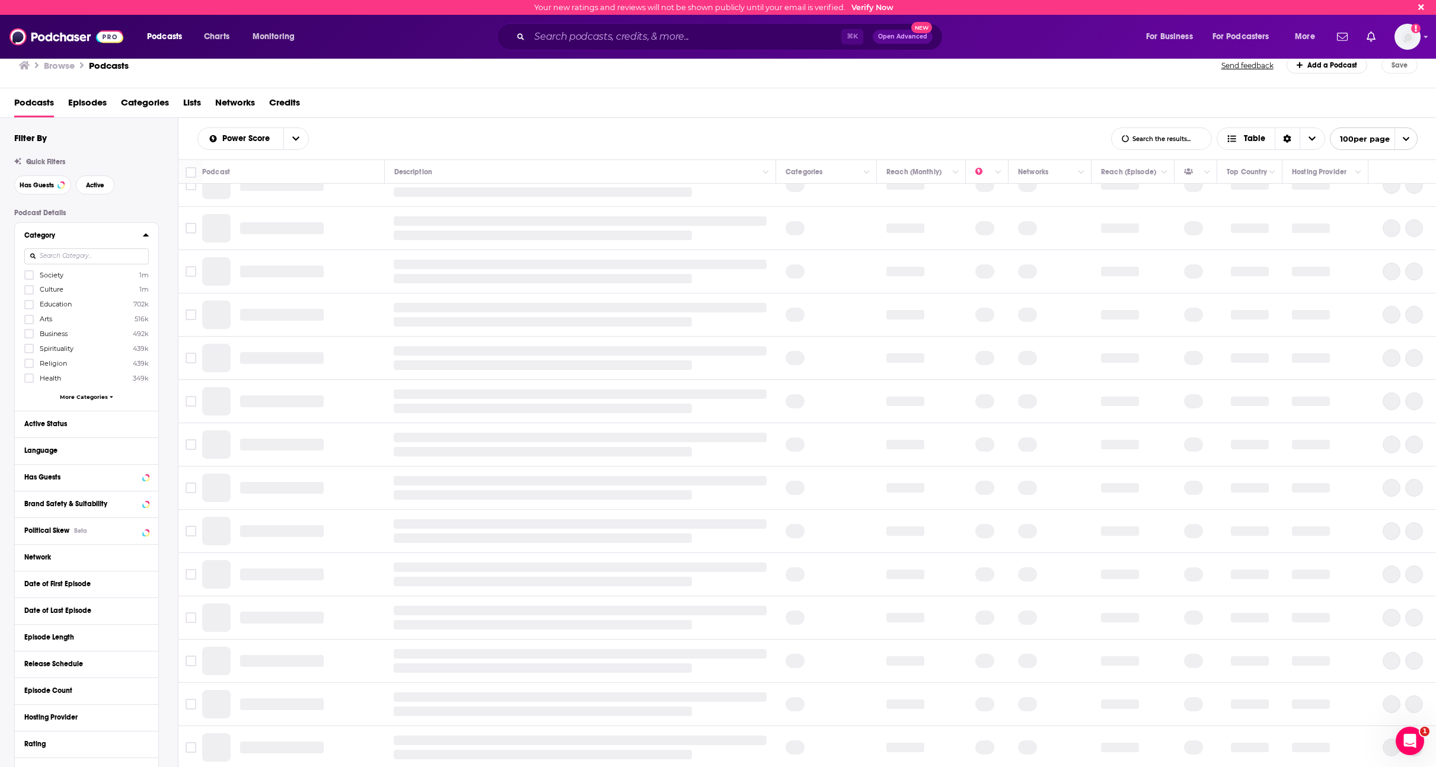
click at [69, 252] on input at bounding box center [86, 256] width 124 height 16
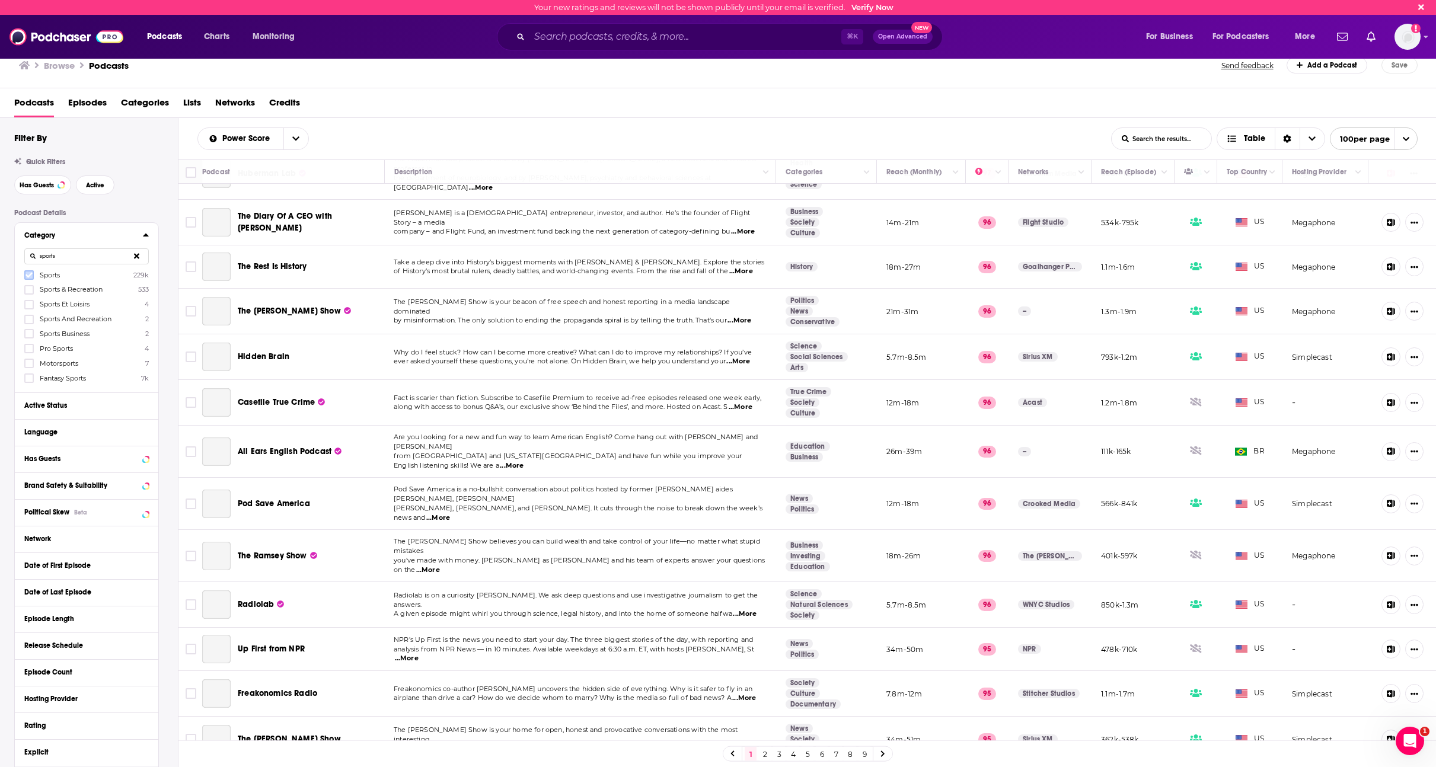
type input "sports"
click at [30, 276] on icon at bounding box center [28, 275] width 7 height 7
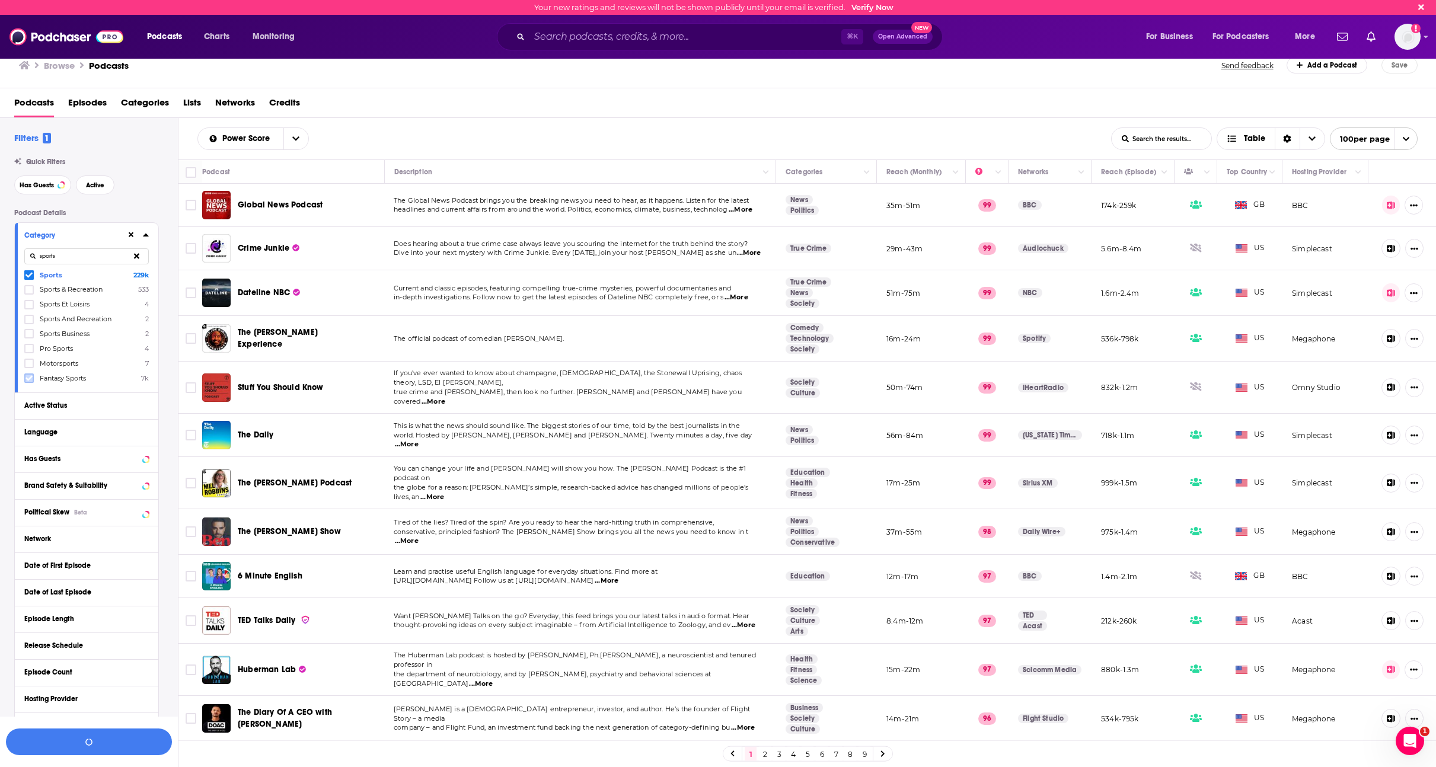
click at [30, 378] on icon at bounding box center [28, 377] width 7 height 5
click at [29, 302] on icon at bounding box center [28, 304] width 7 height 7
click at [102, 189] on button "Active" at bounding box center [95, 184] width 39 height 19
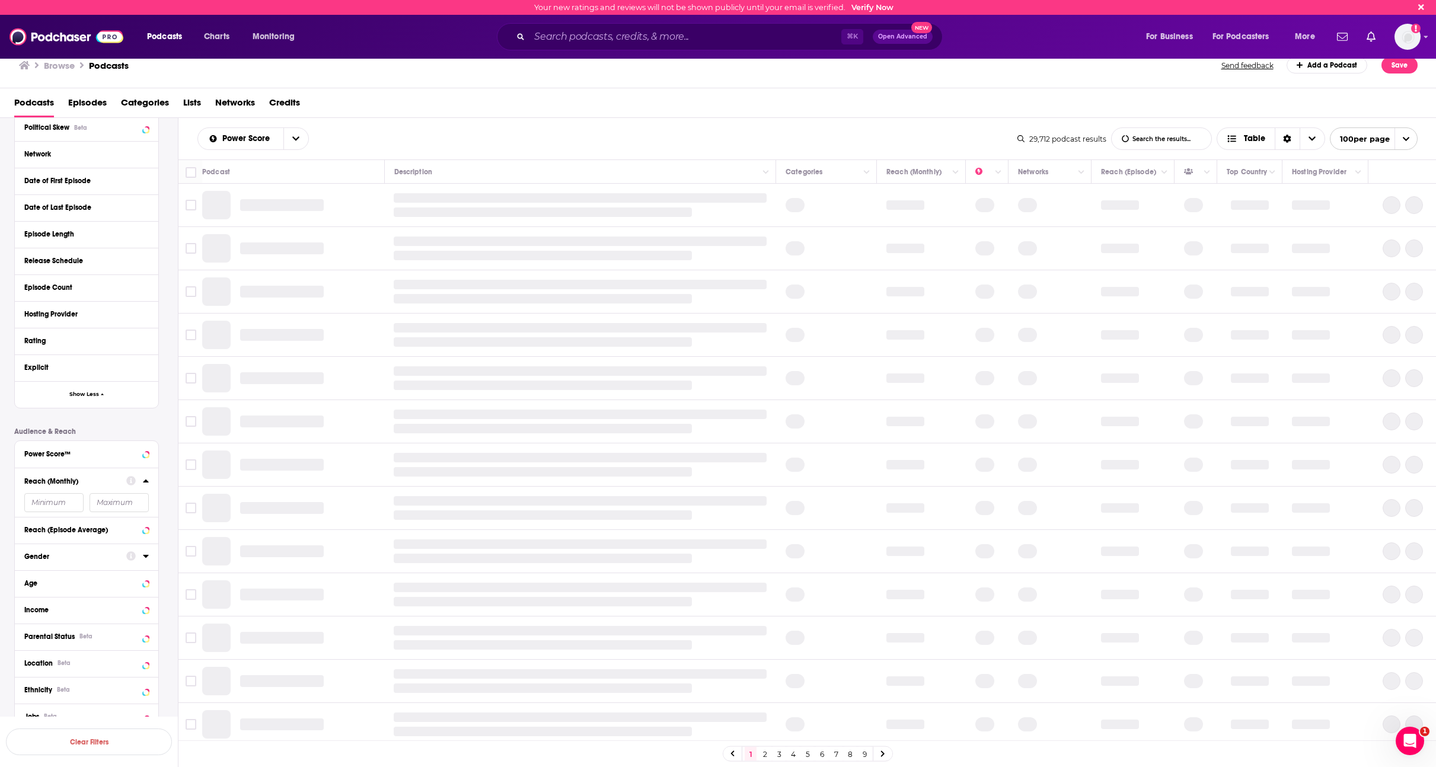
scroll to position [564, 0]
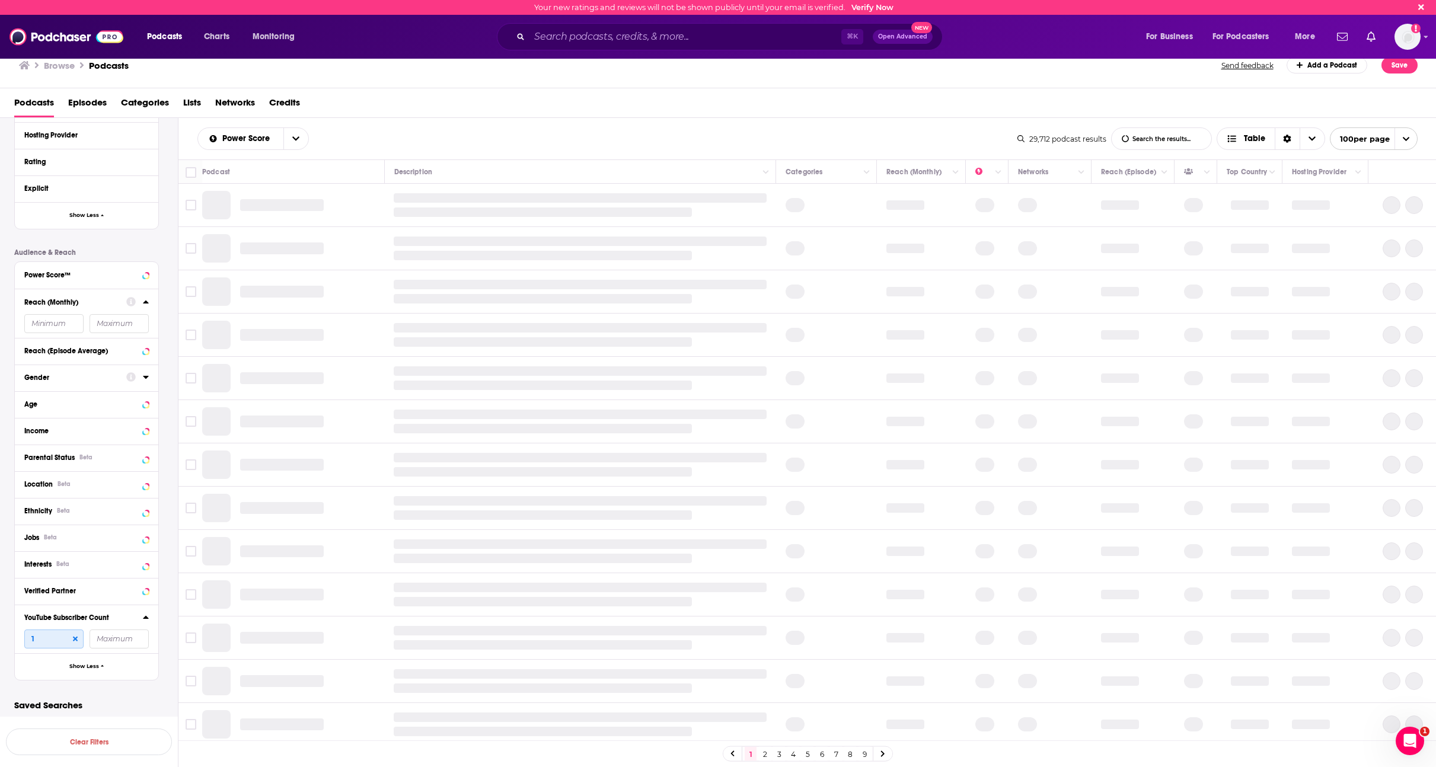
click at [59, 641] on input "1" at bounding box center [53, 639] width 59 height 19
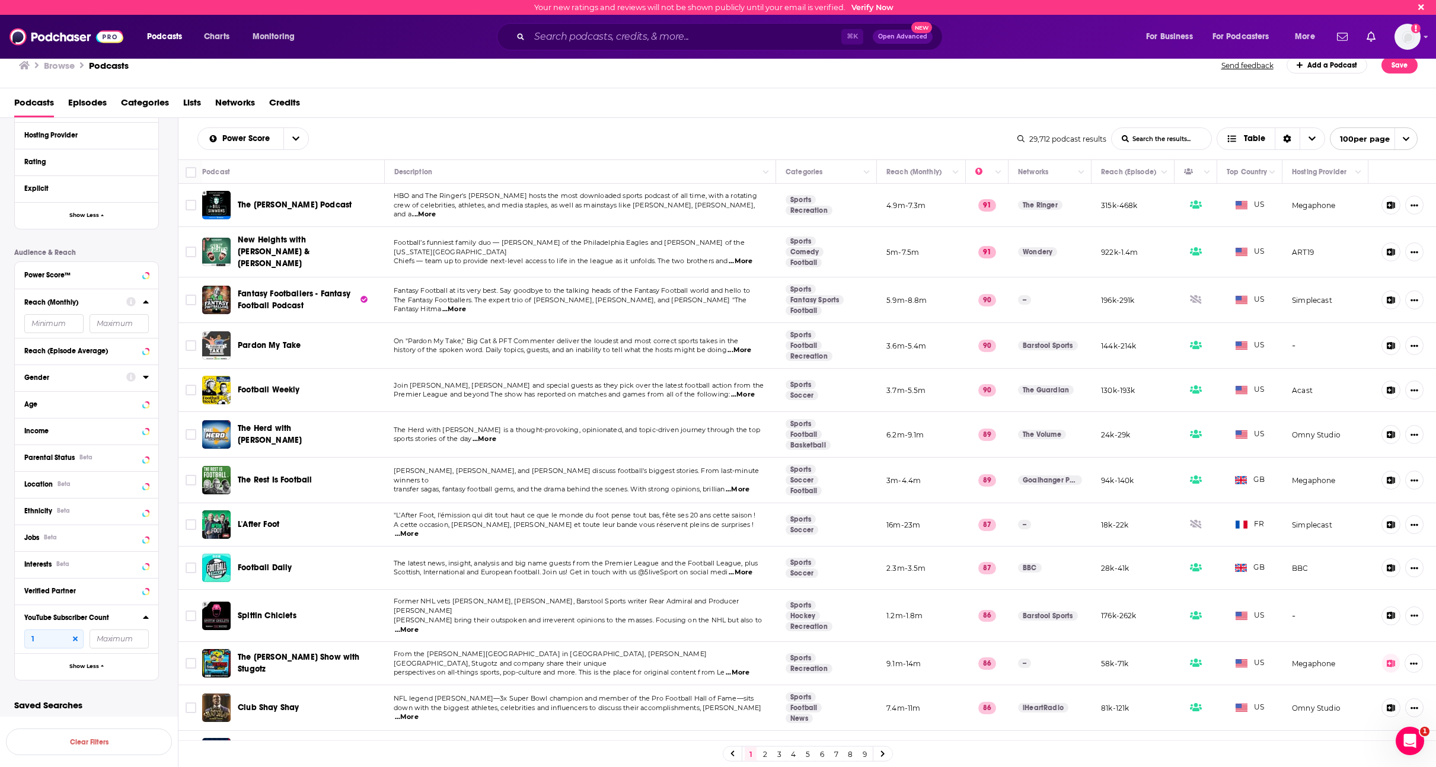
click at [73, 638] on icon at bounding box center [75, 639] width 5 height 5
click at [63, 640] on input "number" at bounding box center [53, 639] width 59 height 19
click at [132, 620] on icon at bounding box center [131, 618] width 5 height 8
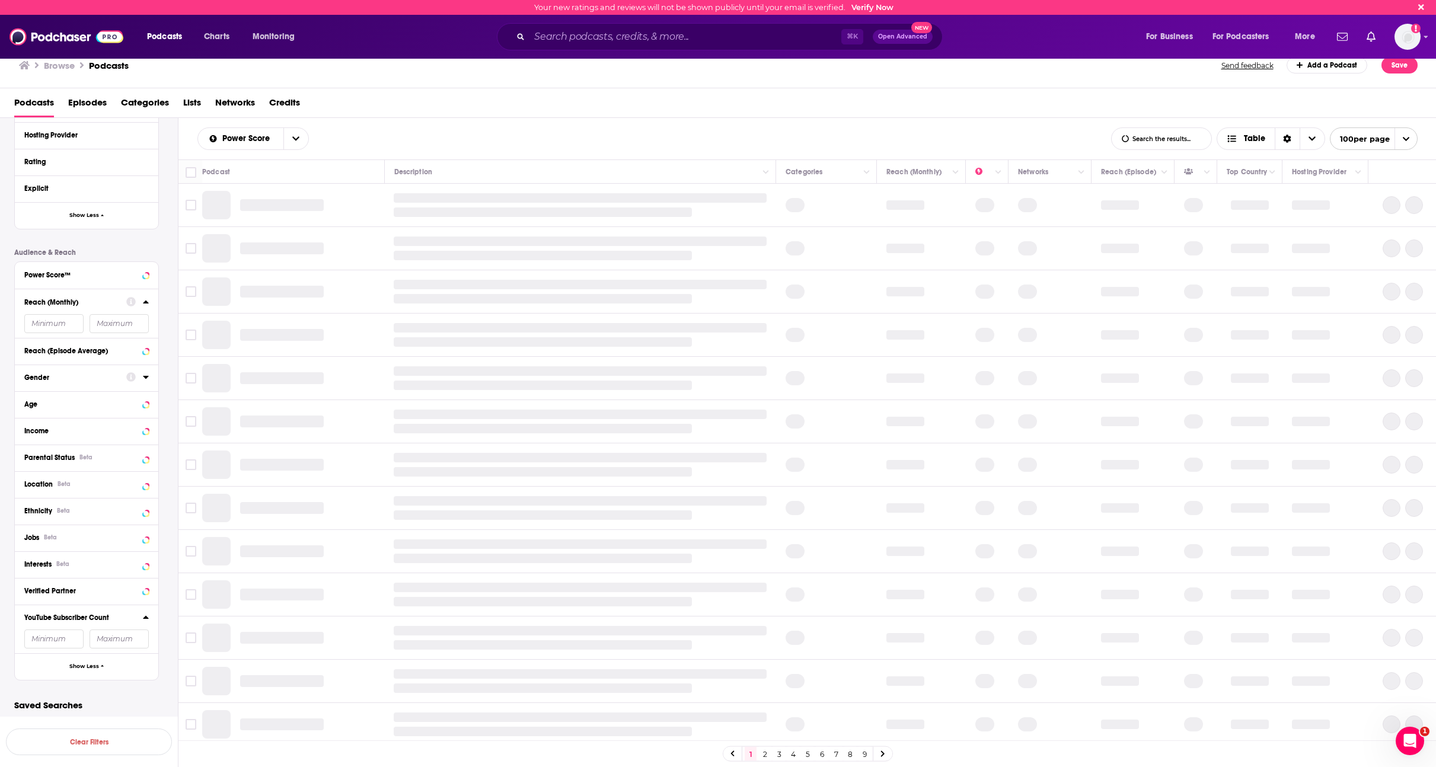
click at [73, 644] on input "number" at bounding box center [53, 639] width 59 height 19
type input "1"
click at [52, 327] on input "number" at bounding box center [53, 323] width 59 height 19
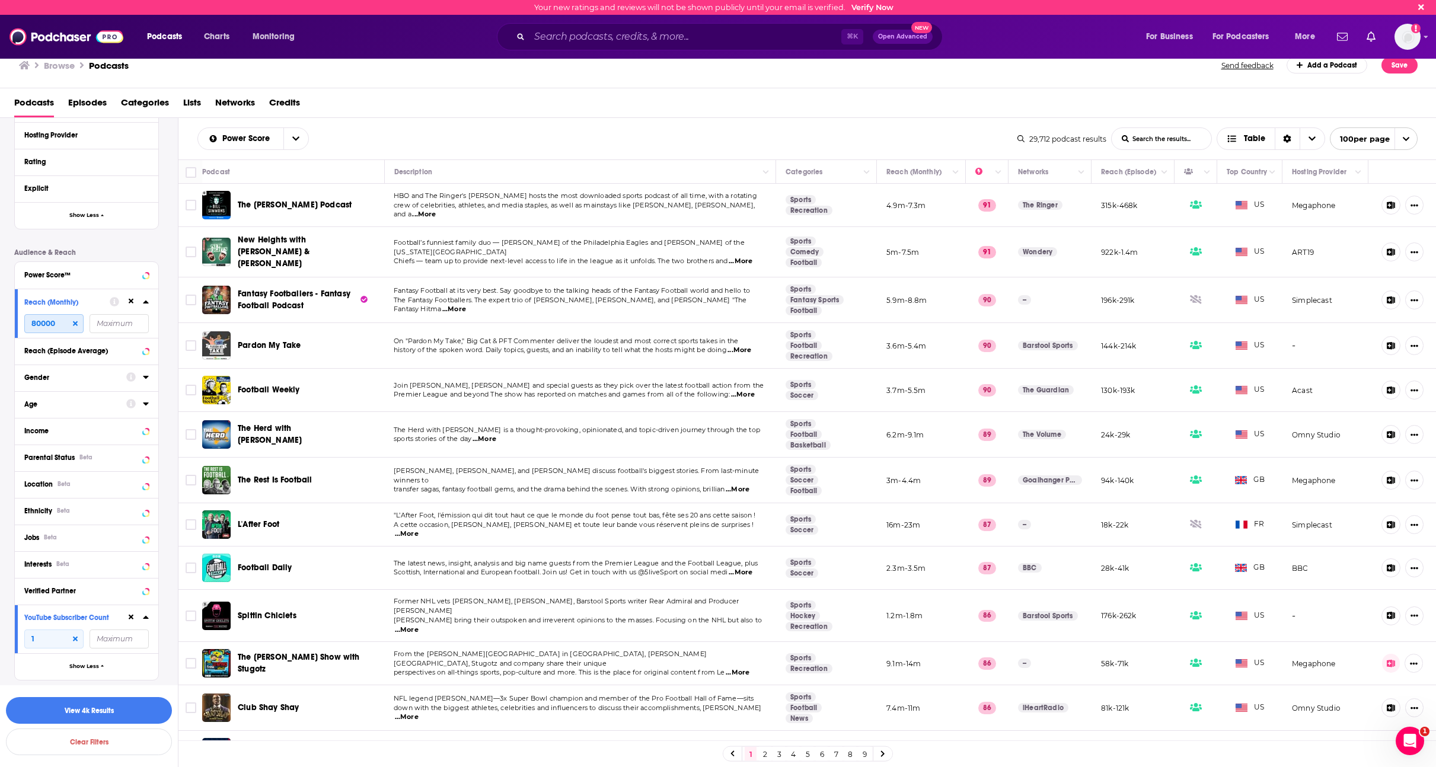
type input "80000"
click at [166, 248] on div "Podcast Details Category sports Sports 229k Sports & Recreation 533 Fantasy Spo…" at bounding box center [96, 162] width 164 height 1035
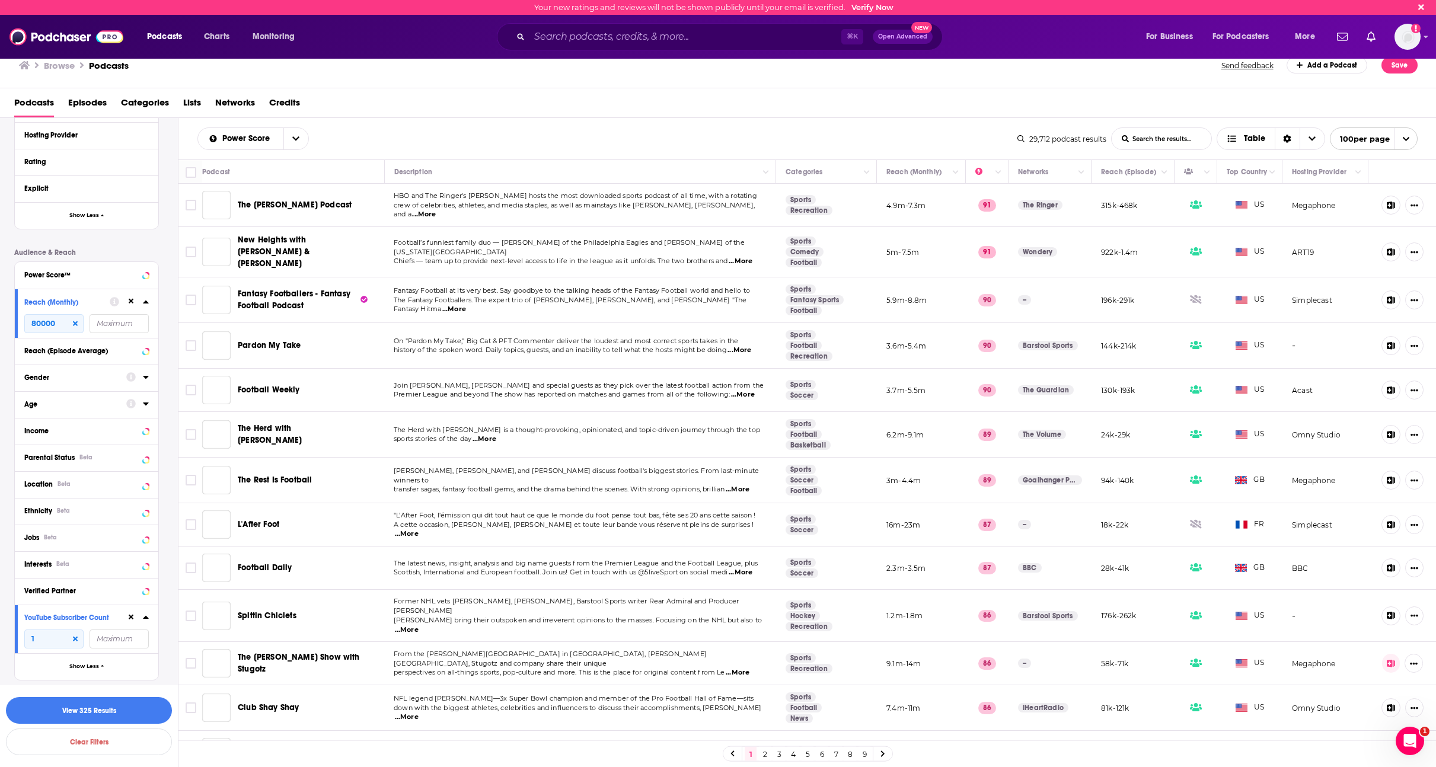
scroll to position [97, 0]
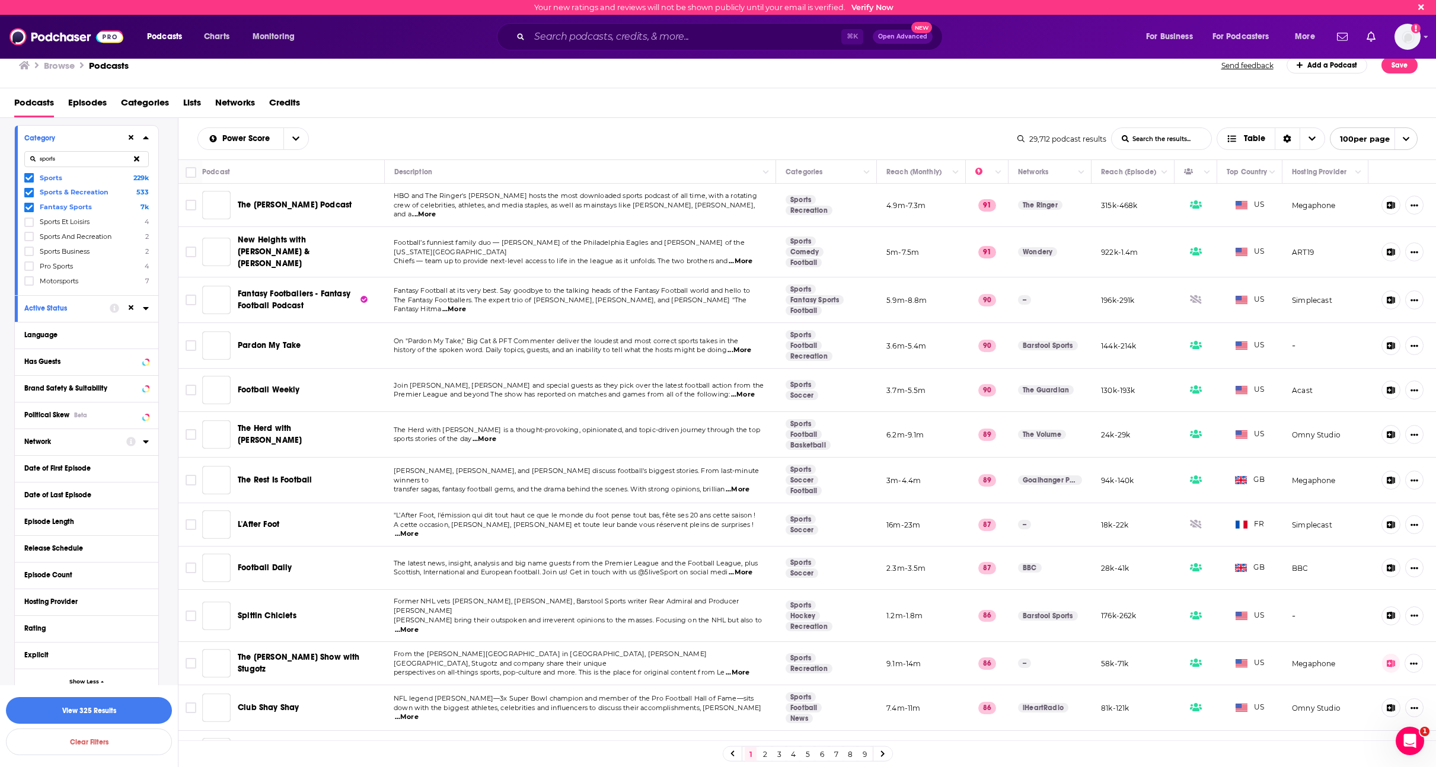
click at [77, 442] on div "Network" at bounding box center [71, 442] width 94 height 8
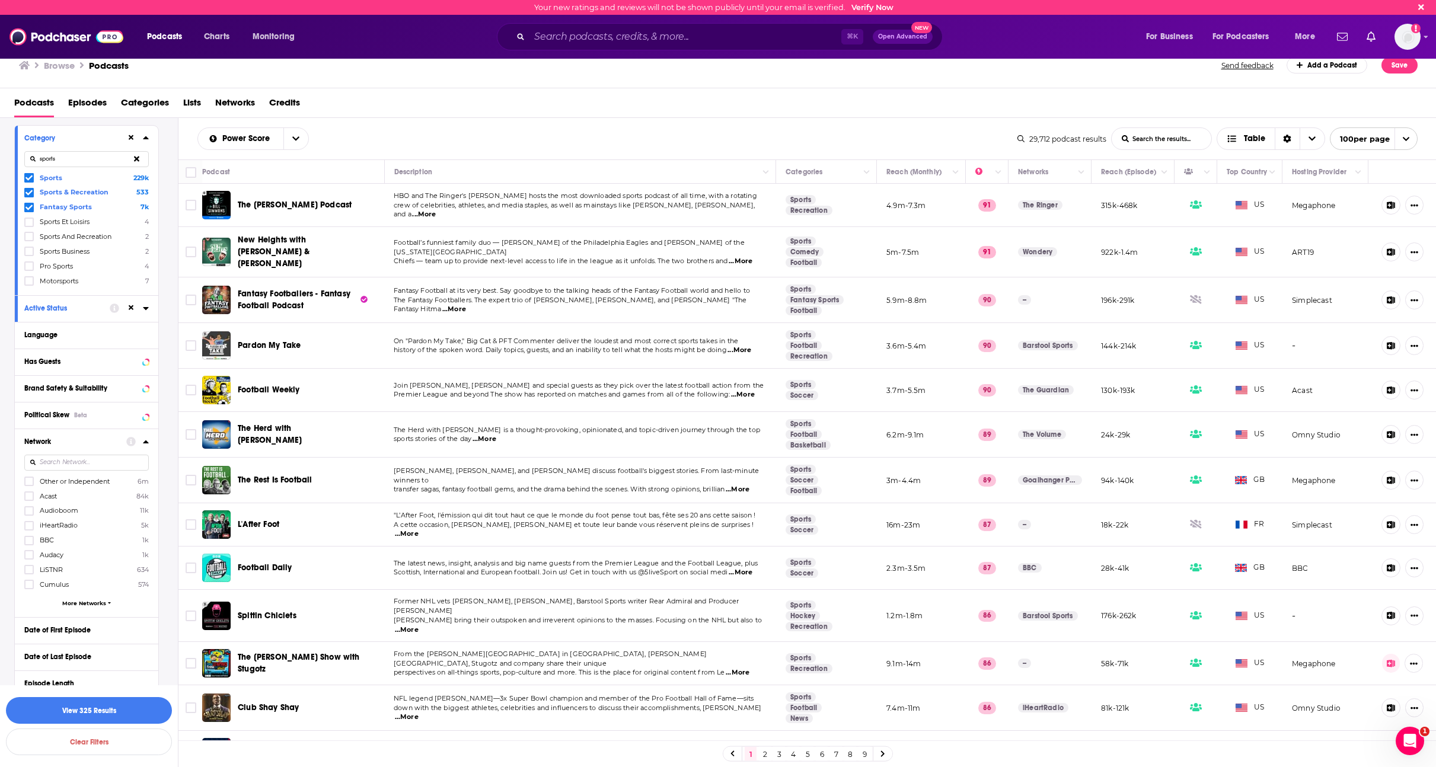
click at [59, 481] on span "Other or Independent" at bounding box center [75, 481] width 70 height 8
click at [29, 485] on input "multiSelectOption-unaffiliated-0" at bounding box center [29, 485] width 0 height 0
click at [167, 540] on div "Podcast Details Category sports Sports 229k Sports & Recreation 533 Fantasy Spo…" at bounding box center [96, 709] width 164 height 1197
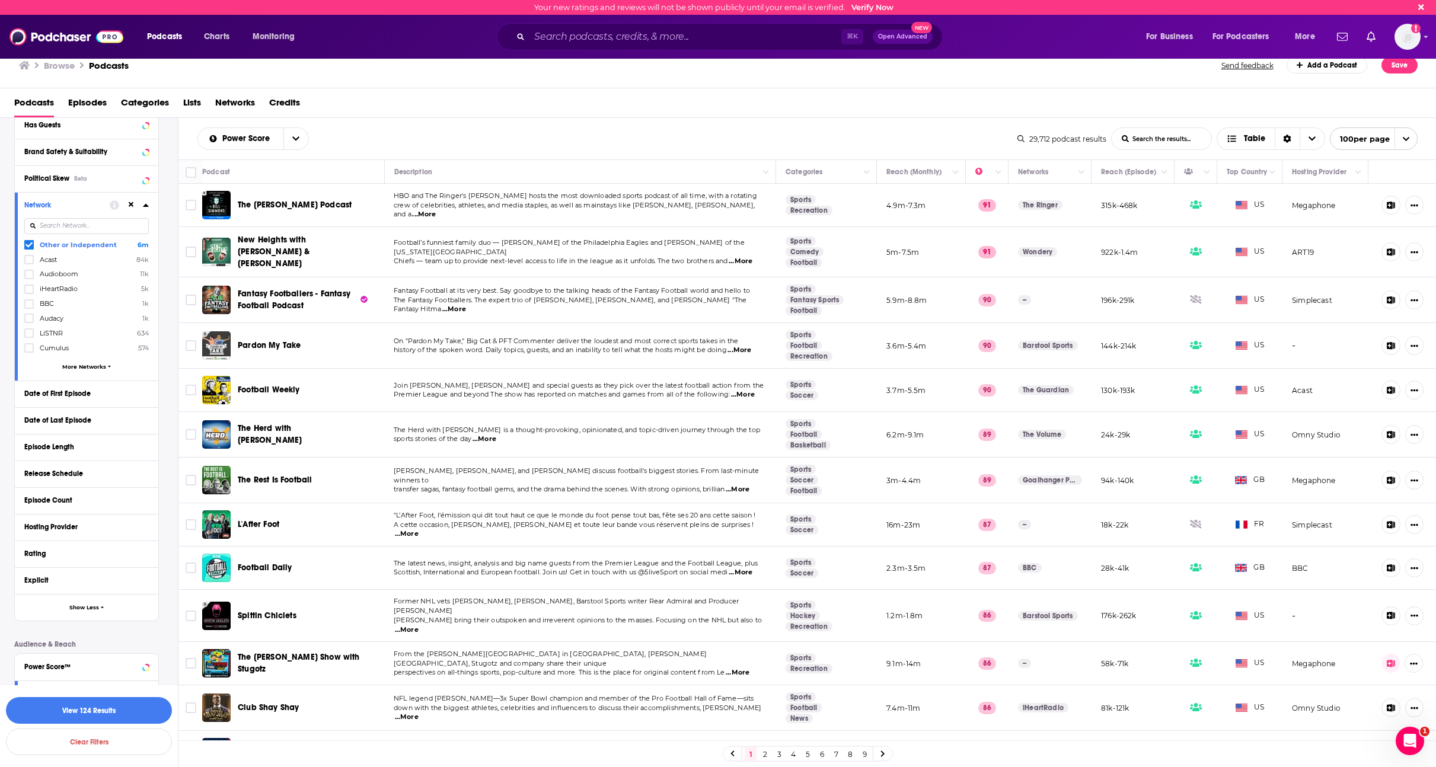
scroll to position [390, 0]
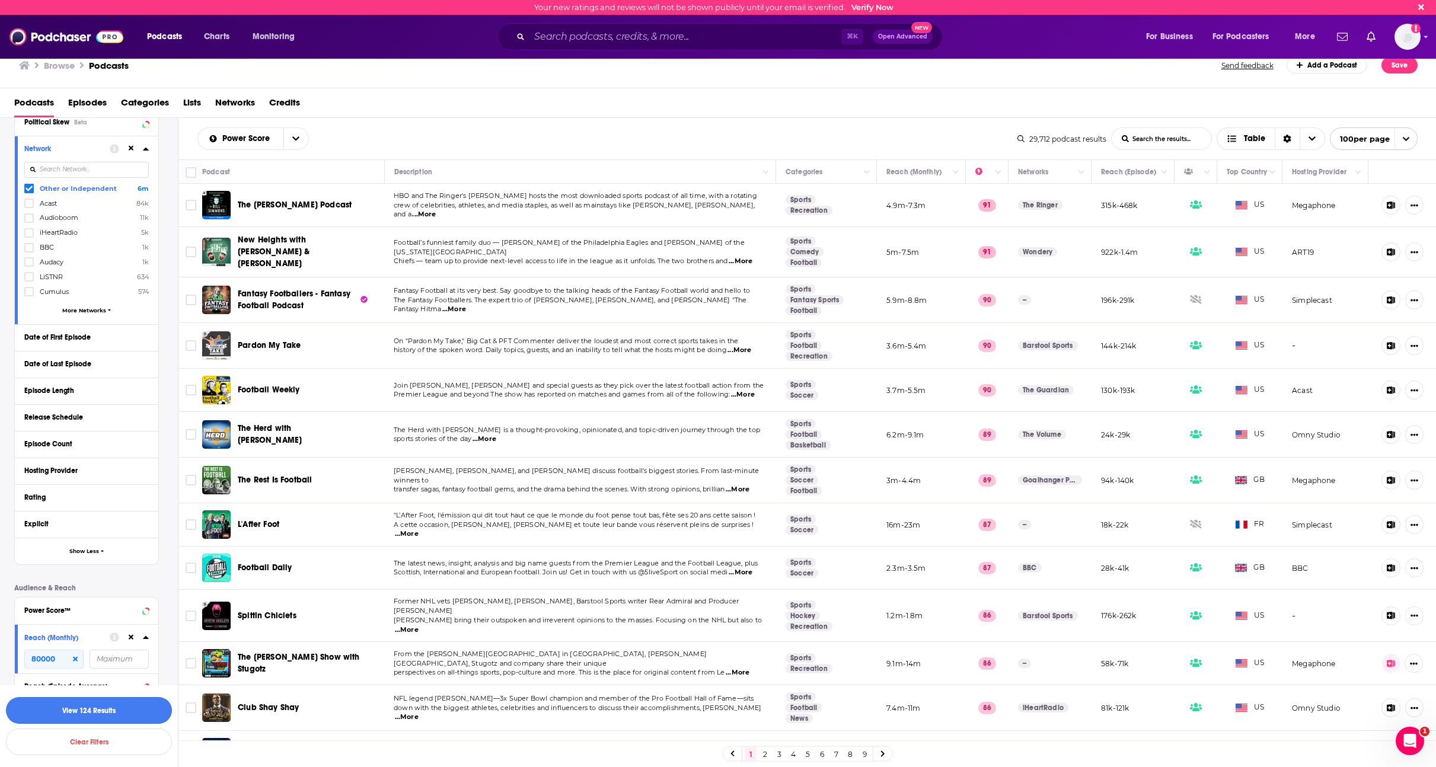
click at [113, 708] on button "View 124 Results" at bounding box center [89, 710] width 166 height 27
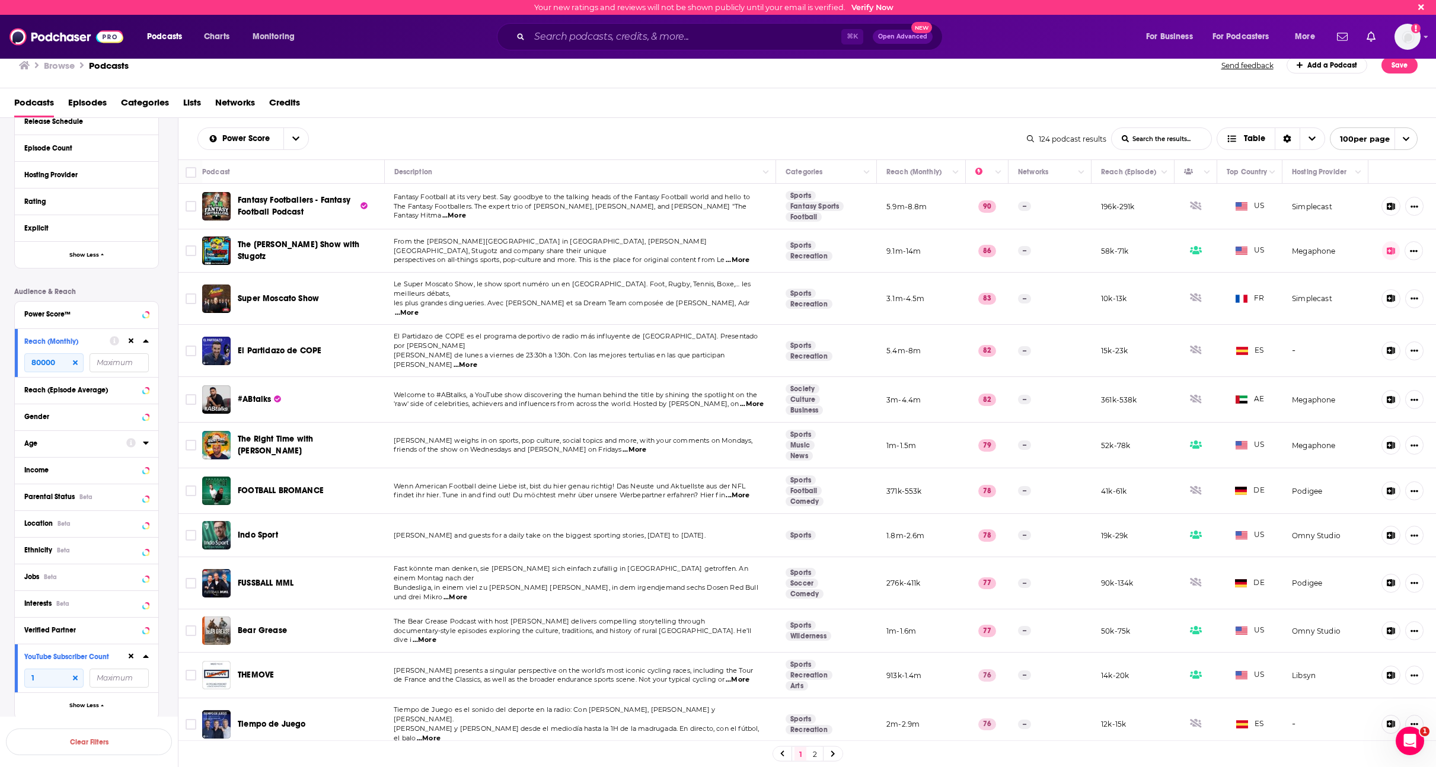
scroll to position [593, 0]
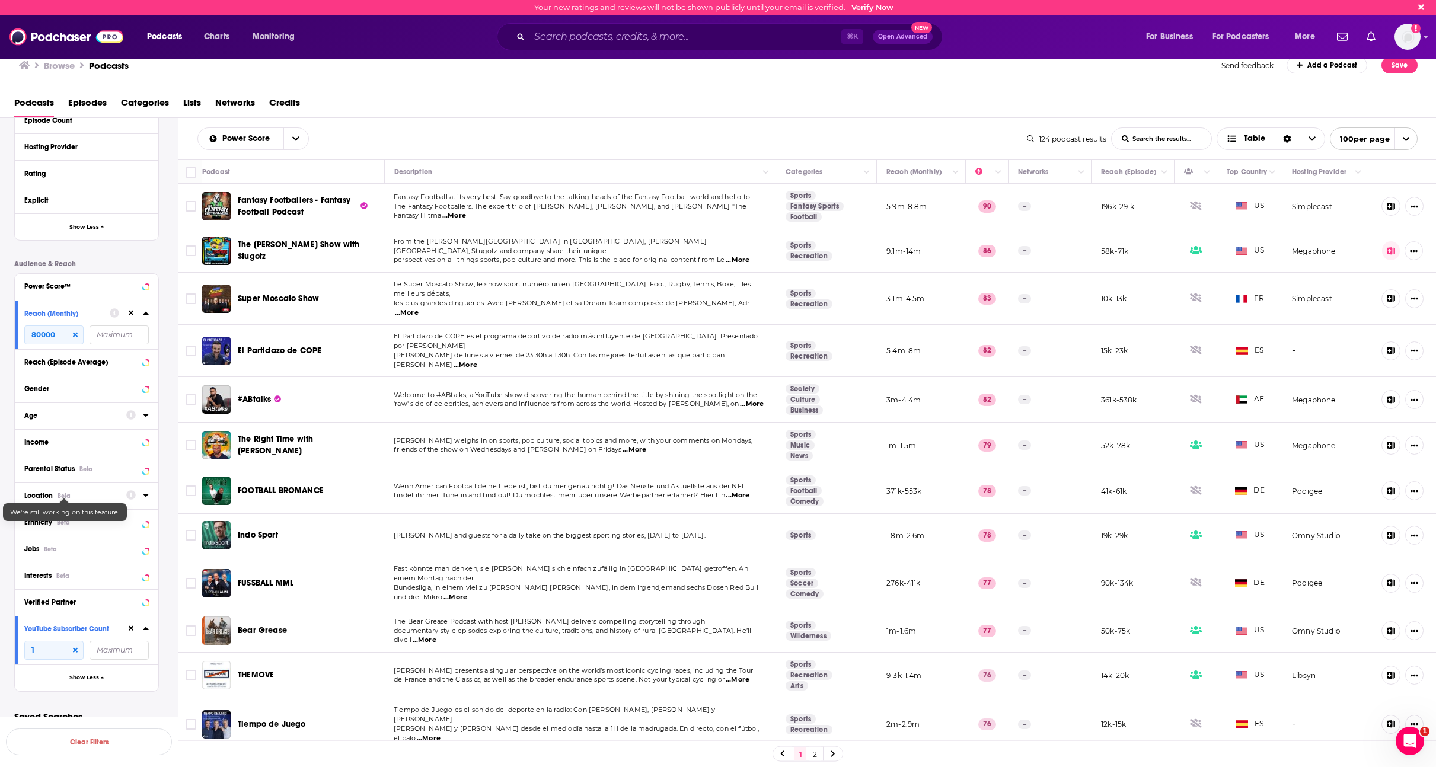
click at [61, 496] on div "Beta" at bounding box center [64, 496] width 13 height 8
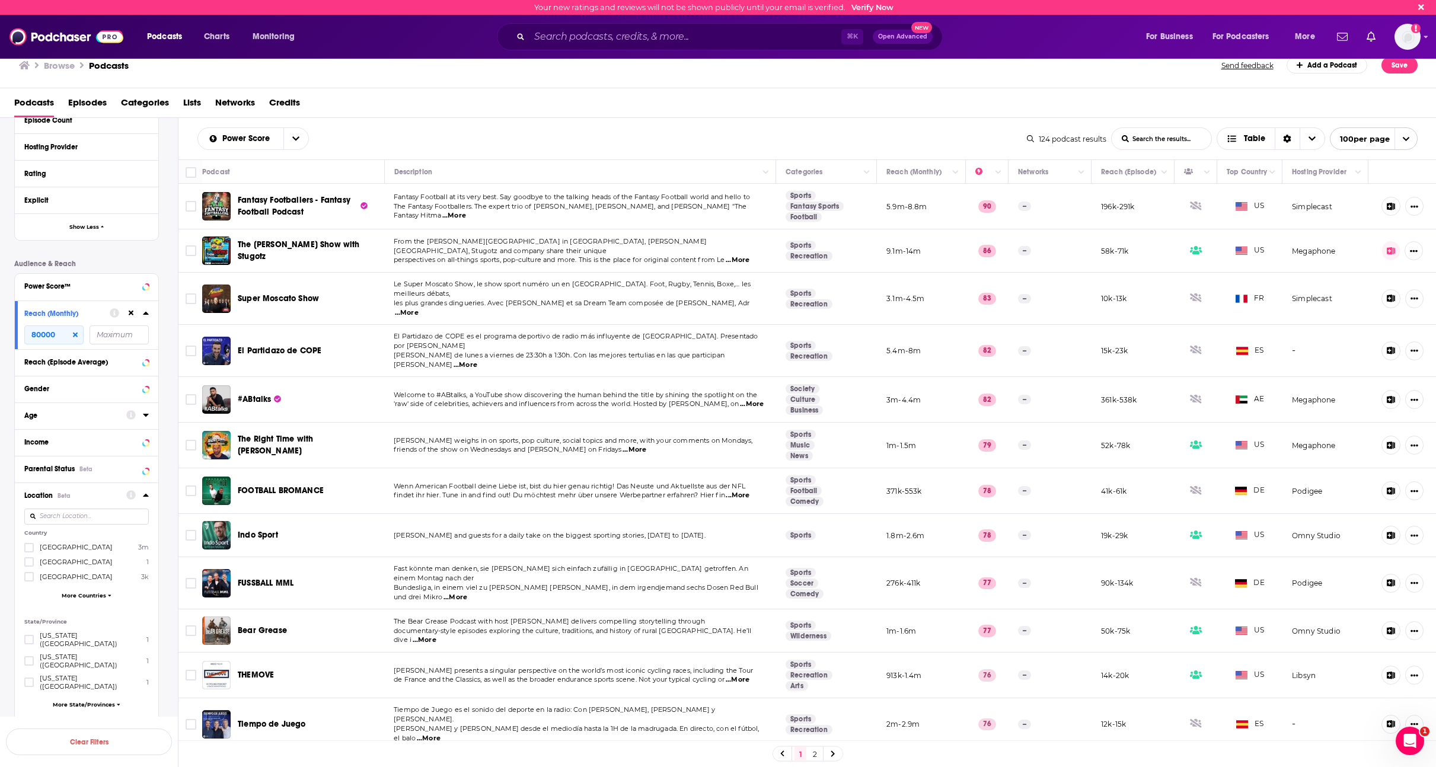
click at [53, 546] on span "[GEOGRAPHIC_DATA]" at bounding box center [76, 547] width 73 height 8
click at [29, 551] on input "multiSelectOption-unitedstates-0" at bounding box center [29, 551] width 0 height 0
click at [132, 704] on button "View 88 Results" at bounding box center [89, 710] width 166 height 27
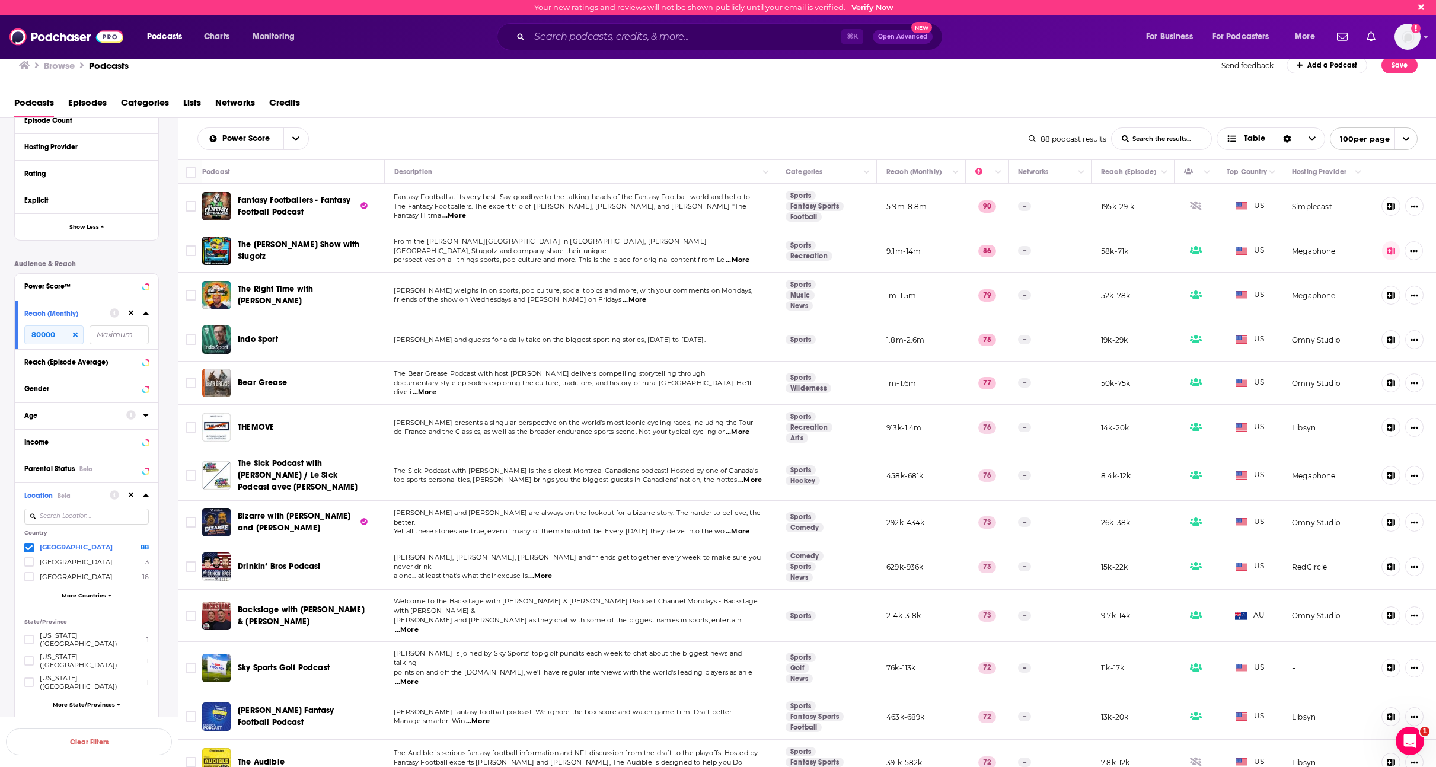
click at [436, 388] on span "...More" at bounding box center [425, 392] width 24 height 9
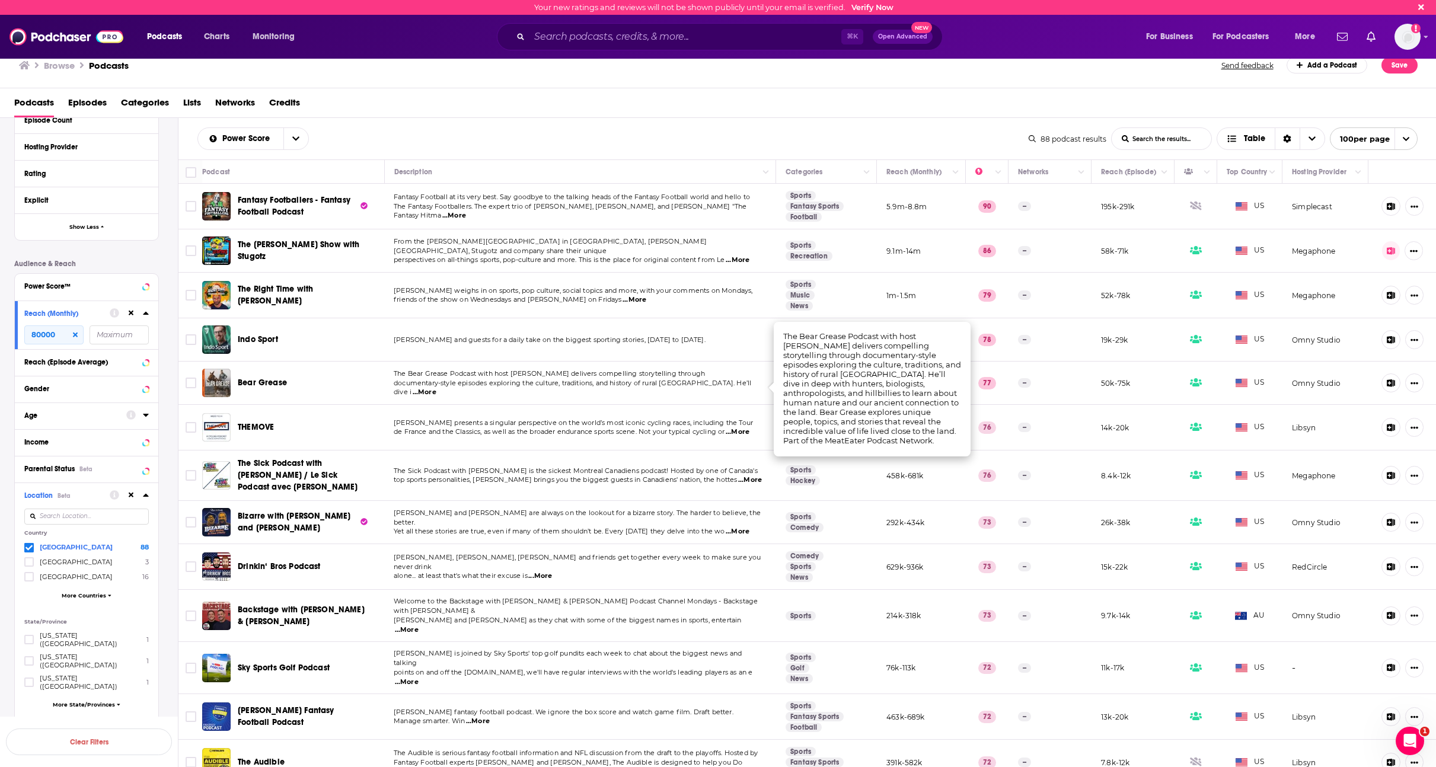
click at [617, 433] on span "de France and the Classics, as well as the broader endurance sports scene. Not …" at bounding box center [559, 431] width 331 height 8
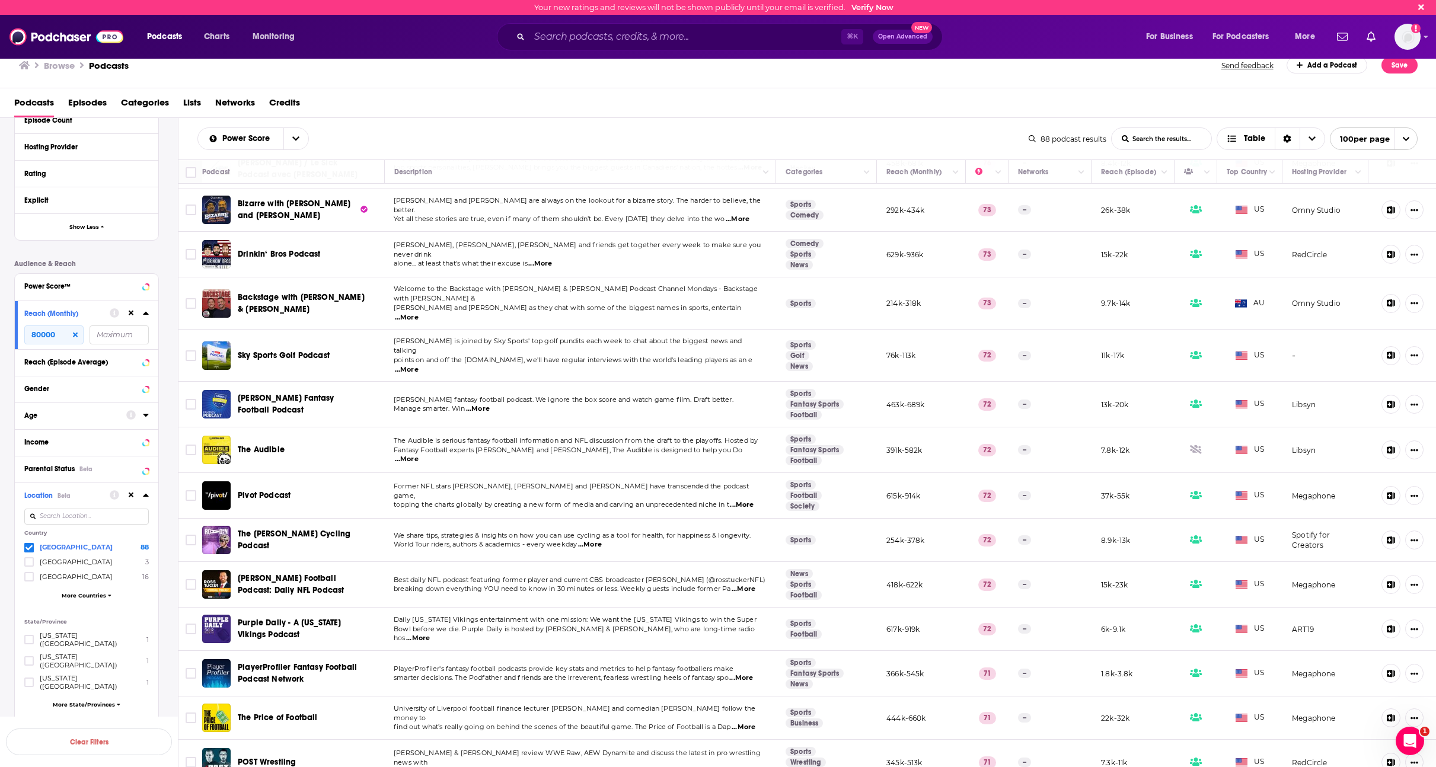
scroll to position [313, 0]
click at [741, 215] on span "...More" at bounding box center [738, 218] width 24 height 9
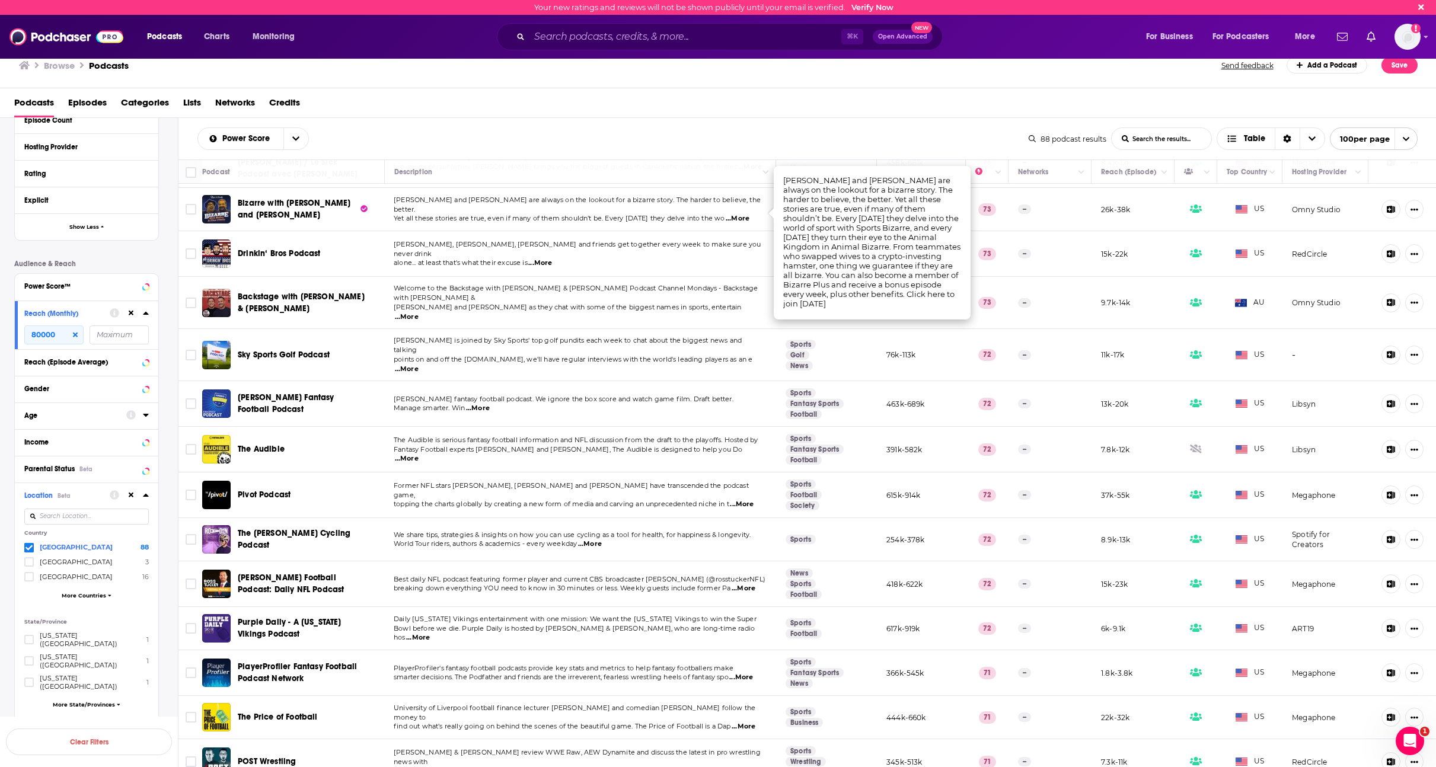
click at [432, 259] on span "alone... at least that's what their excuse is" at bounding box center [461, 262] width 134 height 8
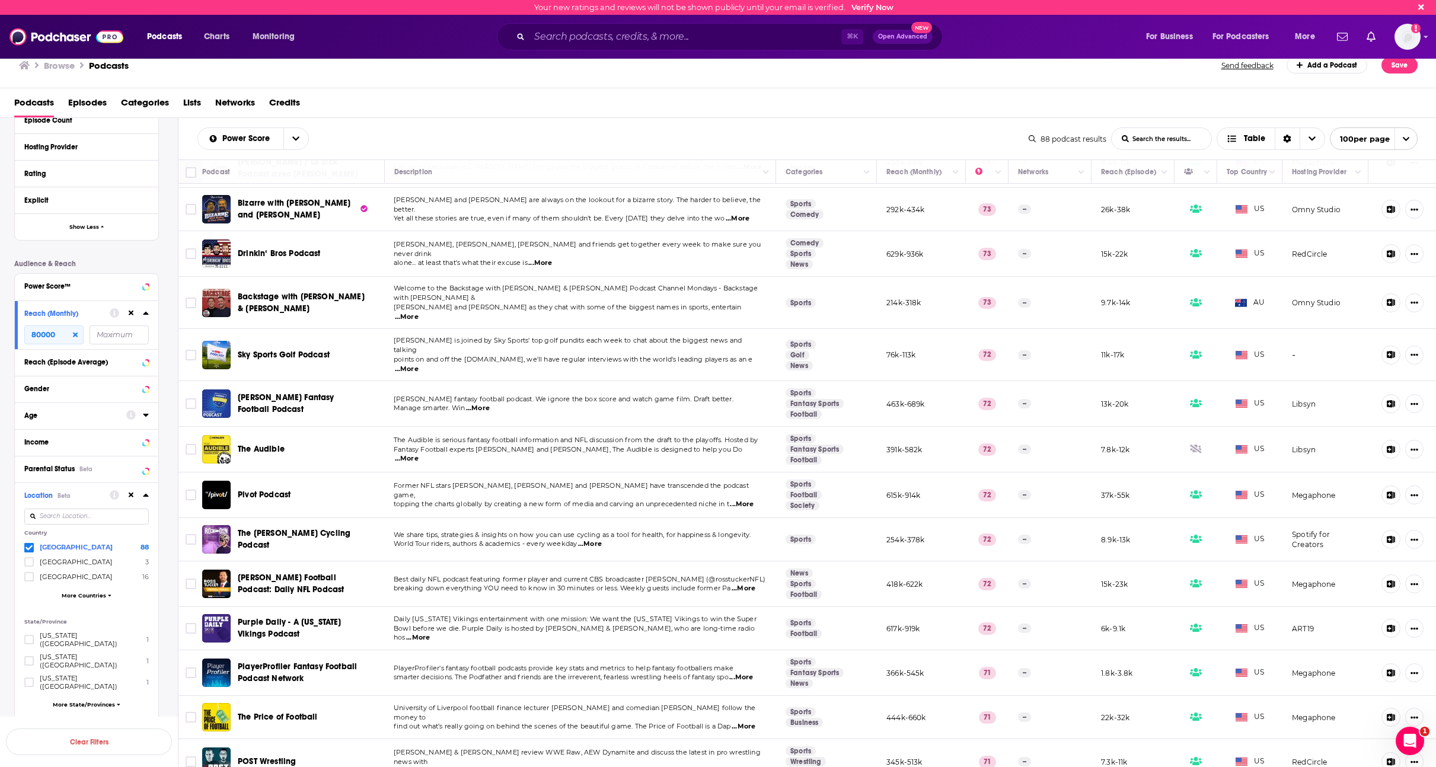
click at [549, 258] on span "...More" at bounding box center [540, 262] width 24 height 9
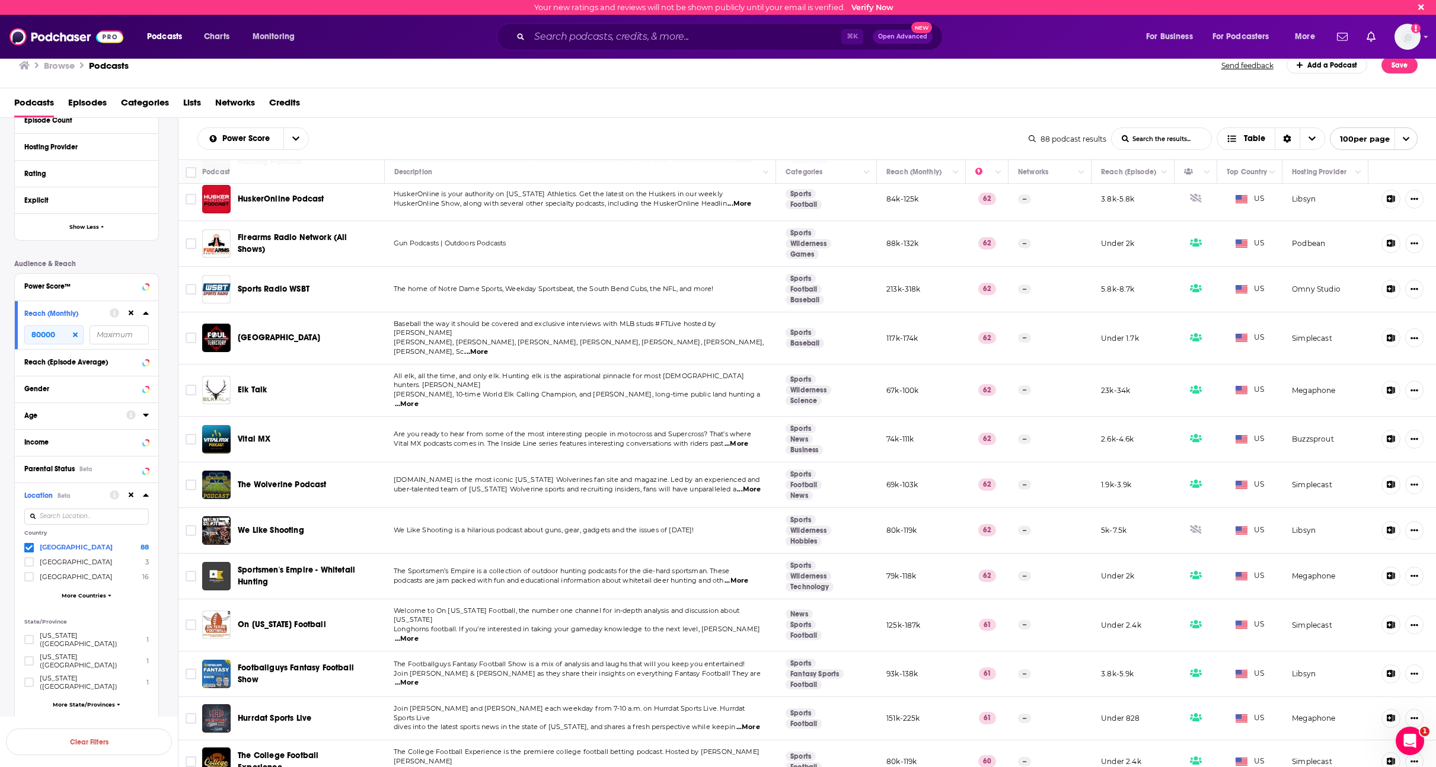
scroll to position [3348, 0]
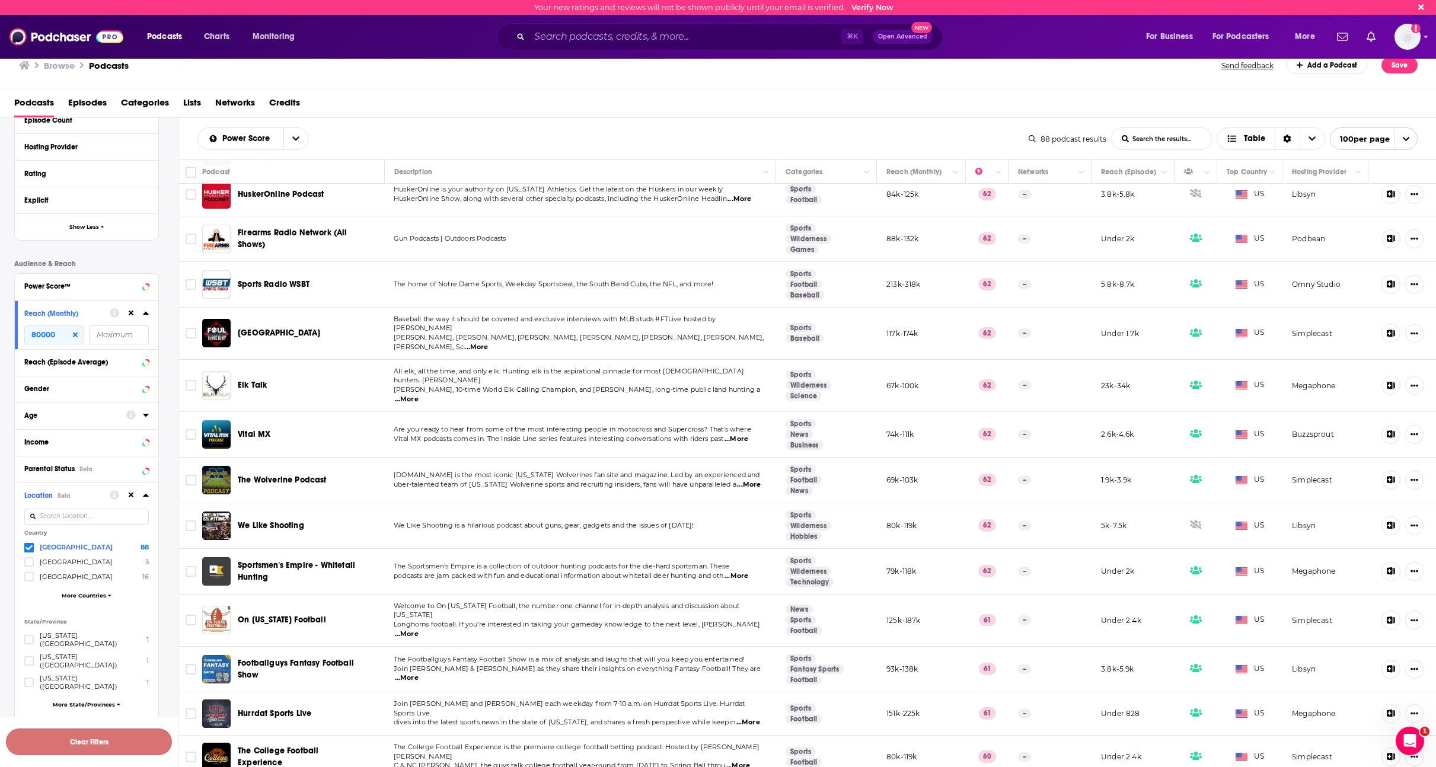
click at [82, 745] on button "Clear Filters" at bounding box center [89, 742] width 166 height 27
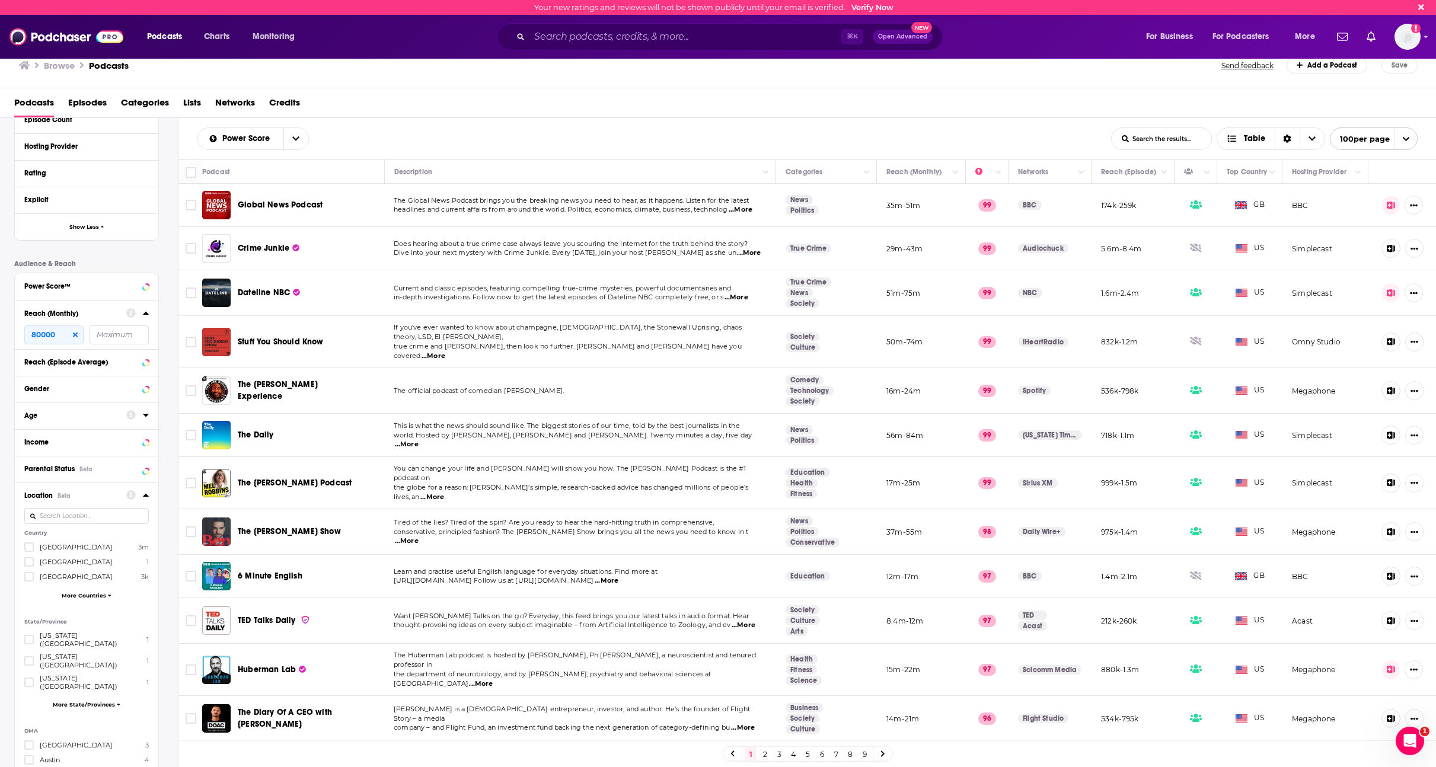
click at [74, 337] on icon at bounding box center [75, 334] width 5 height 7
click at [132, 309] on icon at bounding box center [131, 313] width 5 height 8
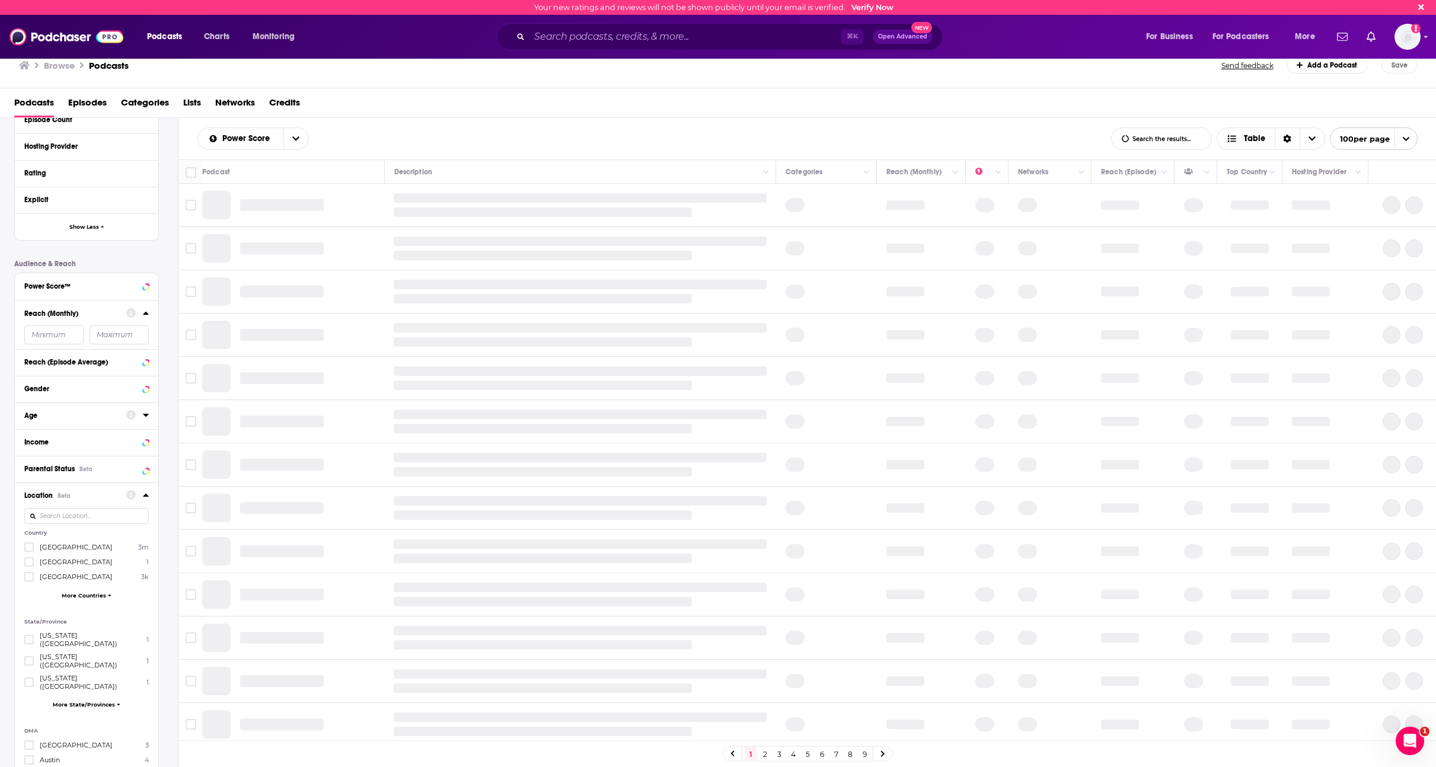
scroll to position [1019, 0]
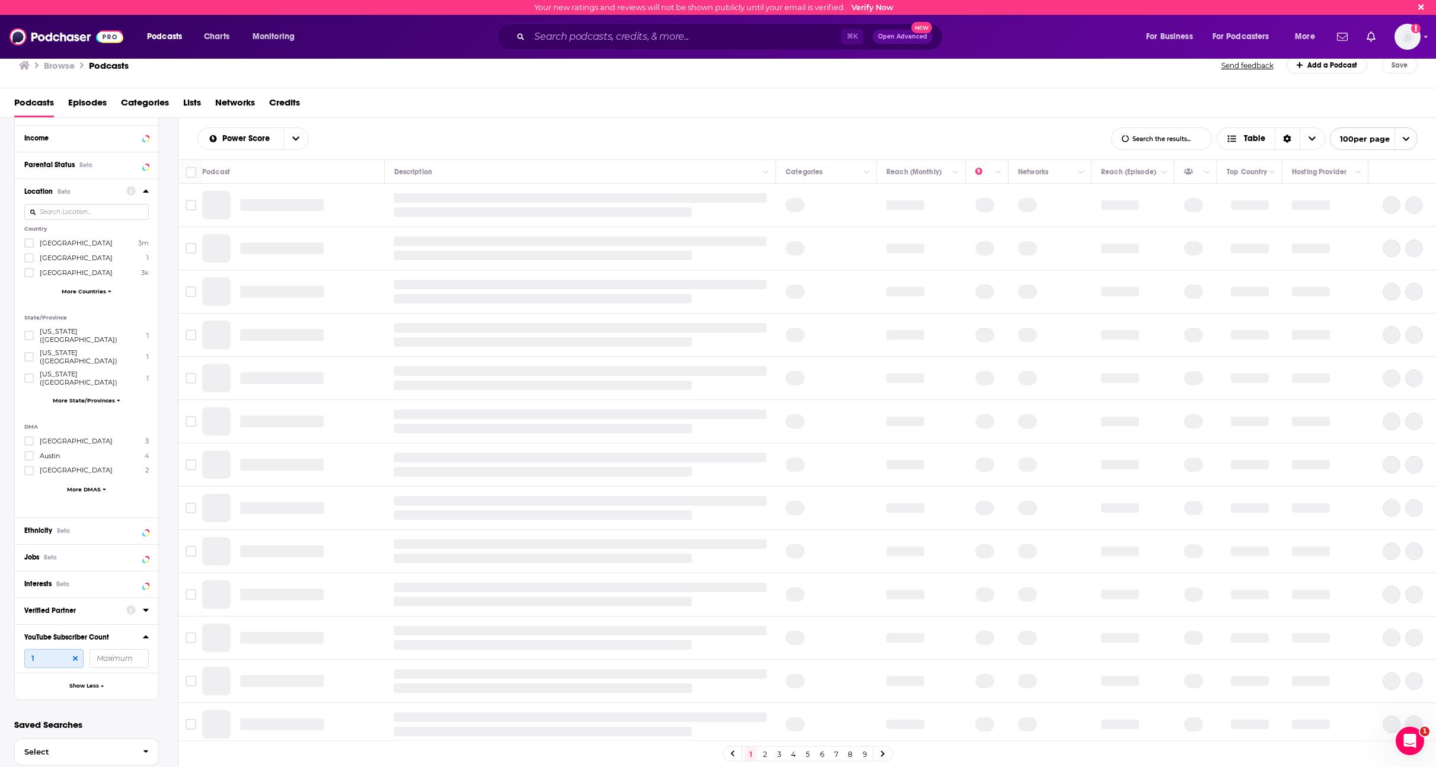
click at [78, 649] on input "1" at bounding box center [53, 658] width 59 height 19
click at [74, 655] on icon at bounding box center [75, 658] width 5 height 7
click at [133, 632] on button at bounding box center [130, 636] width 9 height 9
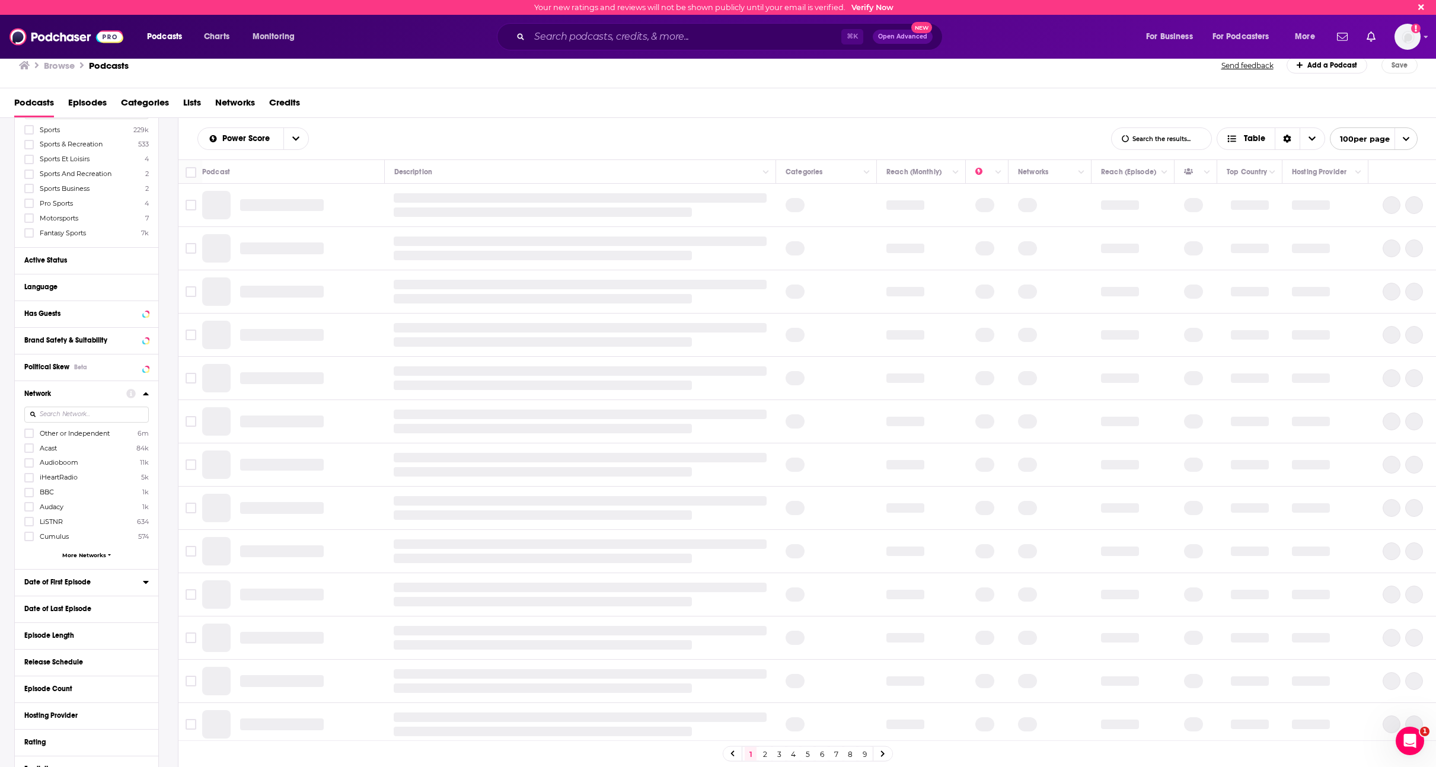
scroll to position [0, 0]
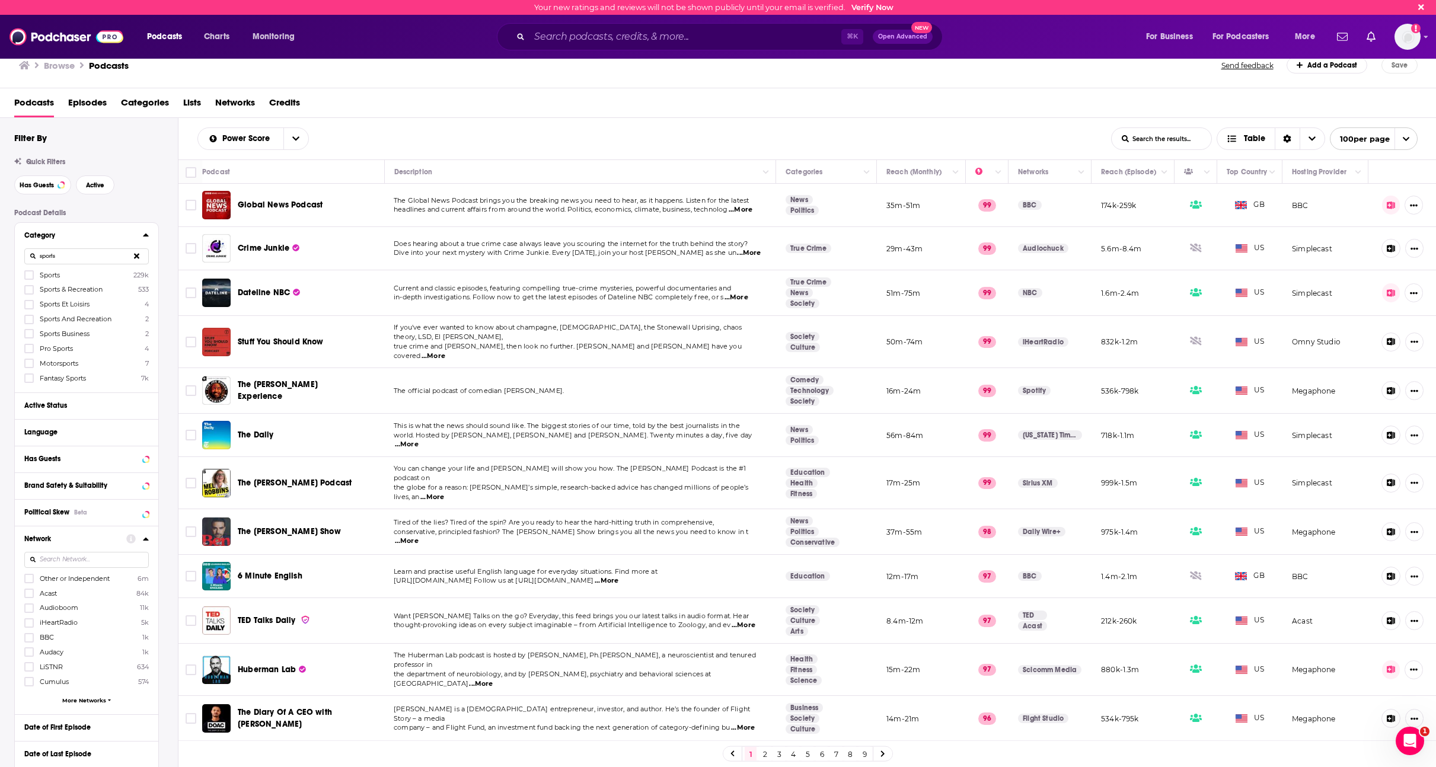
click at [134, 252] on icon at bounding box center [136, 256] width 5 height 8
click at [124, 255] on input at bounding box center [86, 256] width 124 height 16
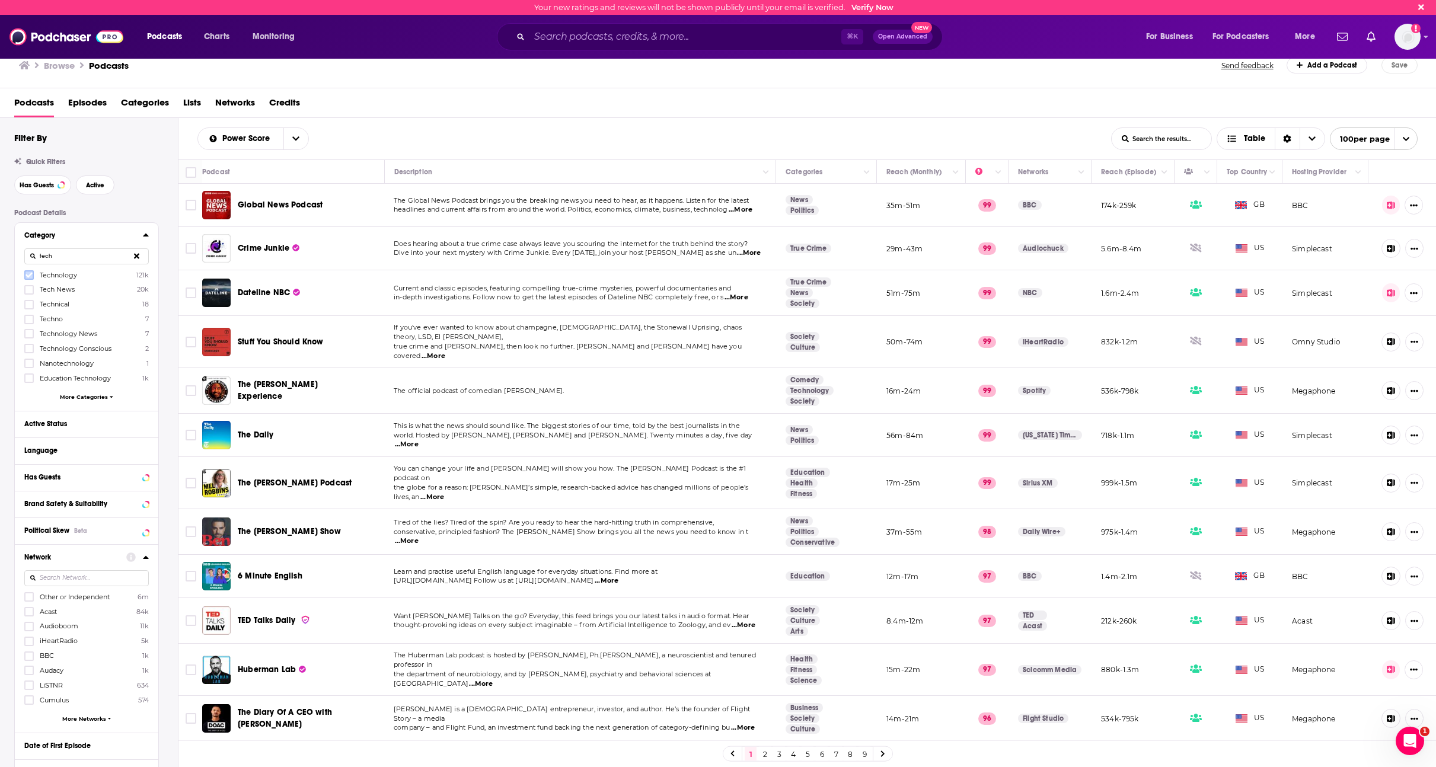
type input "tech"
click at [31, 275] on icon at bounding box center [28, 275] width 7 height 7
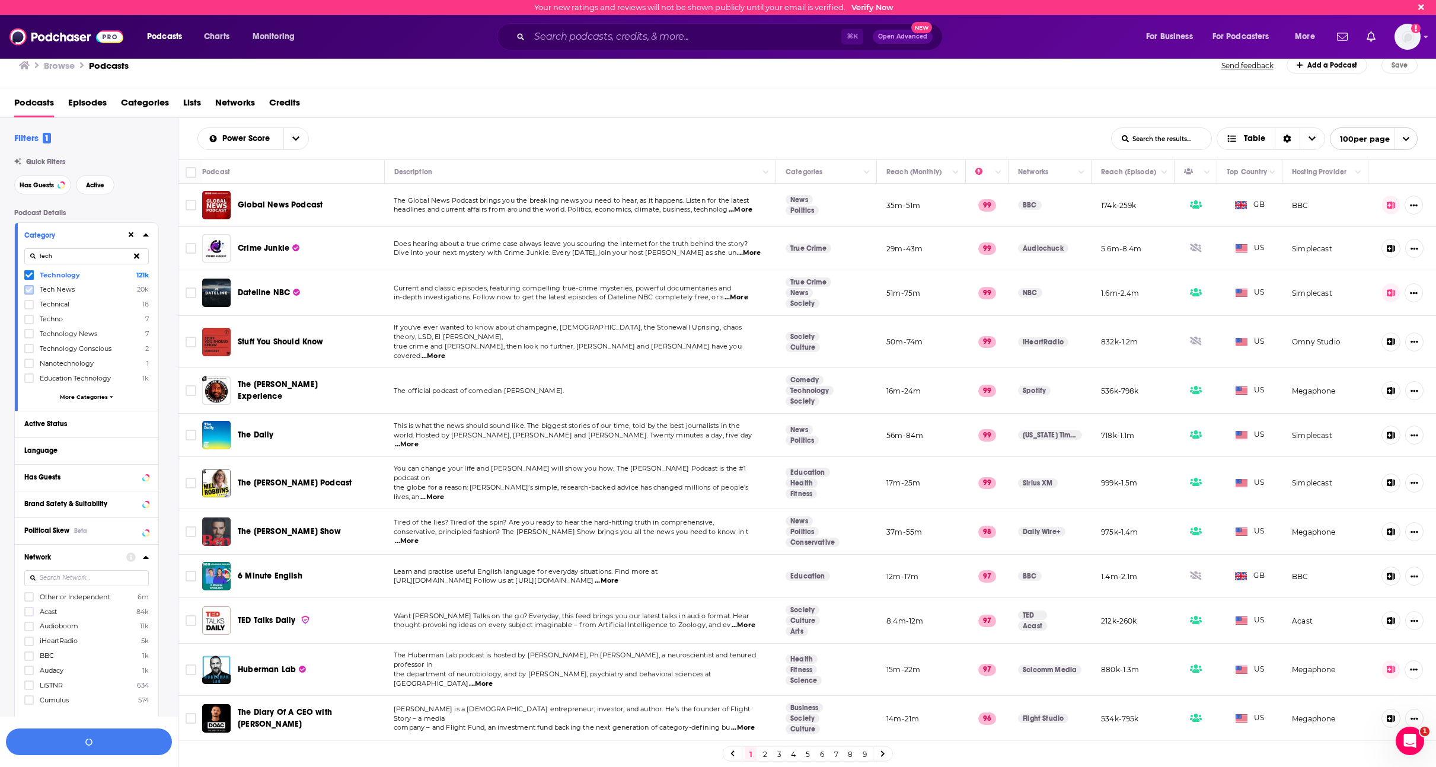
click at [31, 289] on icon at bounding box center [28, 289] width 7 height 5
click at [100, 183] on span "Active" at bounding box center [95, 185] width 18 height 7
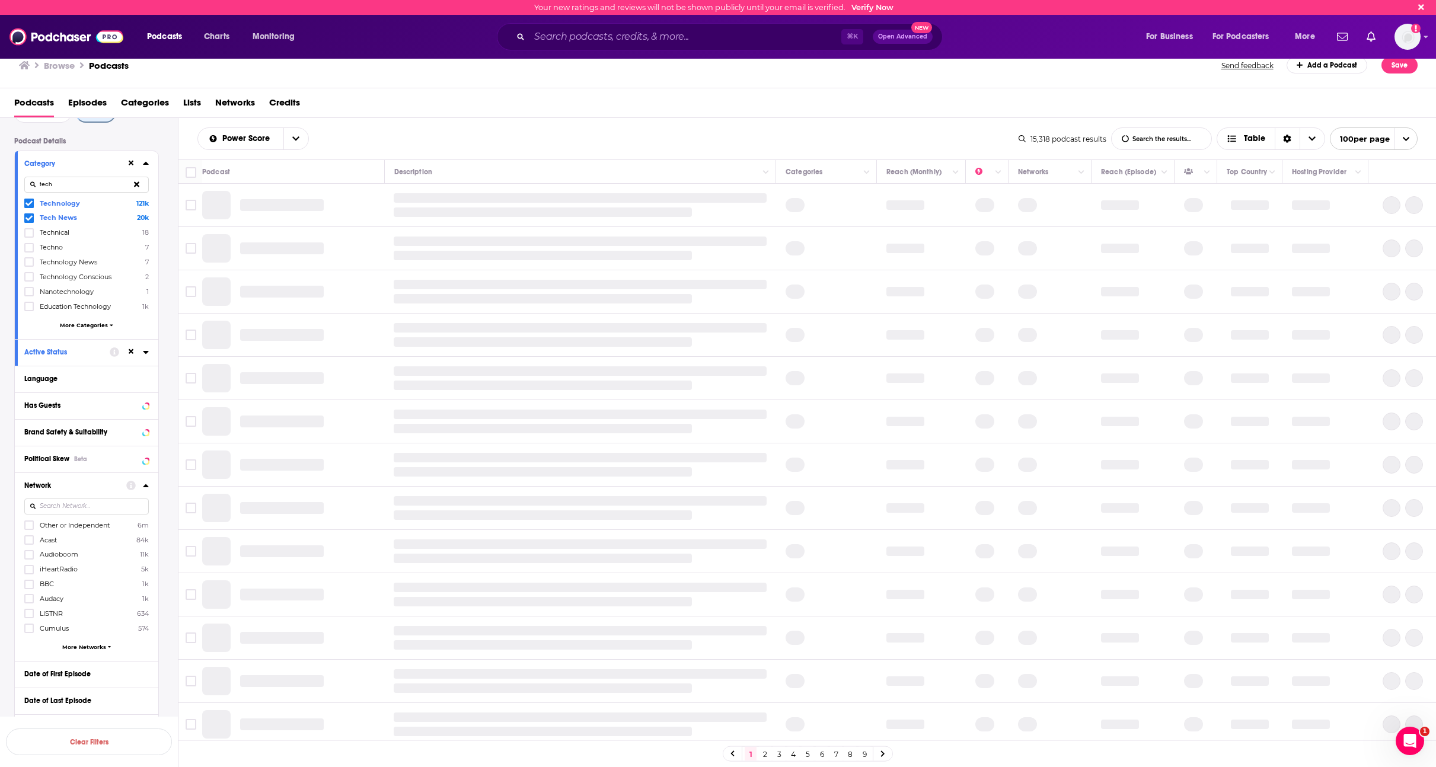
scroll to position [122, 0]
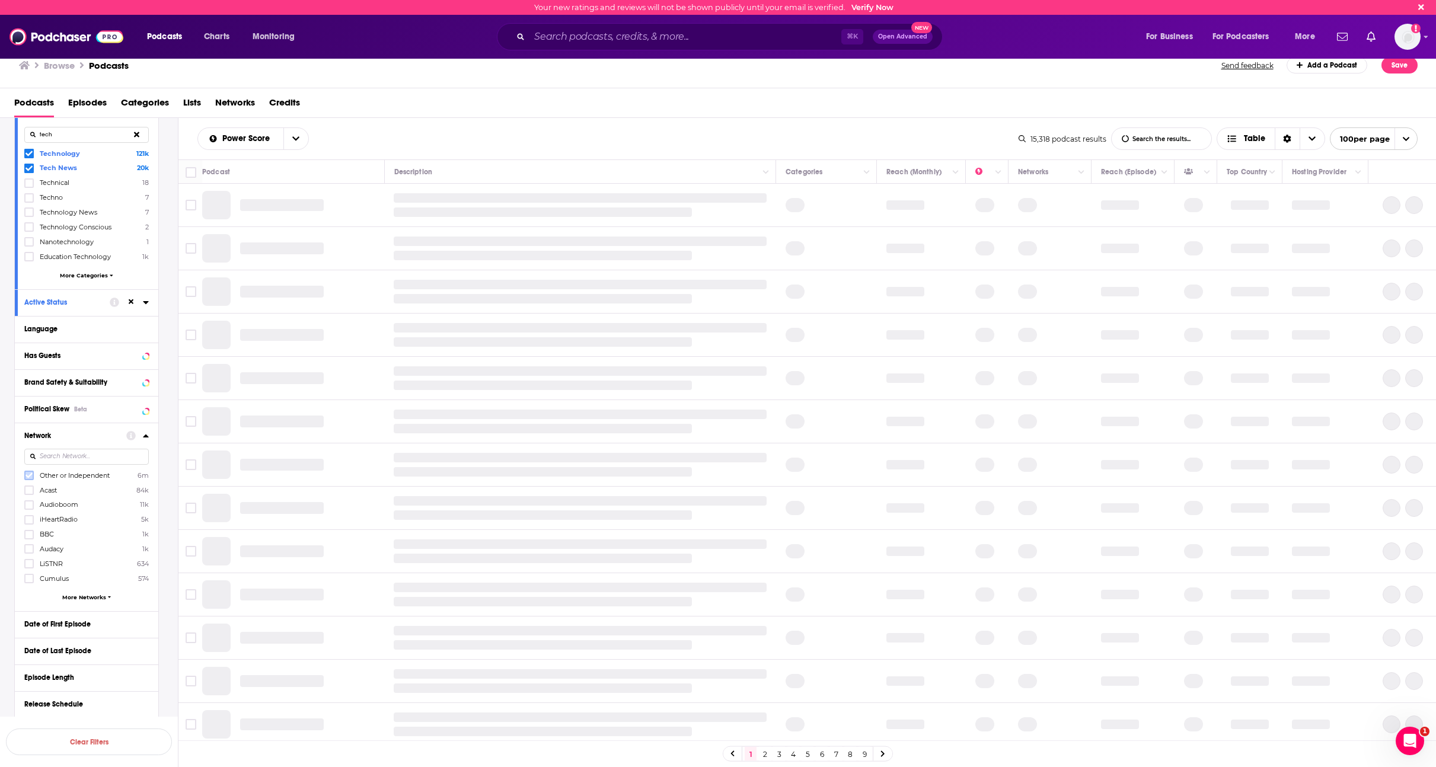
click at [30, 475] on icon at bounding box center [28, 475] width 7 height 5
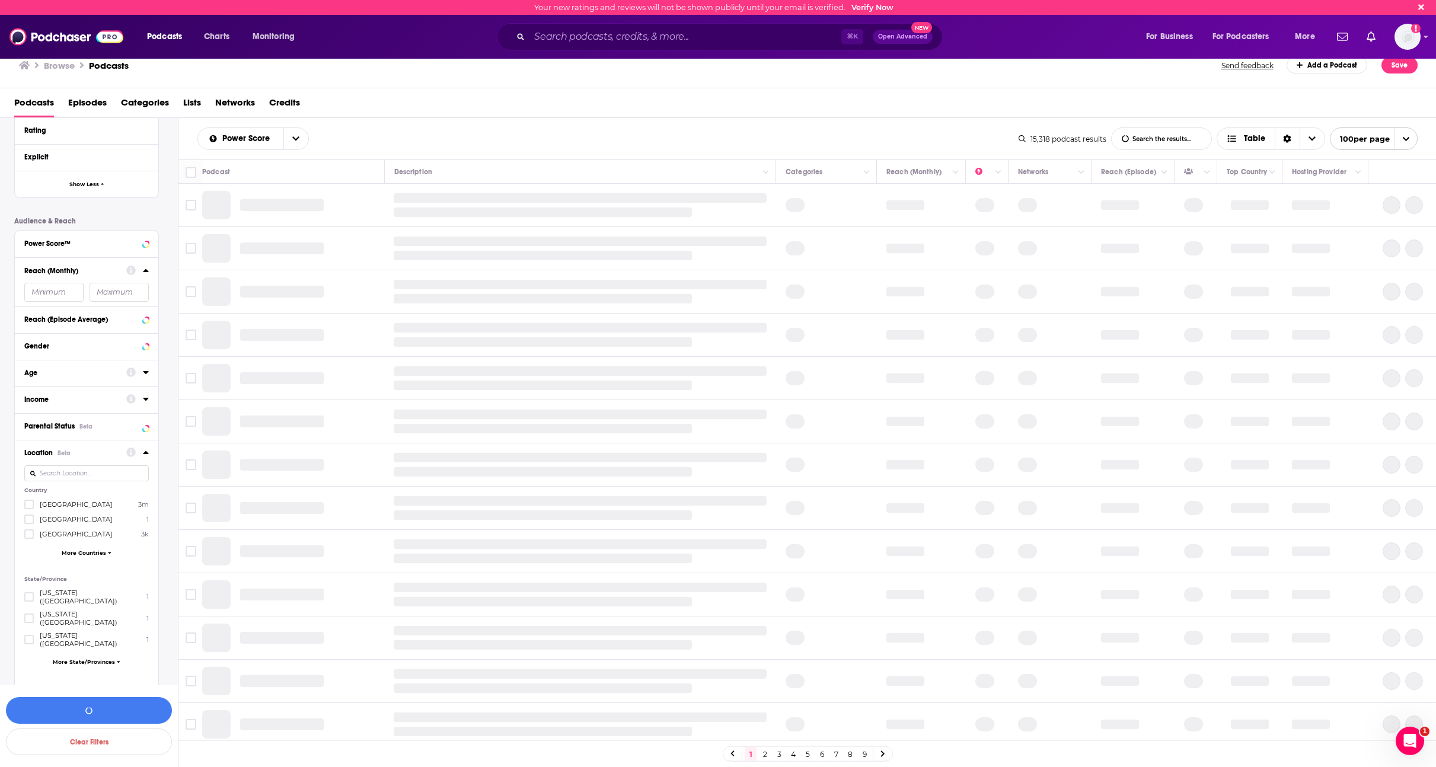
click at [59, 286] on input "number" at bounding box center [53, 292] width 59 height 19
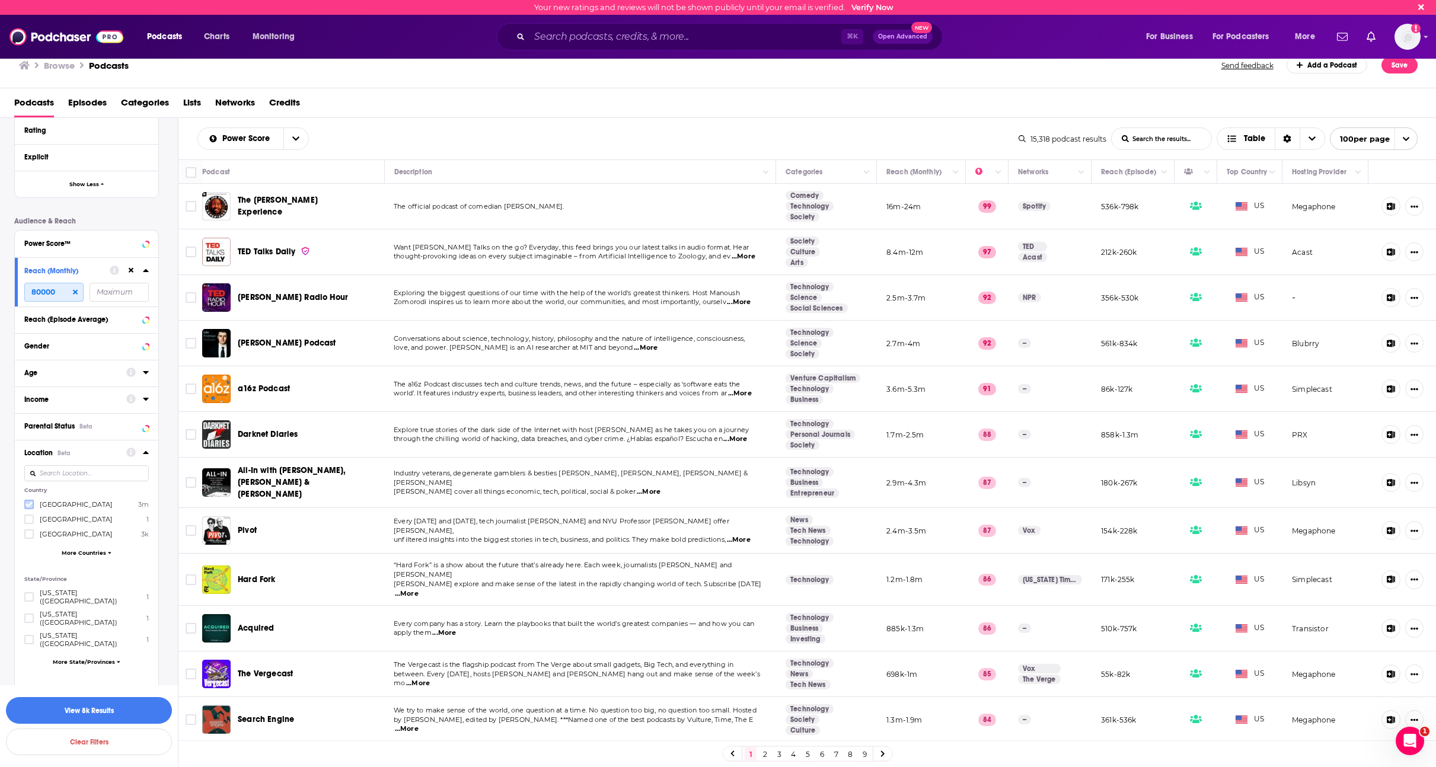
type input "80000"
click at [30, 503] on icon at bounding box center [28, 504] width 7 height 7
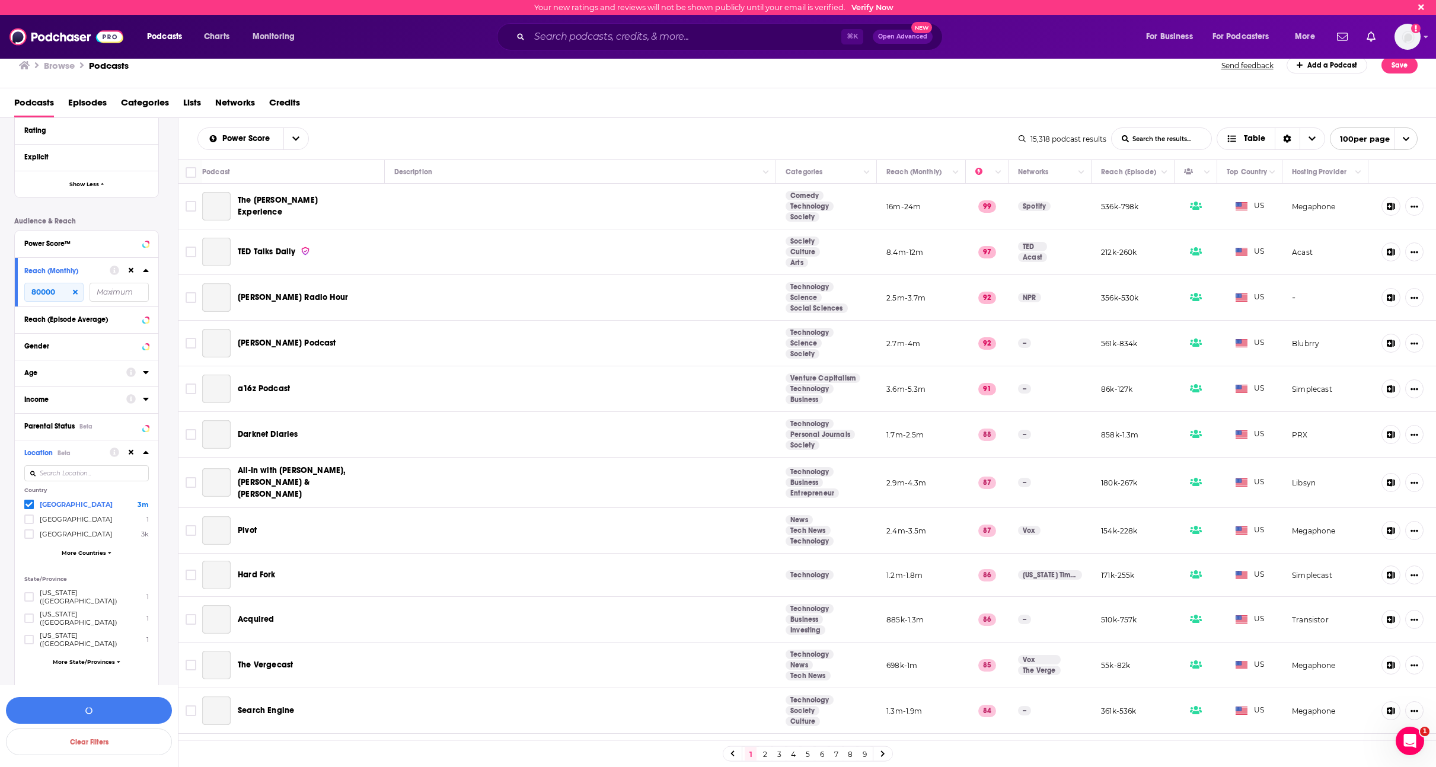
click at [96, 453] on div "Location Beta" at bounding box center [63, 453] width 78 height 8
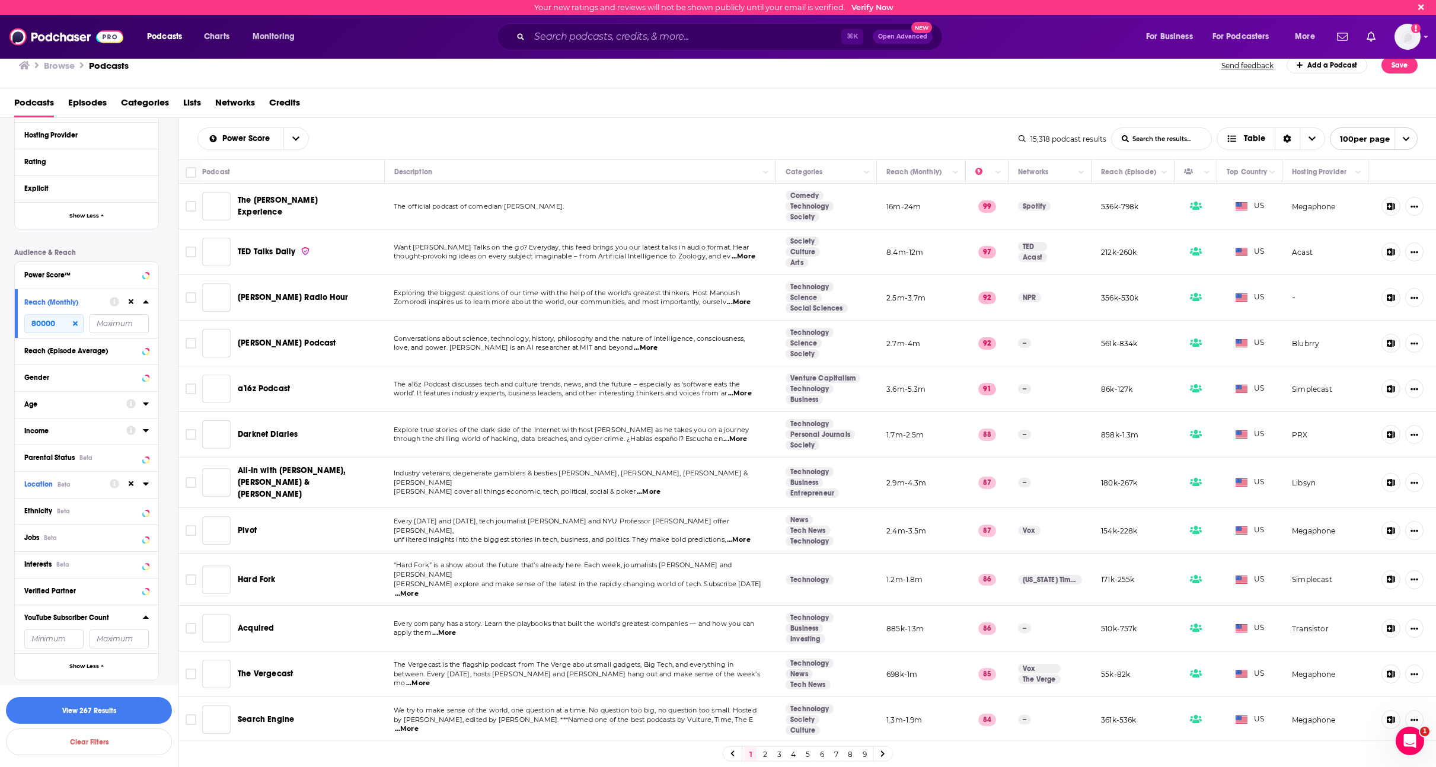
click at [52, 628] on div "YouTube Subscriber Count" at bounding box center [86, 629] width 143 height 49
click at [52, 633] on input "number" at bounding box center [53, 639] width 59 height 19
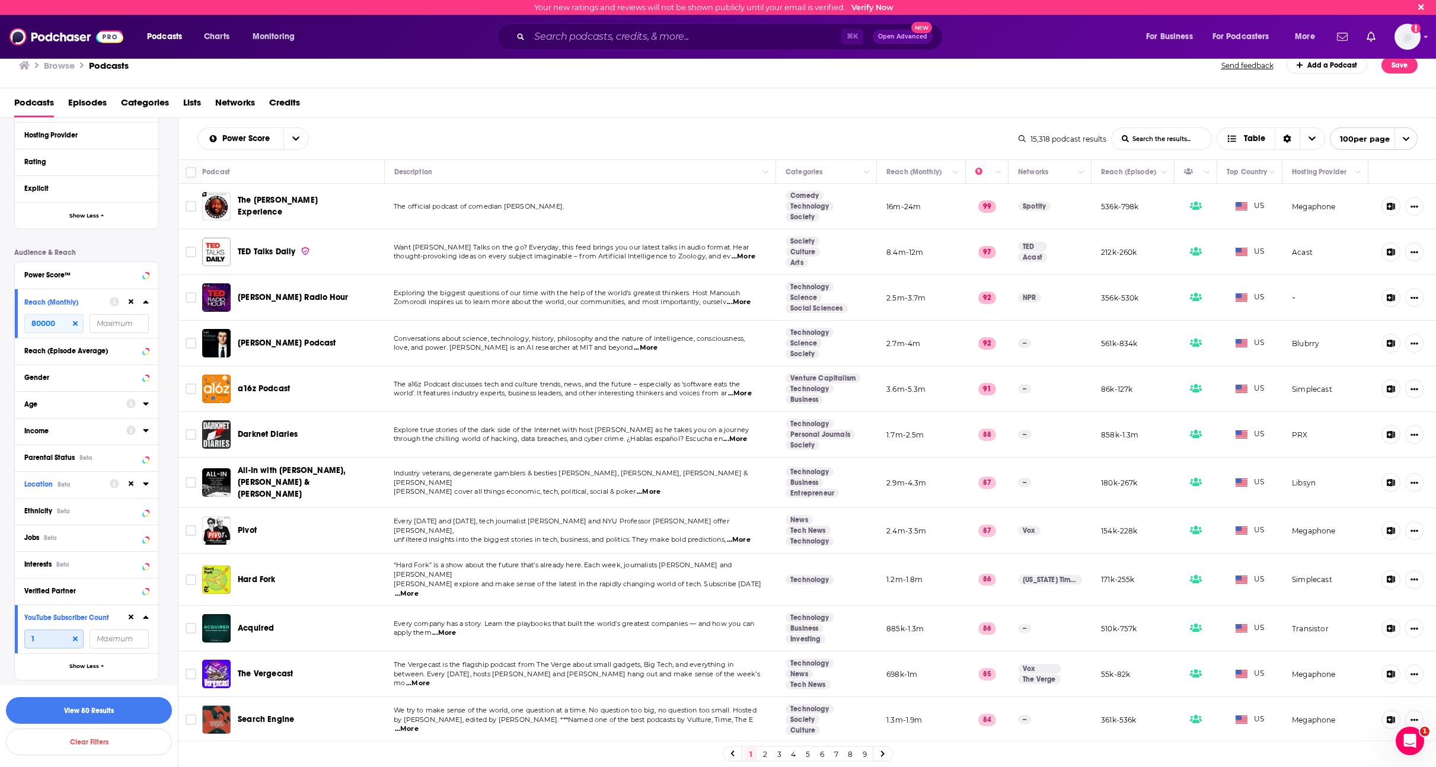
type input "1"
click at [170, 641] on div "Podcast Details Category tech Technology 121k Tech News 20k Technical 18 Techno…" at bounding box center [96, 72] width 164 height 1215
click at [137, 707] on button "View 80 Results" at bounding box center [89, 710] width 166 height 27
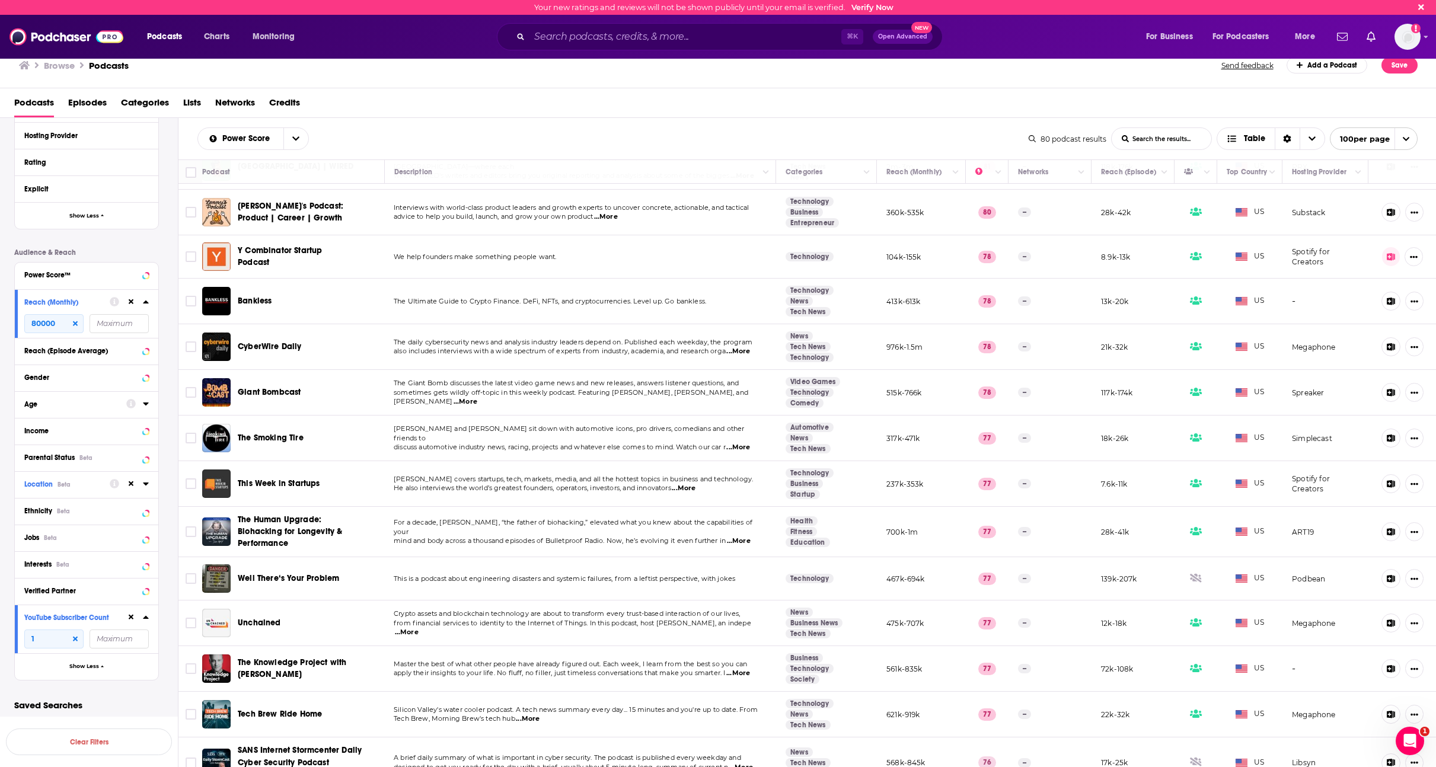
scroll to position [292, 0]
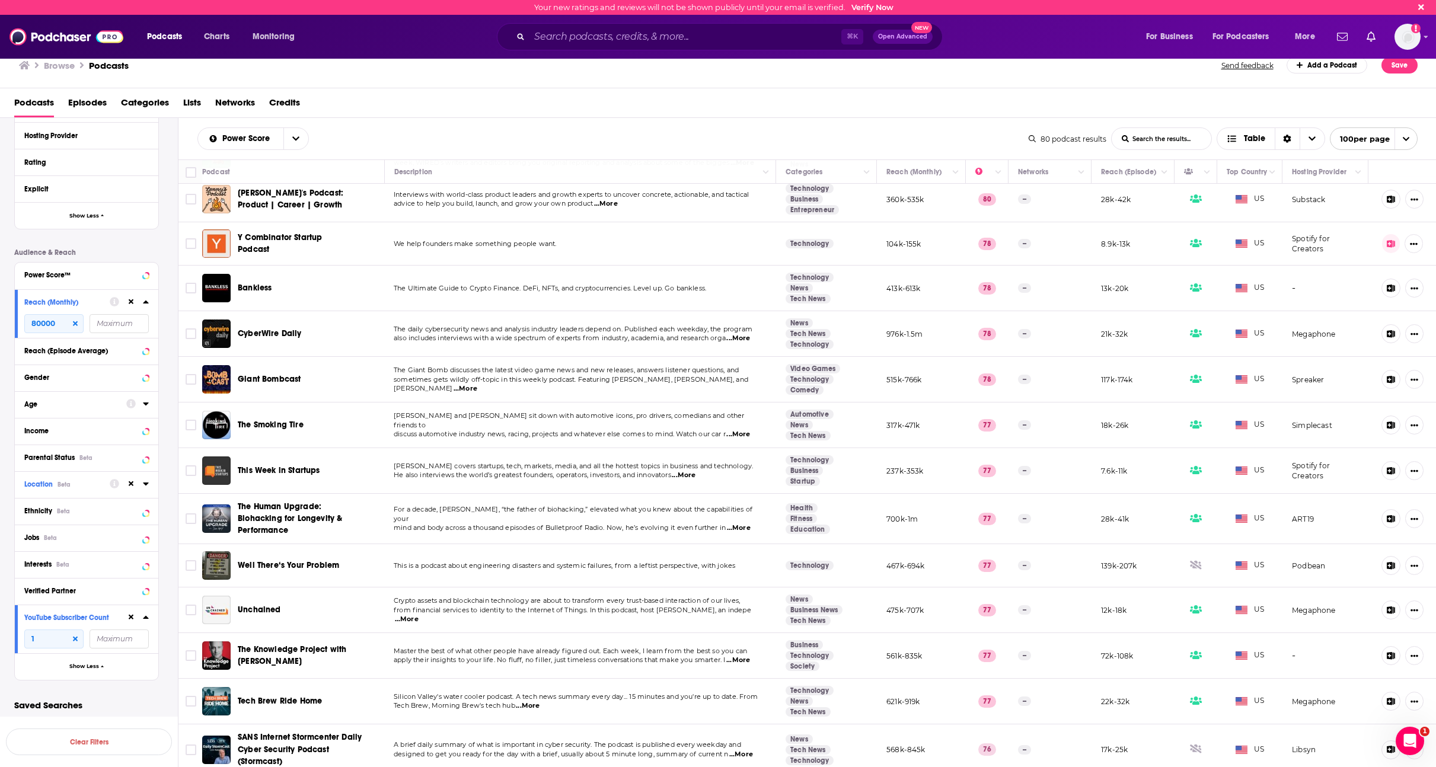
click at [256, 283] on span "Bankless" at bounding box center [255, 288] width 34 height 10
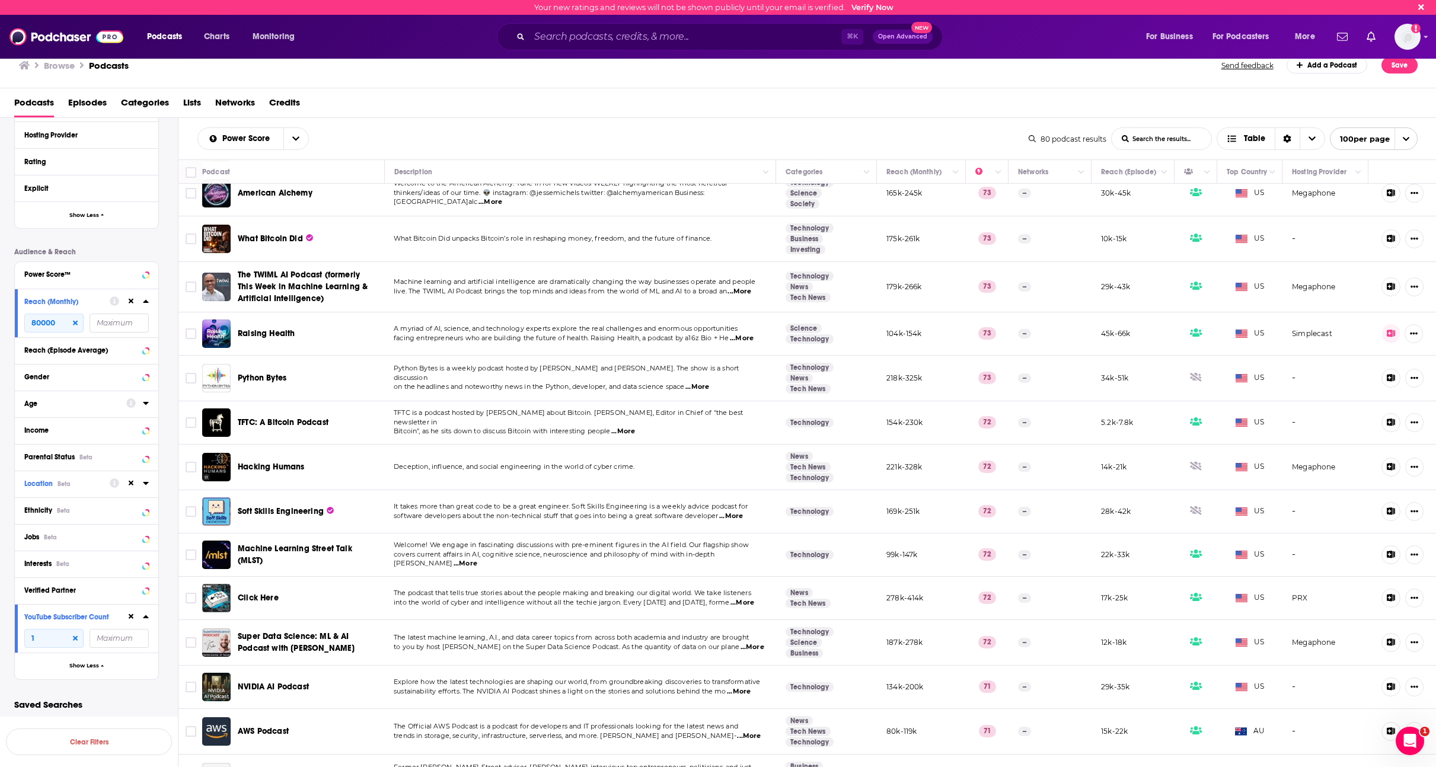
scroll to position [1260, 0]
click at [279, 233] on span "What Bitcoin Did" at bounding box center [270, 238] width 65 height 10
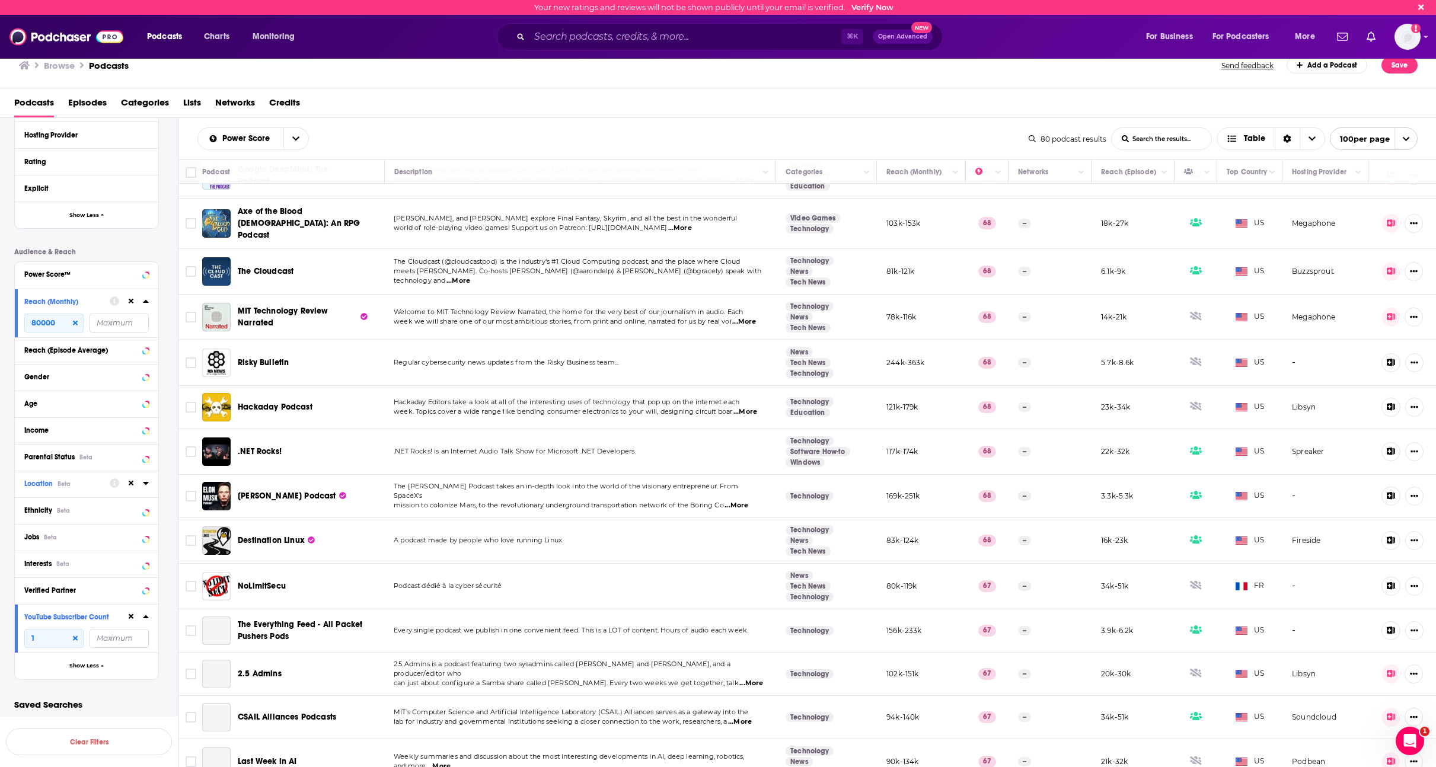
scroll to position [2568, 0]
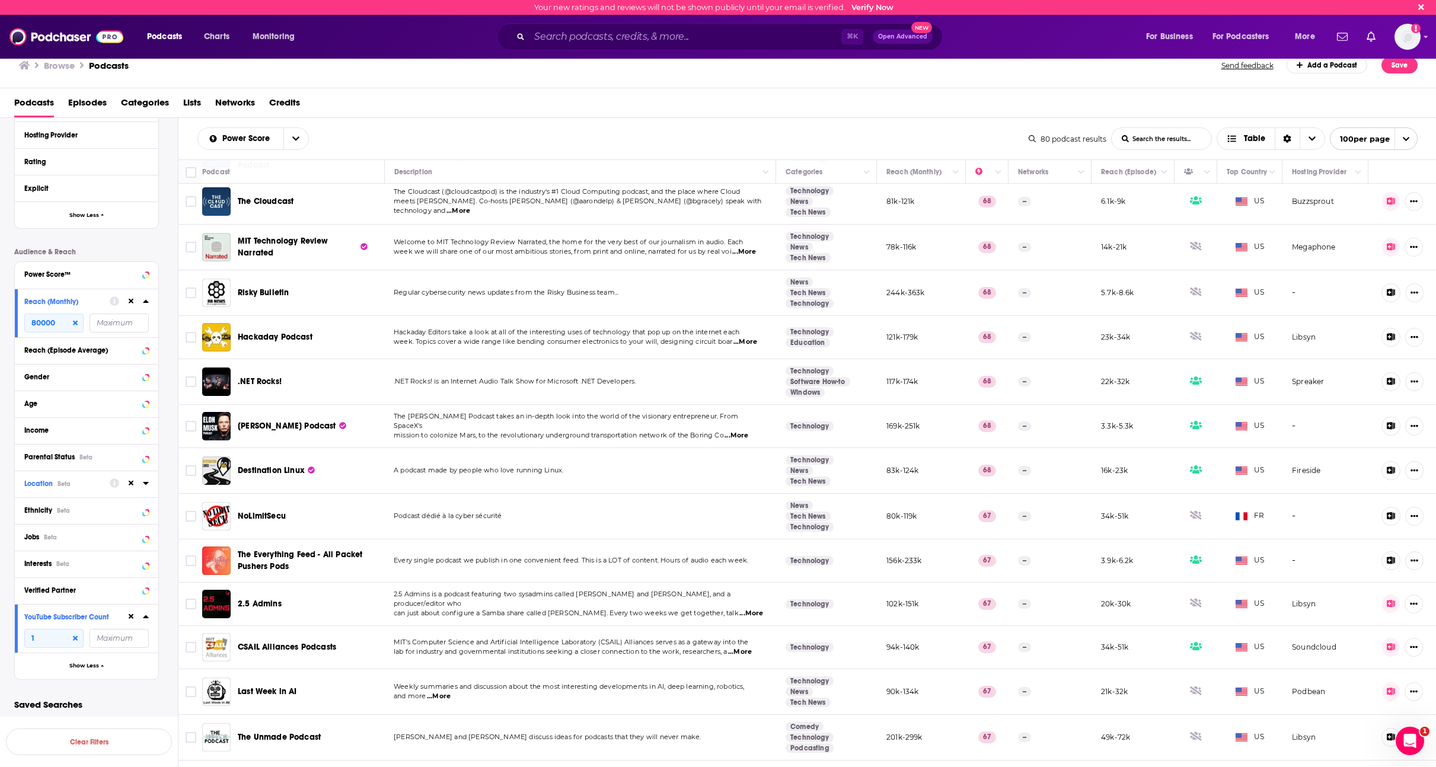
click at [739, 431] on span "...More" at bounding box center [736, 435] width 24 height 9
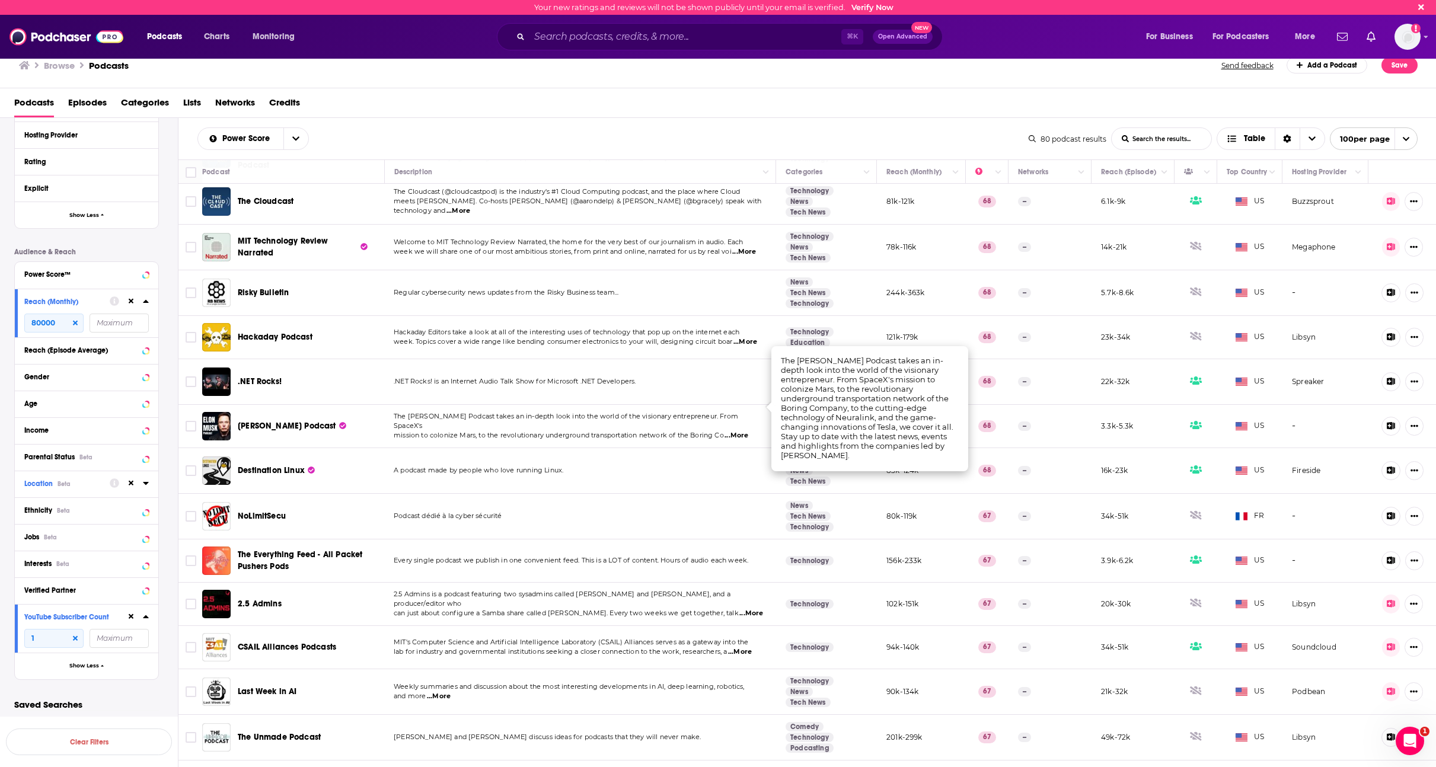
click at [739, 431] on span "...More" at bounding box center [736, 435] width 24 height 9
